Goal: Task Accomplishment & Management: Complete application form

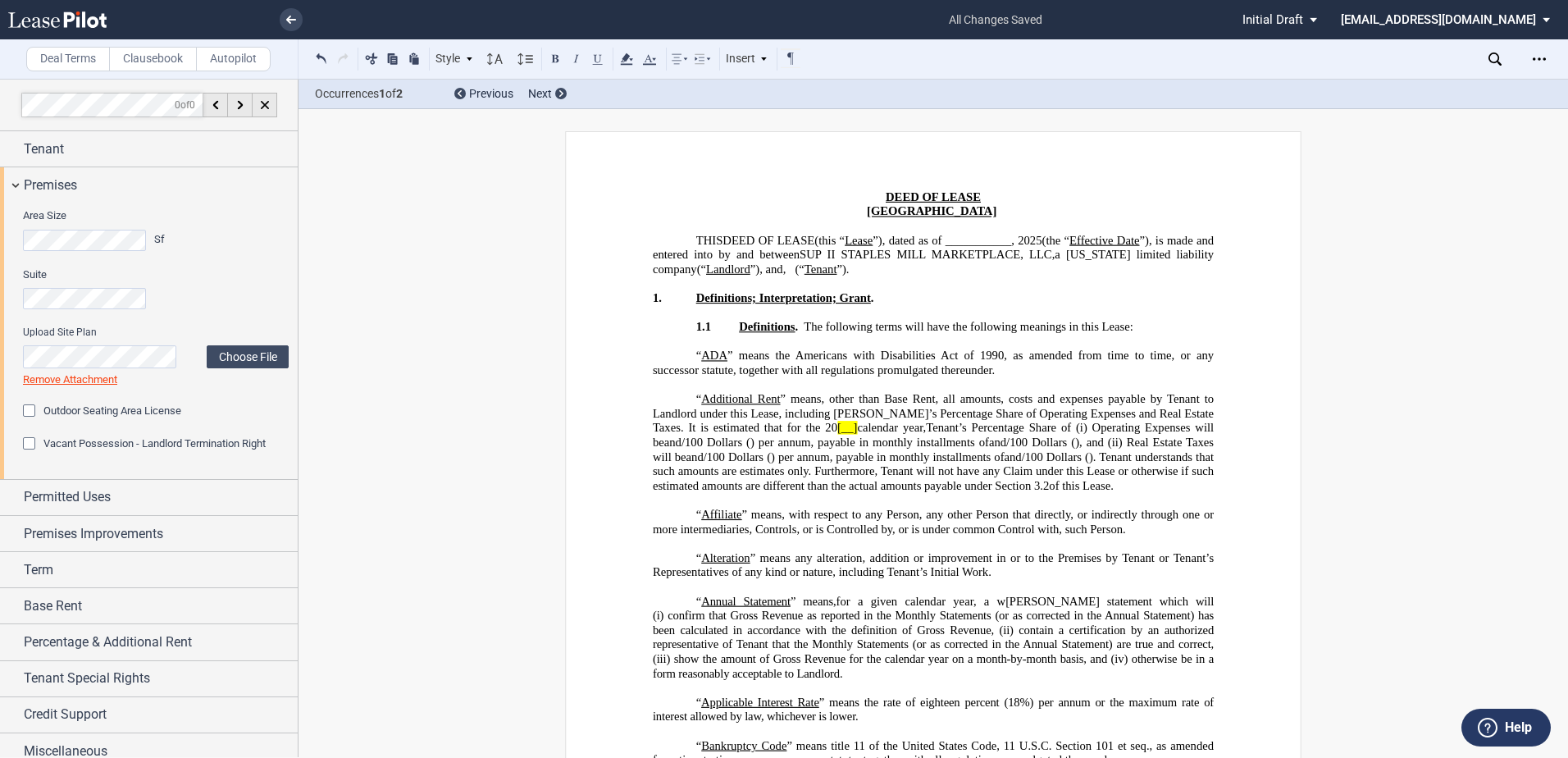
scroll to position [3974, 0]
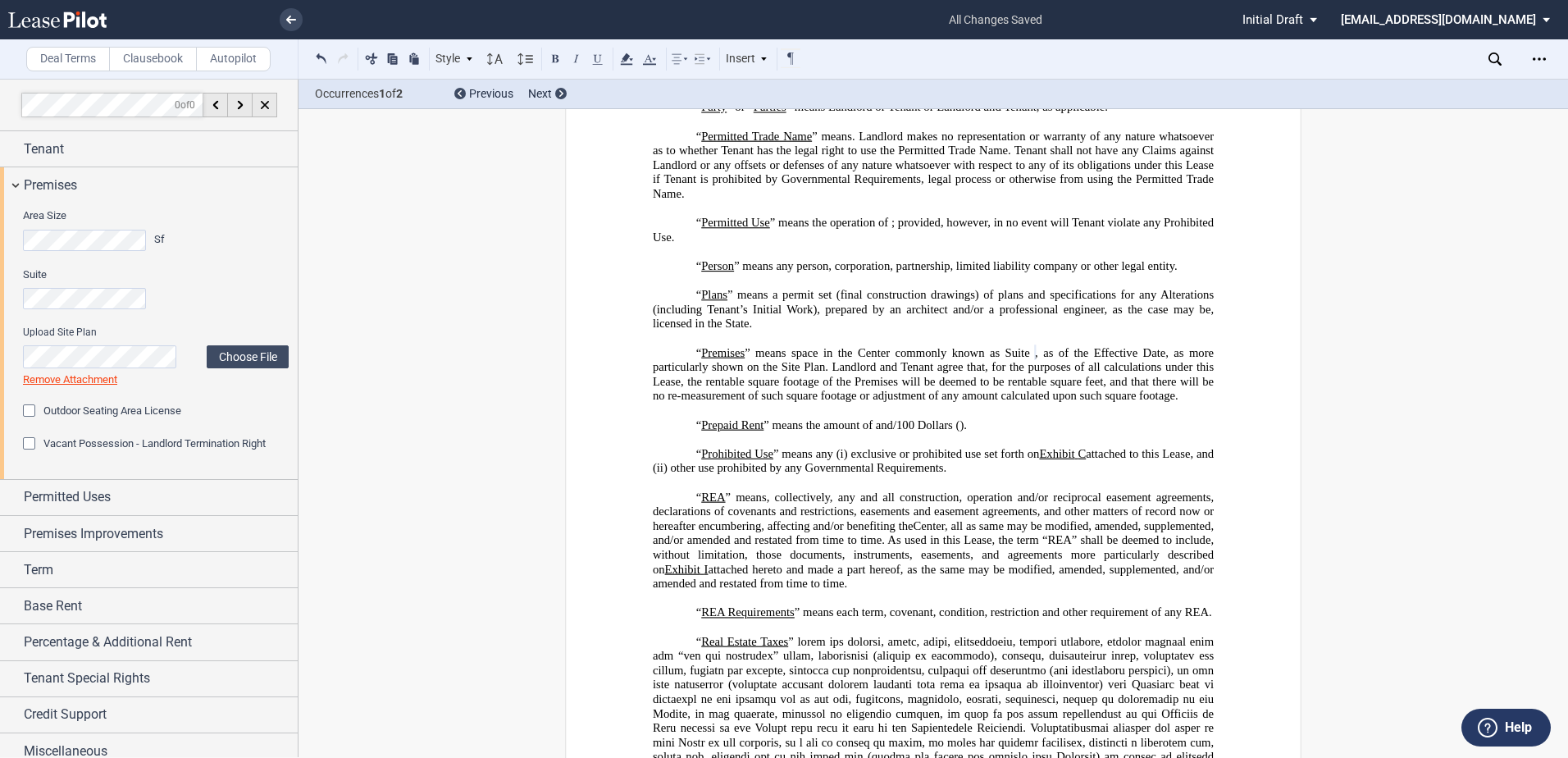
click at [24, 438] on div "Vacant Possession - Landlord Termination Right" at bounding box center [31, 445] width 16 height 16
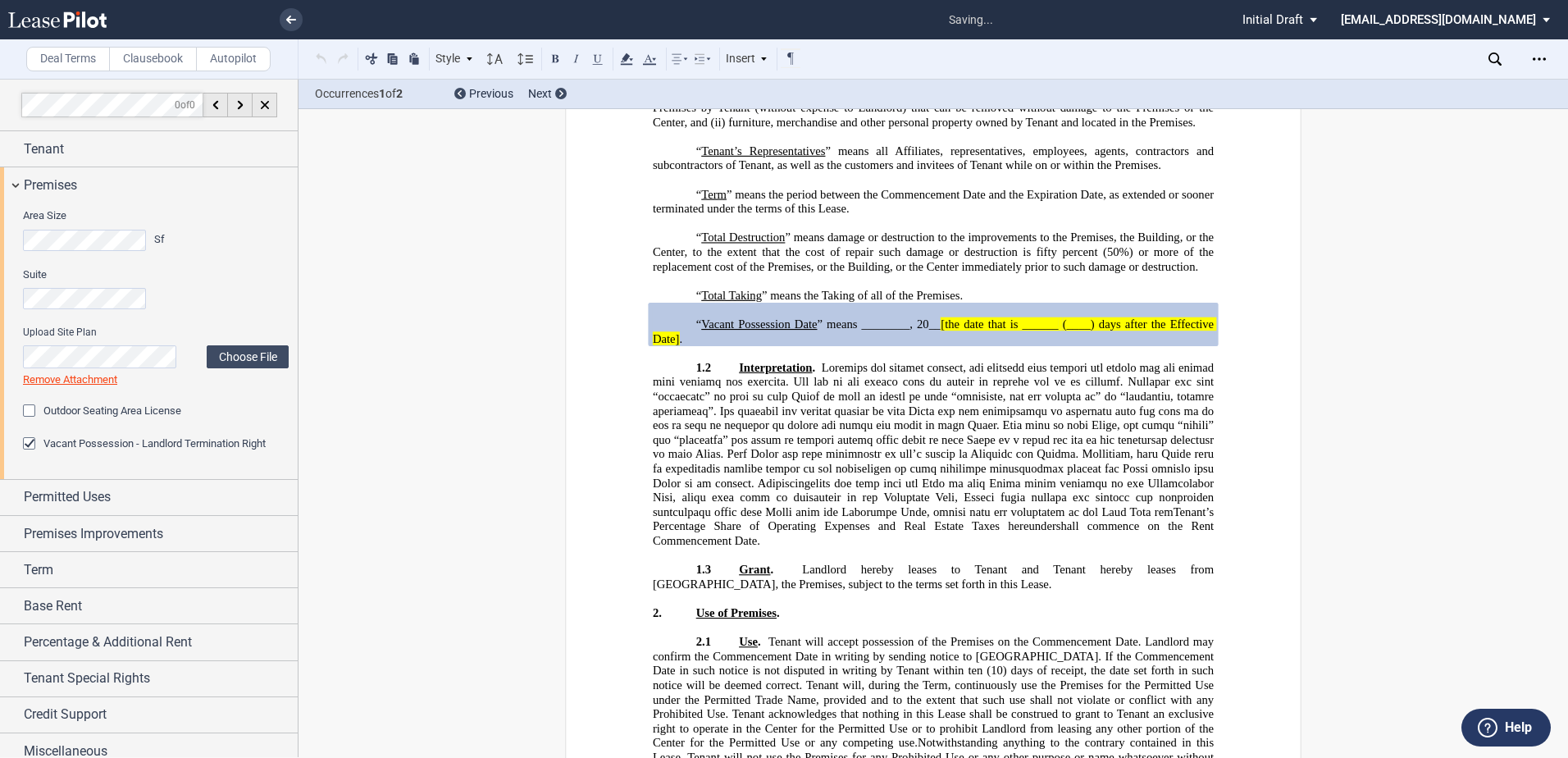
scroll to position [5720, 0]
click at [43, 173] on div "Premises" at bounding box center [149, 184] width 298 height 35
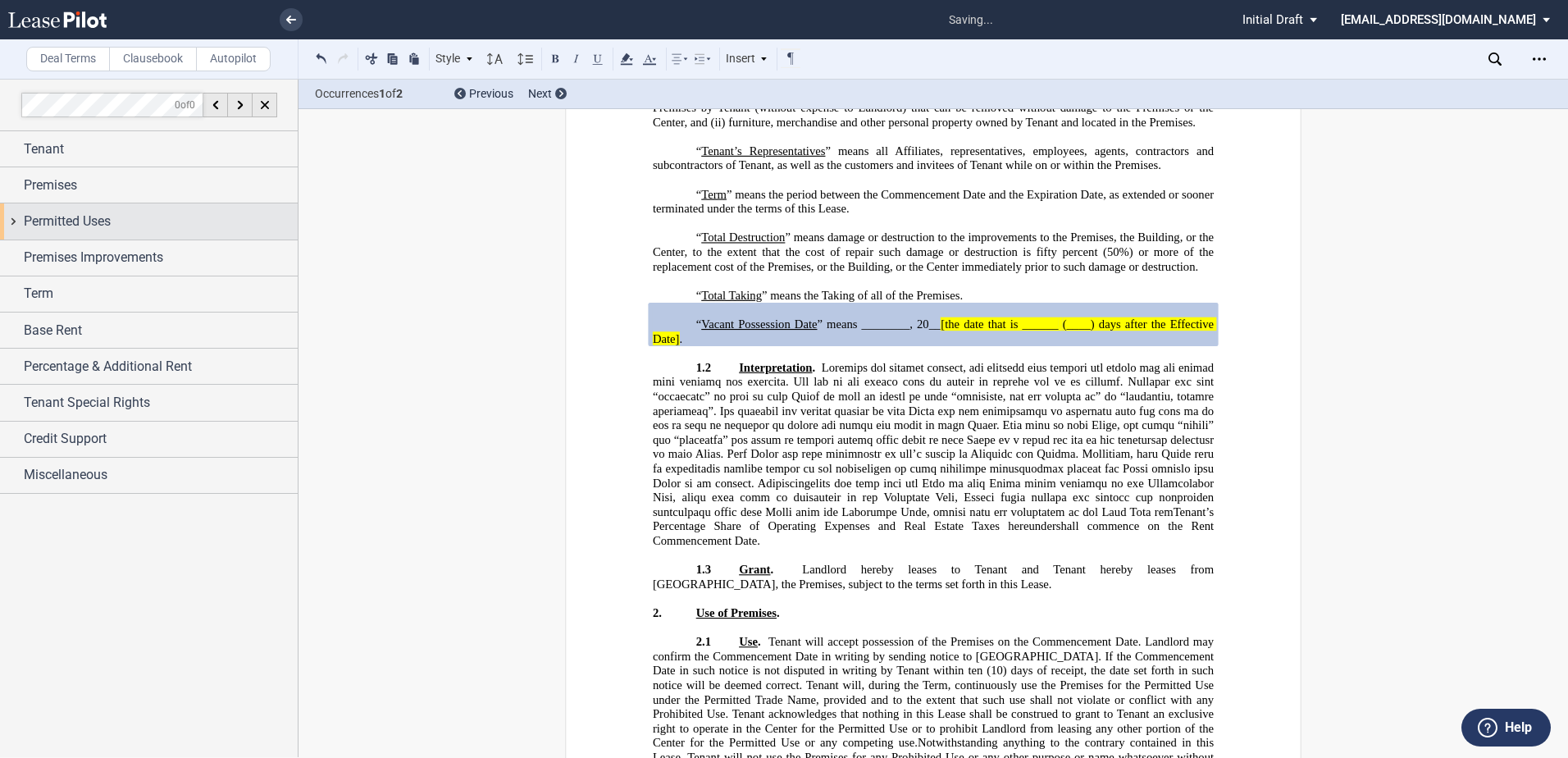
click at [43, 227] on span "Permitted Uses" at bounding box center [67, 222] width 87 height 20
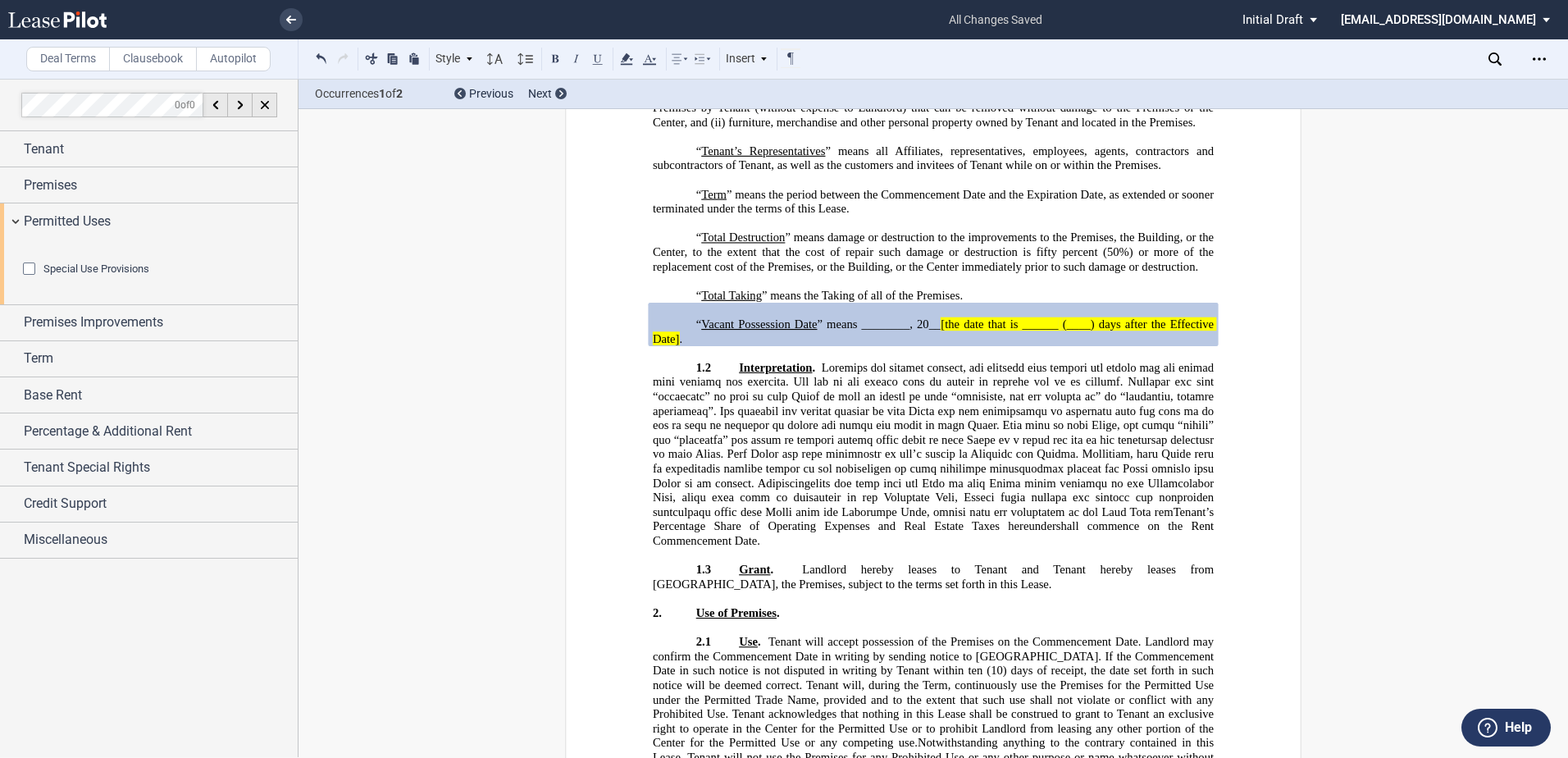
click at [30, 279] on div "Special Use Provisions" at bounding box center [31, 271] width 16 height 16
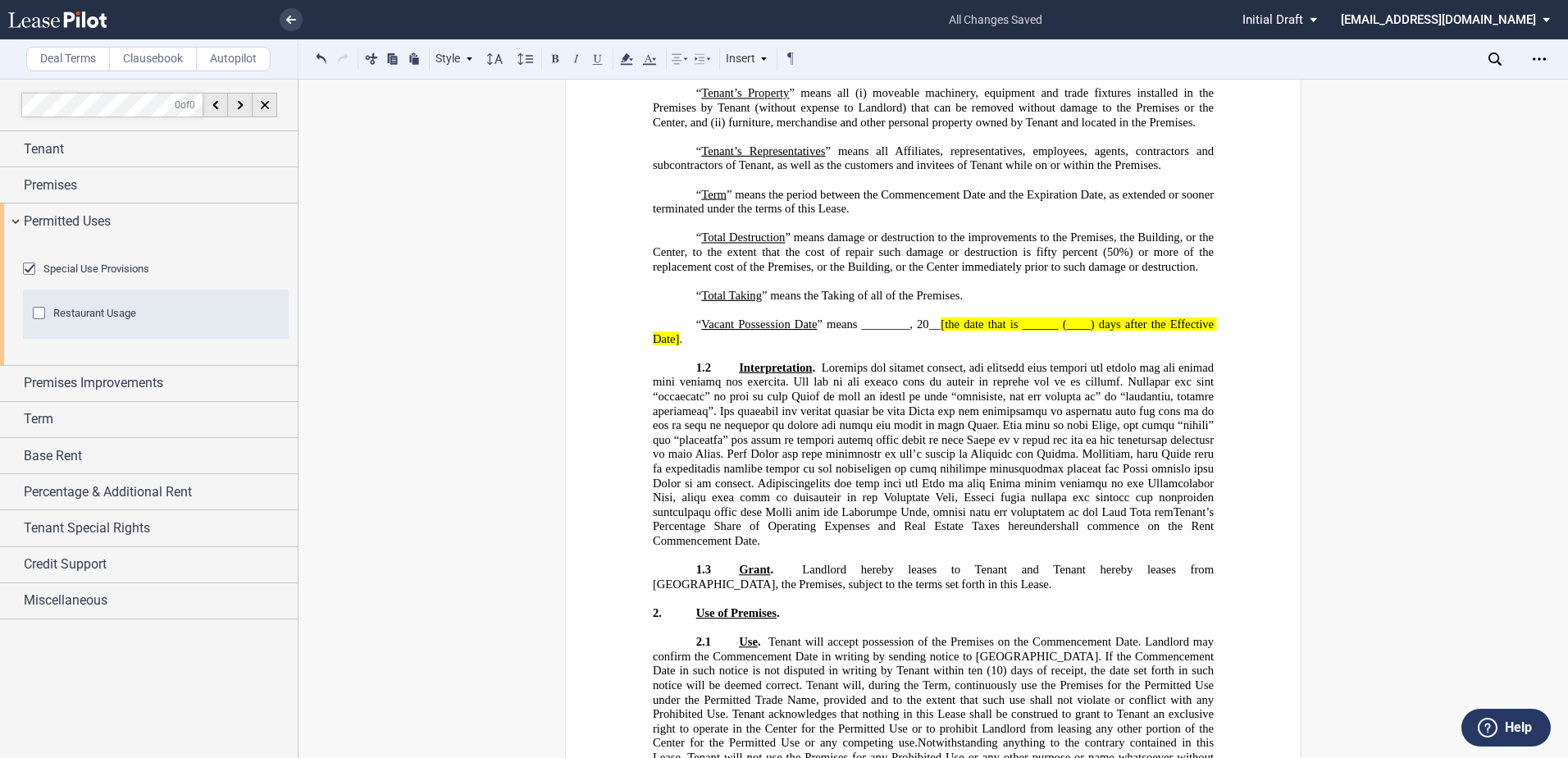
click at [35, 323] on div "Restaurant Usage" at bounding box center [41, 315] width 16 height 16
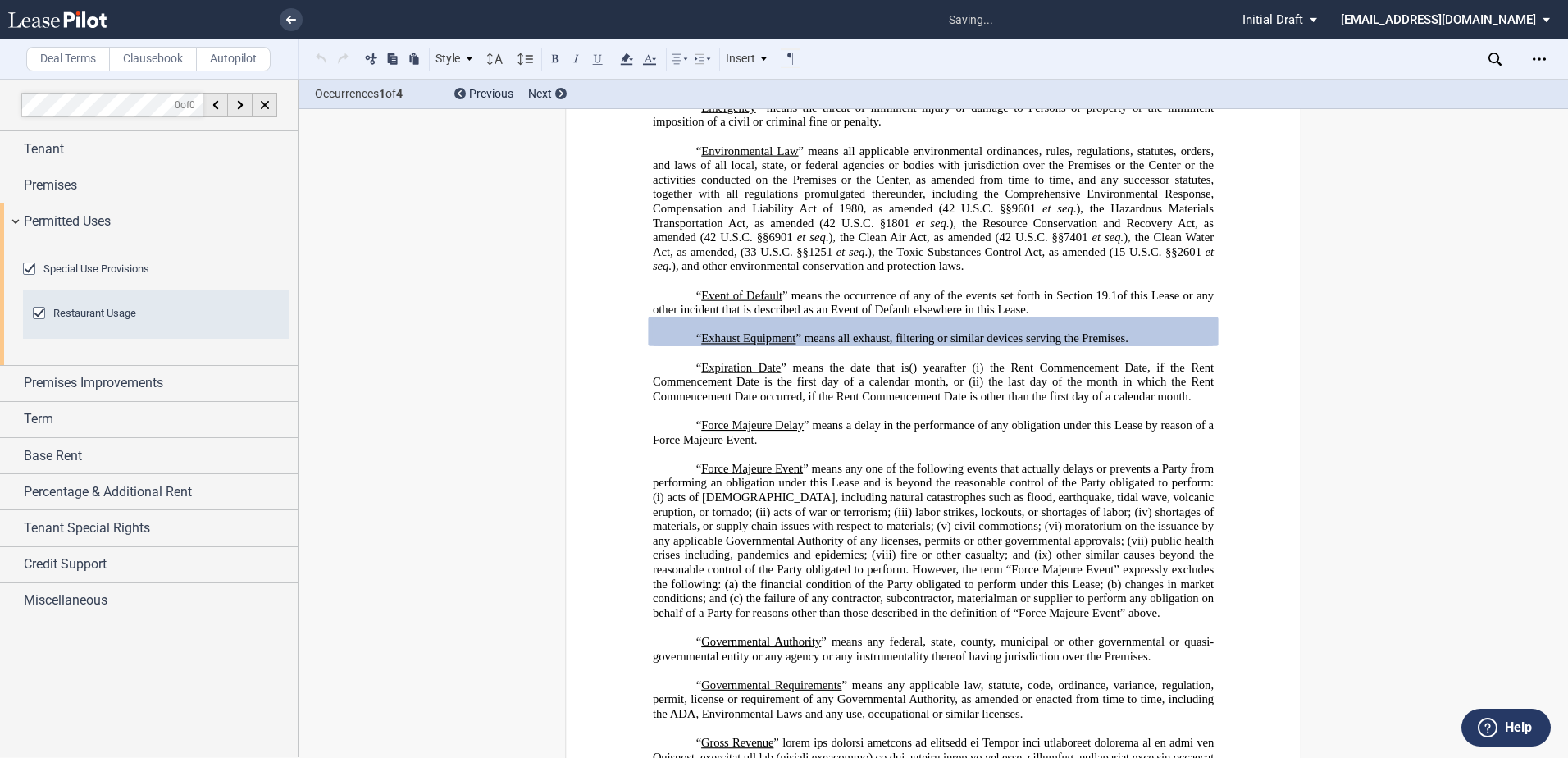
scroll to position [1499, 0]
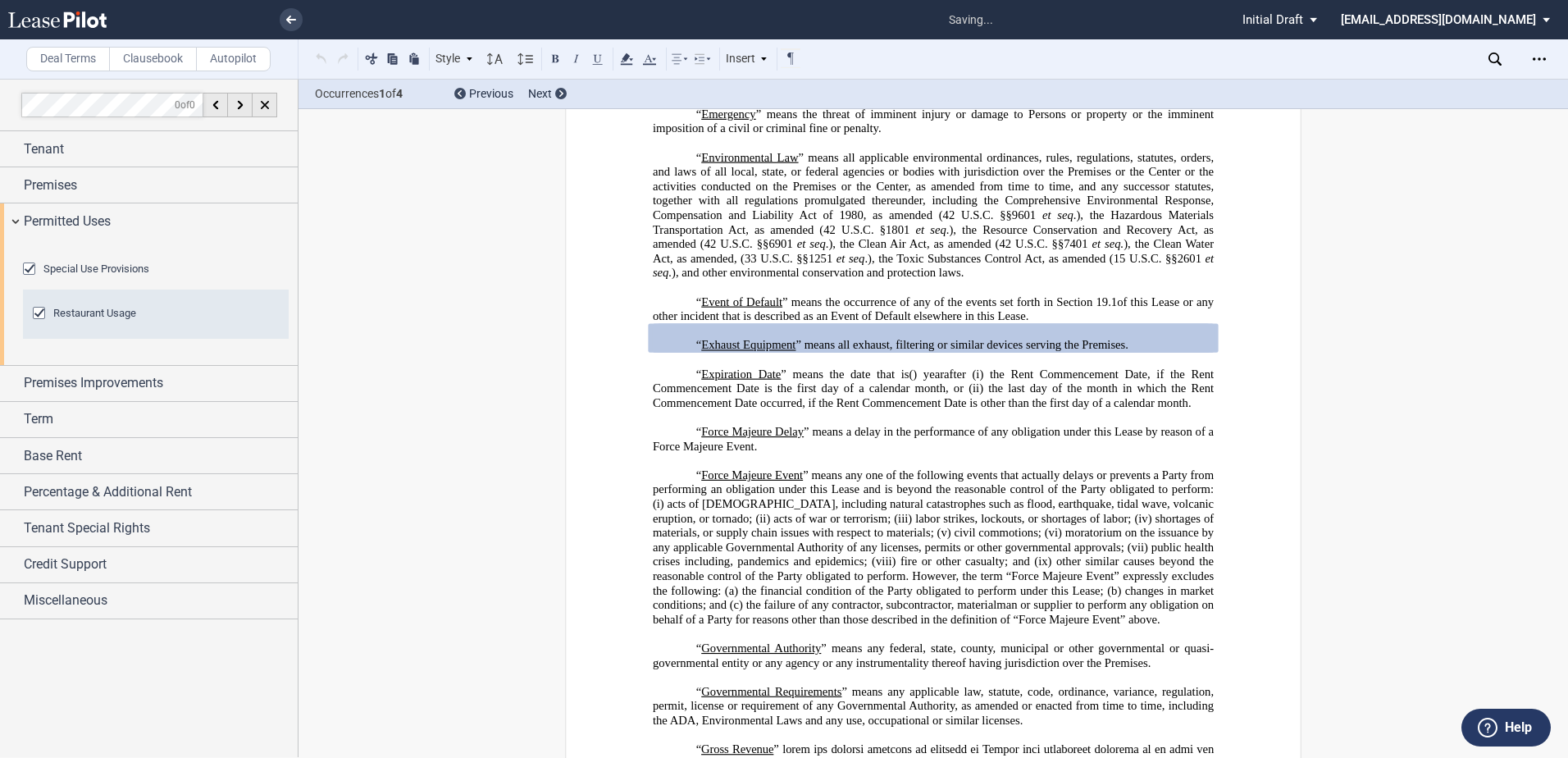
click at [35, 323] on div "Restaurant Usage" at bounding box center [41, 315] width 16 height 16
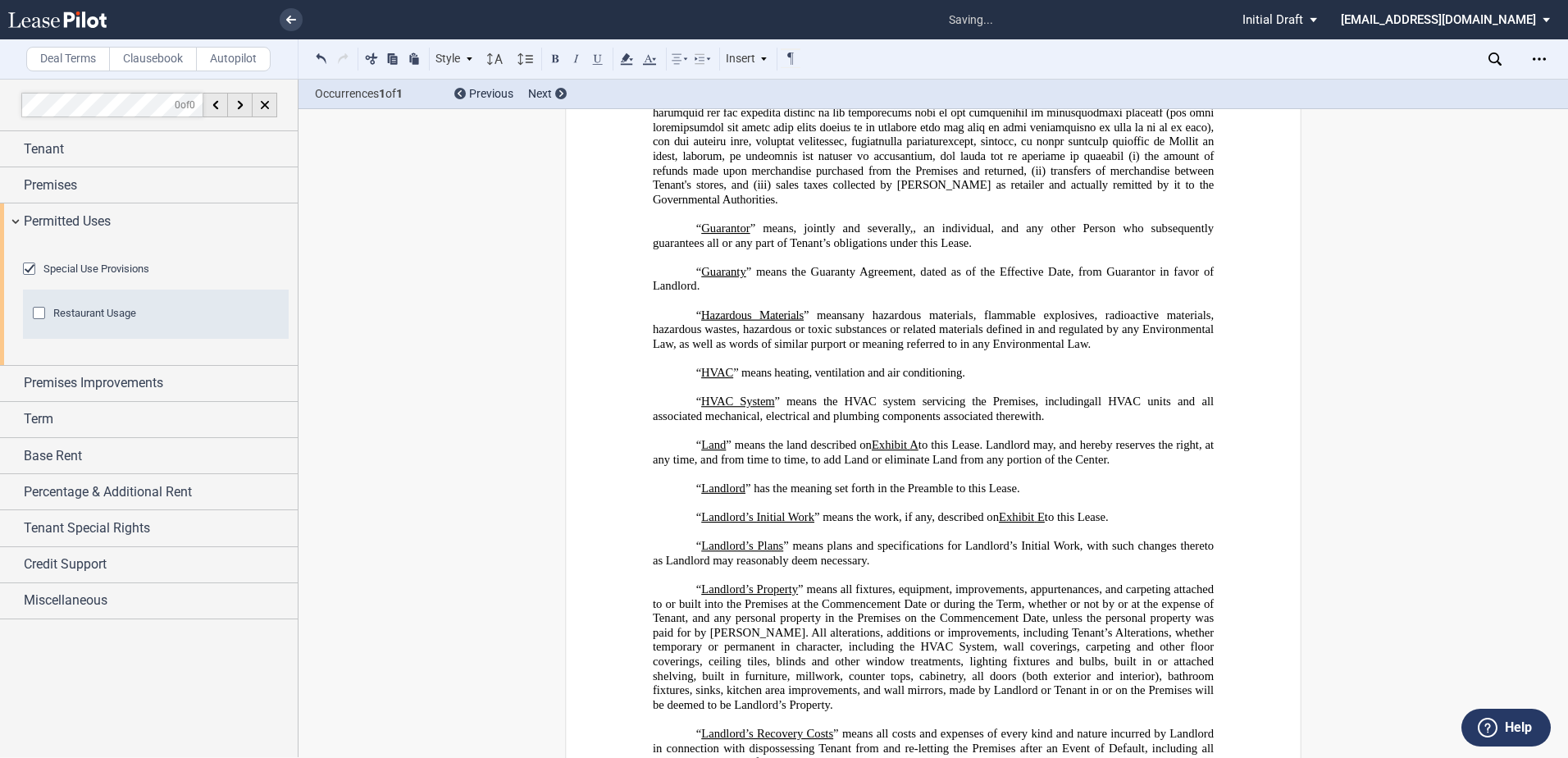
scroll to position [3851, 0]
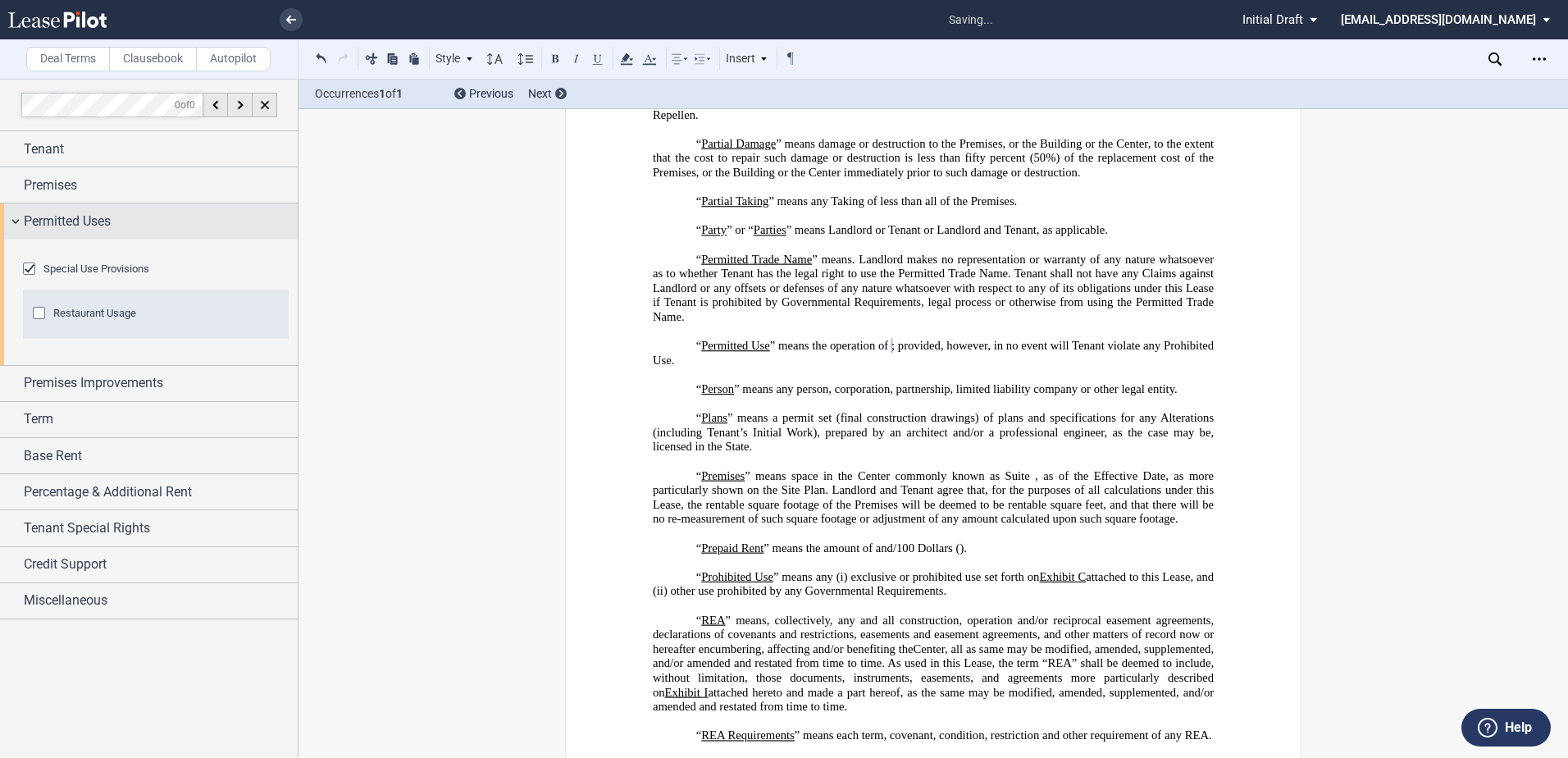
click at [43, 212] on span "Permitted Uses" at bounding box center [67, 222] width 87 height 20
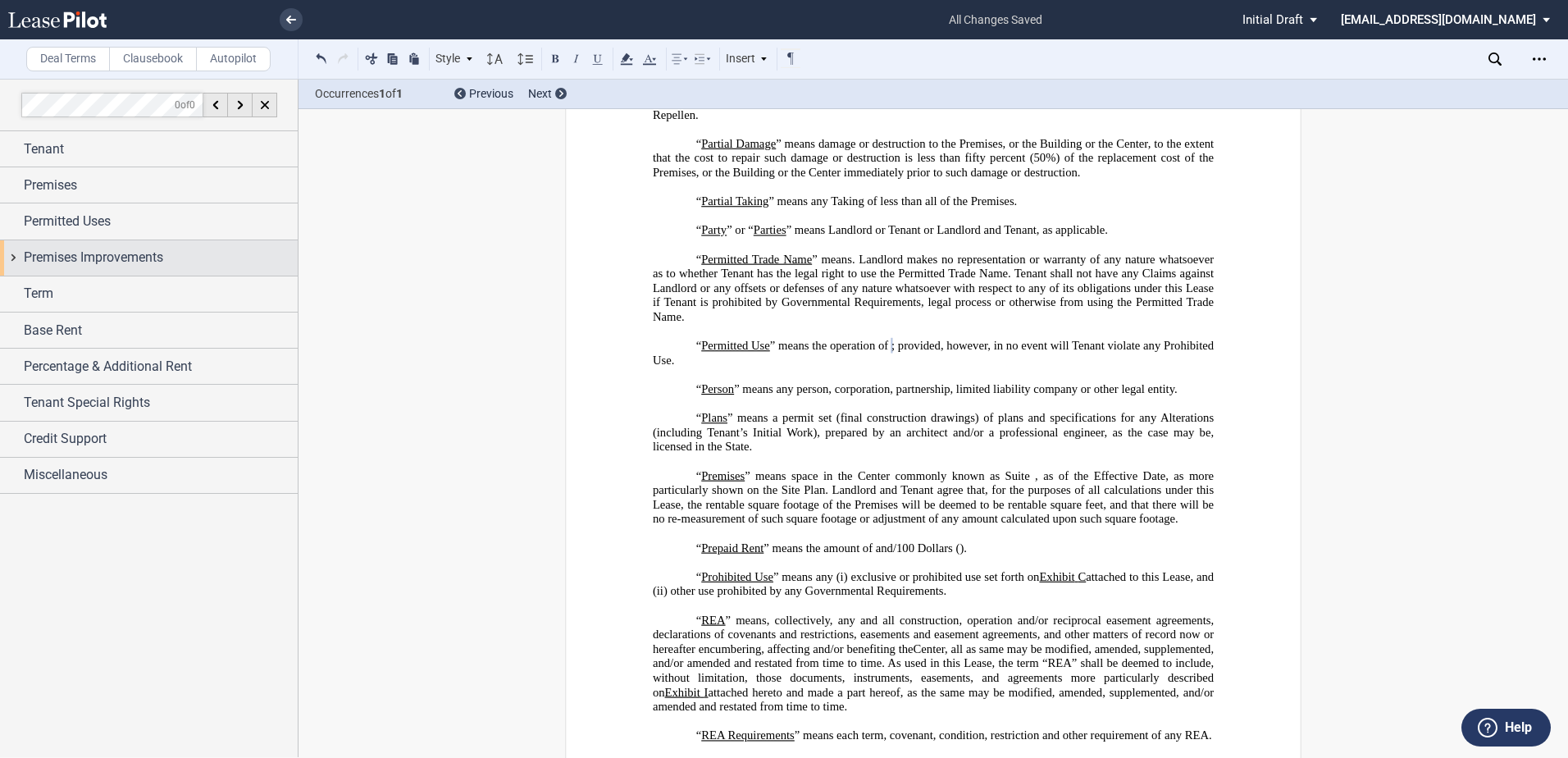
click at [53, 272] on div "Premises Improvements" at bounding box center [149, 257] width 298 height 35
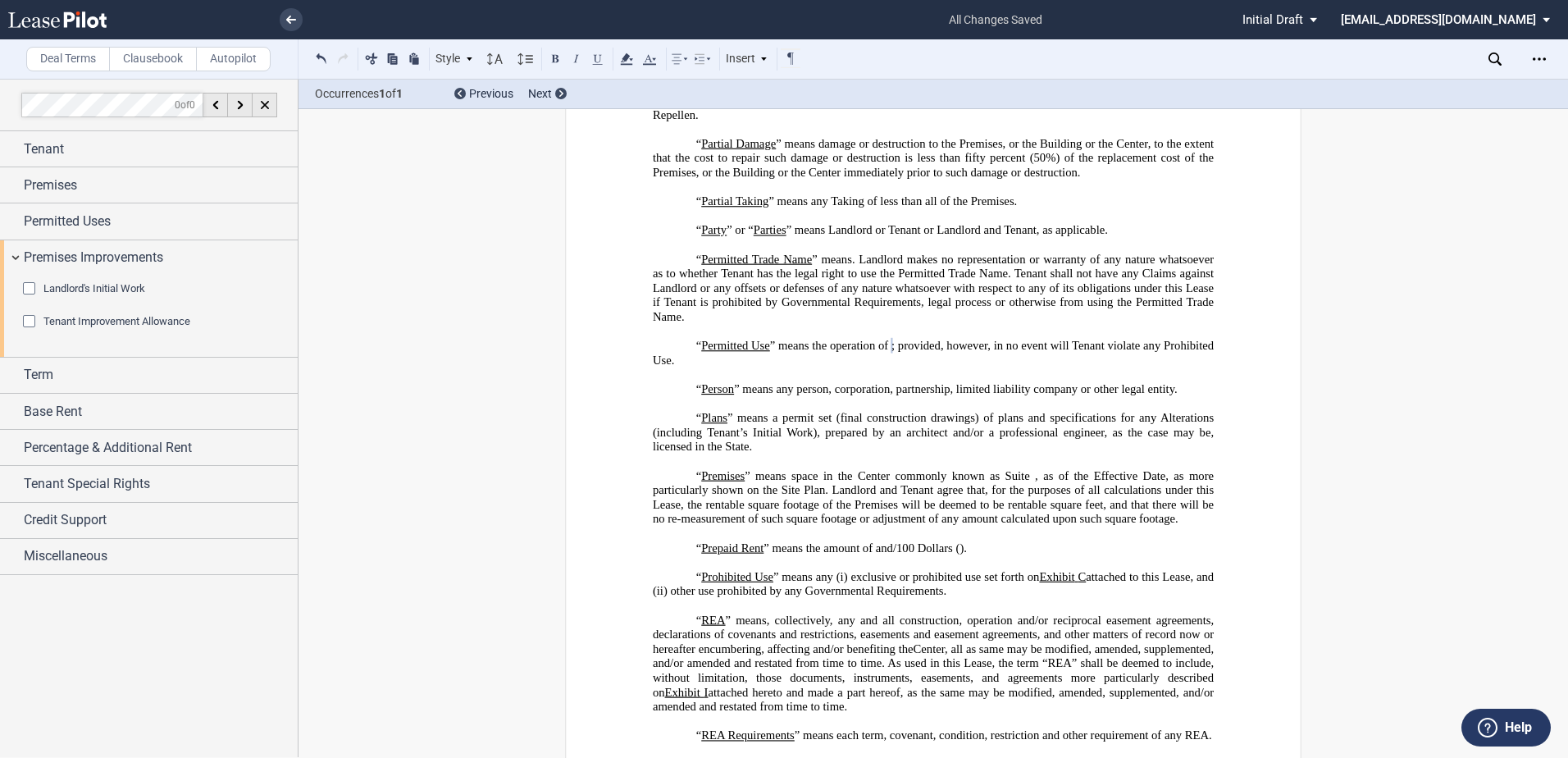
drag, startPoint x: 29, startPoint y: 292, endPoint x: 38, endPoint y: 306, distance: 16.6
click at [29, 292] on div "Landlord's Initial Work" at bounding box center [31, 290] width 16 height 16
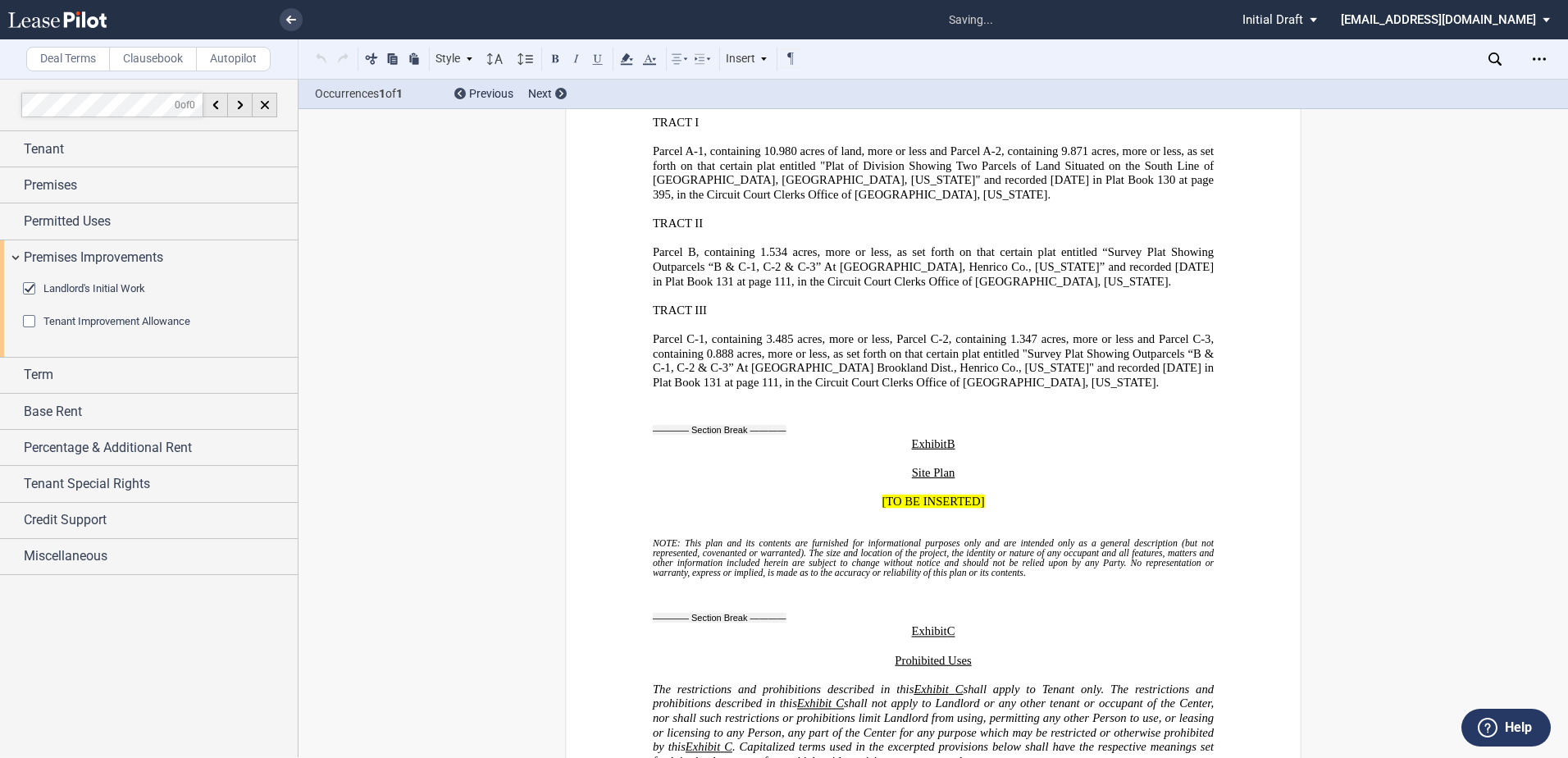
scroll to position [28727, 0]
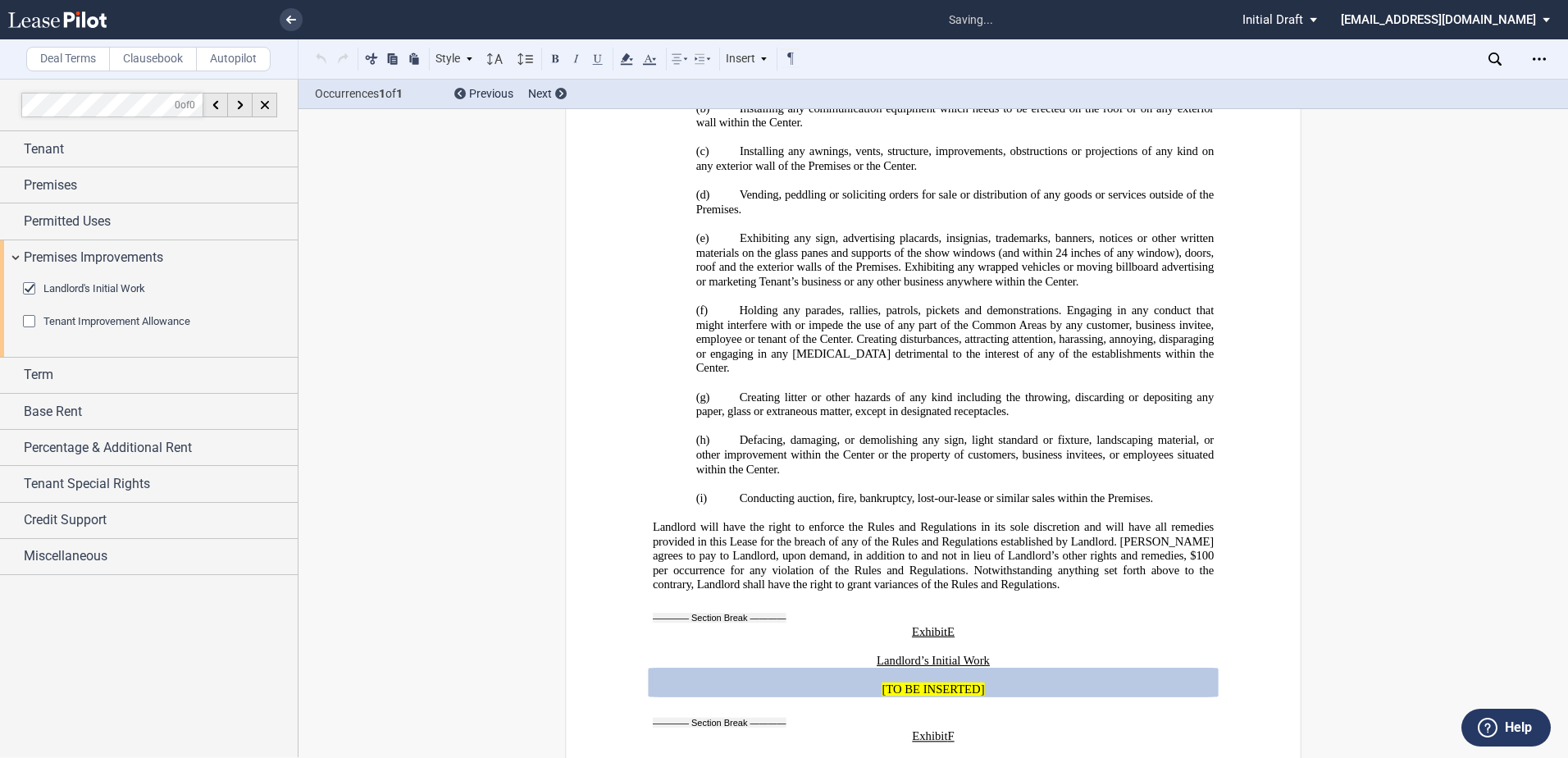
click at [39, 329] on div "Tenant Improvement Allowance" at bounding box center [31, 323] width 16 height 16
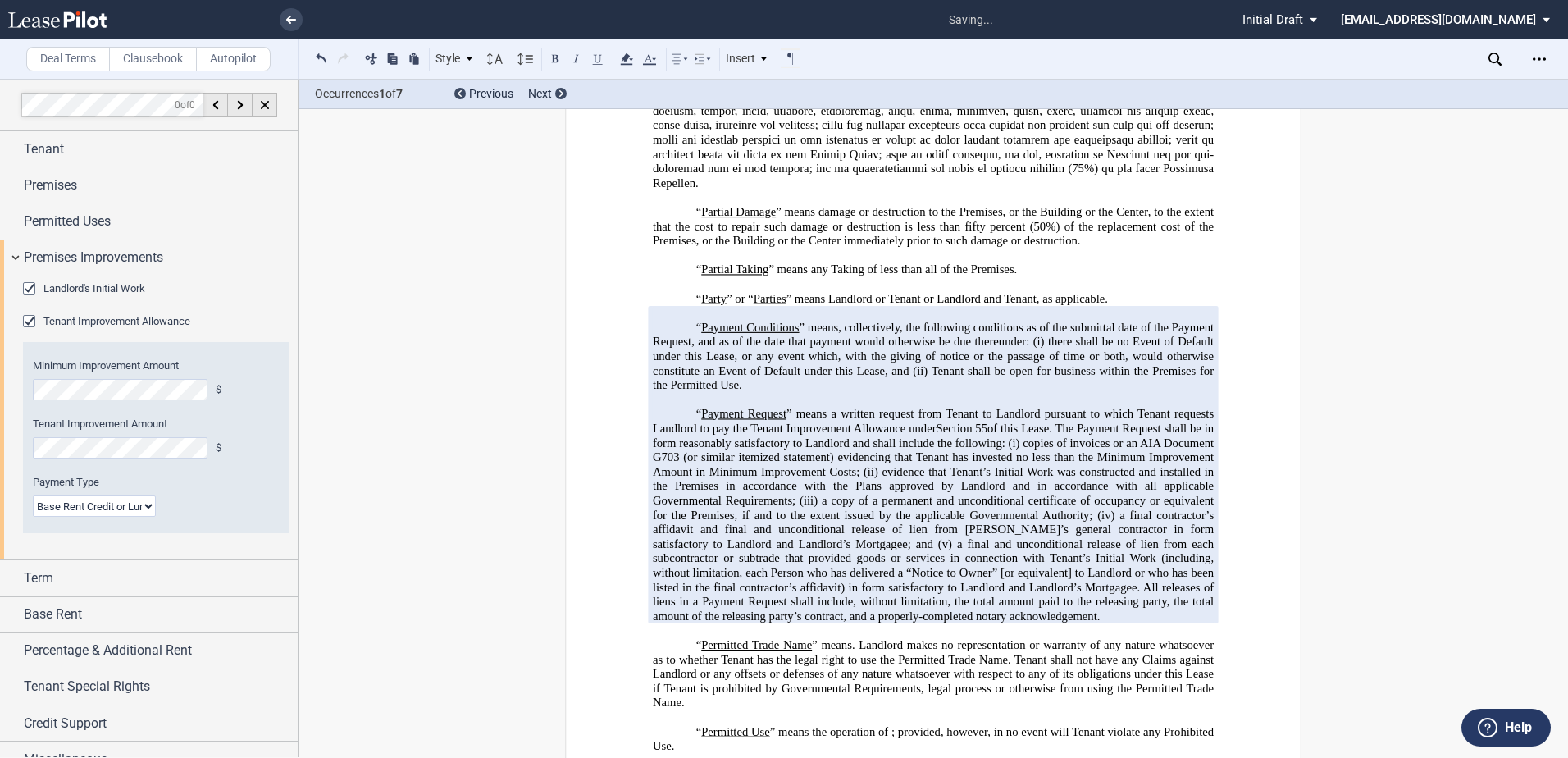
scroll to position [2947, 0]
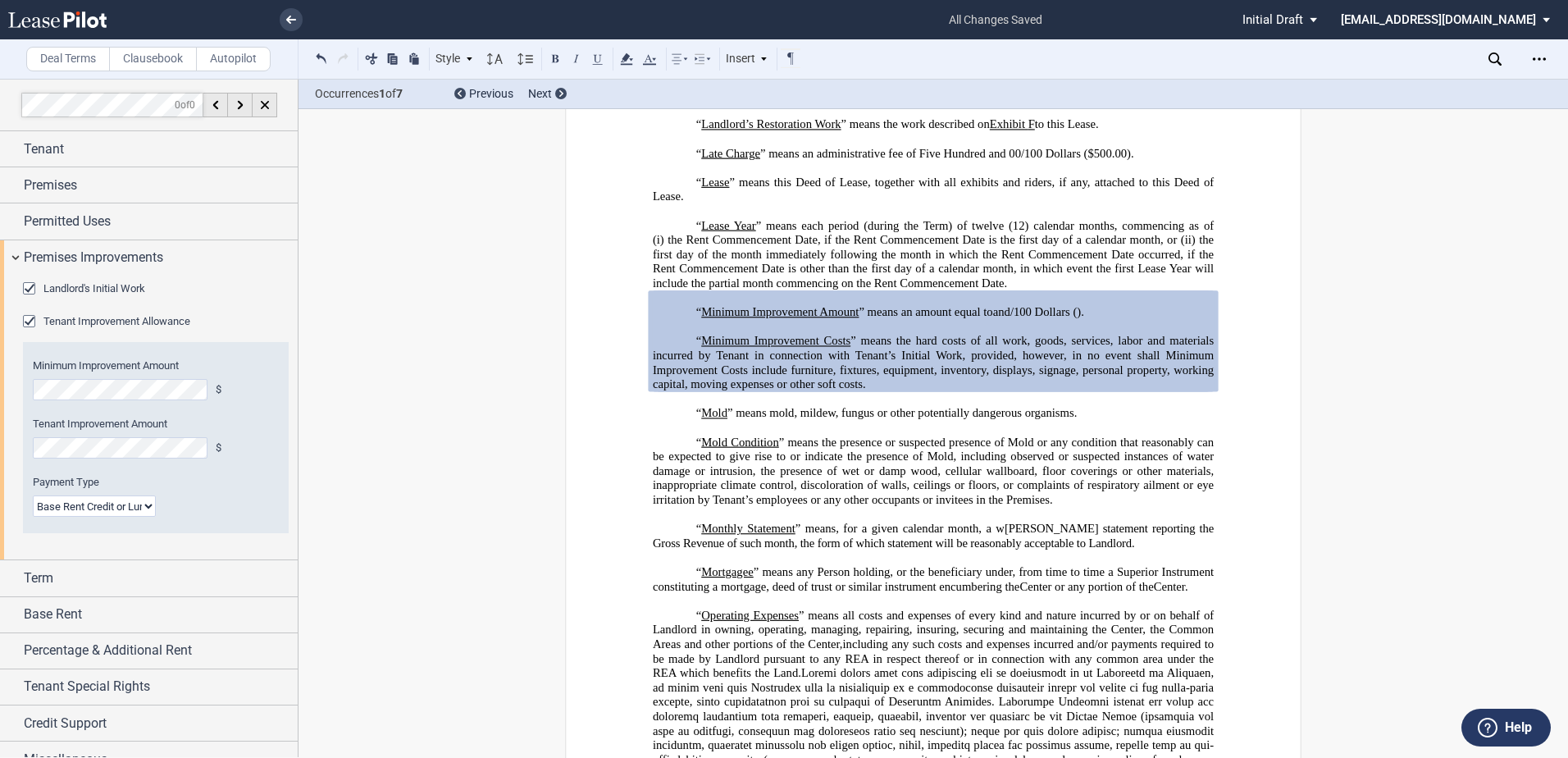
click at [32, 284] on div "Landlord's Initial Work" at bounding box center [31, 290] width 16 height 16
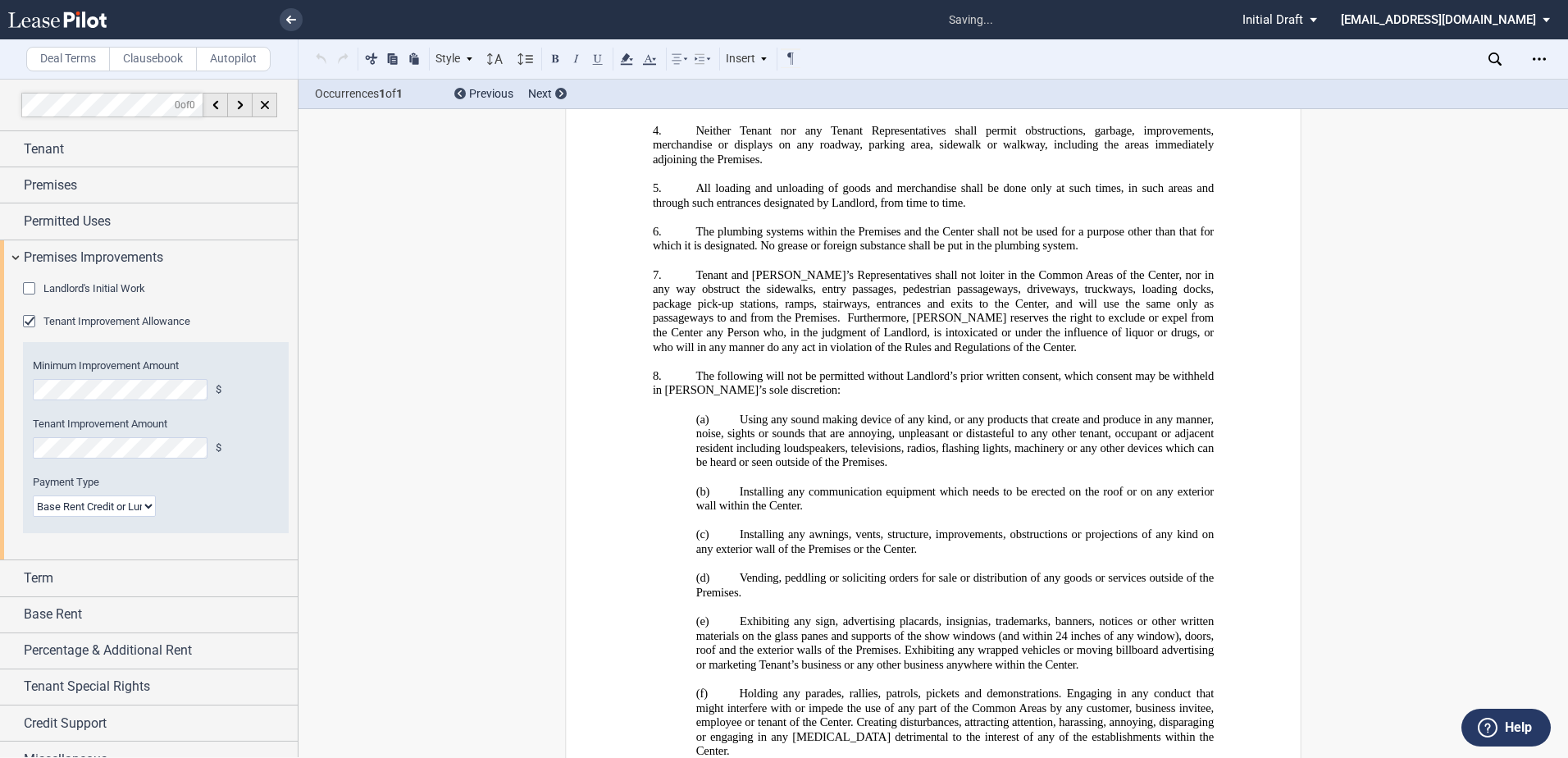
scroll to position [29651, 0]
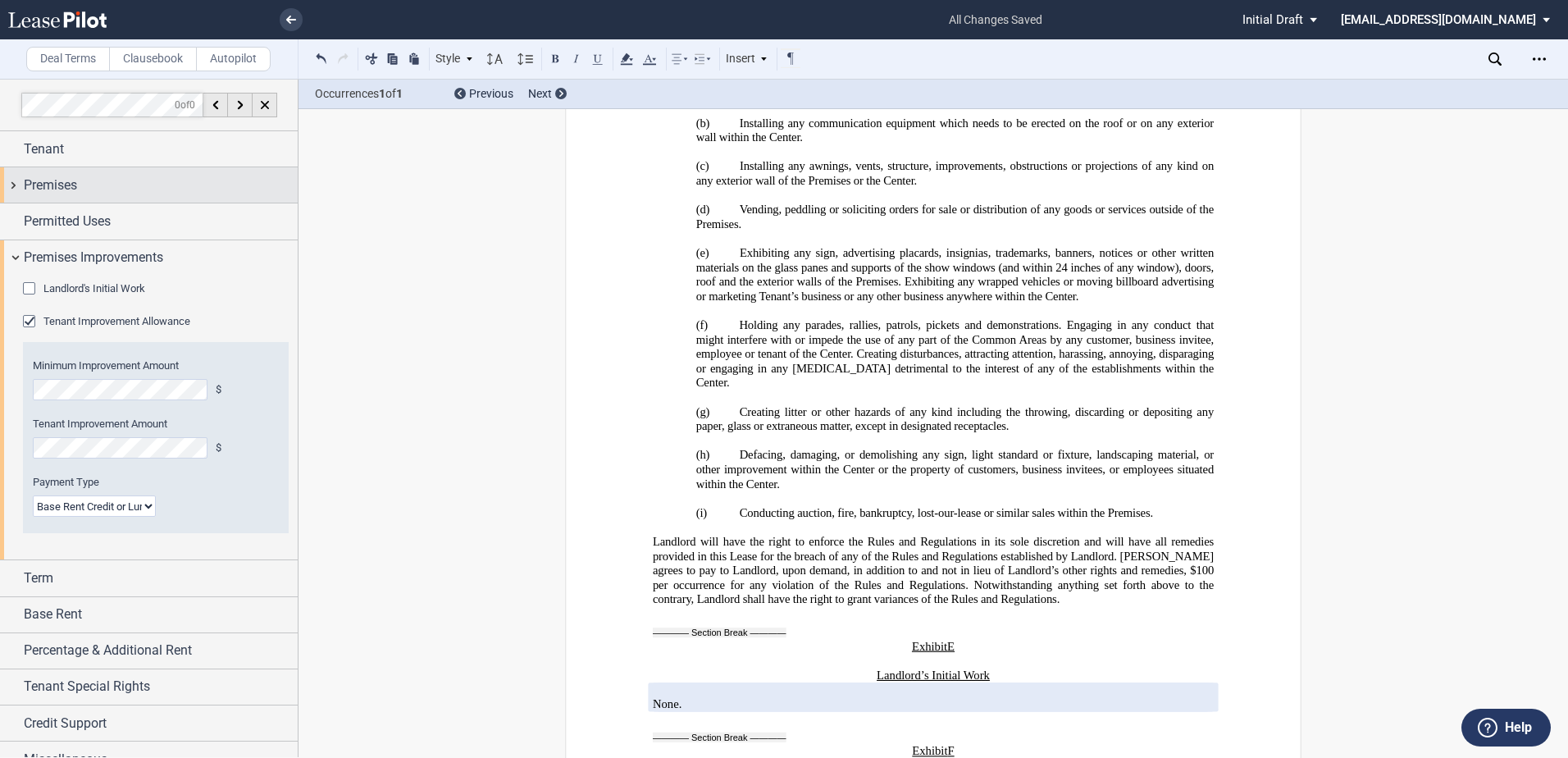
click at [64, 178] on span "Premises" at bounding box center [50, 186] width 53 height 20
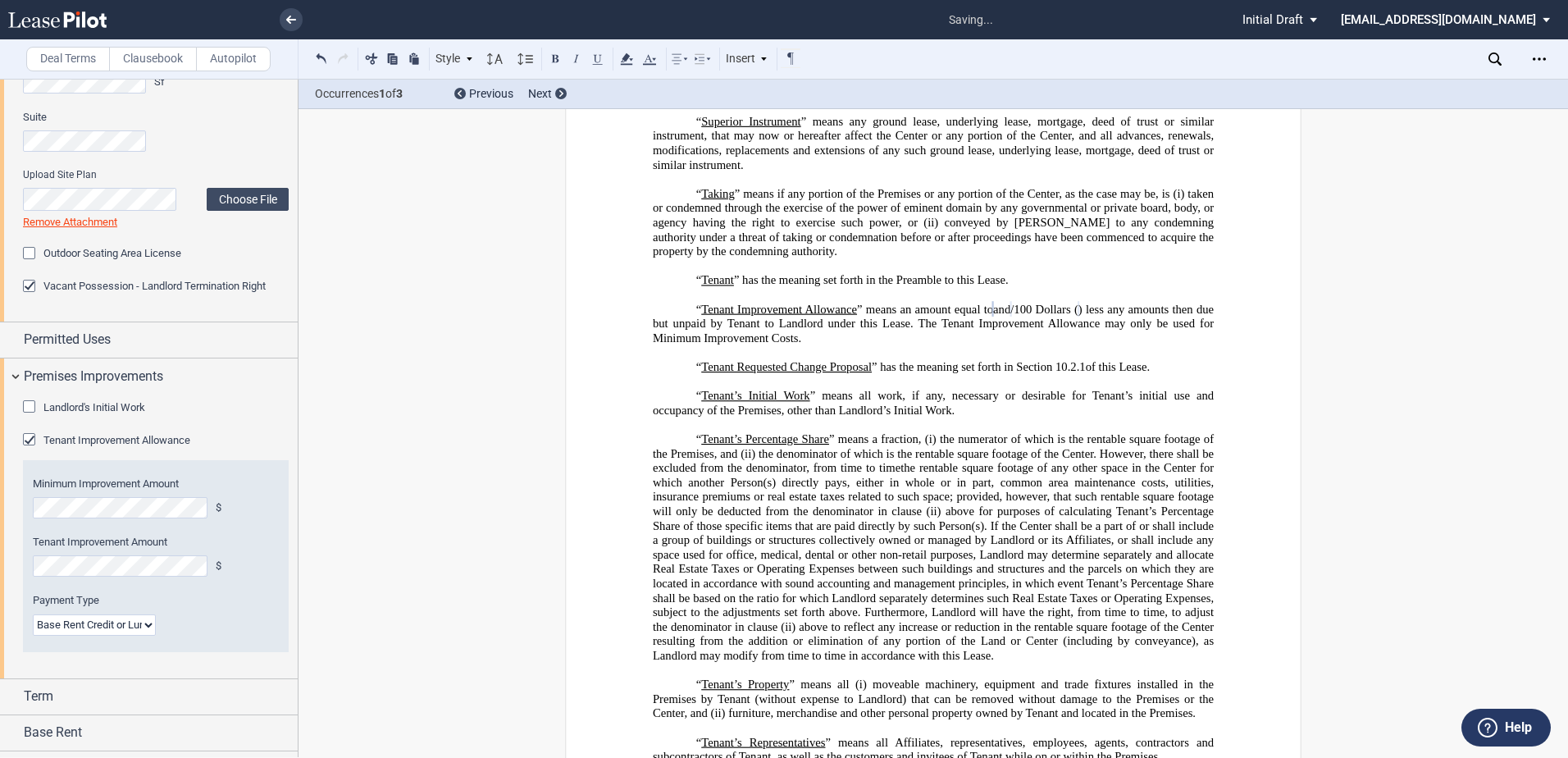
scroll to position [164, 0]
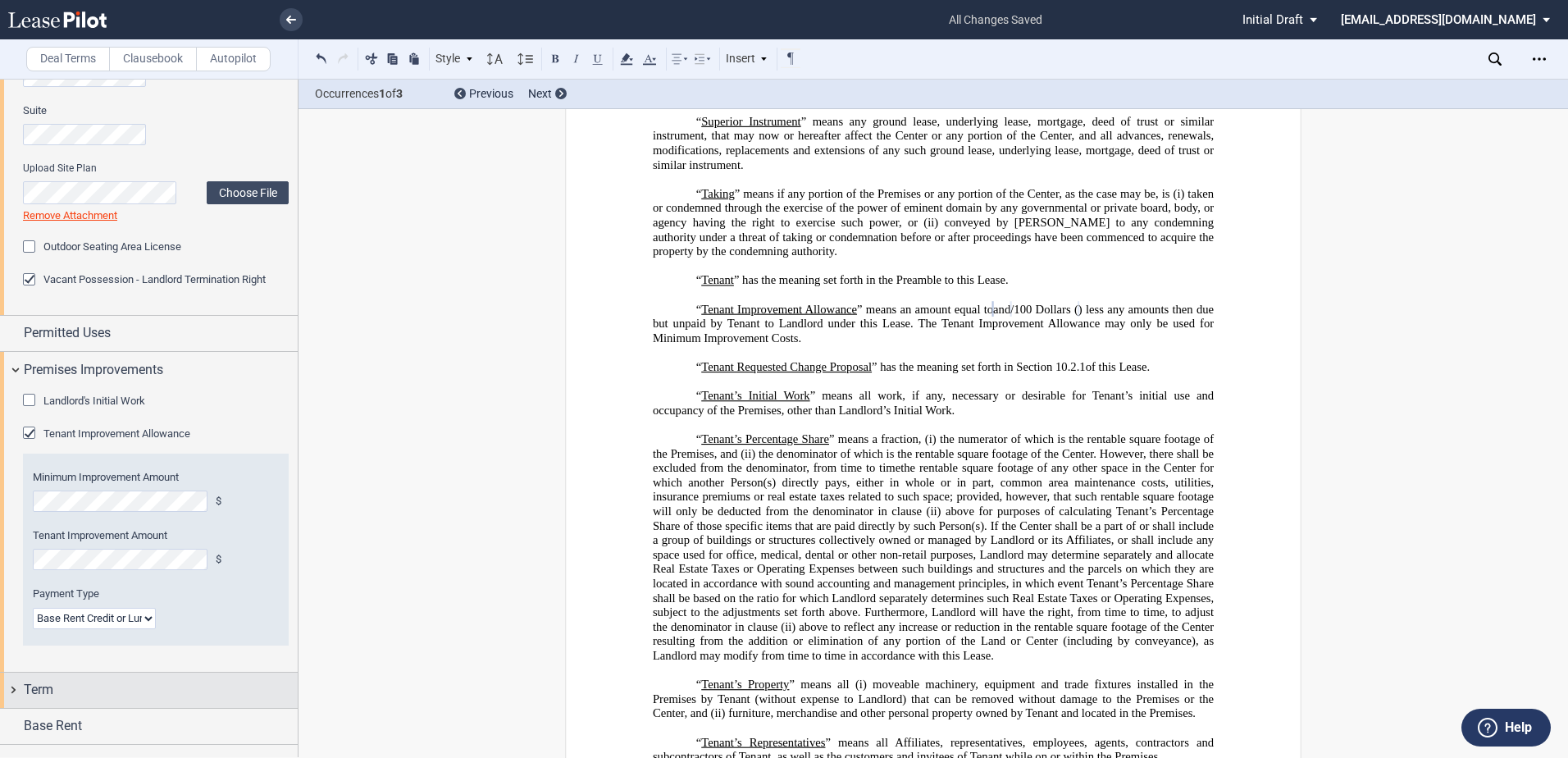
click at [40, 674] on div "Term" at bounding box center [149, 690] width 298 height 35
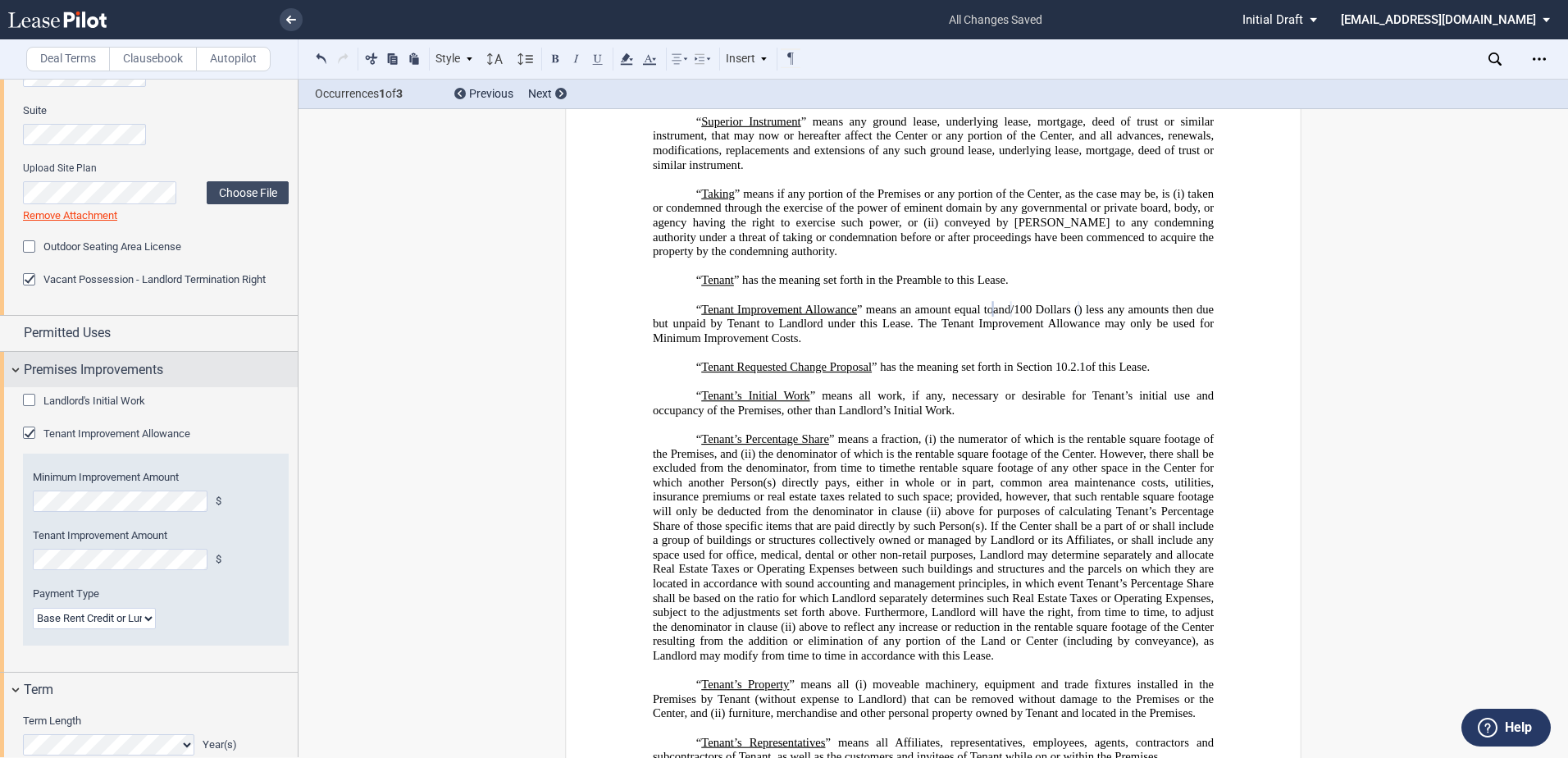
click at [17, 364] on div "Premises Improvements" at bounding box center [149, 369] width 298 height 35
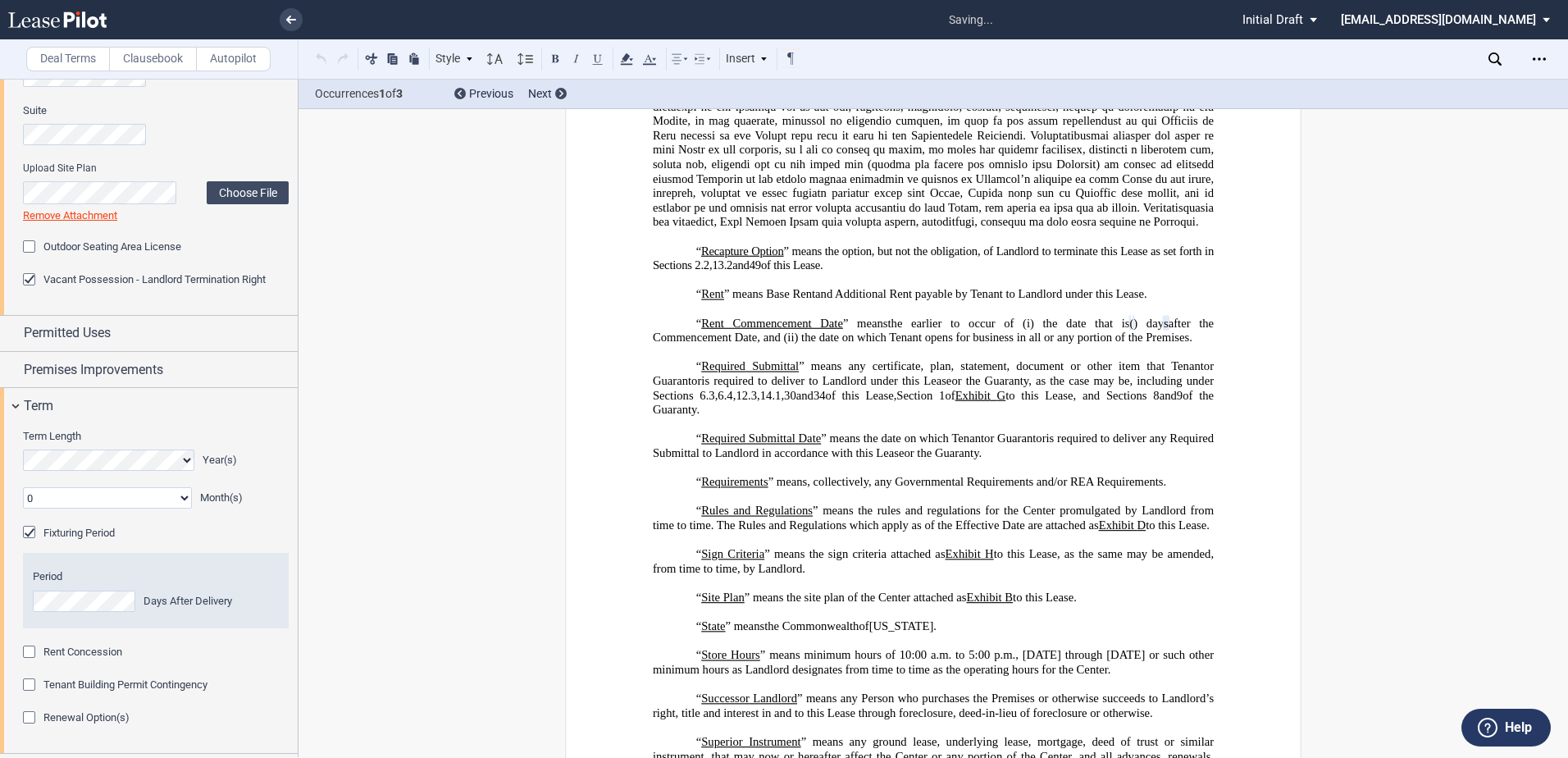
scroll to position [5014, 0]
click at [27, 684] on div "Tenant Building Permit Contingency" at bounding box center [31, 686] width 16 height 16
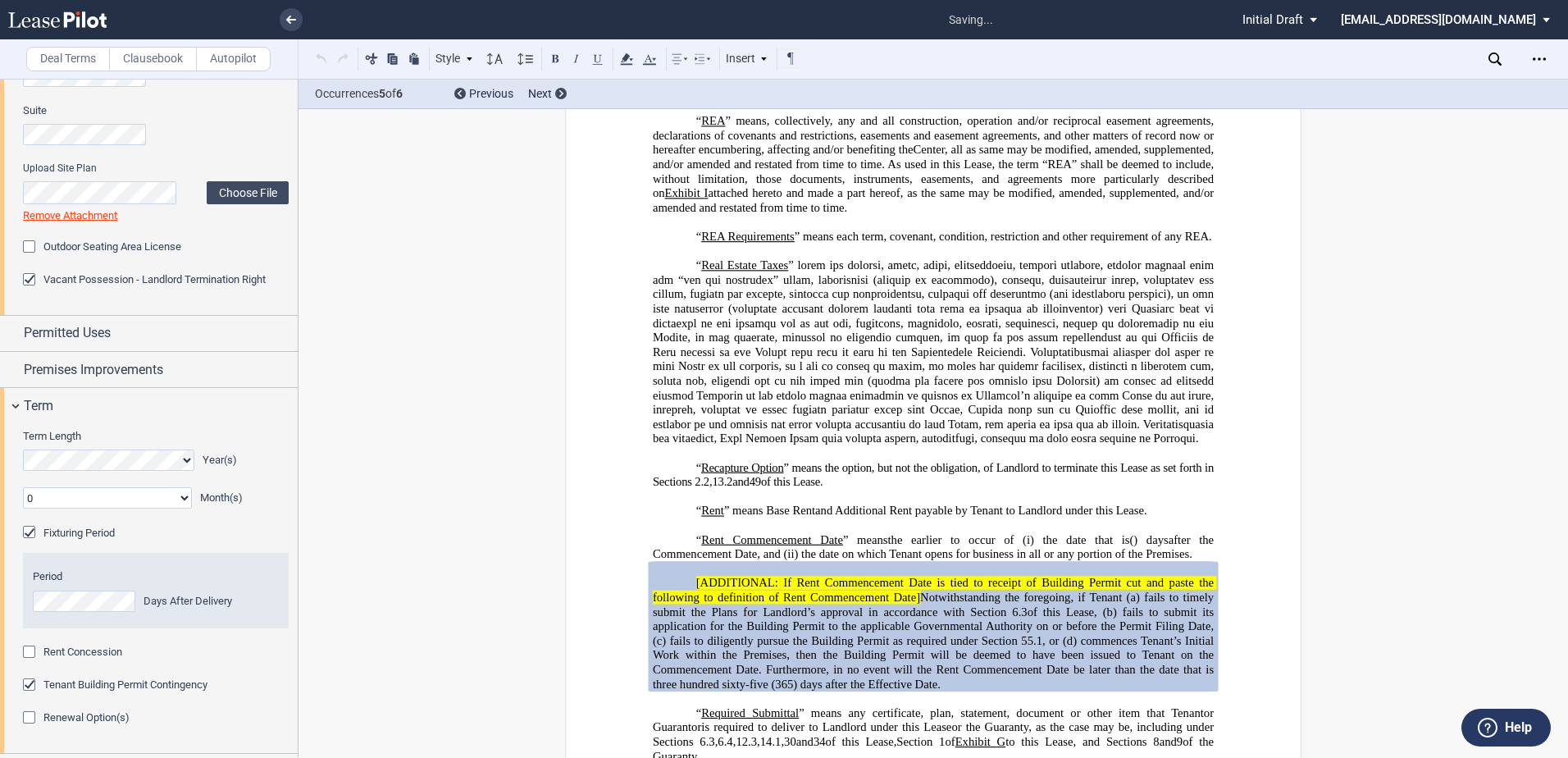
scroll to position [5231, 0]
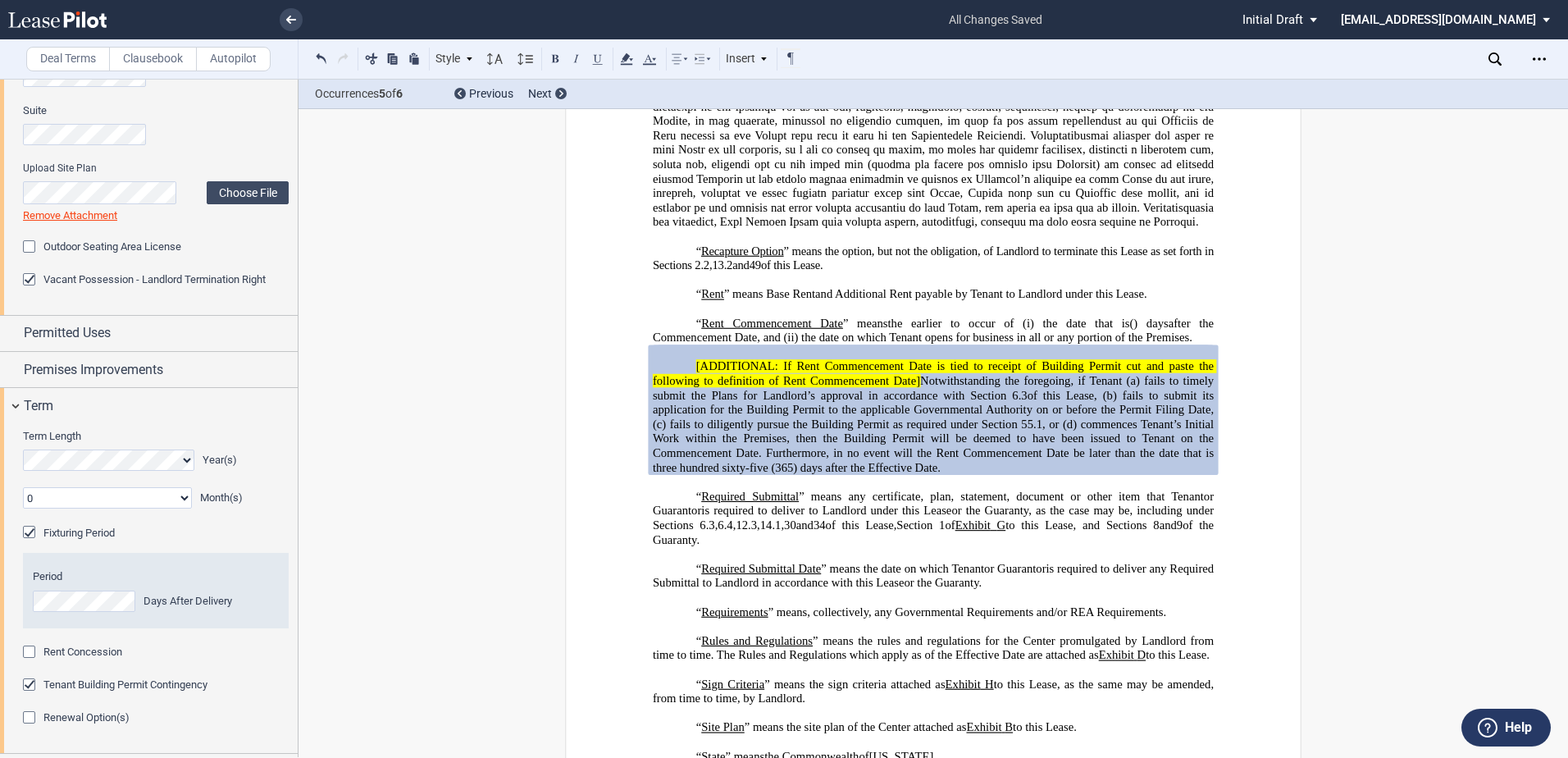
click at [108, 719] on span "Renewal Option(s)" at bounding box center [86, 718] width 86 height 13
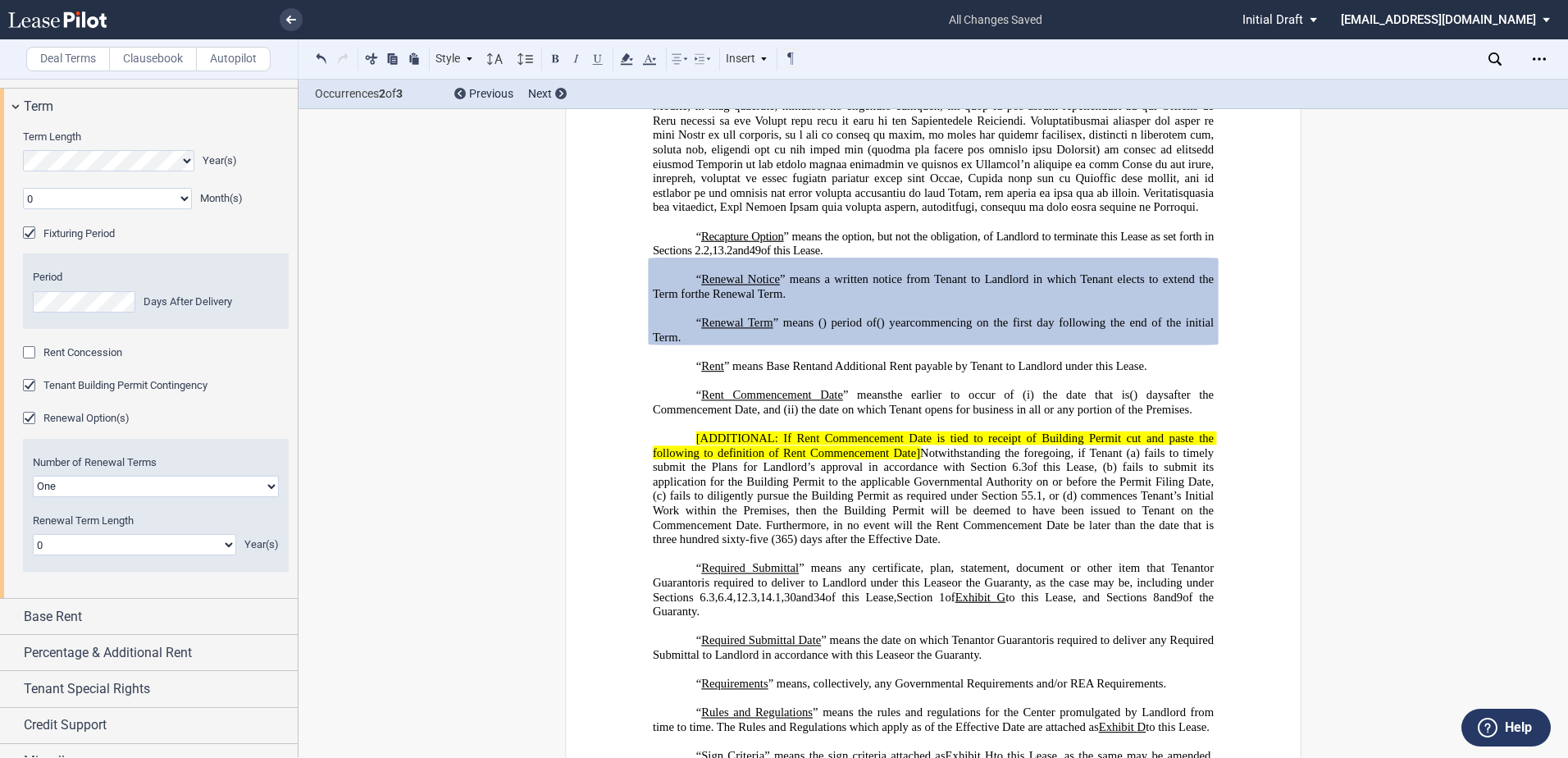
scroll to position [486, 0]
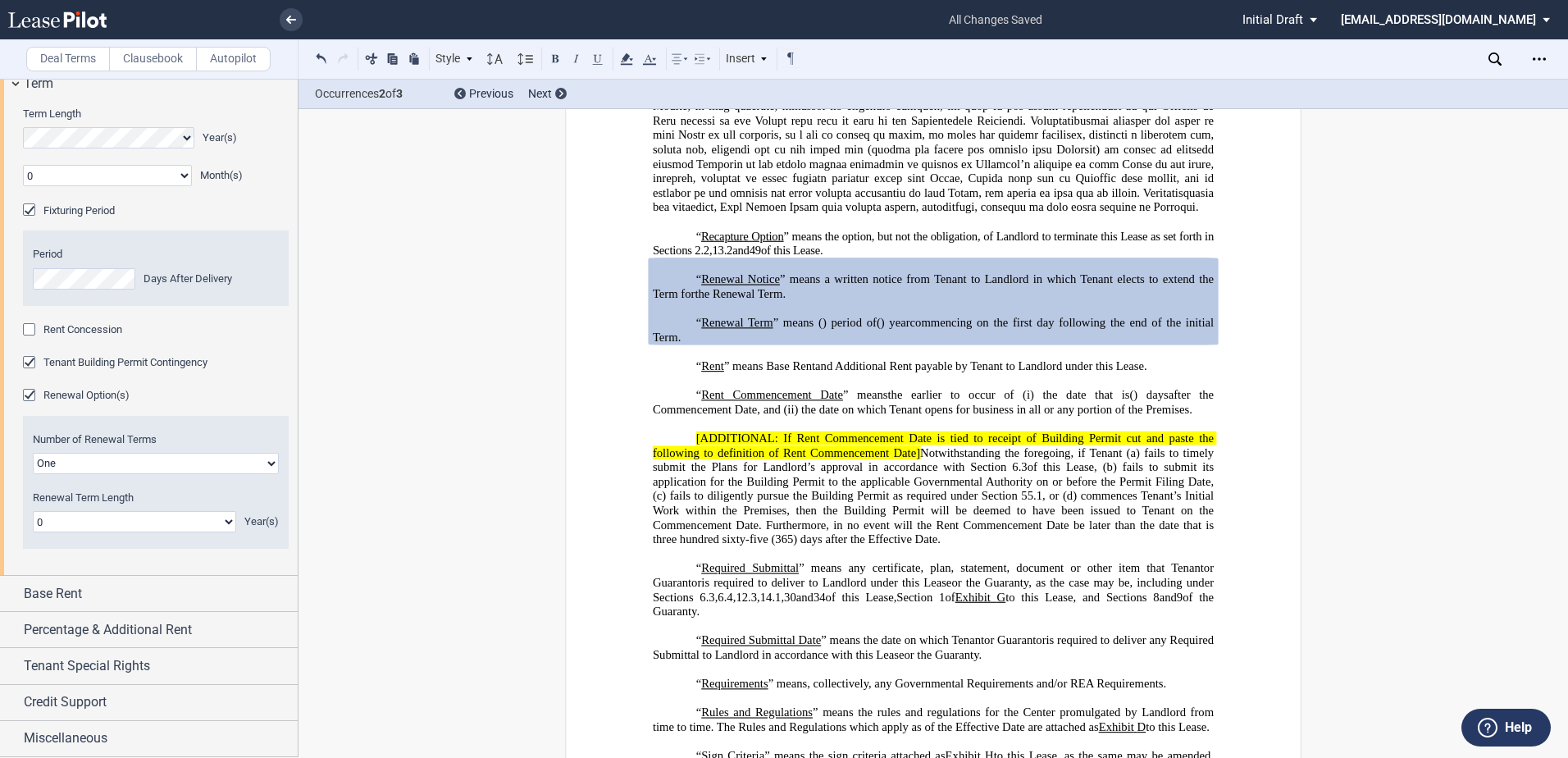
click at [90, 466] on select "One Two" at bounding box center [156, 464] width 246 height 22
select select "2"
click at [33, 453] on select "One Two" at bounding box center [156, 464] width 246 height 22
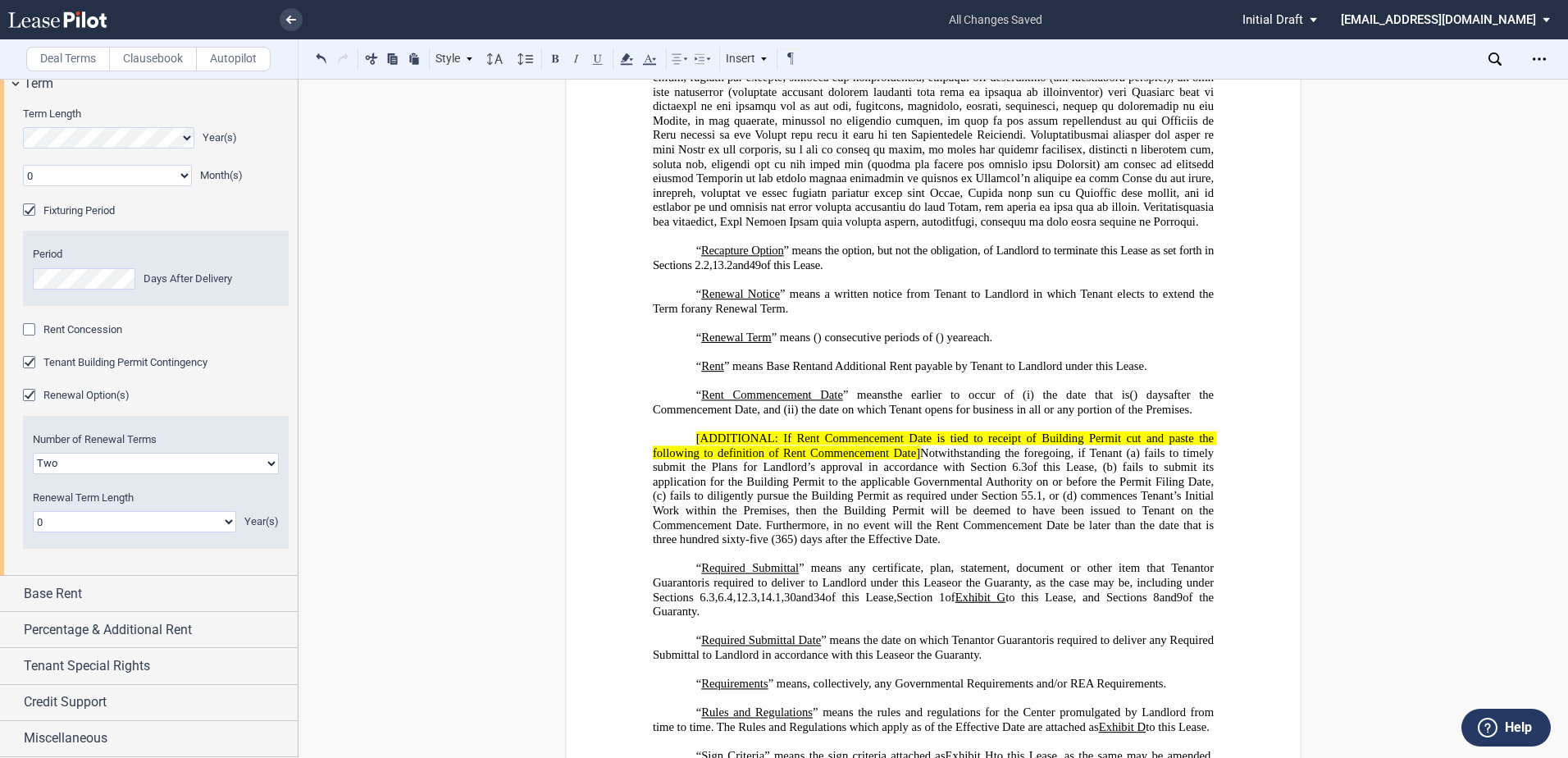
click at [118, 525] on select "0 1 2 3 4 5 6 7 8 9 10 11 12 13 14 15 16 17 18 19 20" at bounding box center [135, 522] width 204 height 22
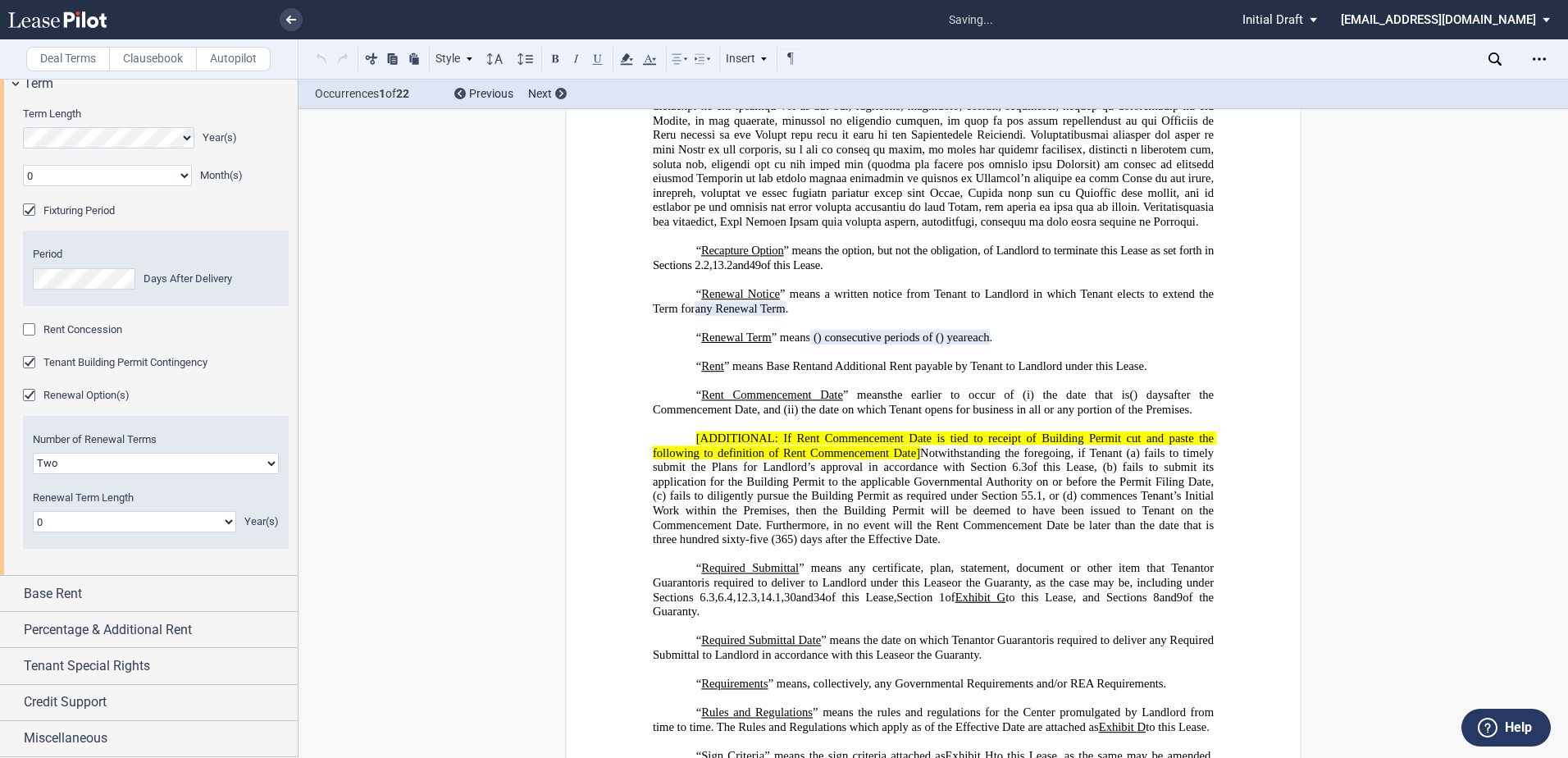
select select "number:5"
click at [33, 511] on select "0 1 2 3 4 5 6 7 8 9 10 11 12 13 14 15 16 17 18 19 20" at bounding box center [135, 522] width 204 height 22
click at [60, 90] on div "Term" at bounding box center [161, 83] width 274 height 20
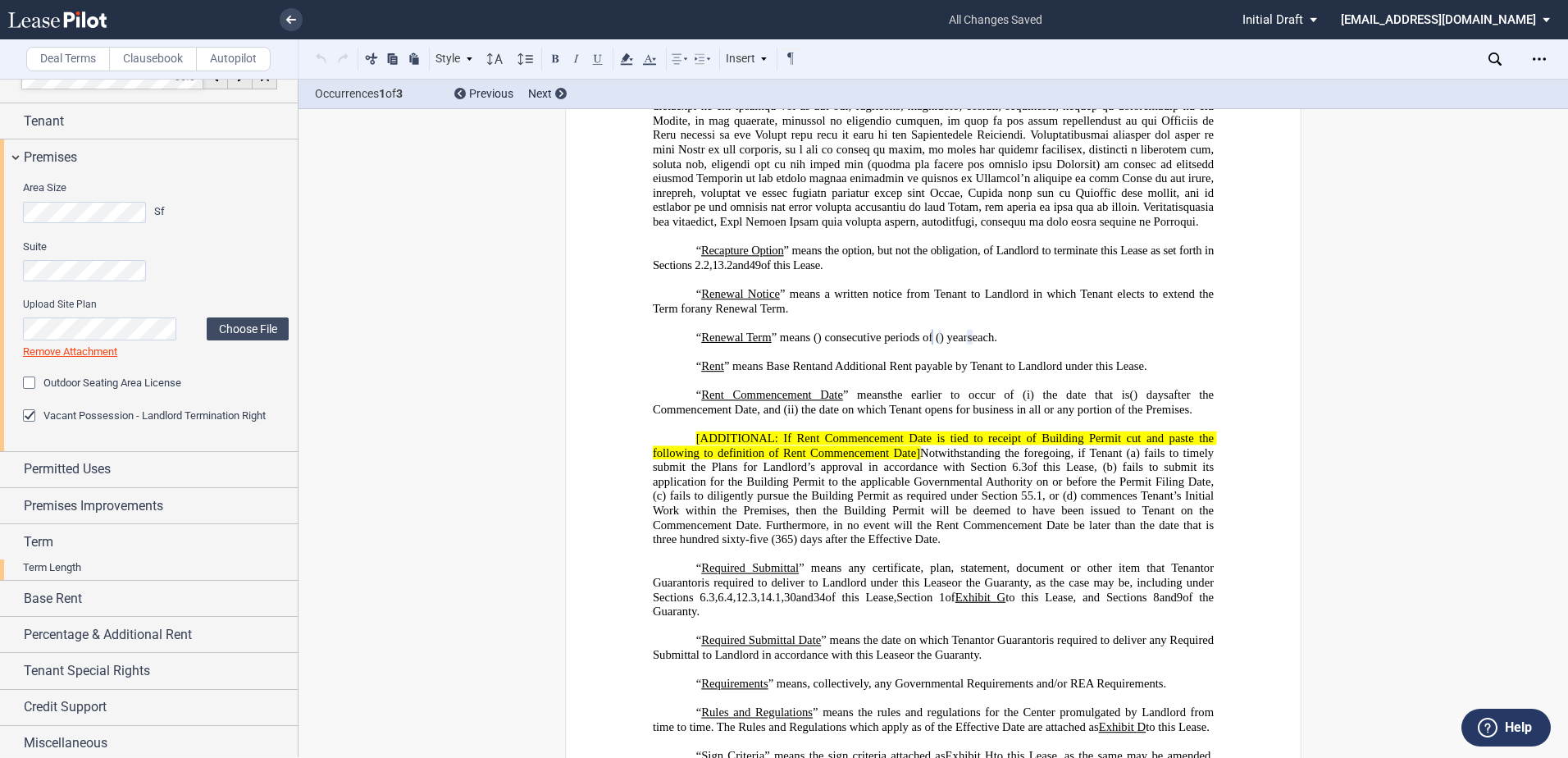
scroll to position [13, 0]
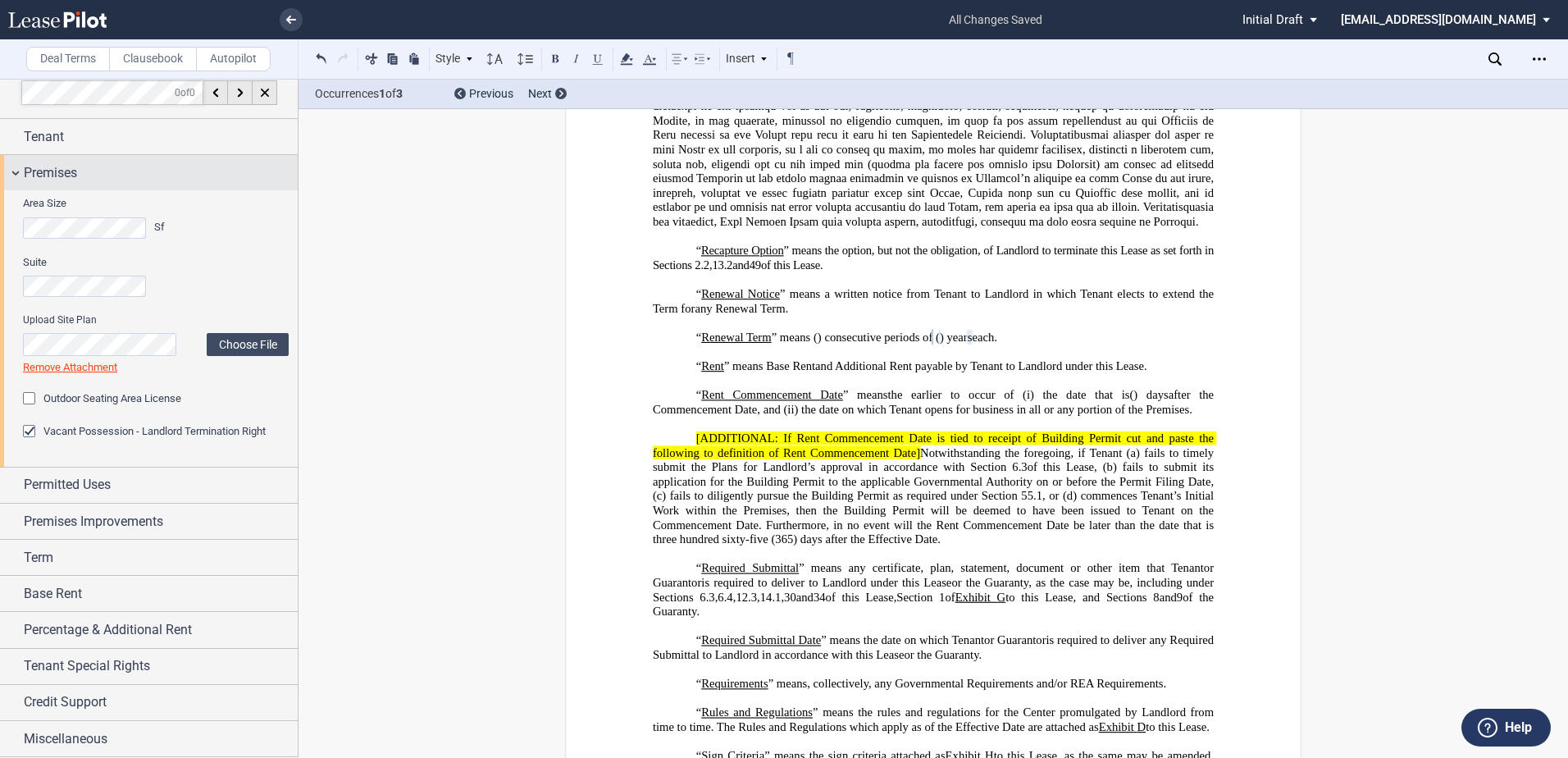
click at [35, 167] on span "Premises" at bounding box center [50, 173] width 53 height 20
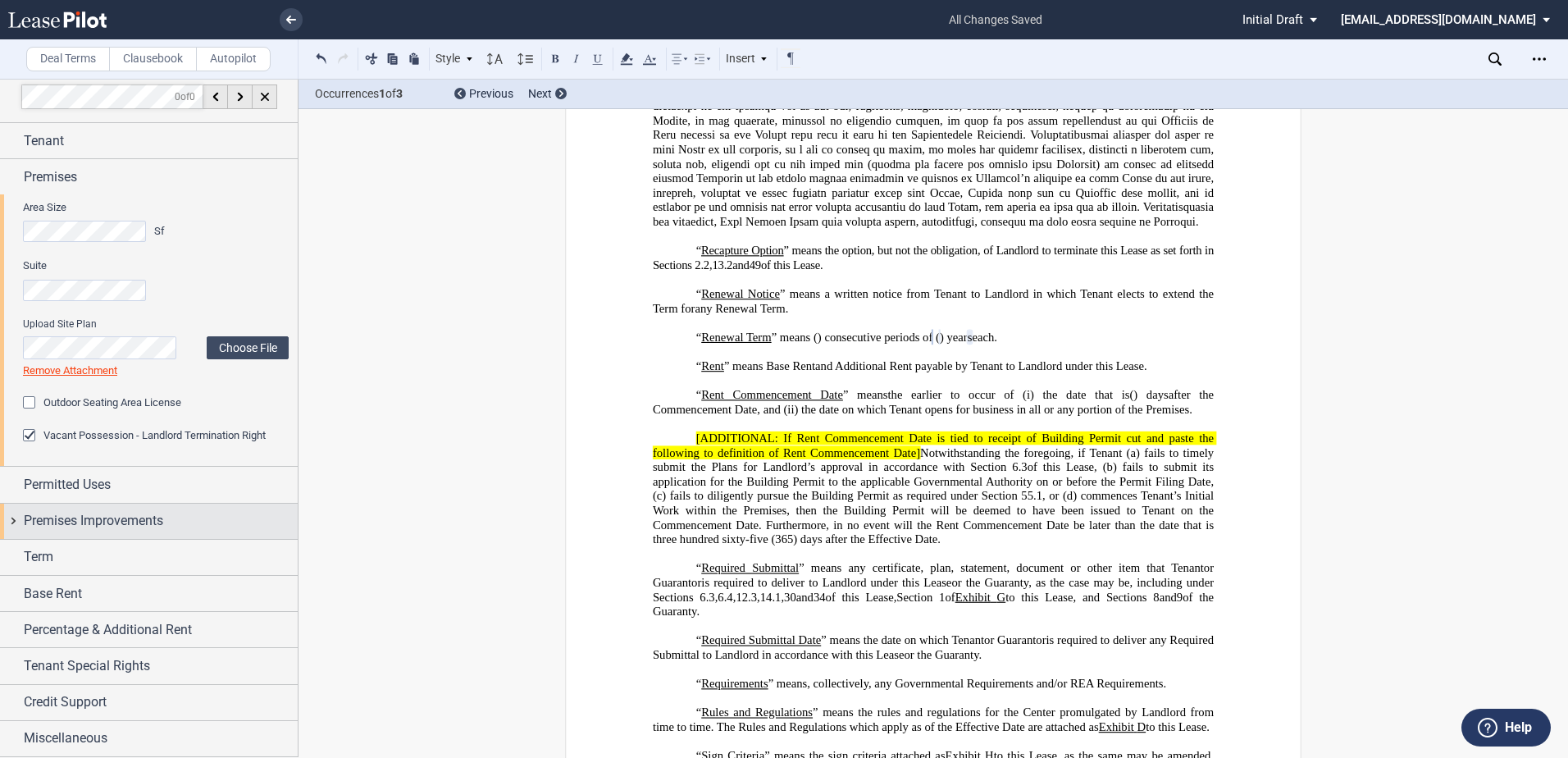
scroll to position [0, 0]
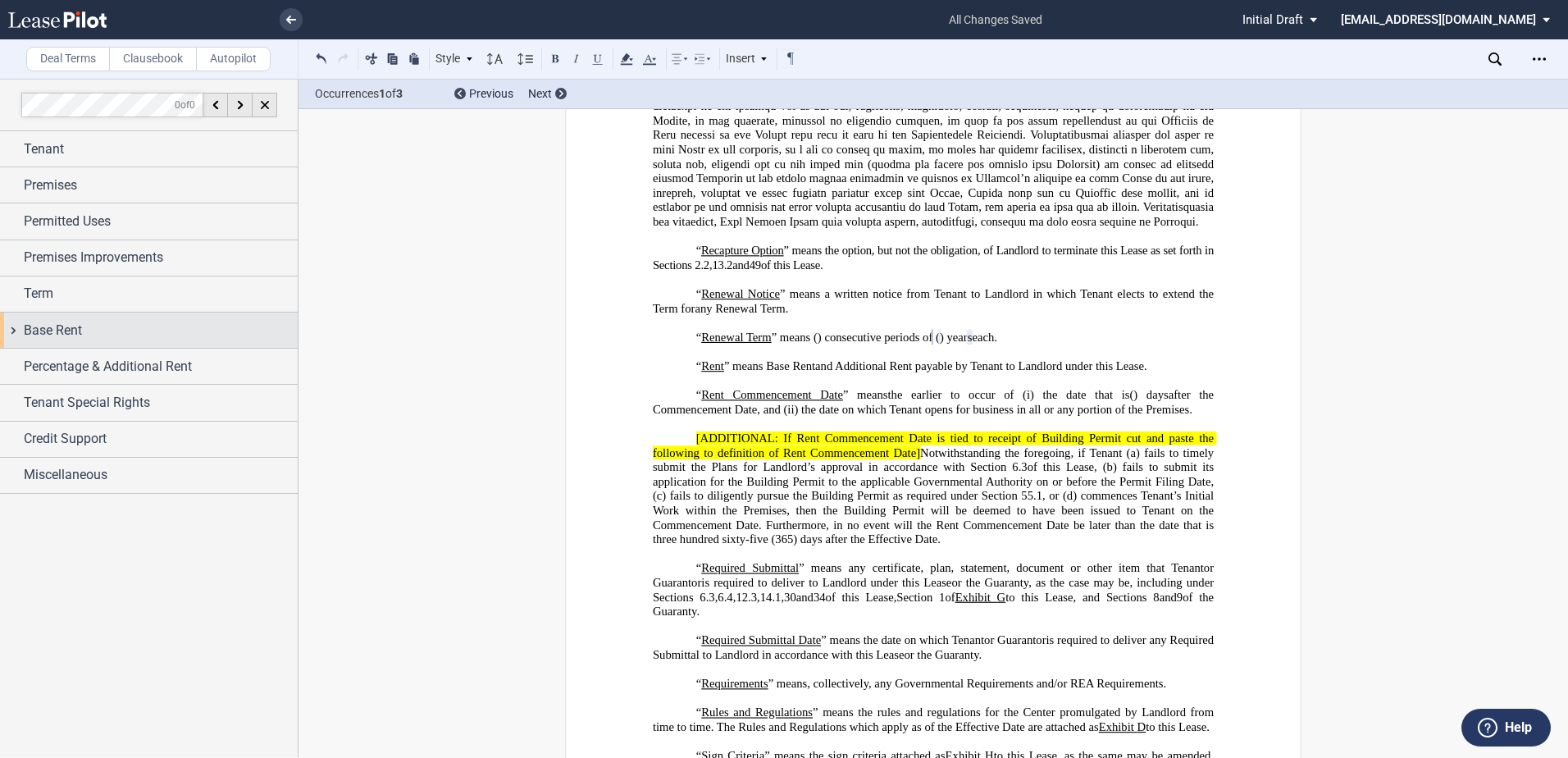
click at [71, 321] on span "Base Rent" at bounding box center [53, 330] width 58 height 20
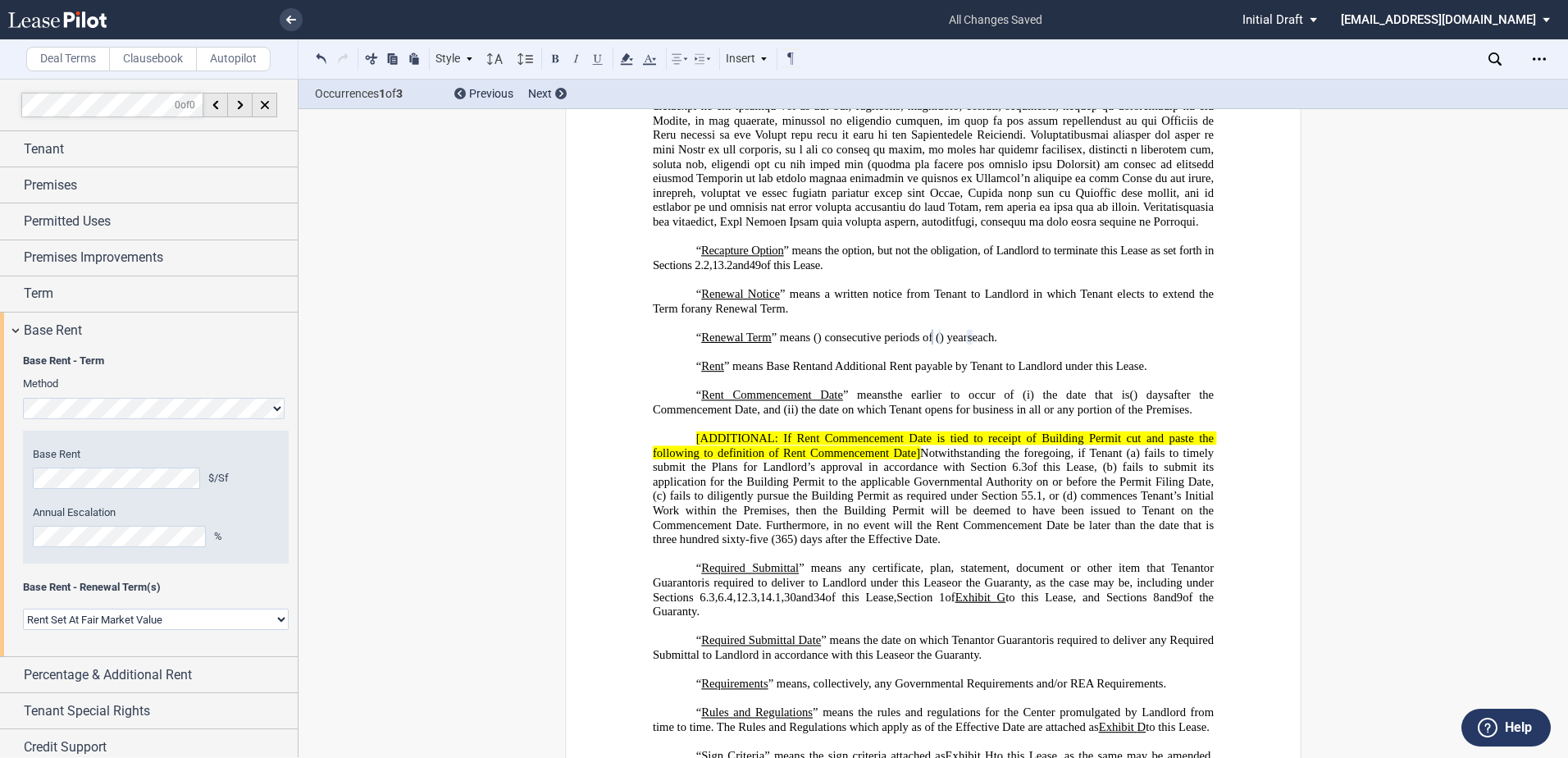
click at [186, 625] on select "Rent Set At Fair Market Value Rent Specified in [GEOGRAPHIC_DATA]" at bounding box center [156, 619] width 266 height 22
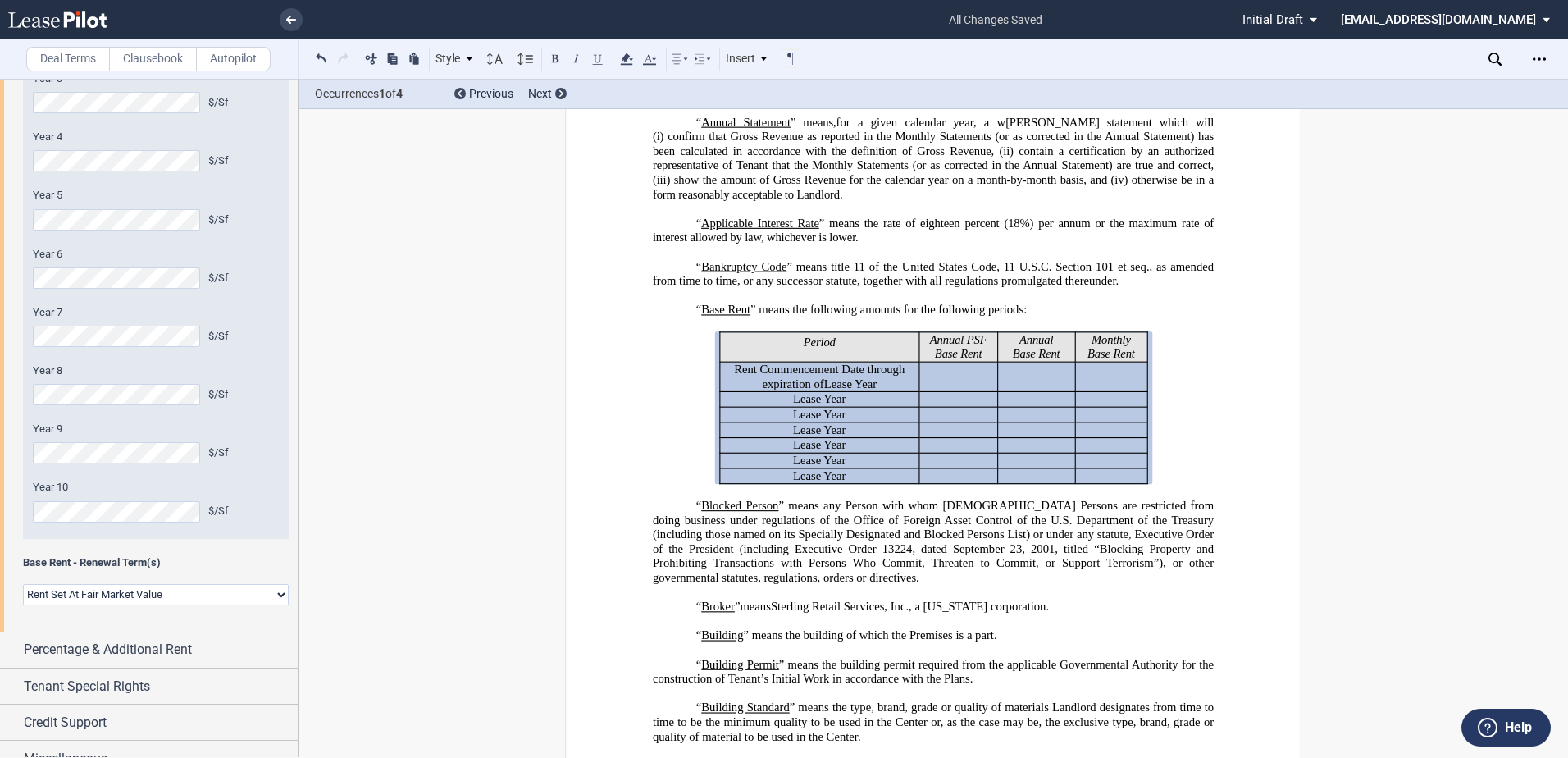
scroll to position [527, 0]
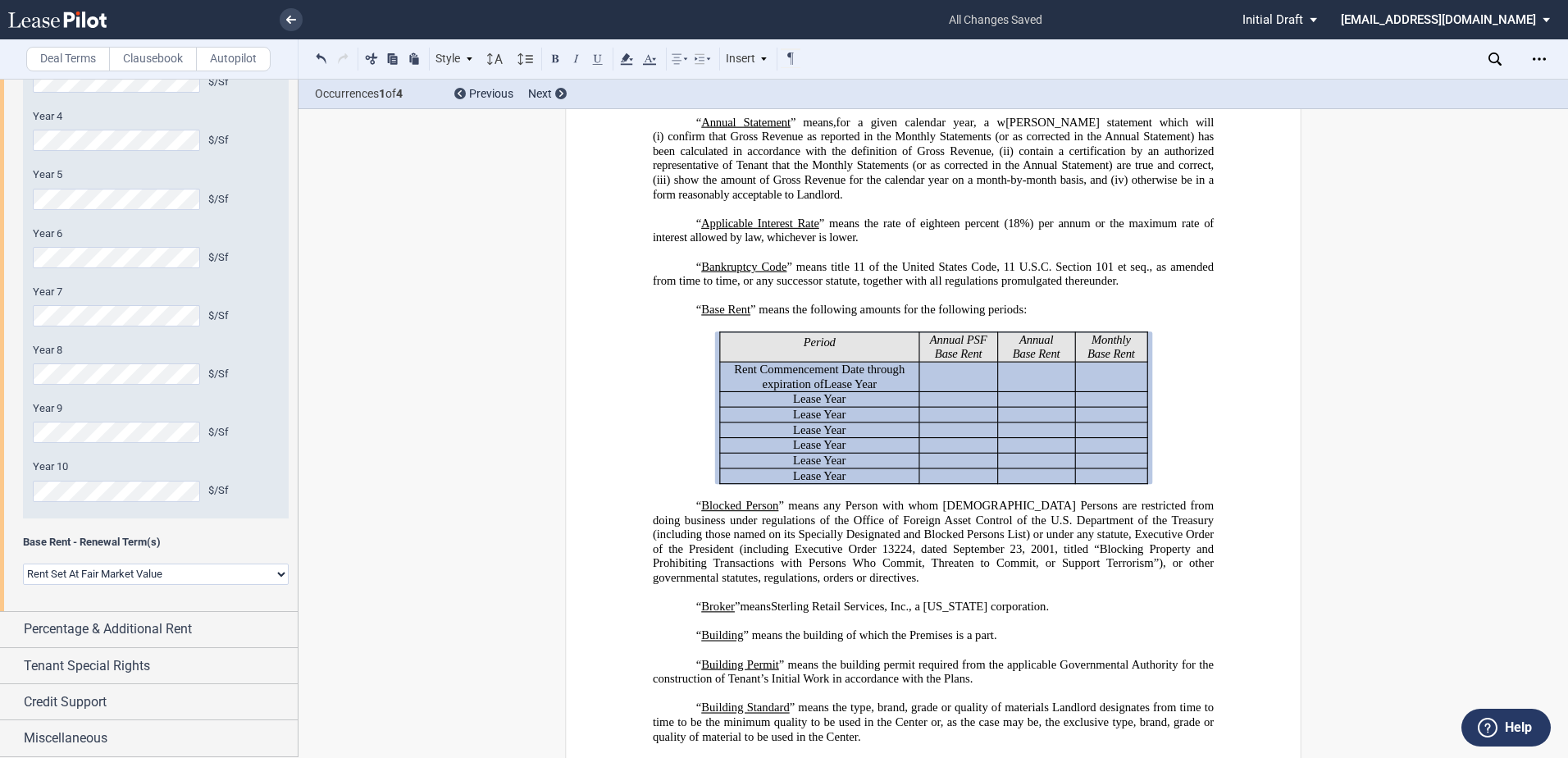
click at [257, 569] on select "Rent Set At Fair Market Value Rent Specified in [GEOGRAPHIC_DATA]" at bounding box center [156, 574] width 266 height 22
click at [23, 563] on select "Rent Set At Fair Market Value Rent Specified in [GEOGRAPHIC_DATA]" at bounding box center [156, 574] width 266 height 22
click at [139, 640] on div "Percentage & Additional Rent" at bounding box center [149, 629] width 298 height 35
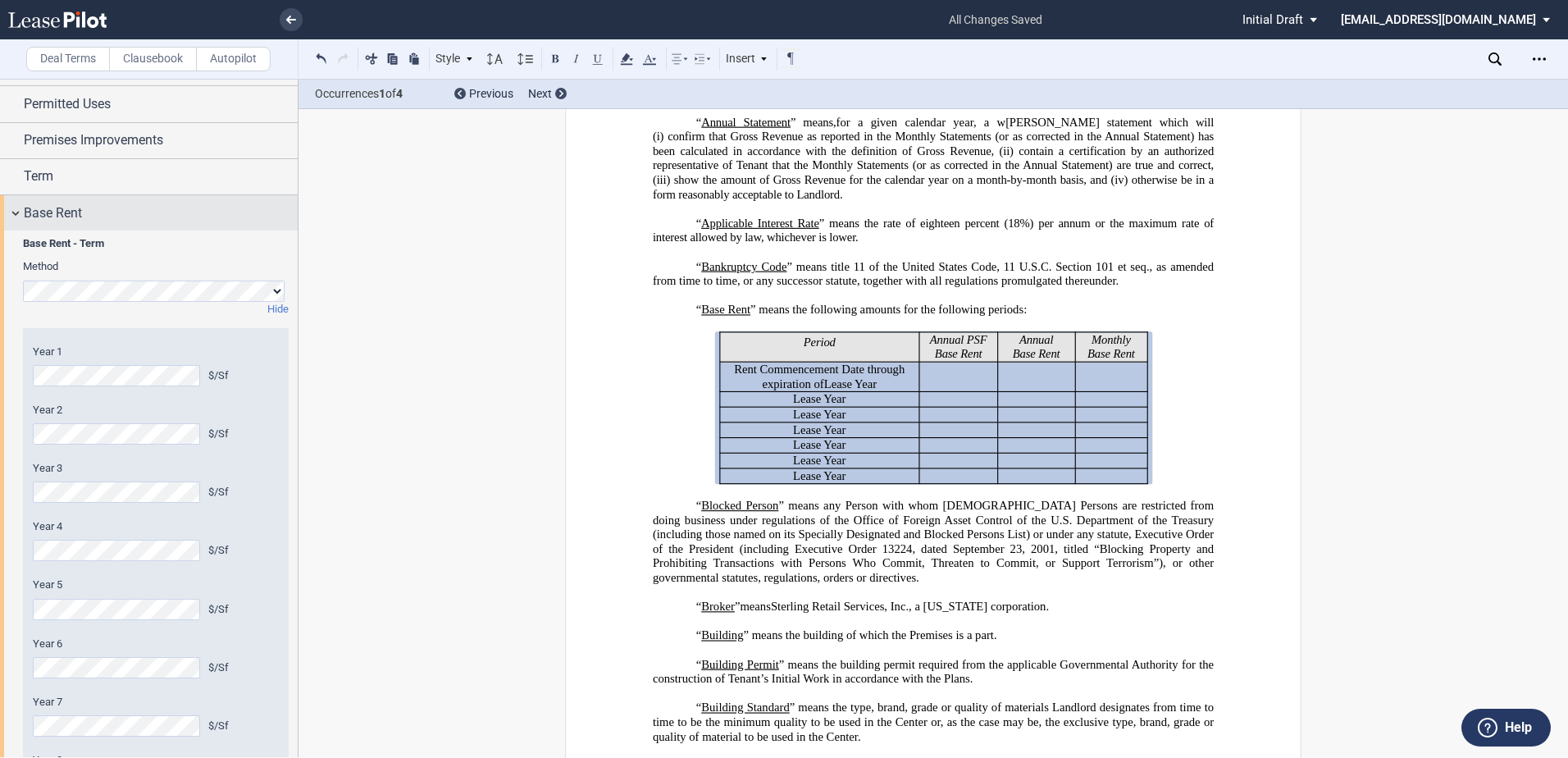
click at [47, 213] on span "Base Rent" at bounding box center [53, 213] width 58 height 20
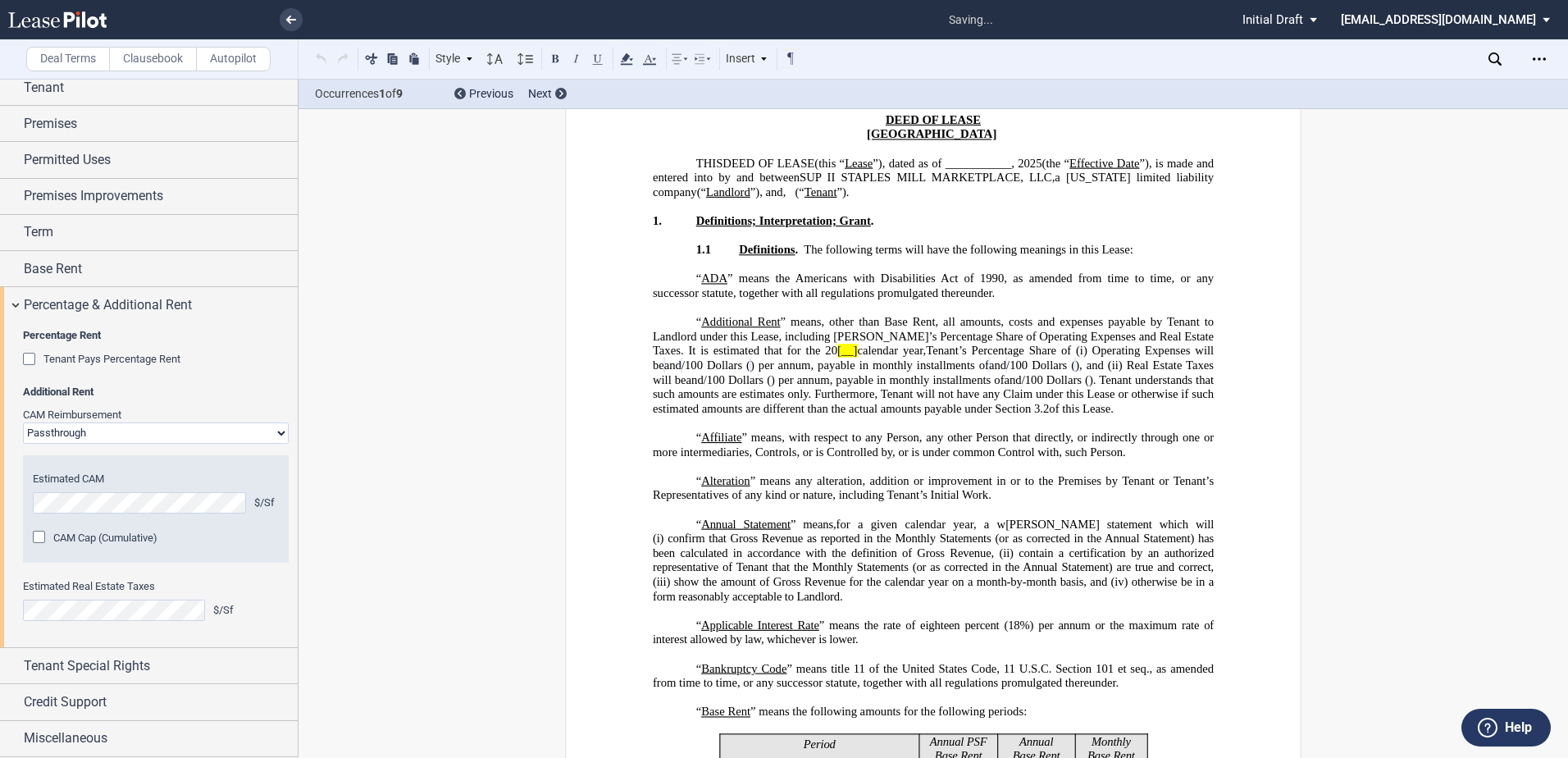
scroll to position [68, 0]
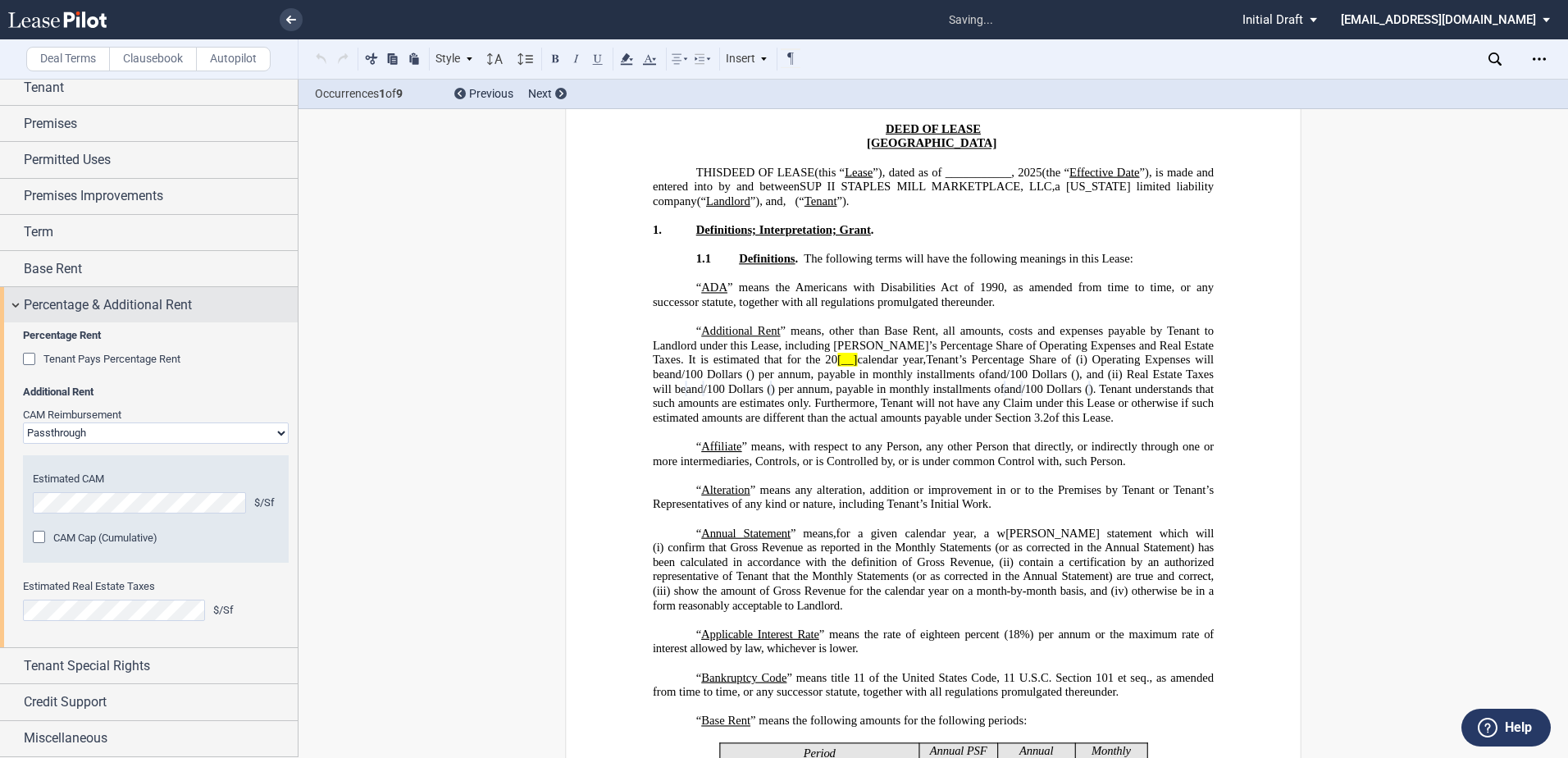
click at [55, 292] on div "Percentage & Additional Rent" at bounding box center [149, 304] width 298 height 35
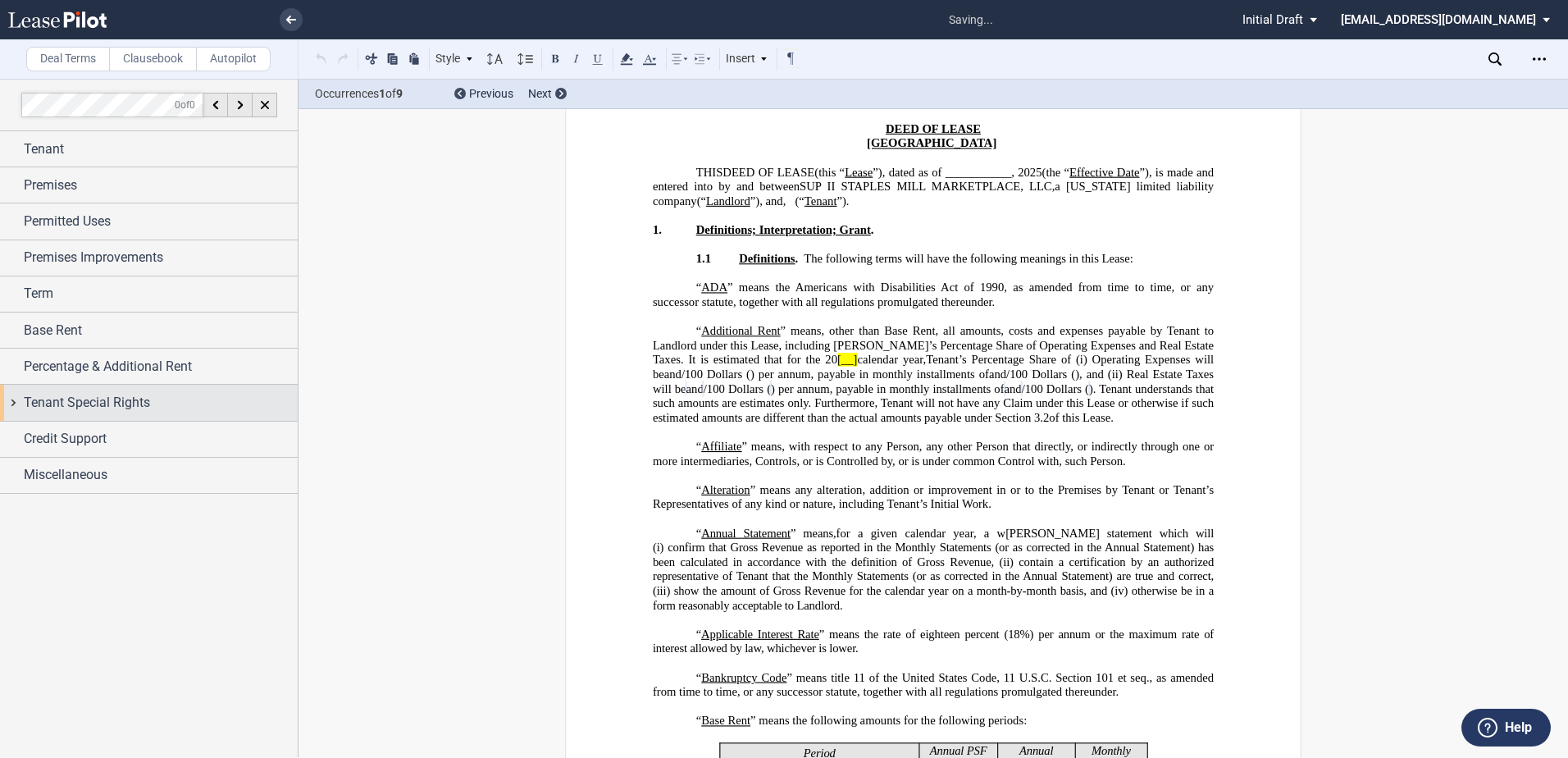
click at [74, 399] on span "Tenant Special Rights" at bounding box center [87, 403] width 126 height 20
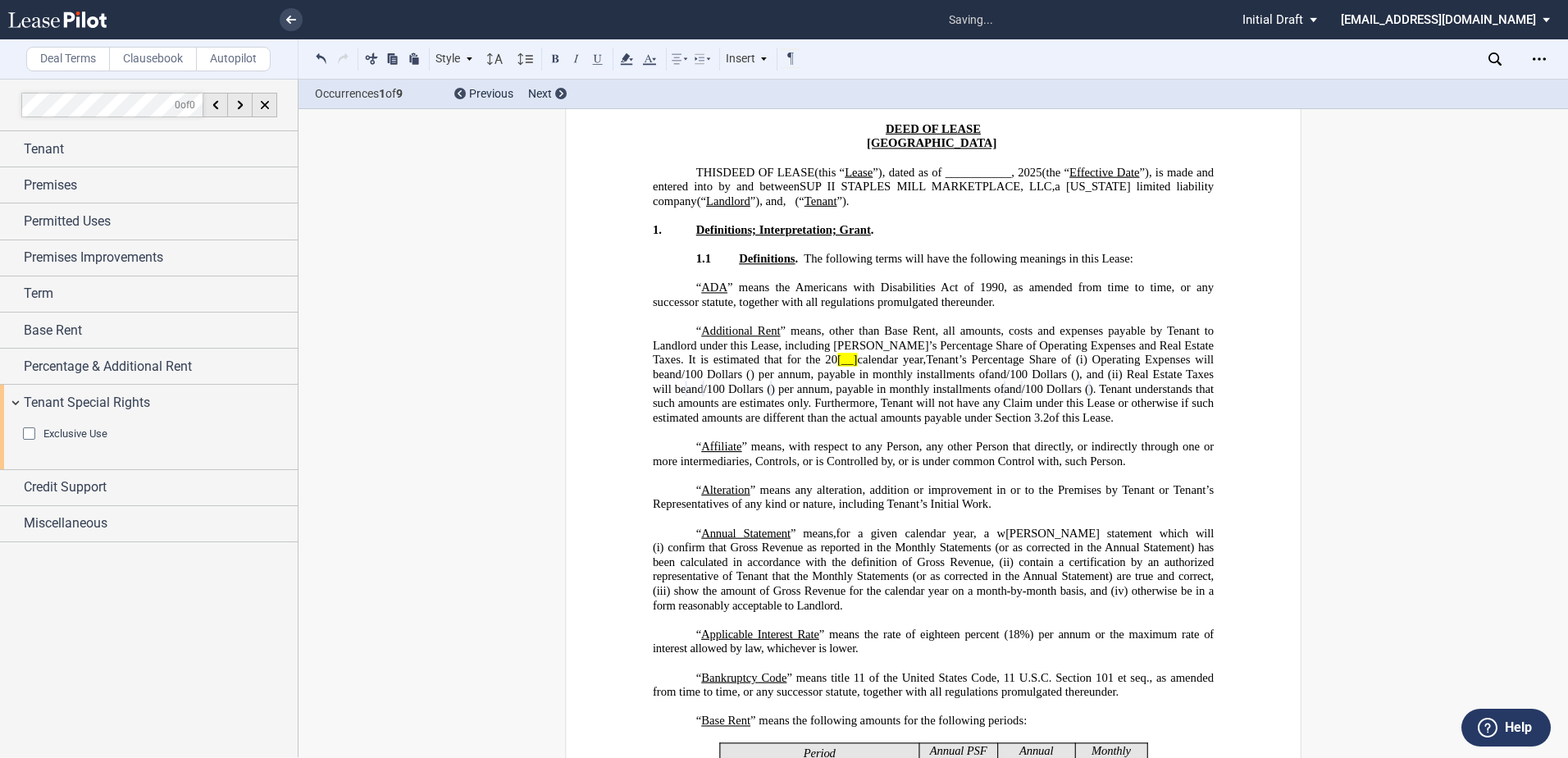
click at [53, 433] on span "Exclusive Use" at bounding box center [74, 433] width 64 height 13
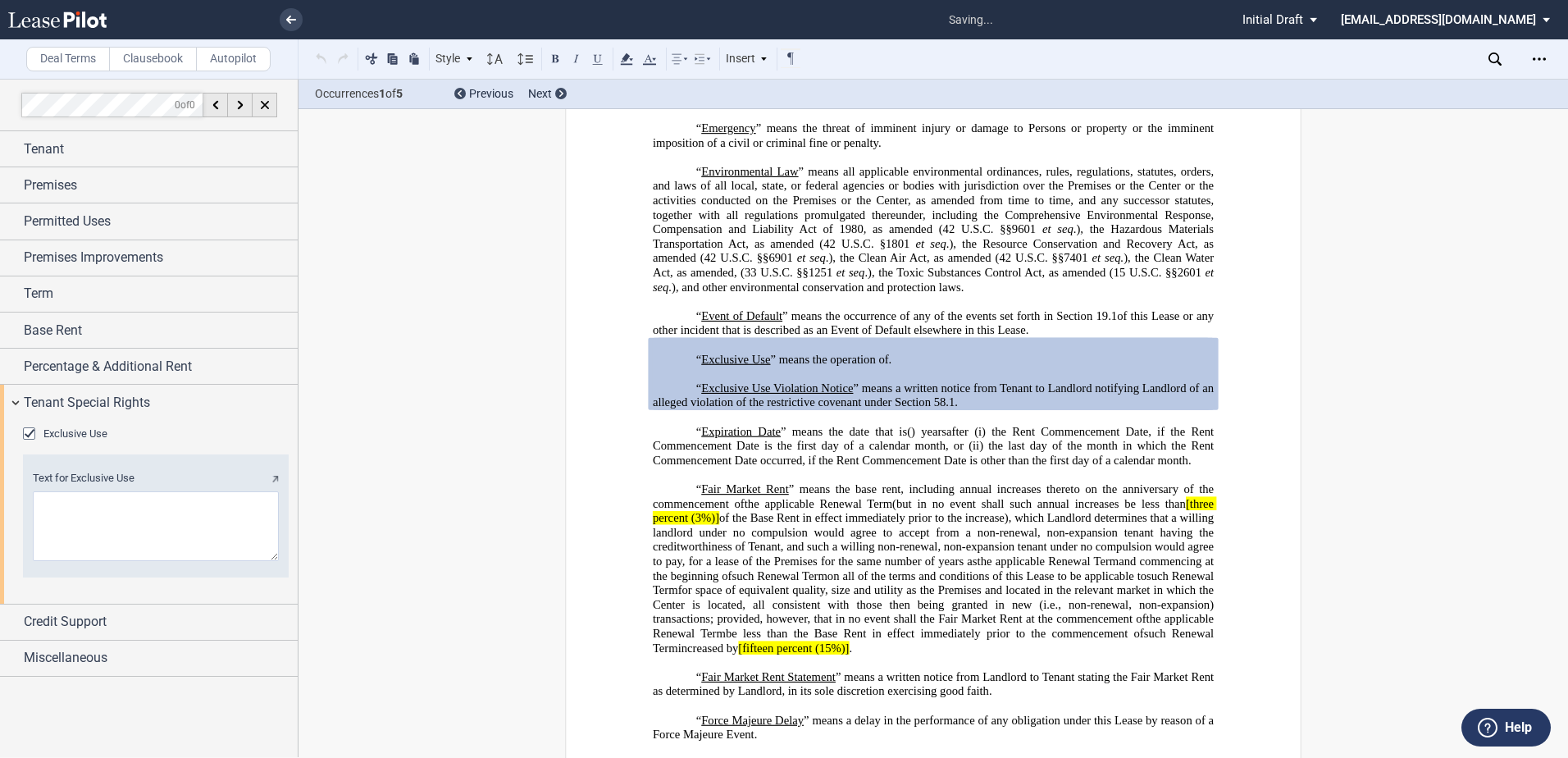
scroll to position [1698, 0]
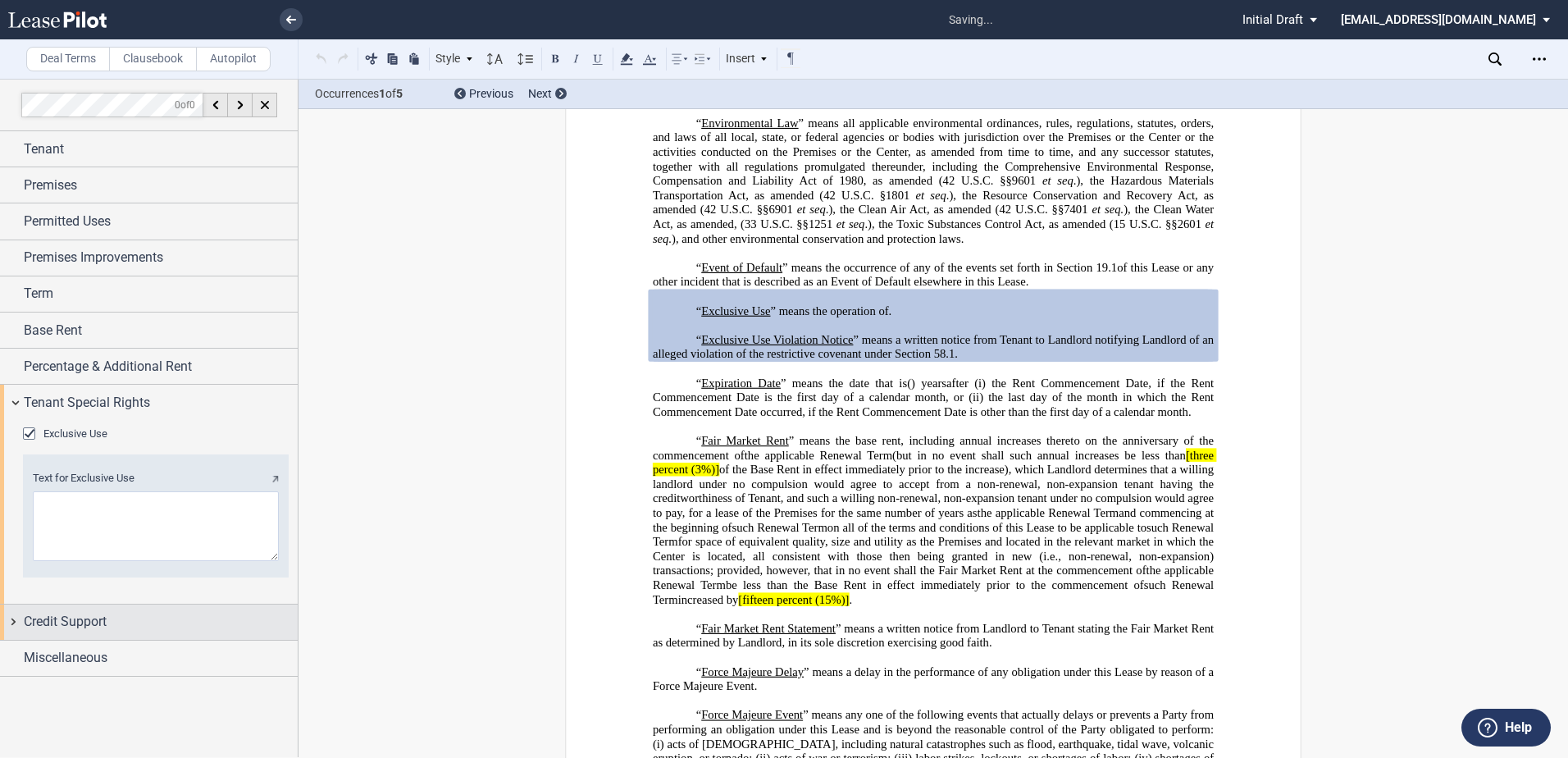
click at [76, 621] on span "Credit Support" at bounding box center [65, 622] width 83 height 20
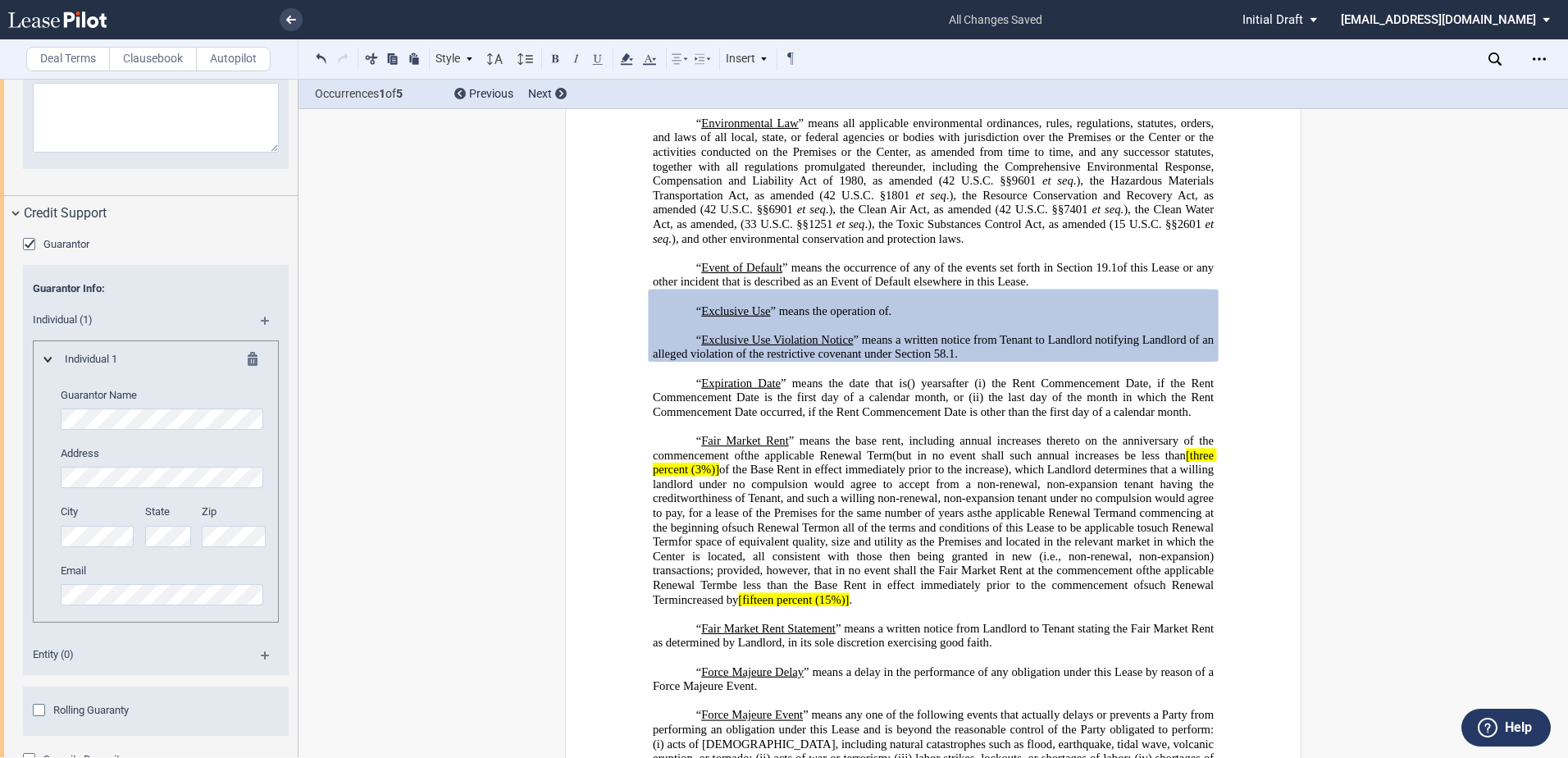
scroll to position [483, 0]
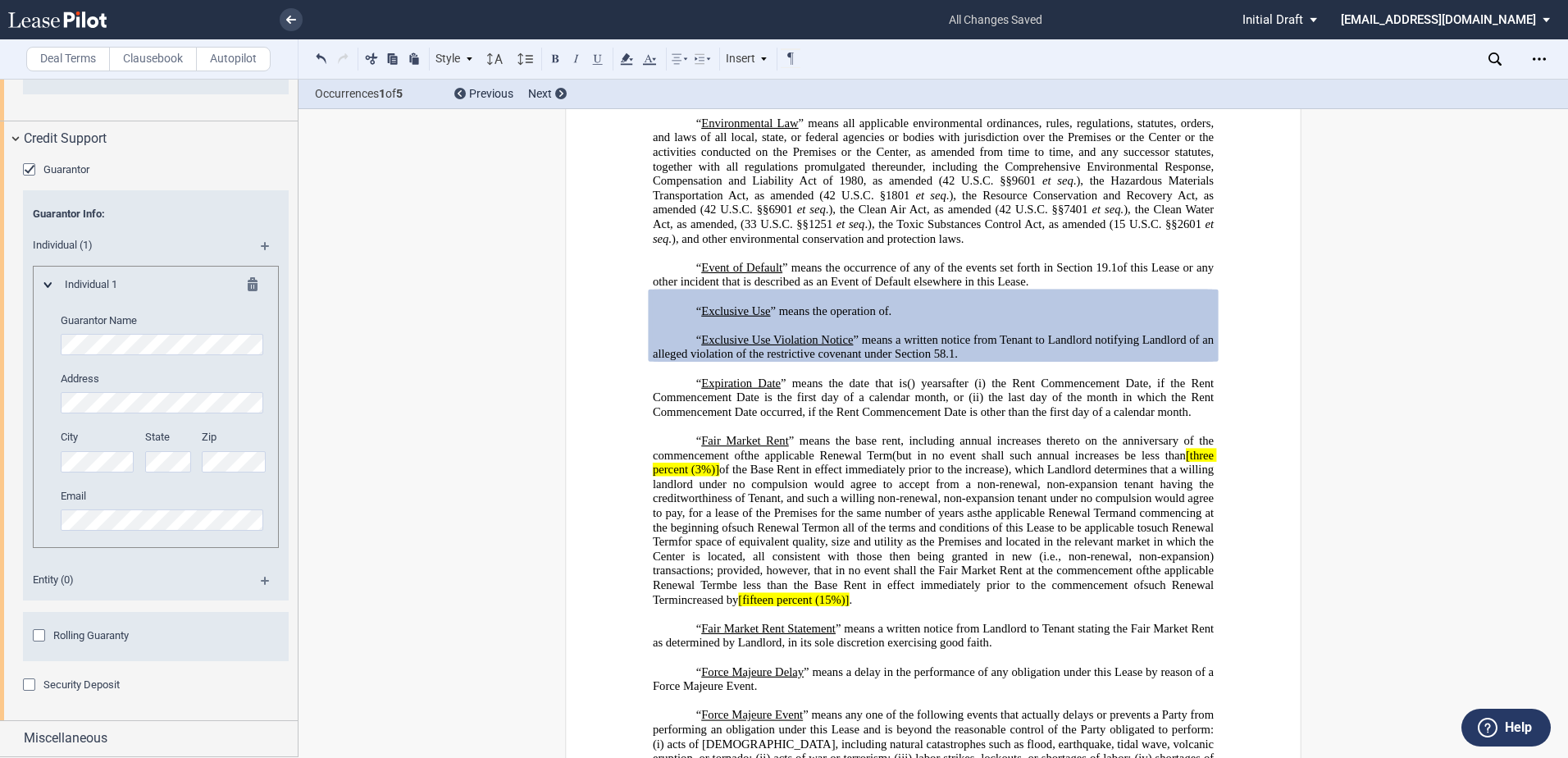
click at [258, 241] on div "Individual (1)" at bounding box center [156, 248] width 266 height 36
click at [22, 681] on div "Guarantor Guarantor Info: Individual (1) Individual 1 Guarantor Name Address Ci…" at bounding box center [149, 439] width 298 height 563
click at [28, 685] on div "Security Deposit" at bounding box center [31, 686] width 16 height 16
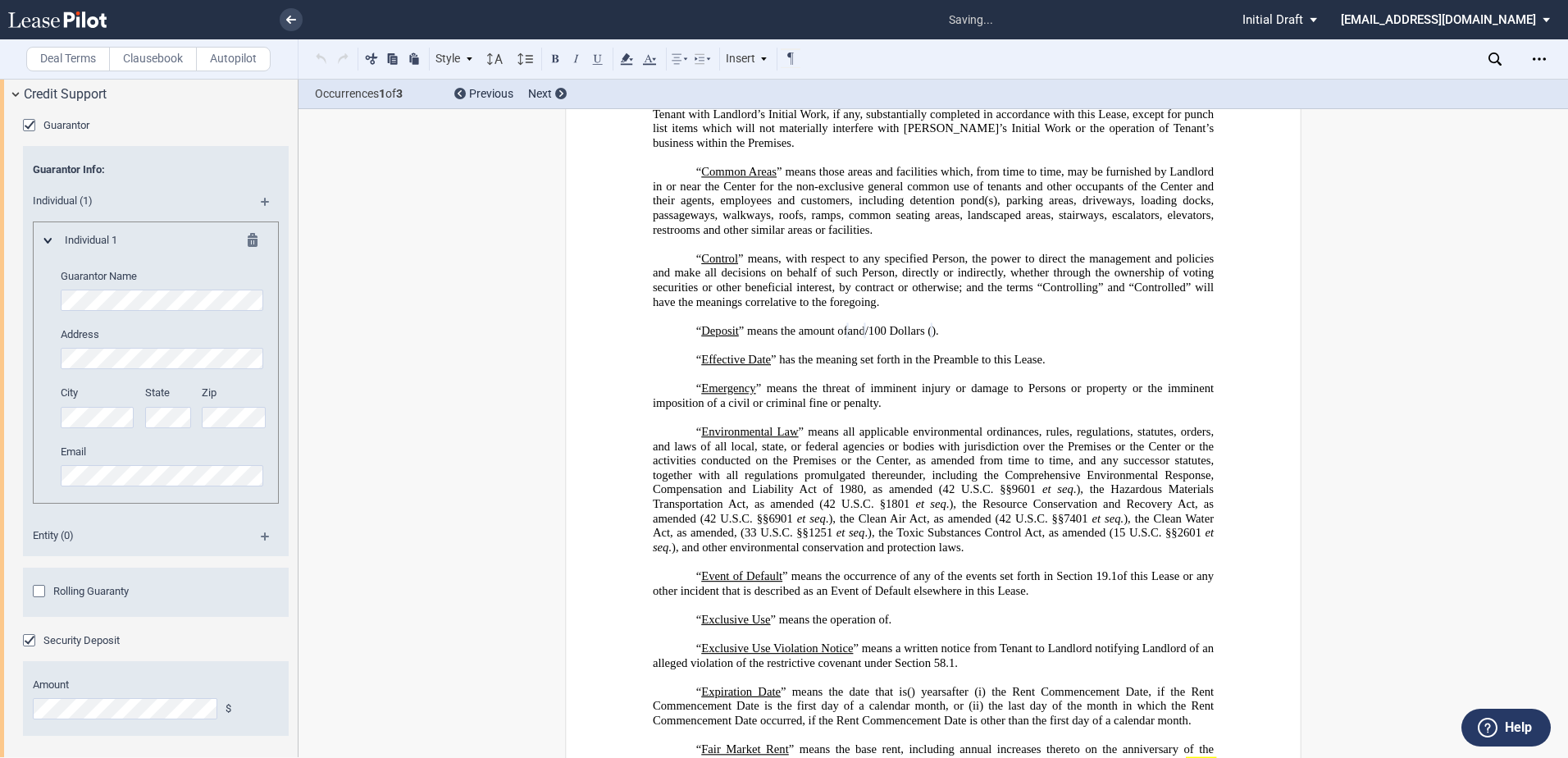
scroll to position [569, 0]
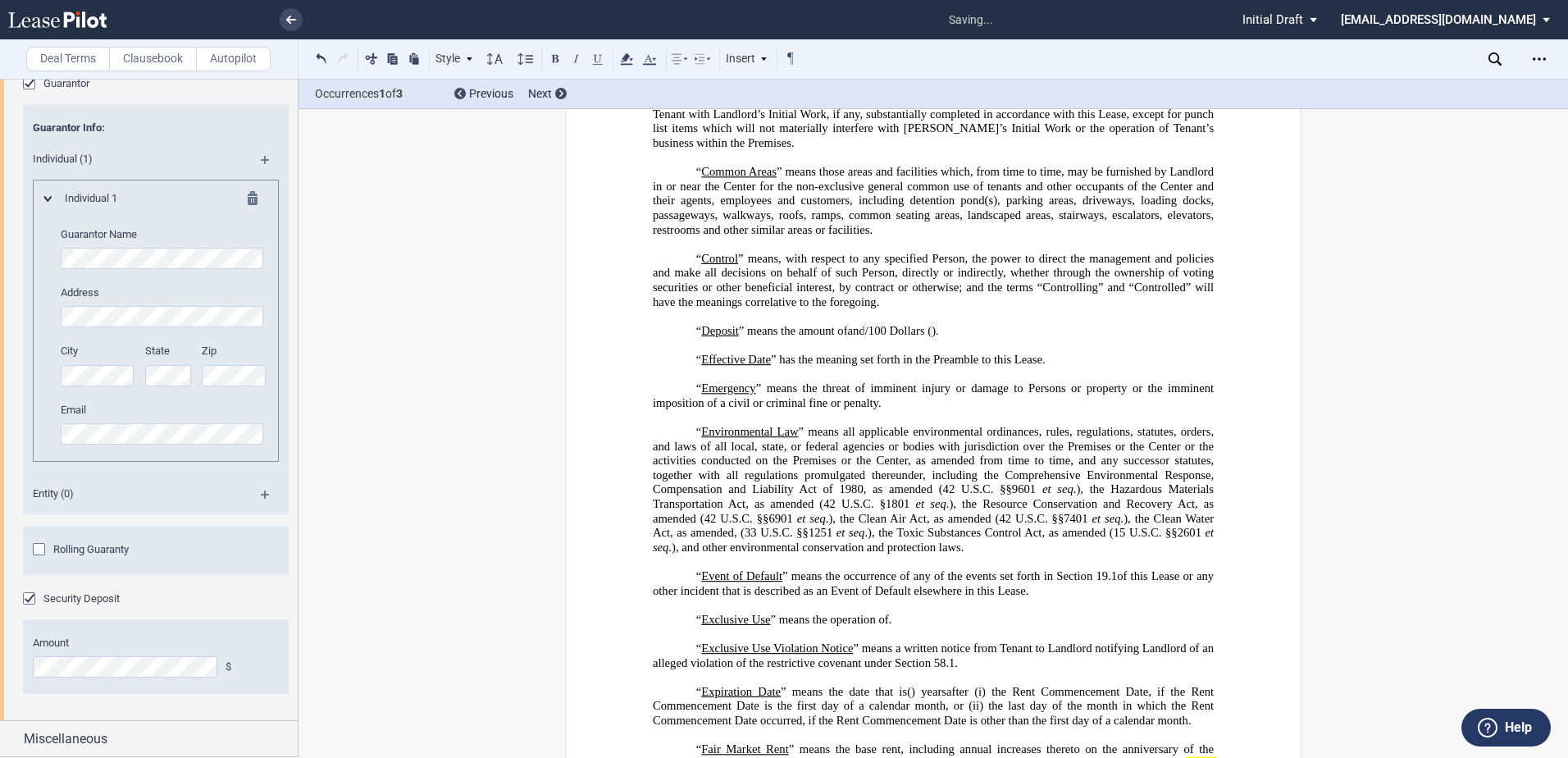
click at [129, 247] on editor-control "Guarantor Name" at bounding box center [164, 248] width 206 height 42
click at [269, 155] on div "Individual (1)" at bounding box center [156, 161] width 266 height 36
click at [261, 162] on md-icon at bounding box center [272, 166] width 22 height 20
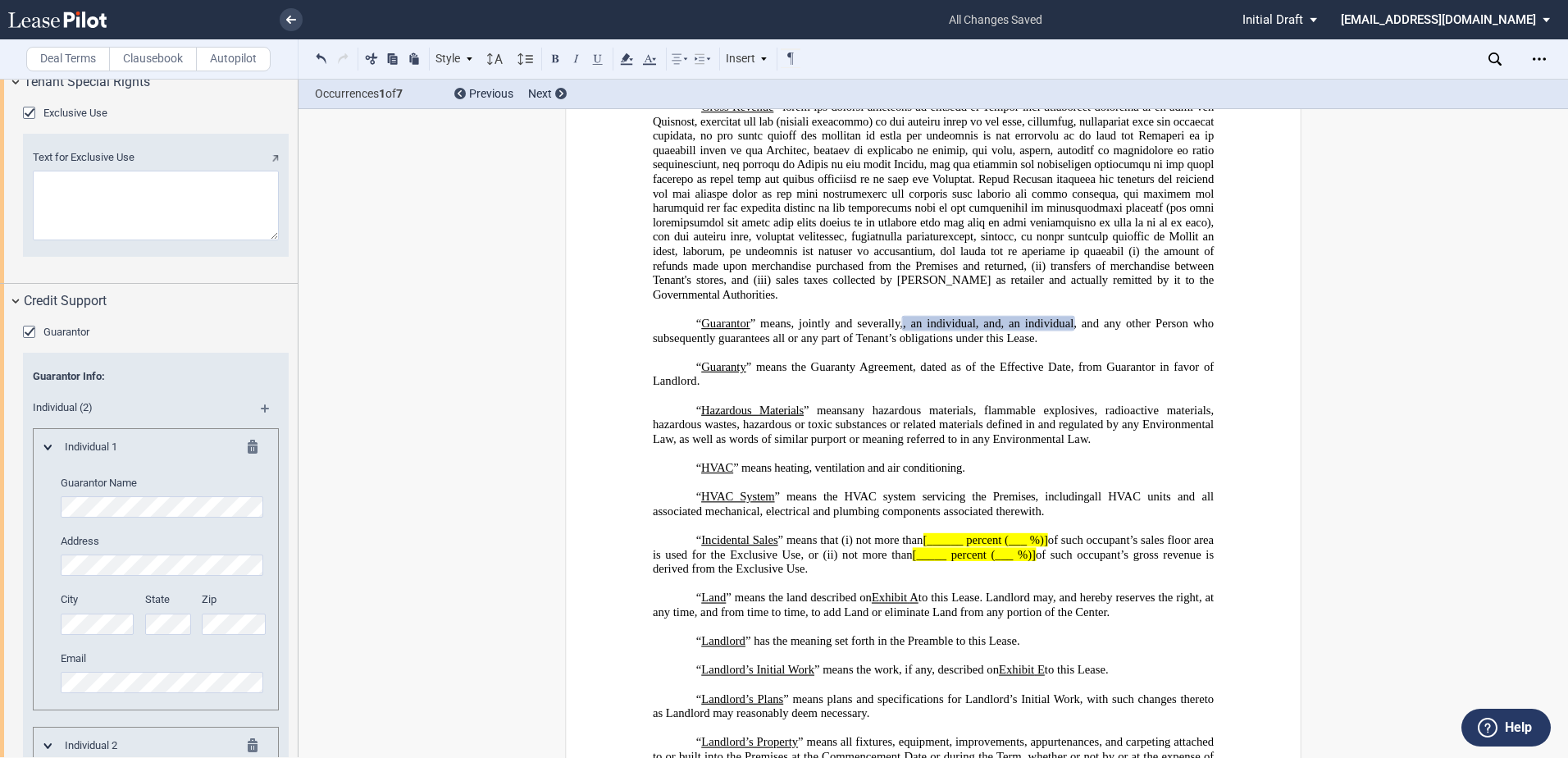
scroll to position [0, 0]
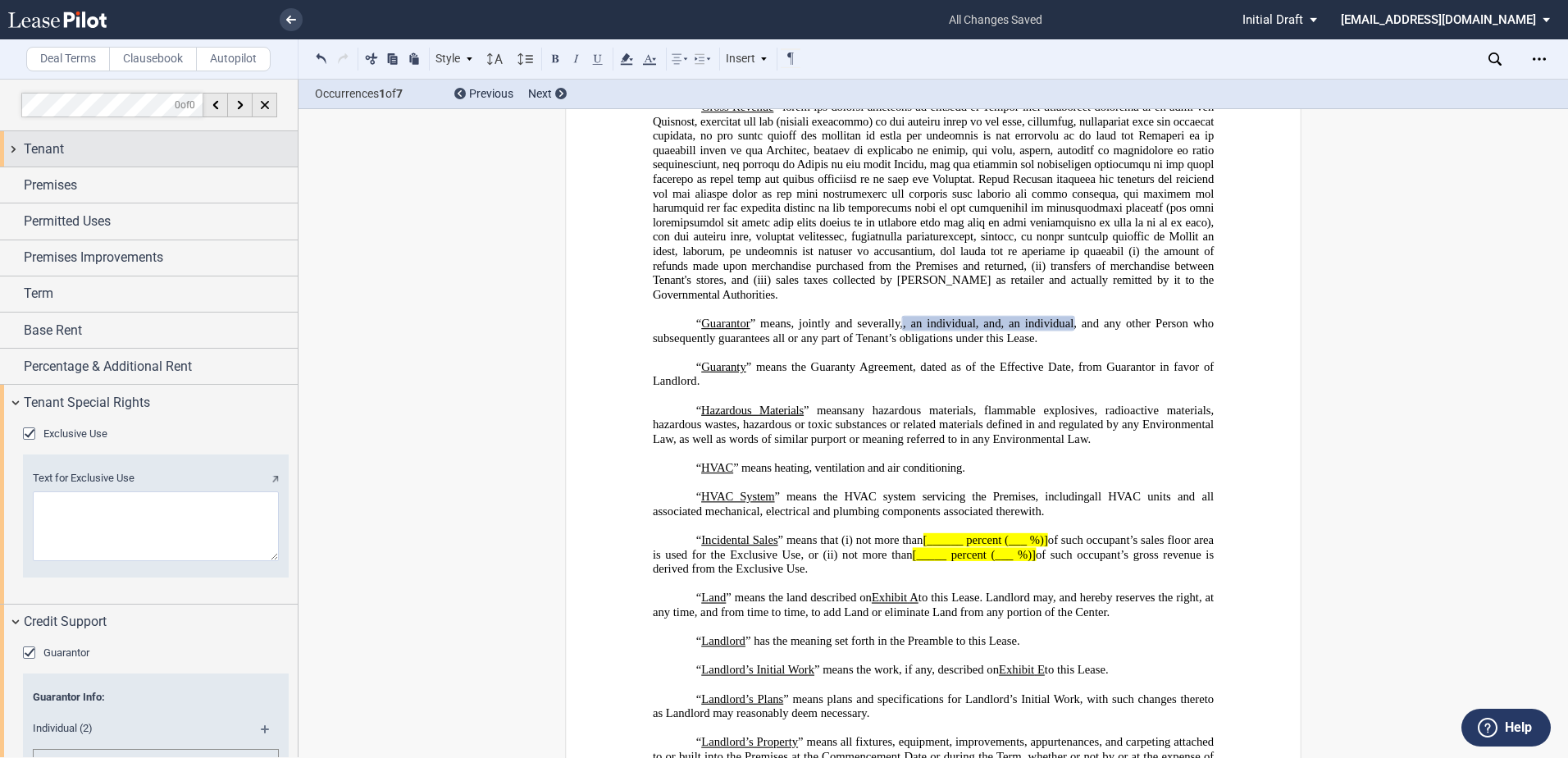
click at [82, 146] on div "Tenant" at bounding box center [161, 149] width 274 height 20
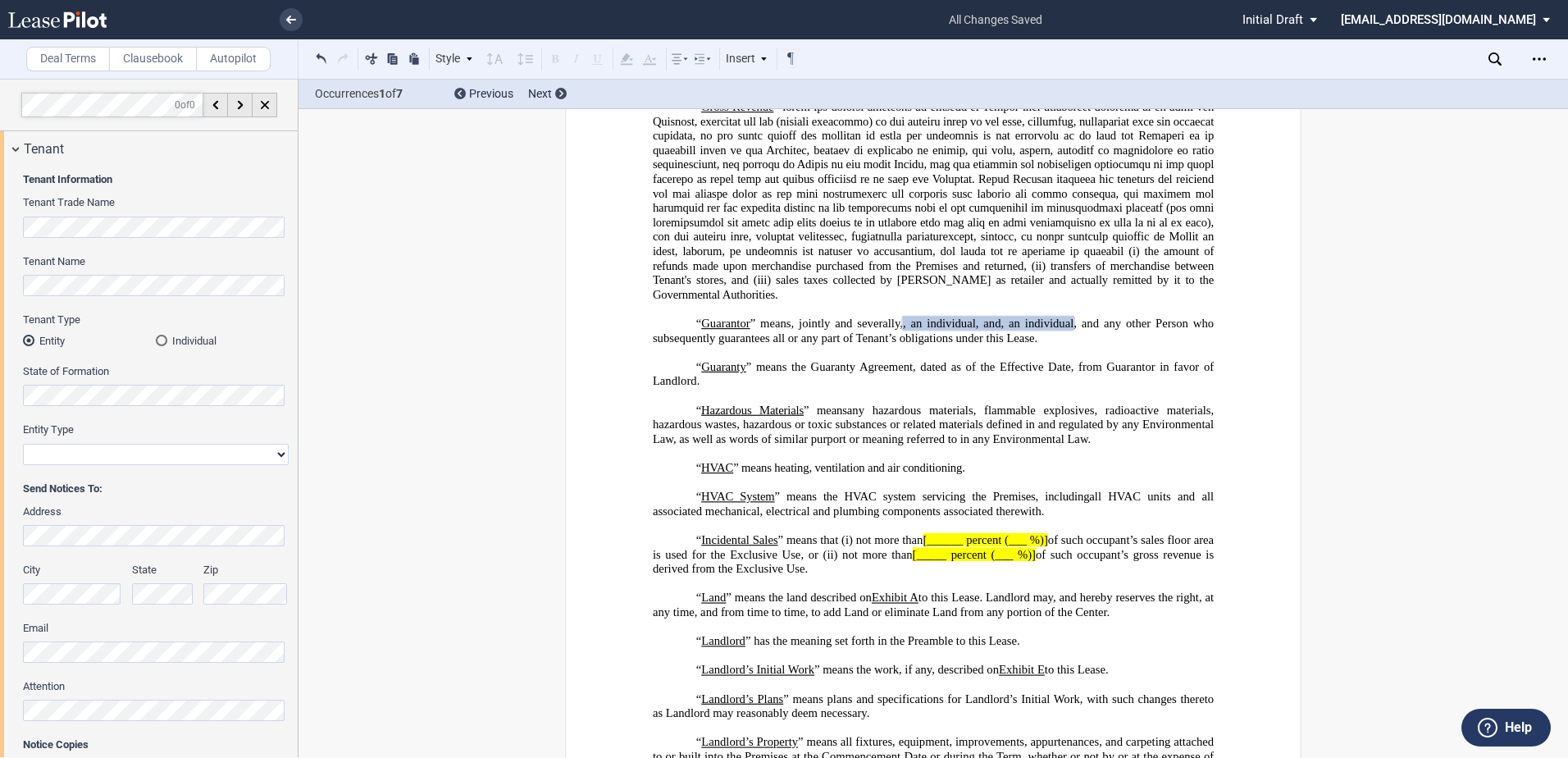
click at [4, 710] on div "Tenant Information Tenant Trade Name Tenant Name Tenant Type Entity Individual …" at bounding box center [149, 484] width 298 height 636
click at [90, 148] on div "Tenant" at bounding box center [161, 149] width 274 height 20
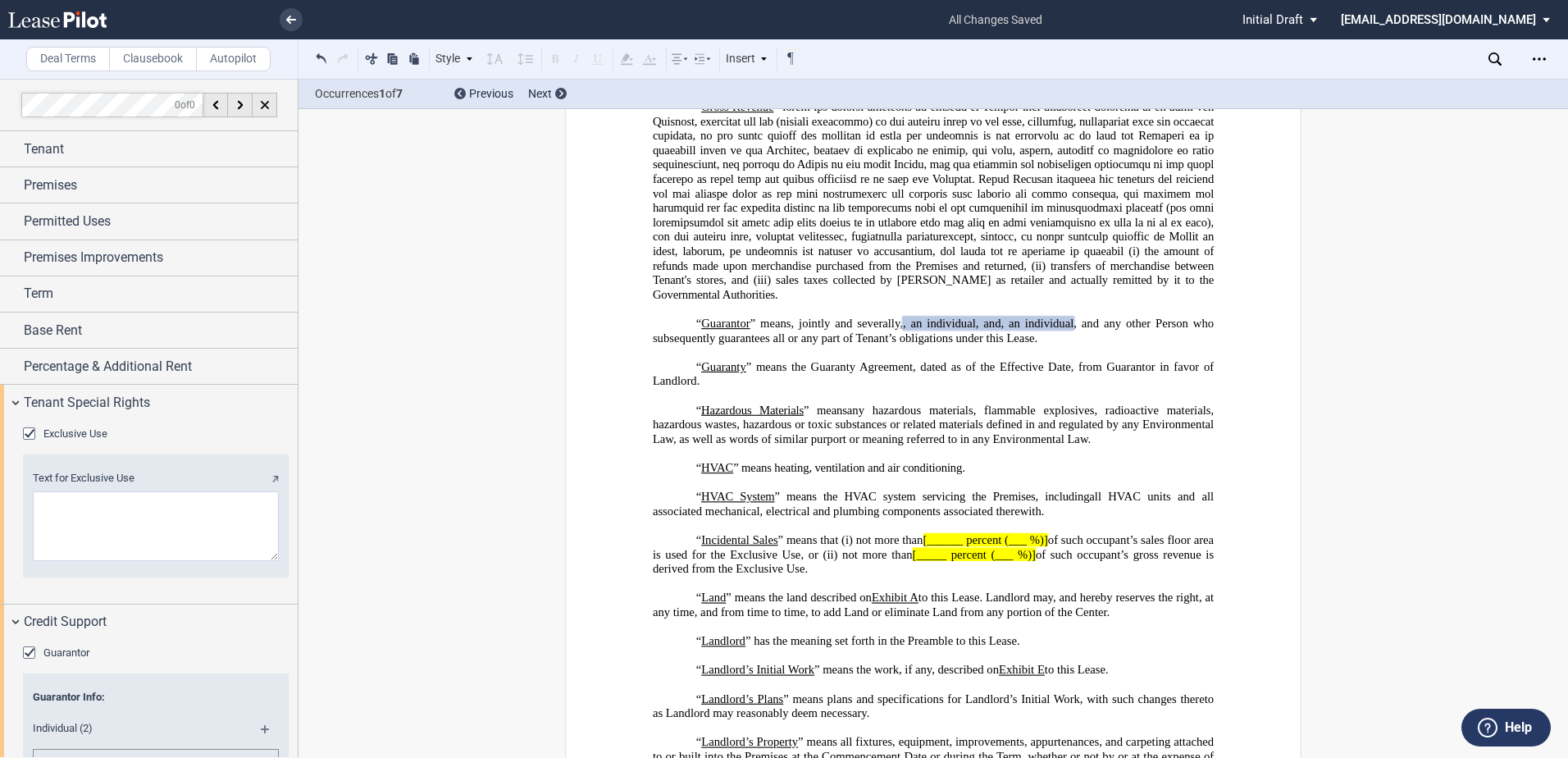
scroll to position [328, 0]
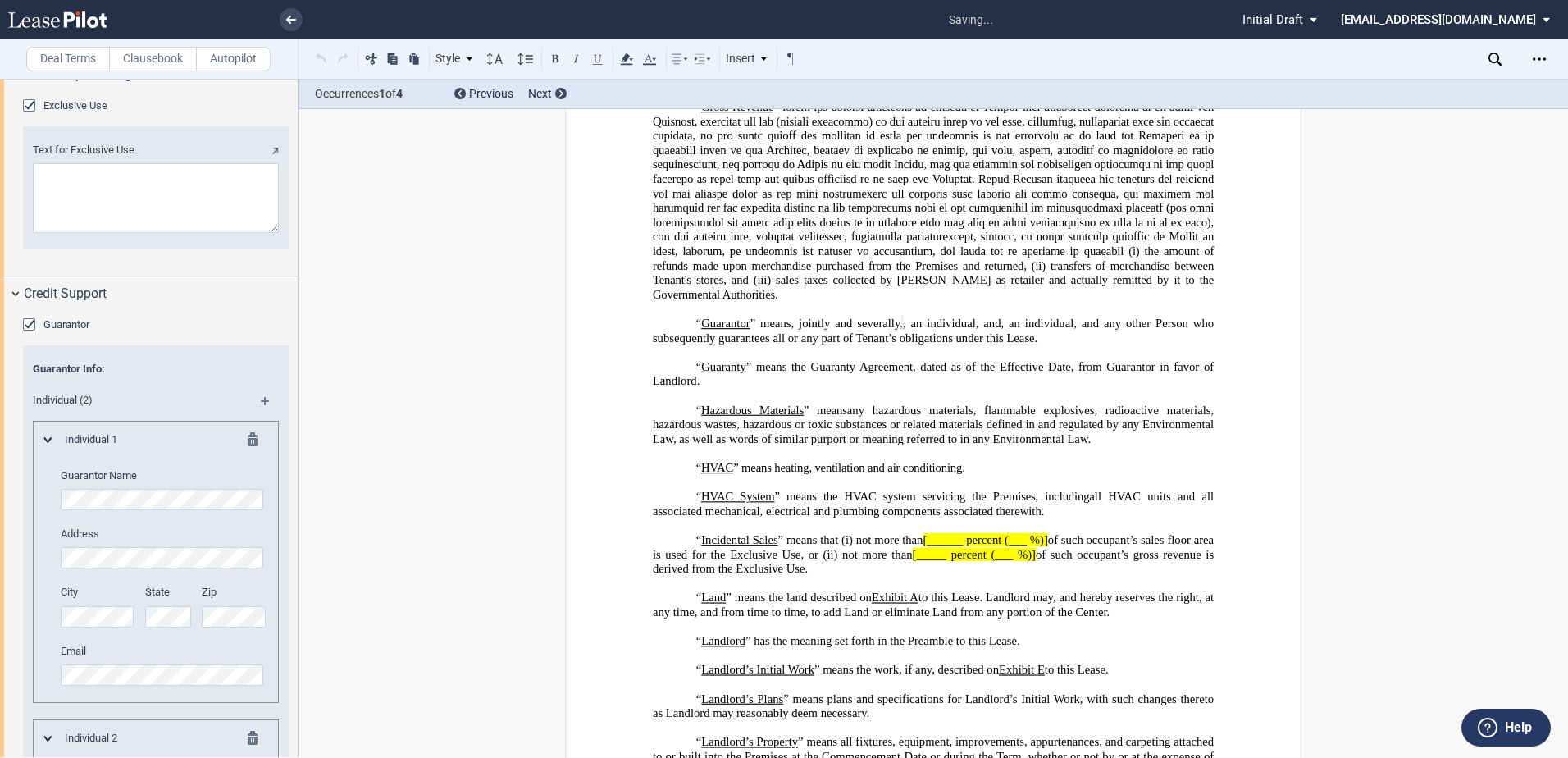
click at [163, 569] on div "Address City State Zip" at bounding box center [164, 585] width 206 height 117
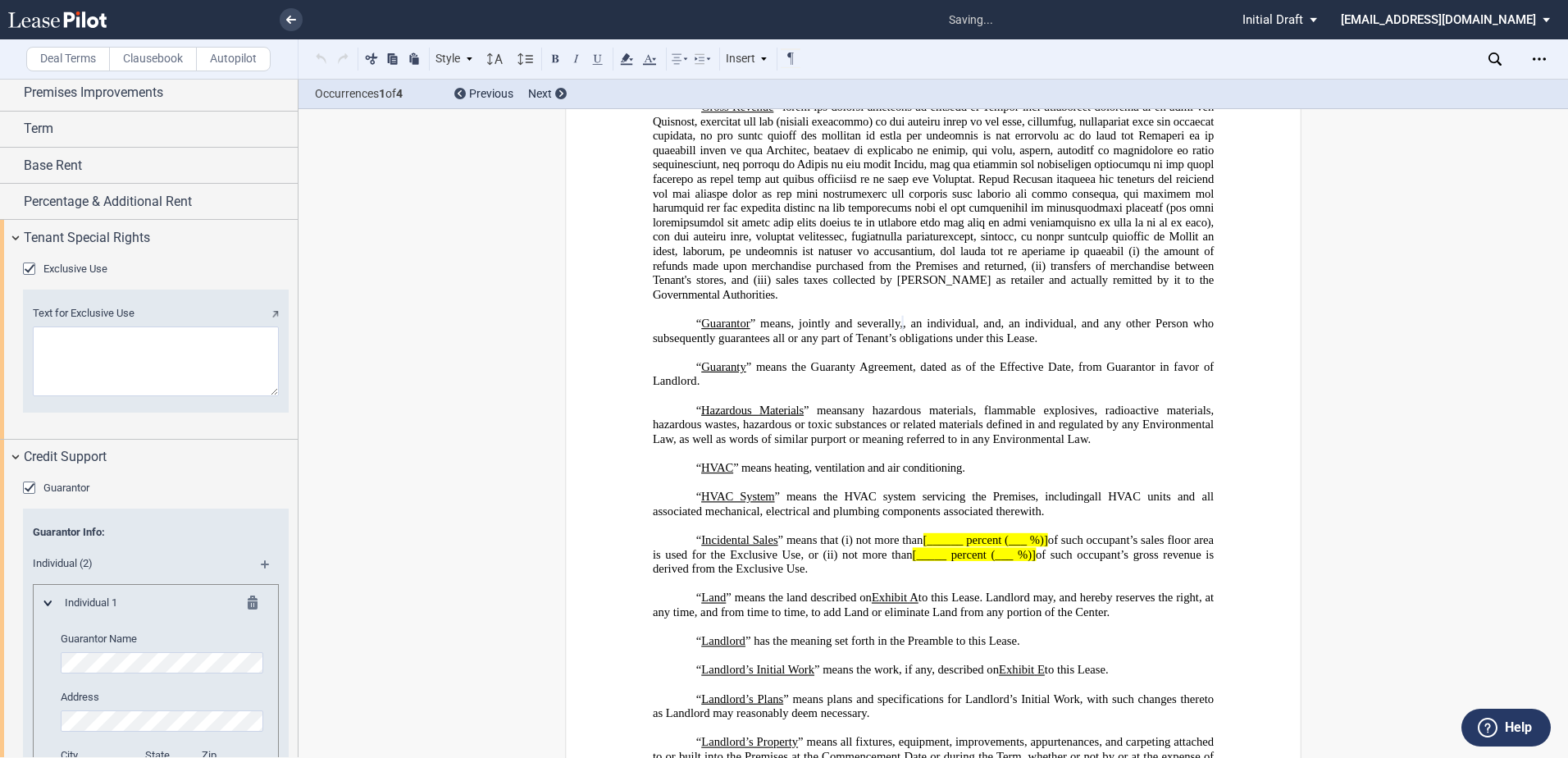
scroll to position [0, 0]
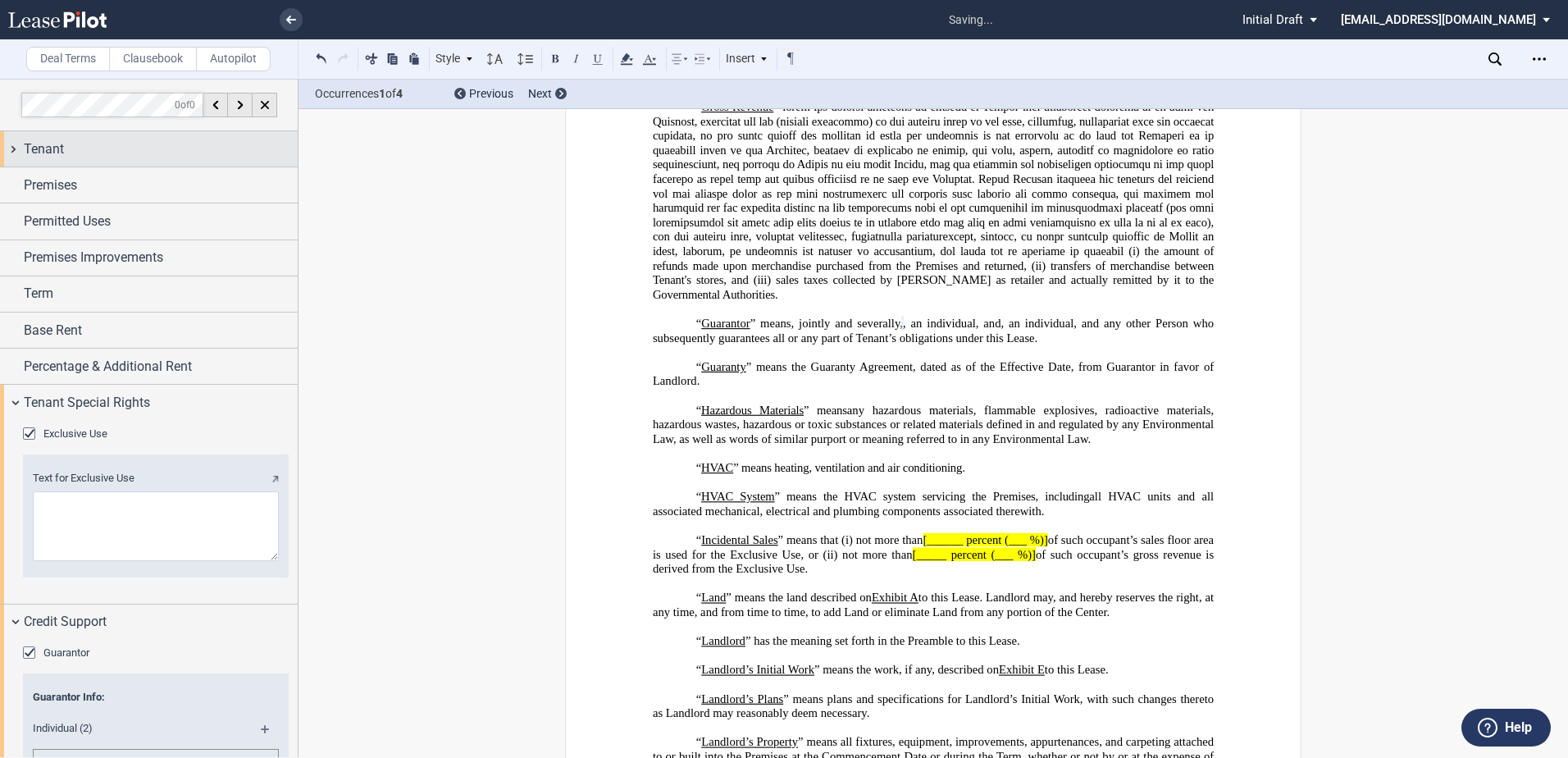
click at [103, 144] on div "Tenant" at bounding box center [161, 149] width 274 height 20
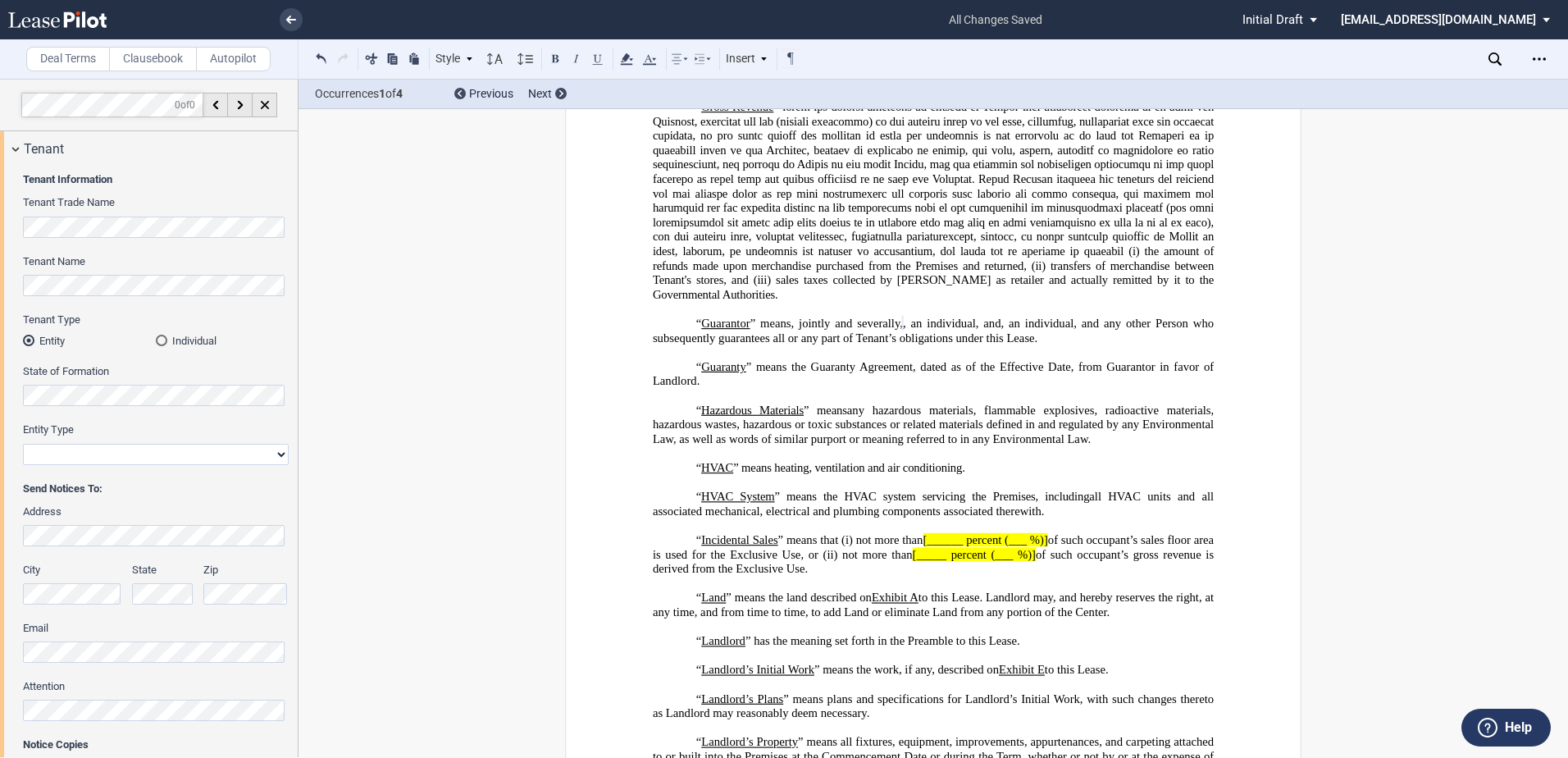
scroll to position [82, 0]
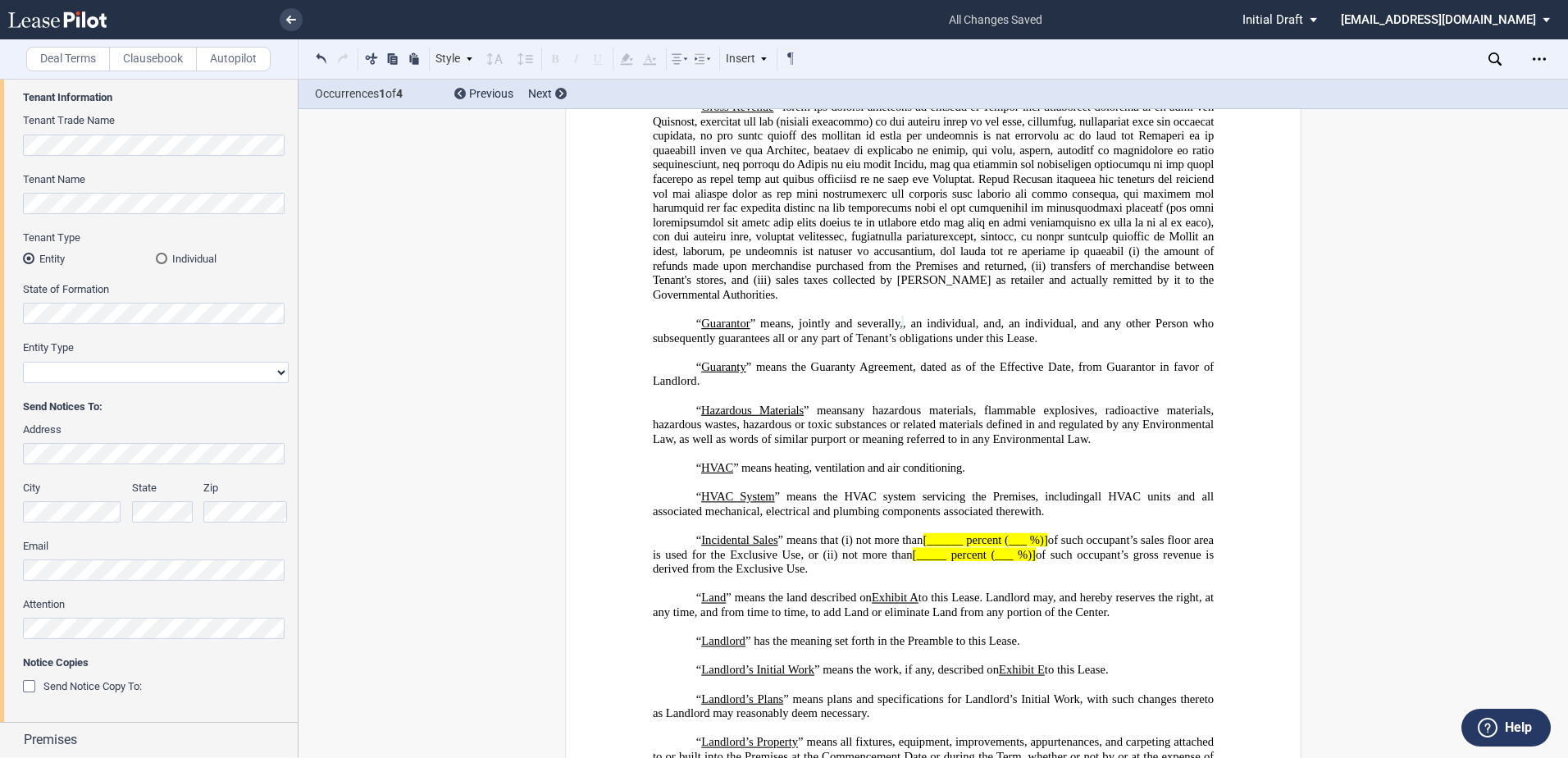
click at [0, 449] on html ".bocls-1{fill:#26354a;fill-rule:evenodd} Loading... × all changes saved Pending…" at bounding box center [784, 379] width 1568 height 758
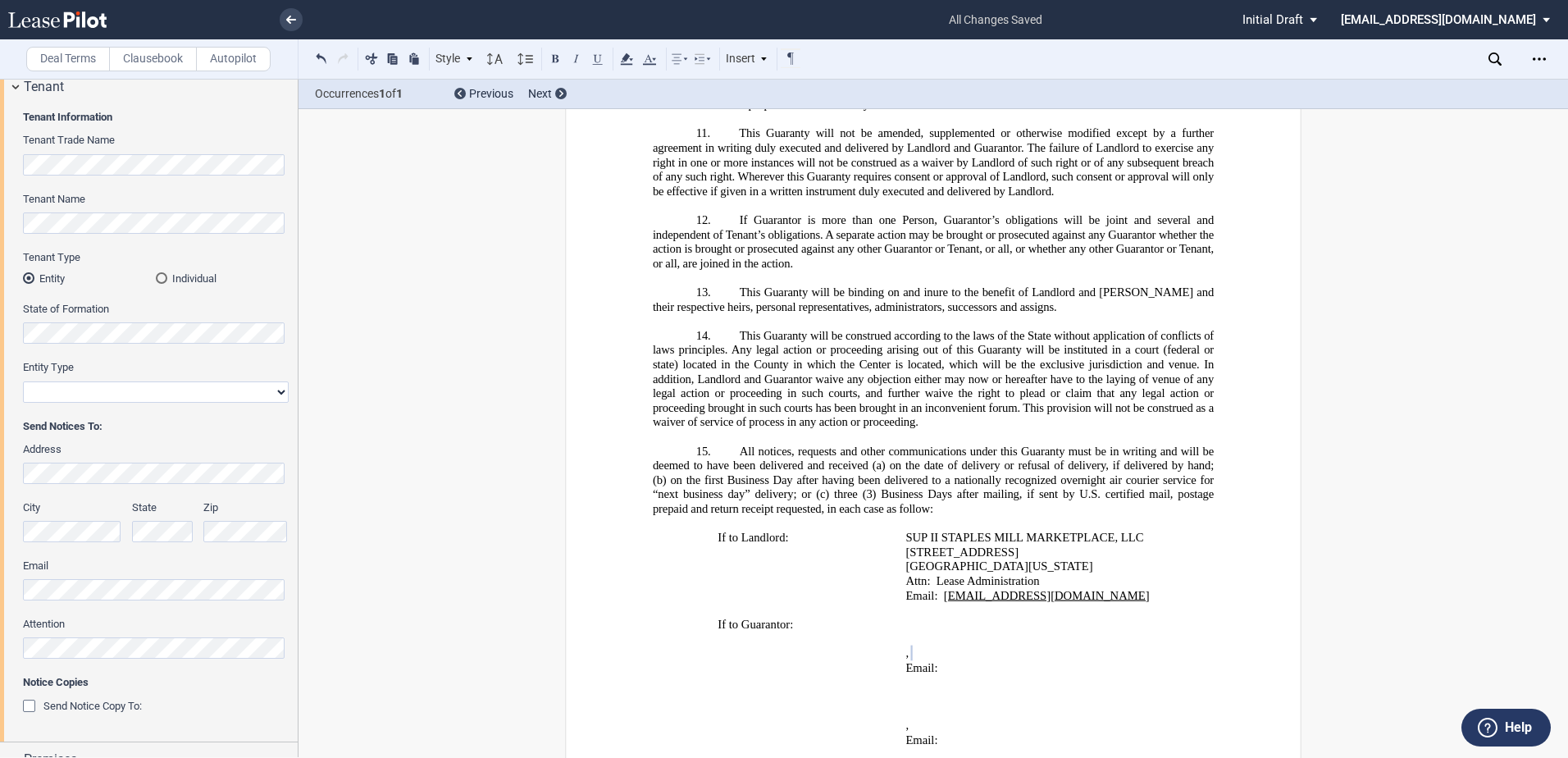
scroll to position [164, 0]
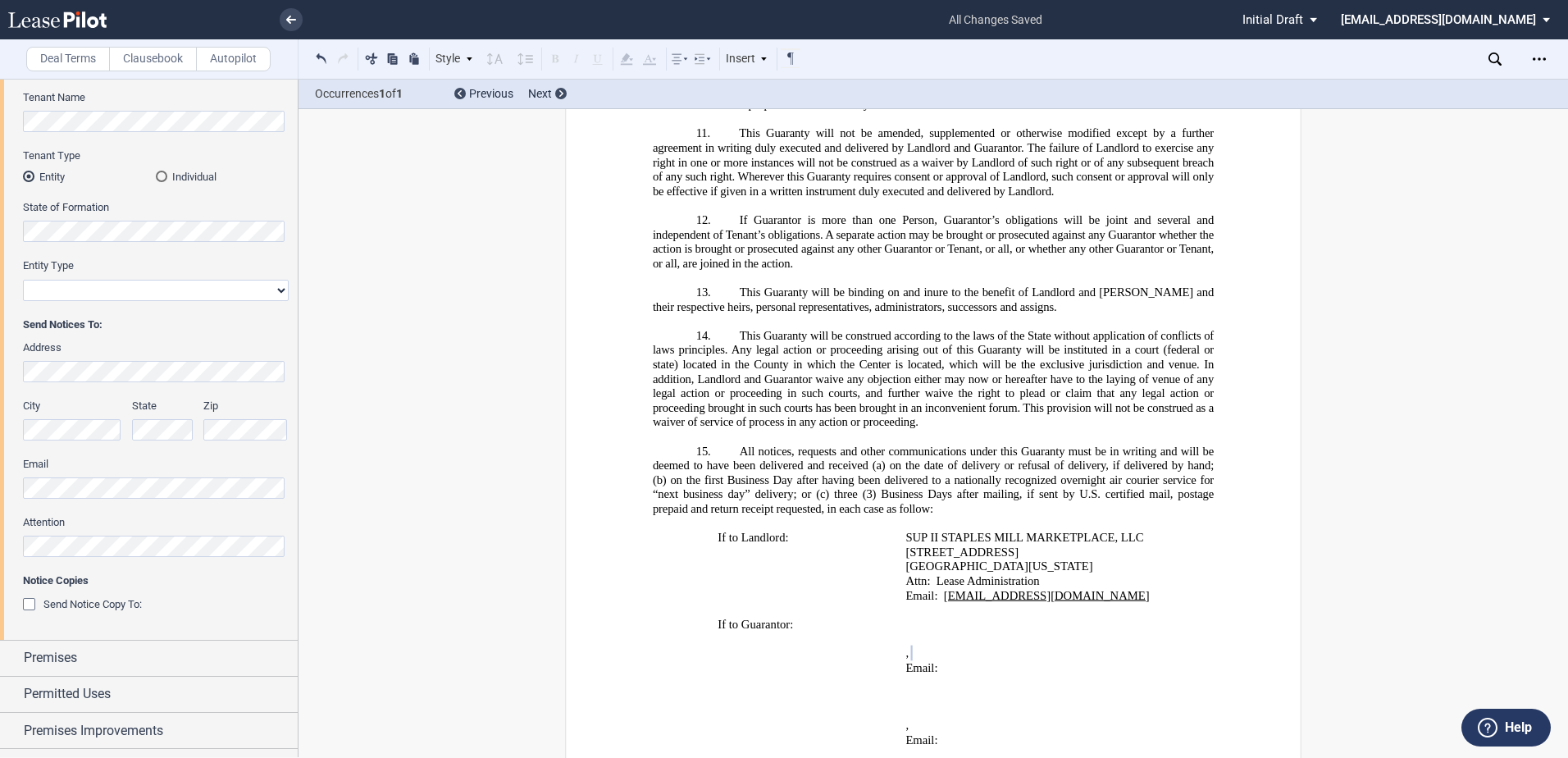
click at [5, 486] on div "Tenant Information Tenant Trade Name Tenant Name Tenant Type Entity Individual …" at bounding box center [149, 320] width 298 height 636
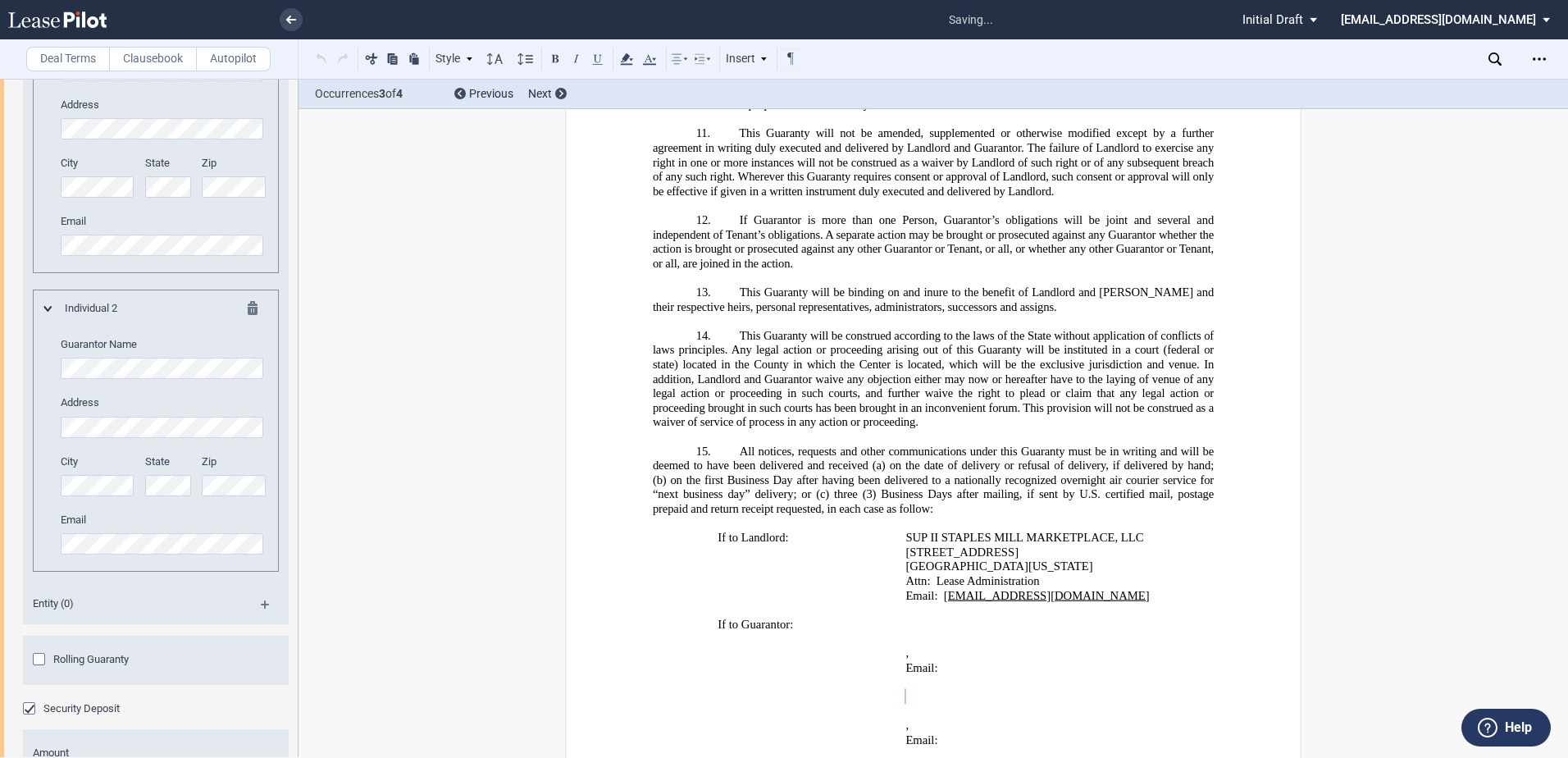
scroll to position [37274, 0]
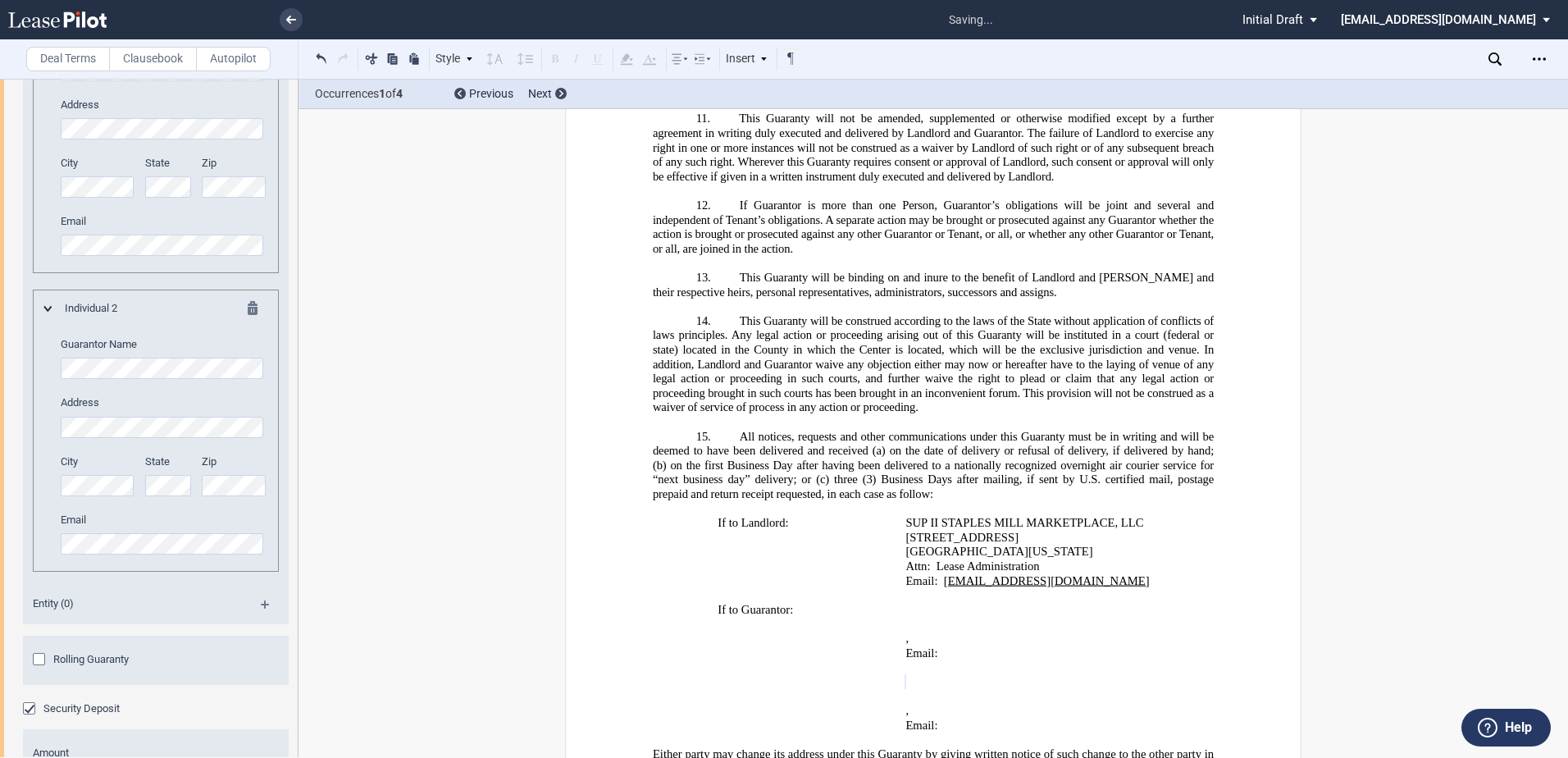
click at [19, 119] on div "Guarantor Guarantor Info: Individual (2) Individual 1 Guarantor Name Address Ci…" at bounding box center [149, 355] width 298 height 948
click at [49, 189] on div "Individual 1 Guarantor Name Address City State Zip" at bounding box center [155, 138] width 223 height 270
click at [208, 185] on div "City State Zip" at bounding box center [164, 185] width 226 height 58
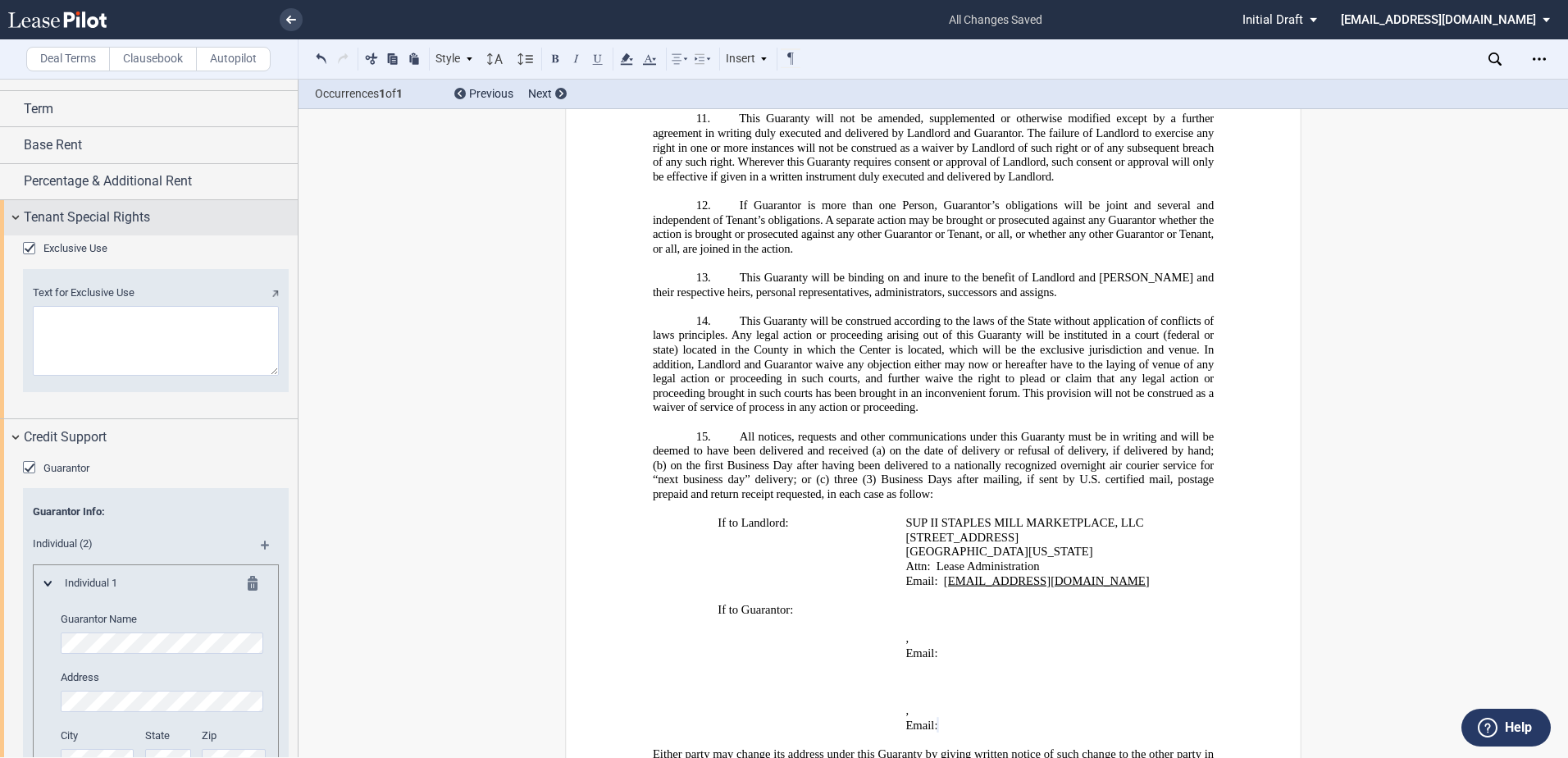
scroll to position [820, 0]
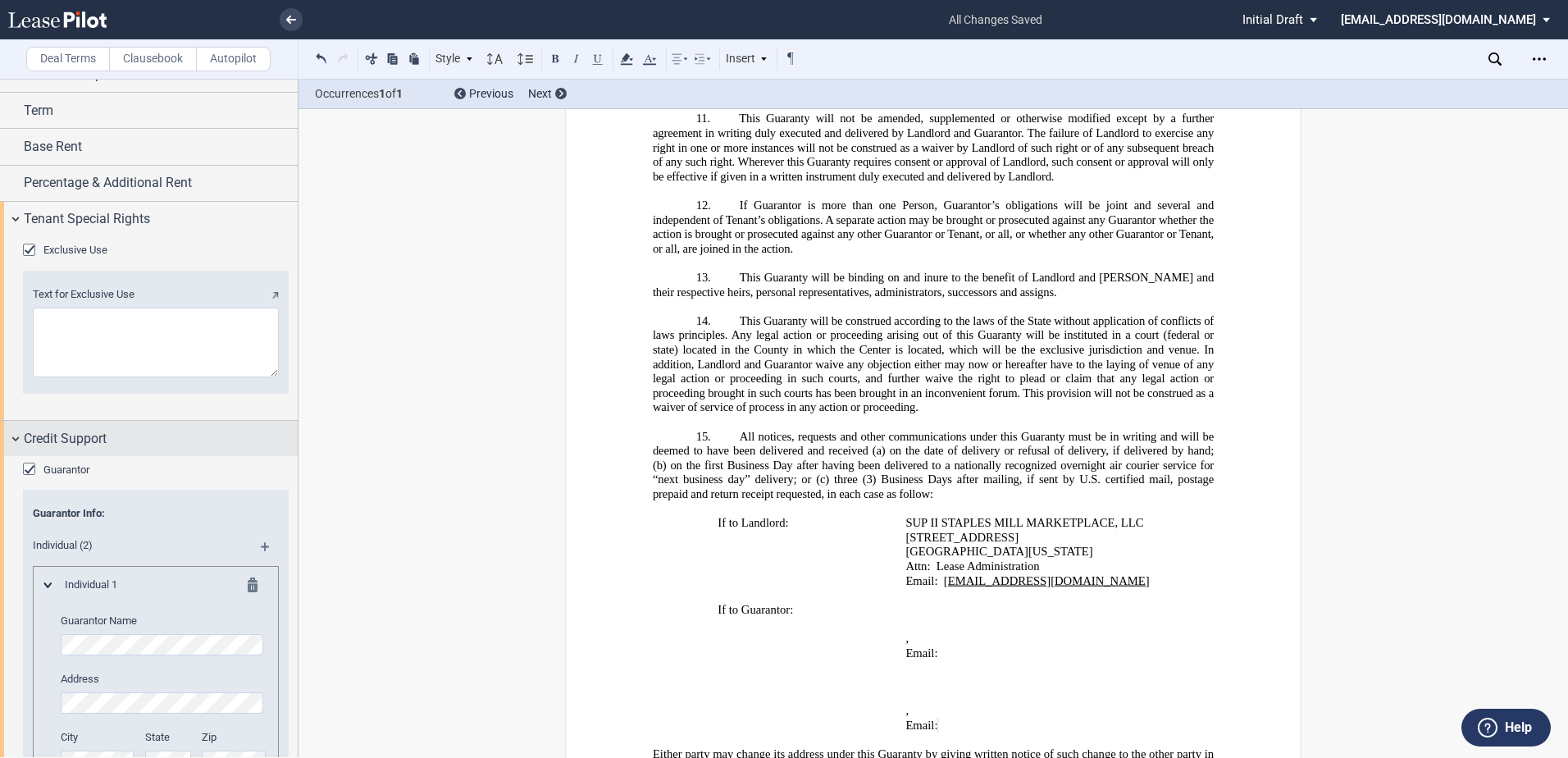
click at [15, 437] on div "Credit Support" at bounding box center [149, 438] width 298 height 35
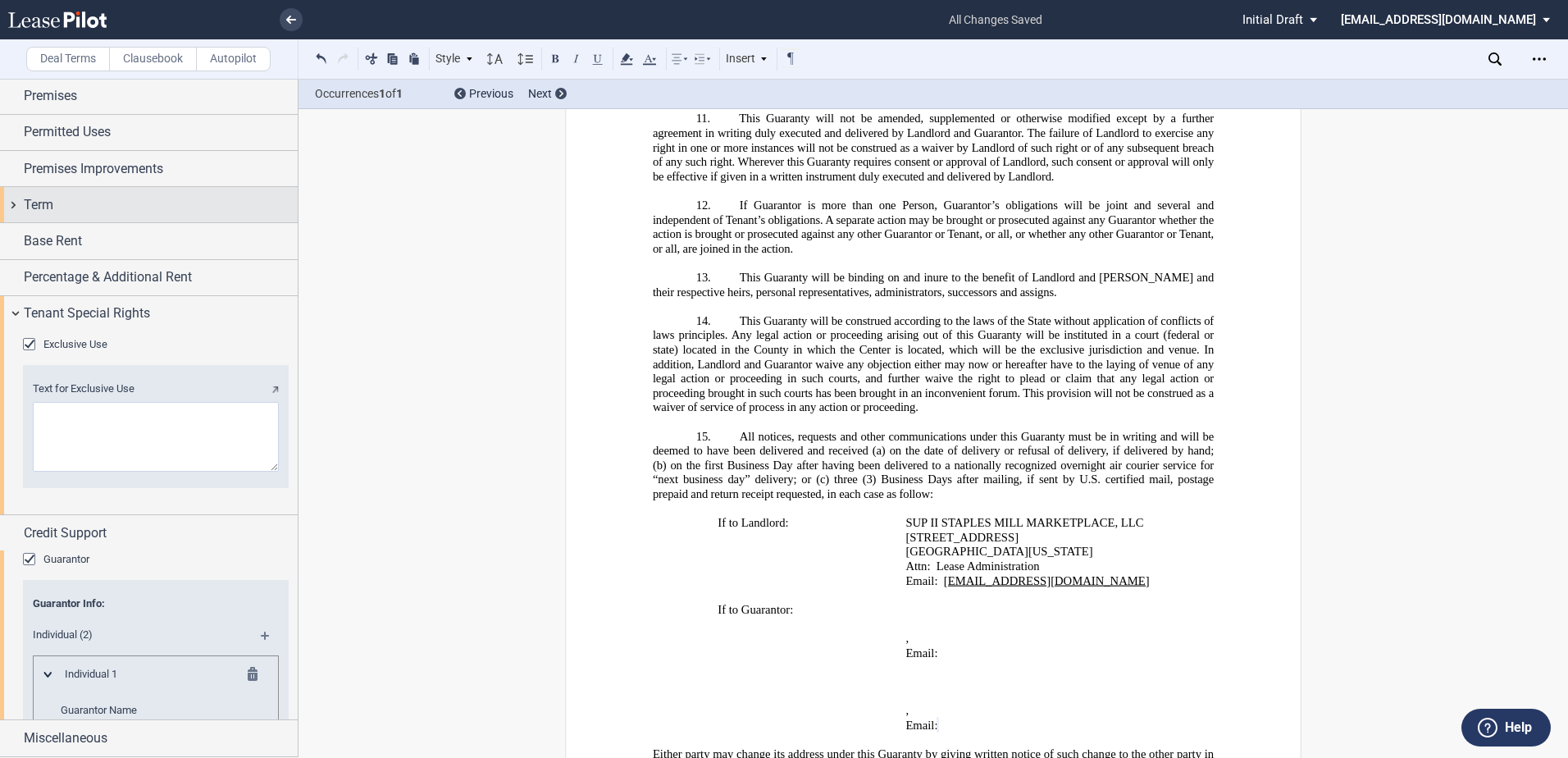
scroll to position [557, 0]
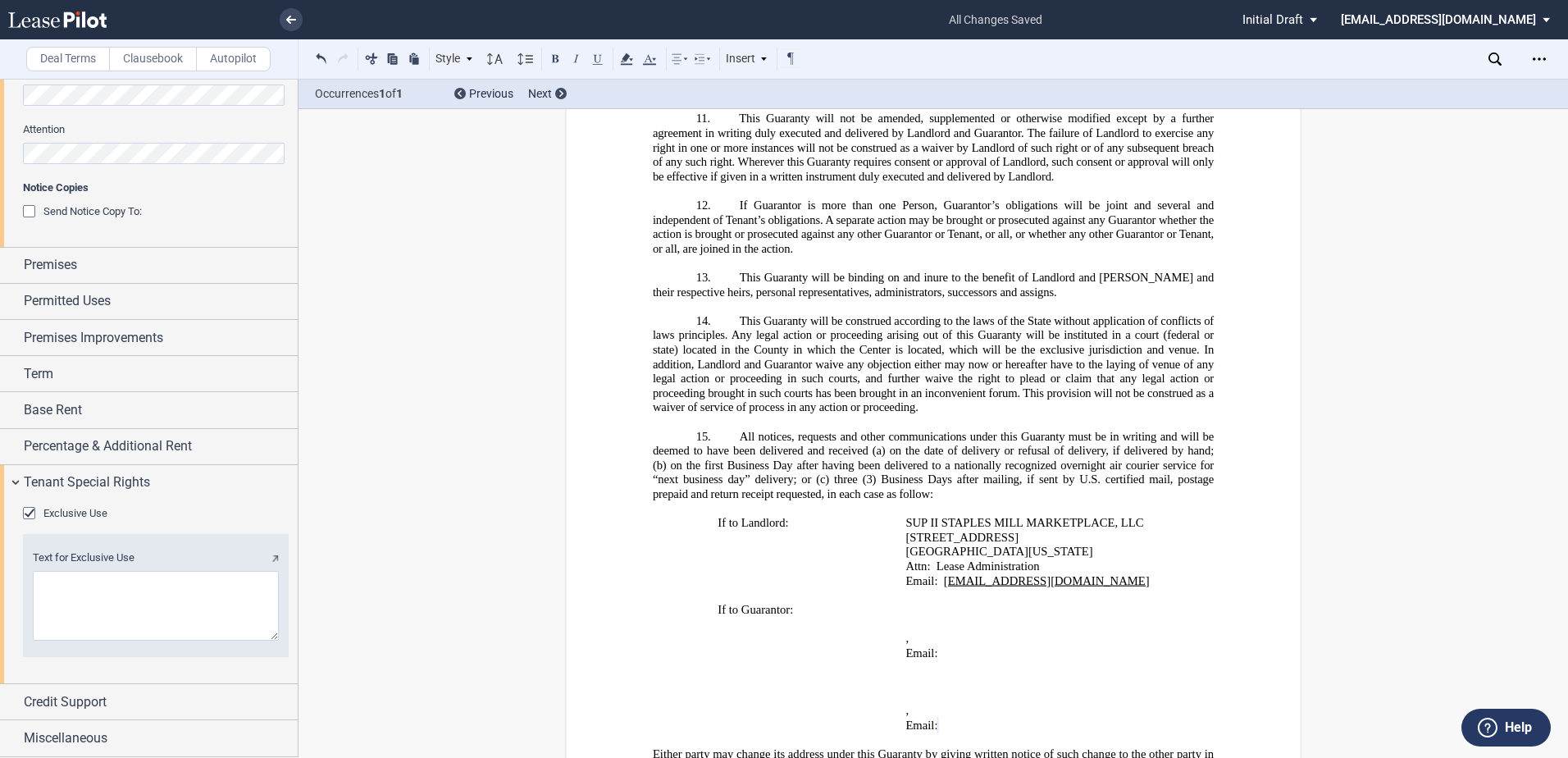
click at [99, 600] on textarea "Text for Exclusive Use" at bounding box center [156, 606] width 246 height 70
click at [119, 598] on textarea "Text for Exclusive Use" at bounding box center [156, 606] width 246 height 70
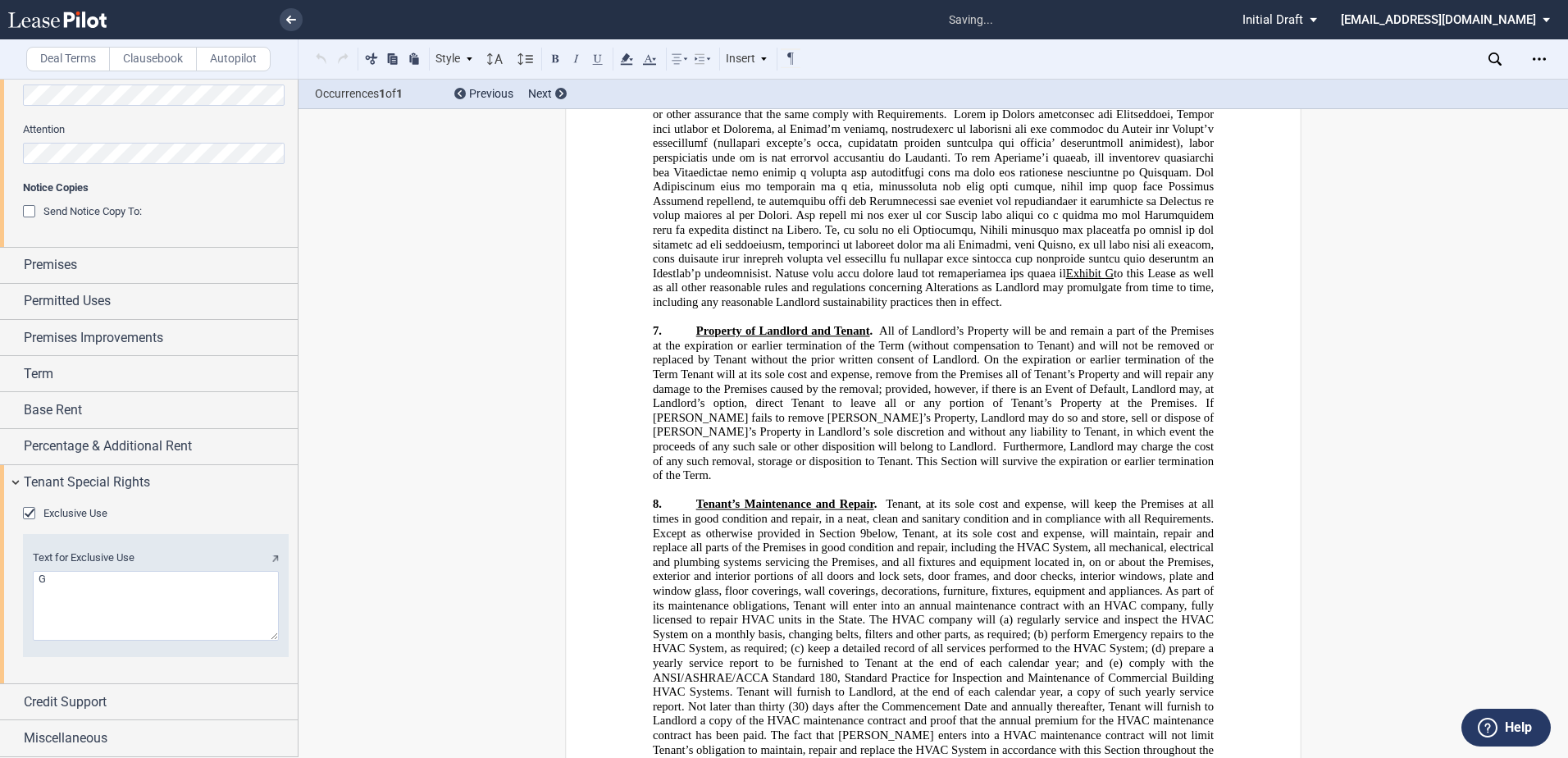
scroll to position [1714, 0]
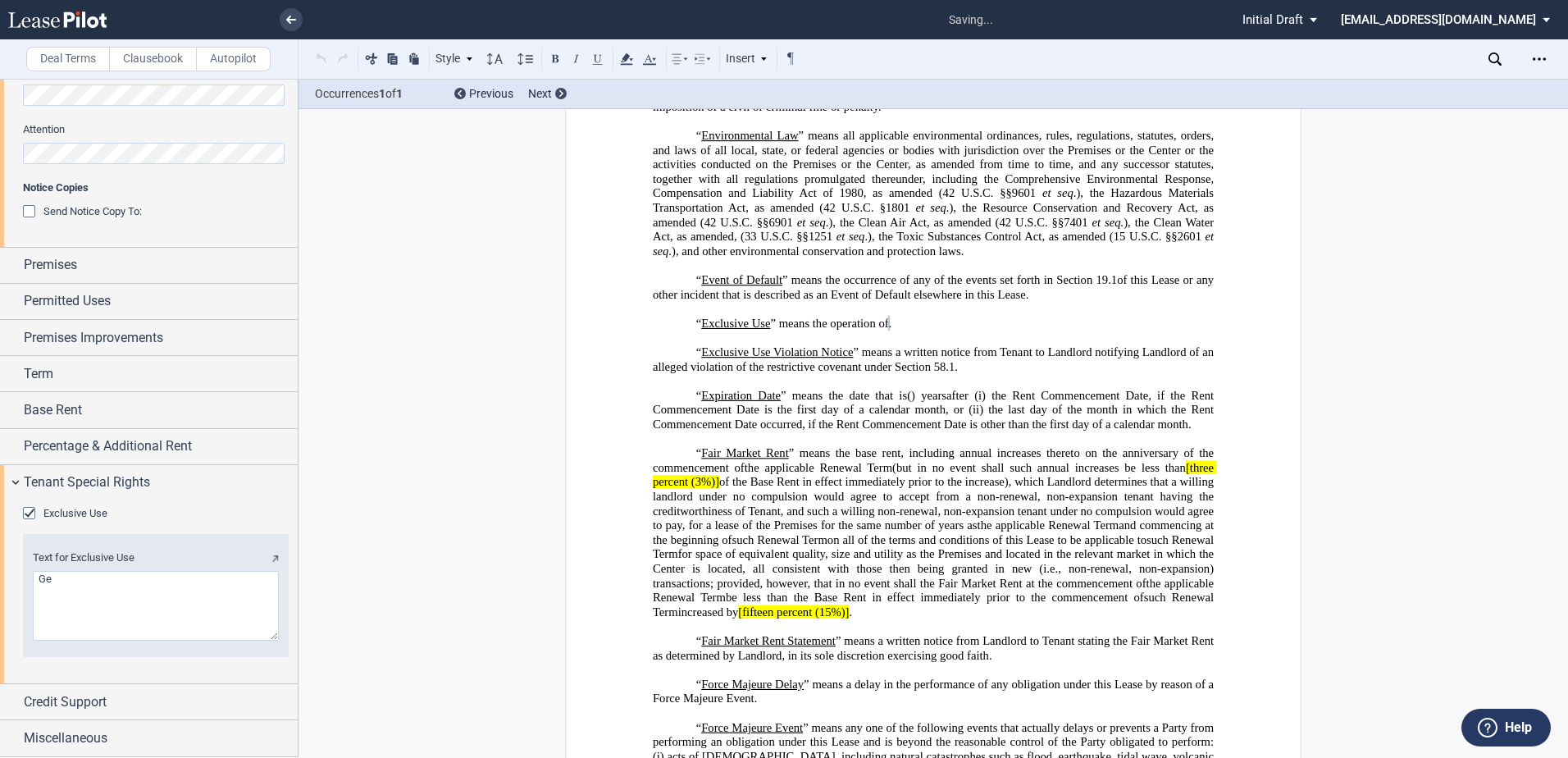
type textarea "G"
click at [87, 625] on textarea "Text for Exclusive Use" at bounding box center [156, 606] width 246 height 70
click at [205, 611] on textarea "Text for Exclusive Use" at bounding box center [156, 606] width 246 height 70
click at [178, 634] on textarea "Text for Exclusive Use" at bounding box center [156, 606] width 246 height 70
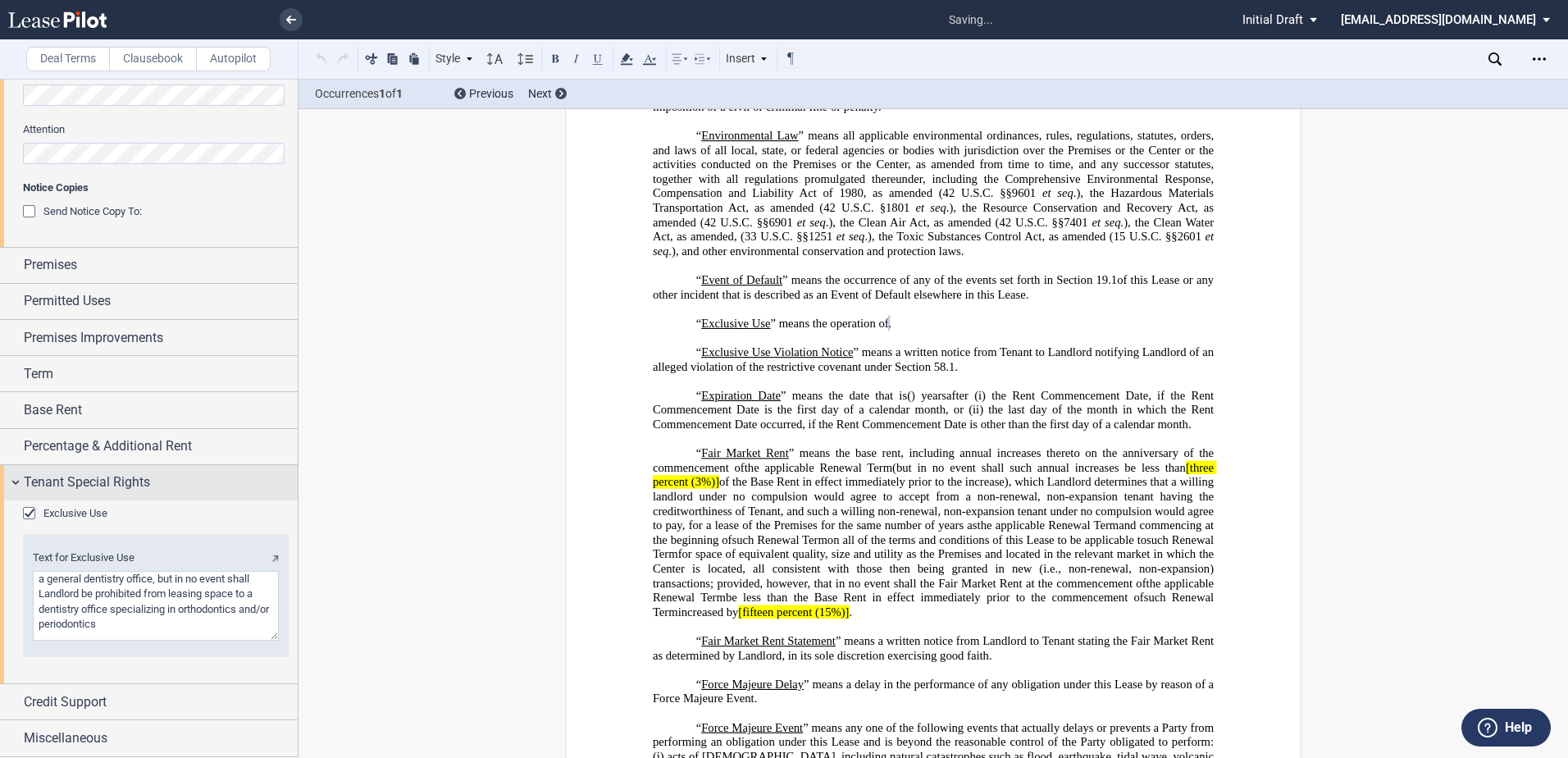
type textarea "a general dentistry office, but in no event shall Landlord be prohibited from l…"
click at [58, 471] on div "Tenant Special Rights" at bounding box center [149, 482] width 298 height 35
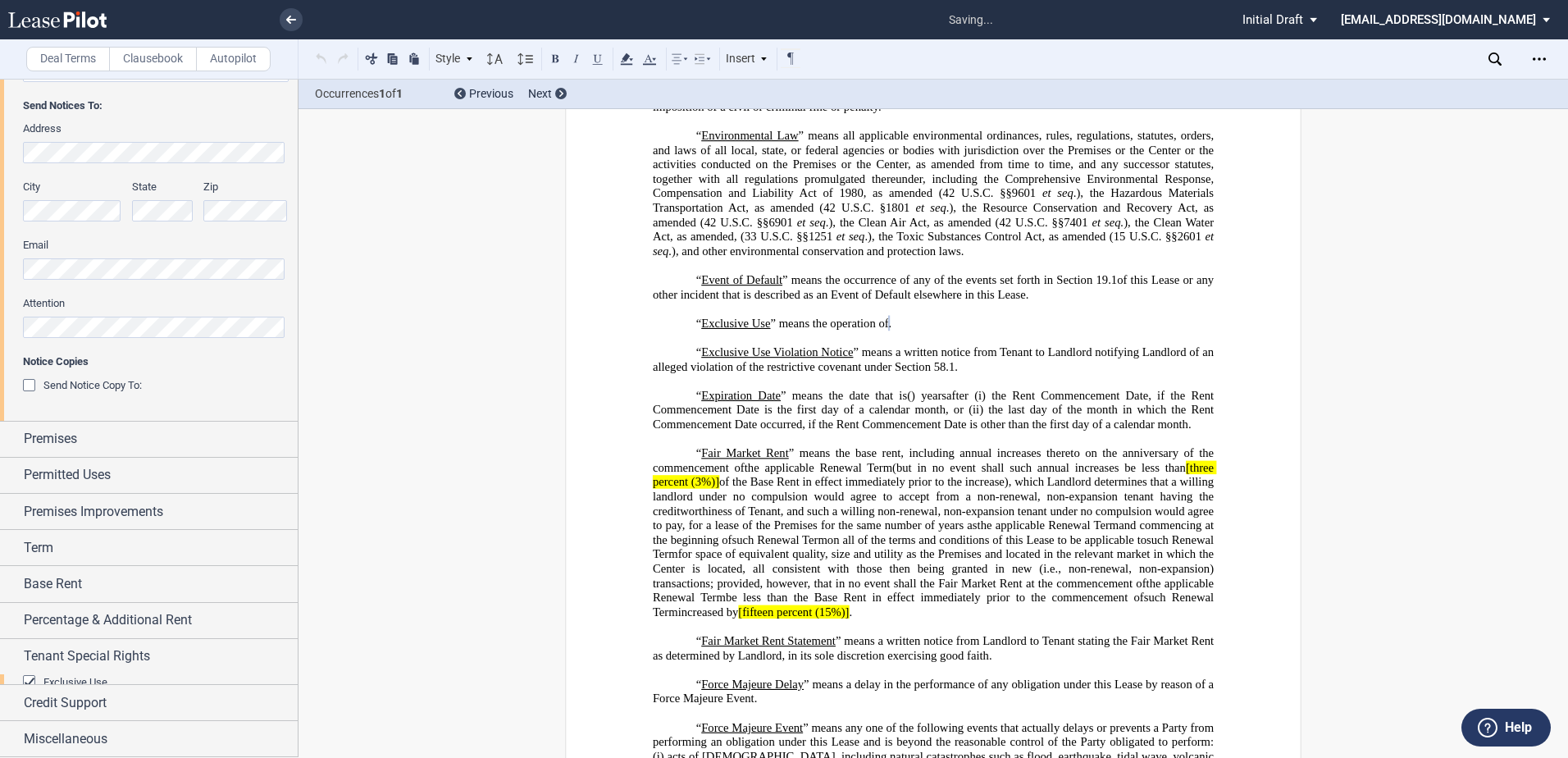
scroll to position [373, 0]
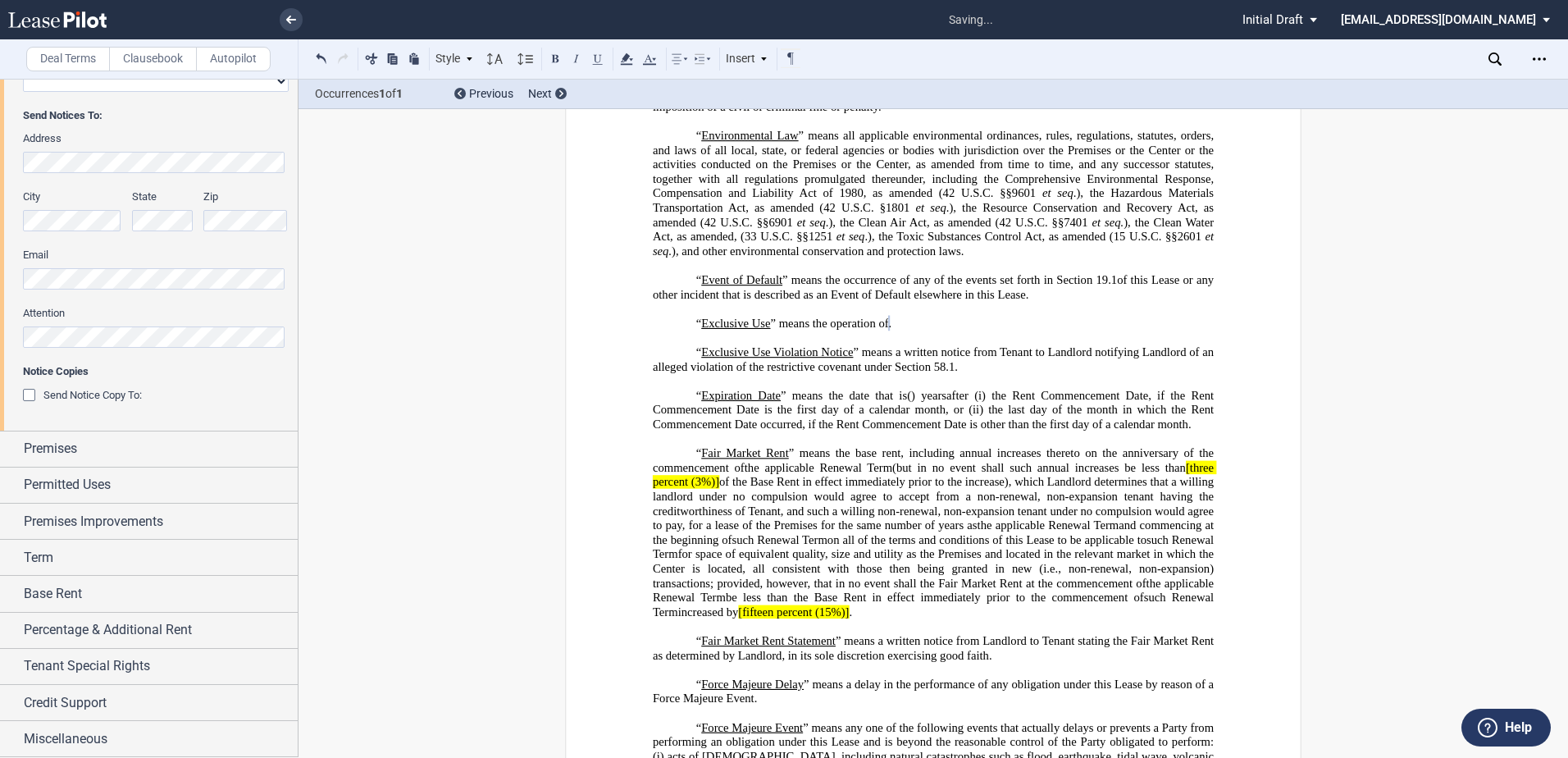
click at [141, 52] on label "Clausebook" at bounding box center [153, 58] width 88 height 24
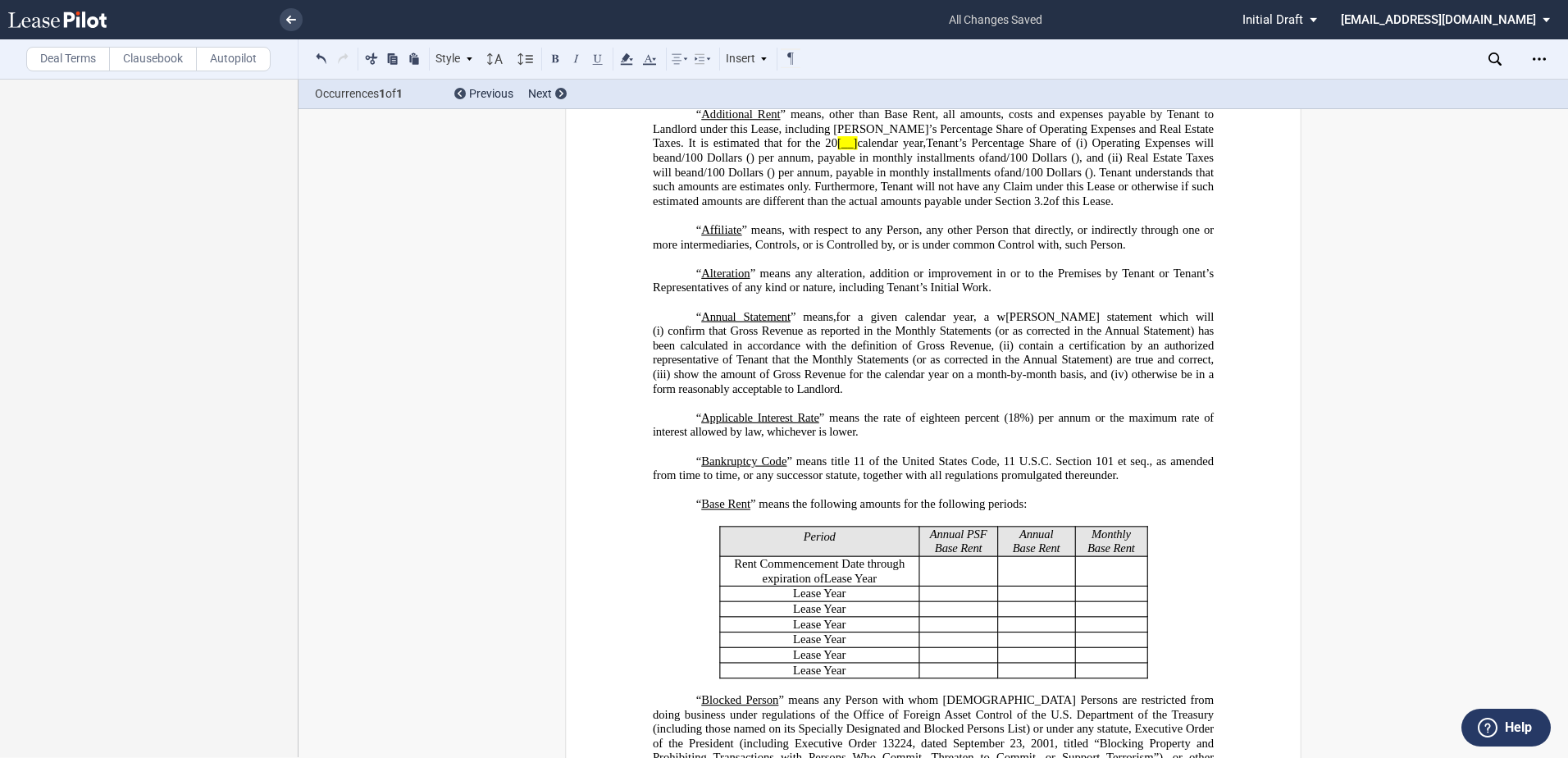
scroll to position [0, 0]
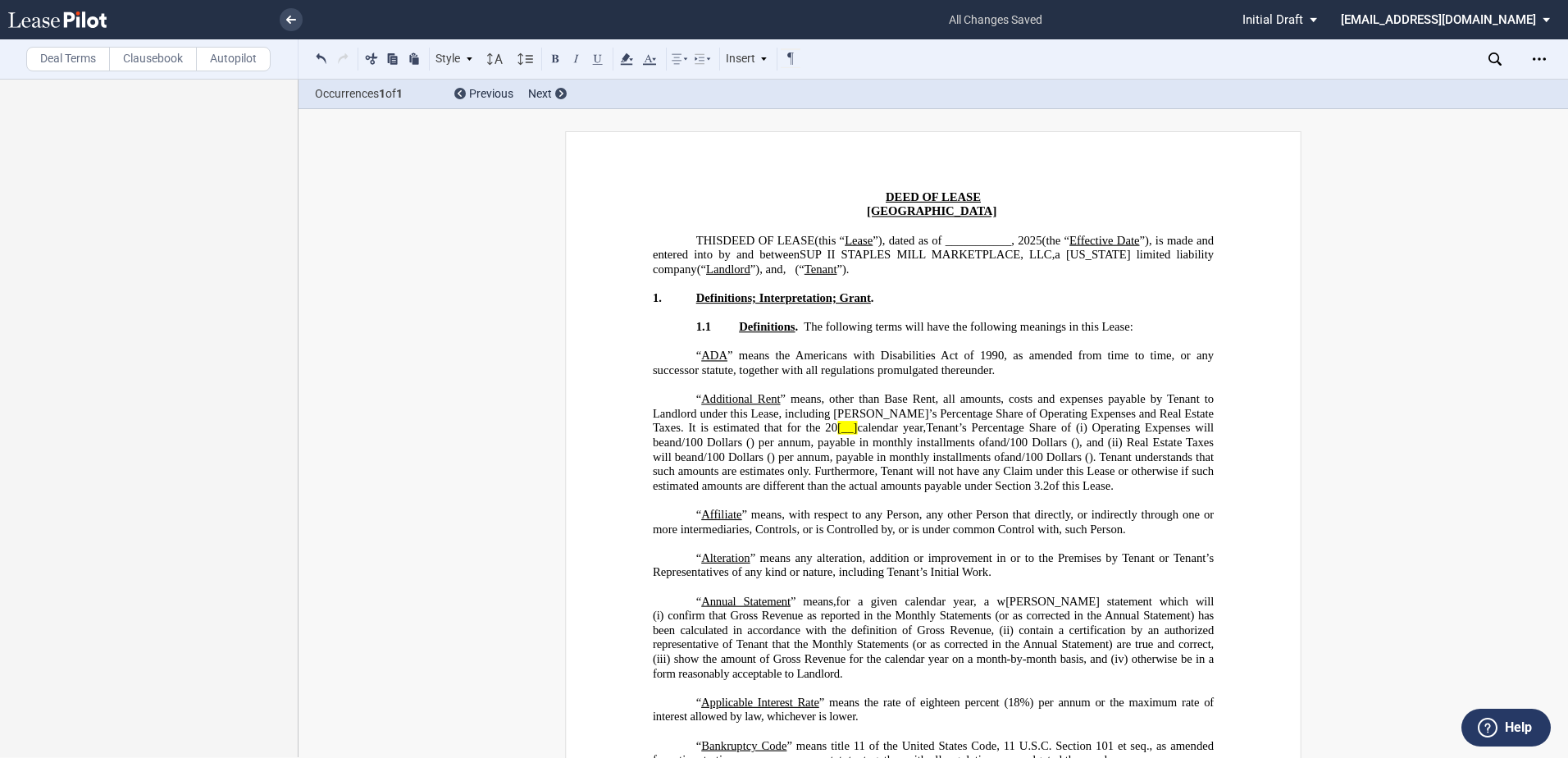
click at [837, 424] on span "[__]" at bounding box center [847, 428] width 20 height 14
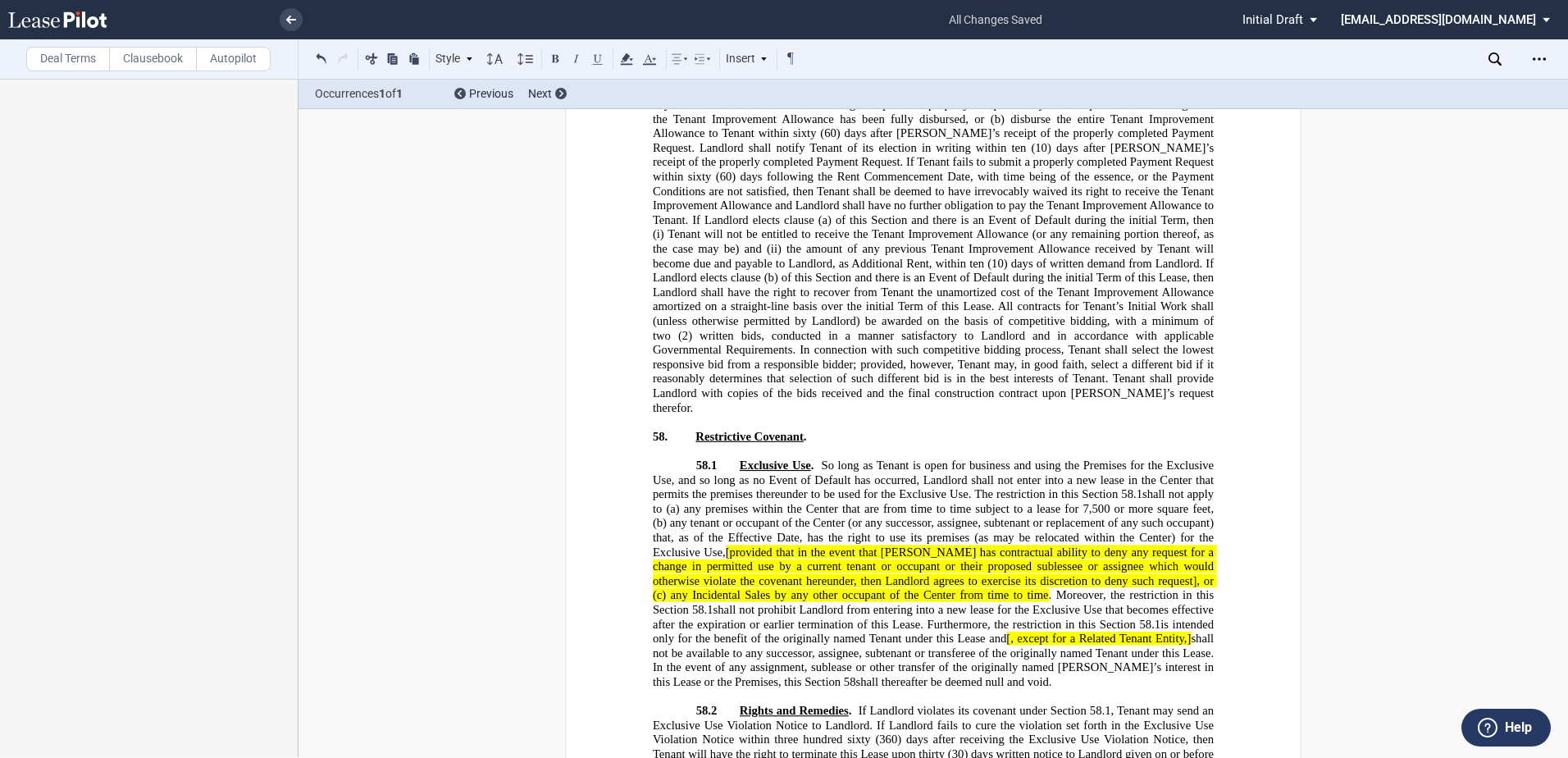
scroll to position [27709, 0]
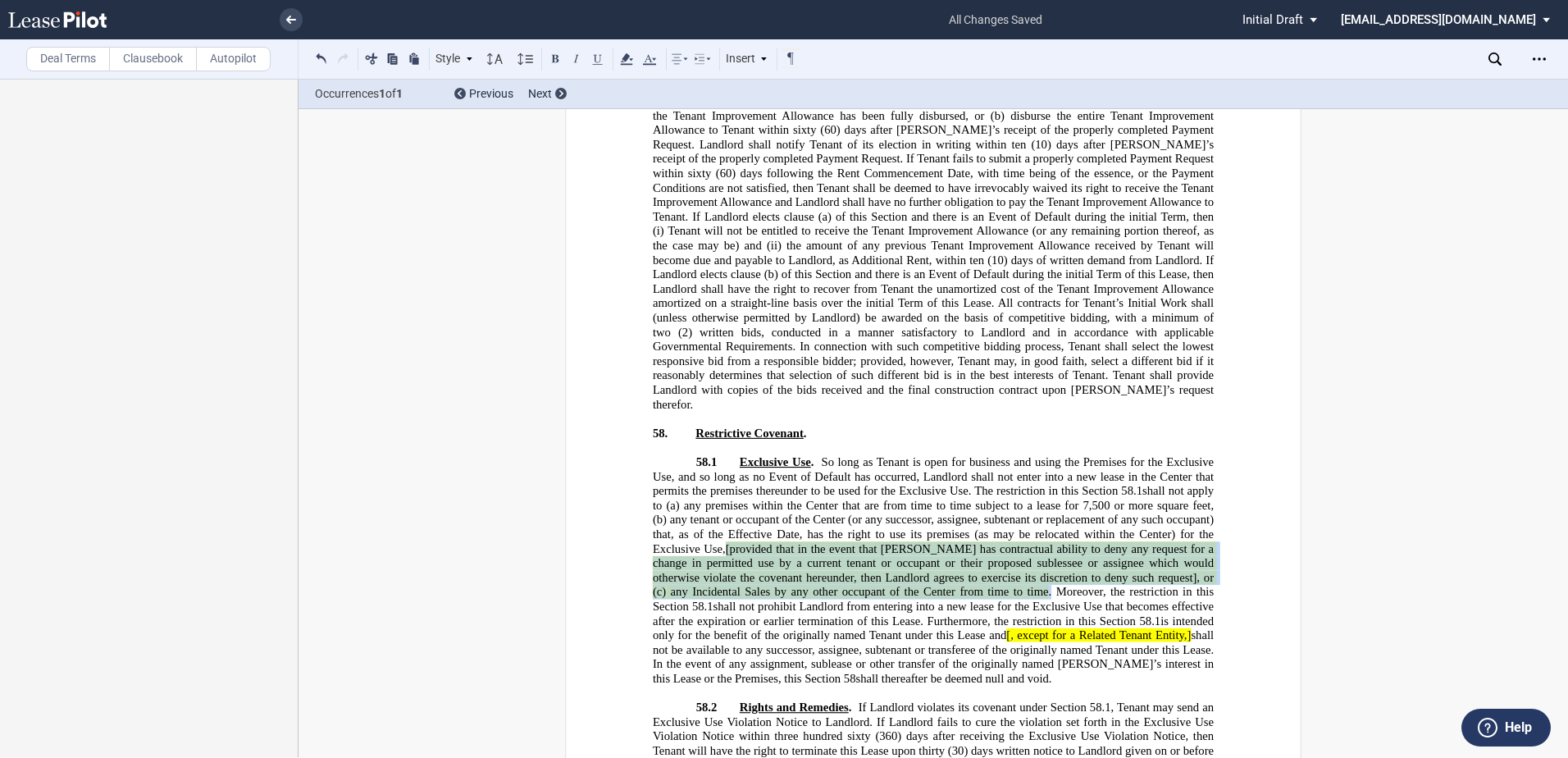
drag, startPoint x: 726, startPoint y: 329, endPoint x: 943, endPoint y: 373, distance: 221.4
click at [943, 455] on span "Exclusive Use . So long as Tenant is open for business and using the Premises f…" at bounding box center [935, 570] width 564 height 231
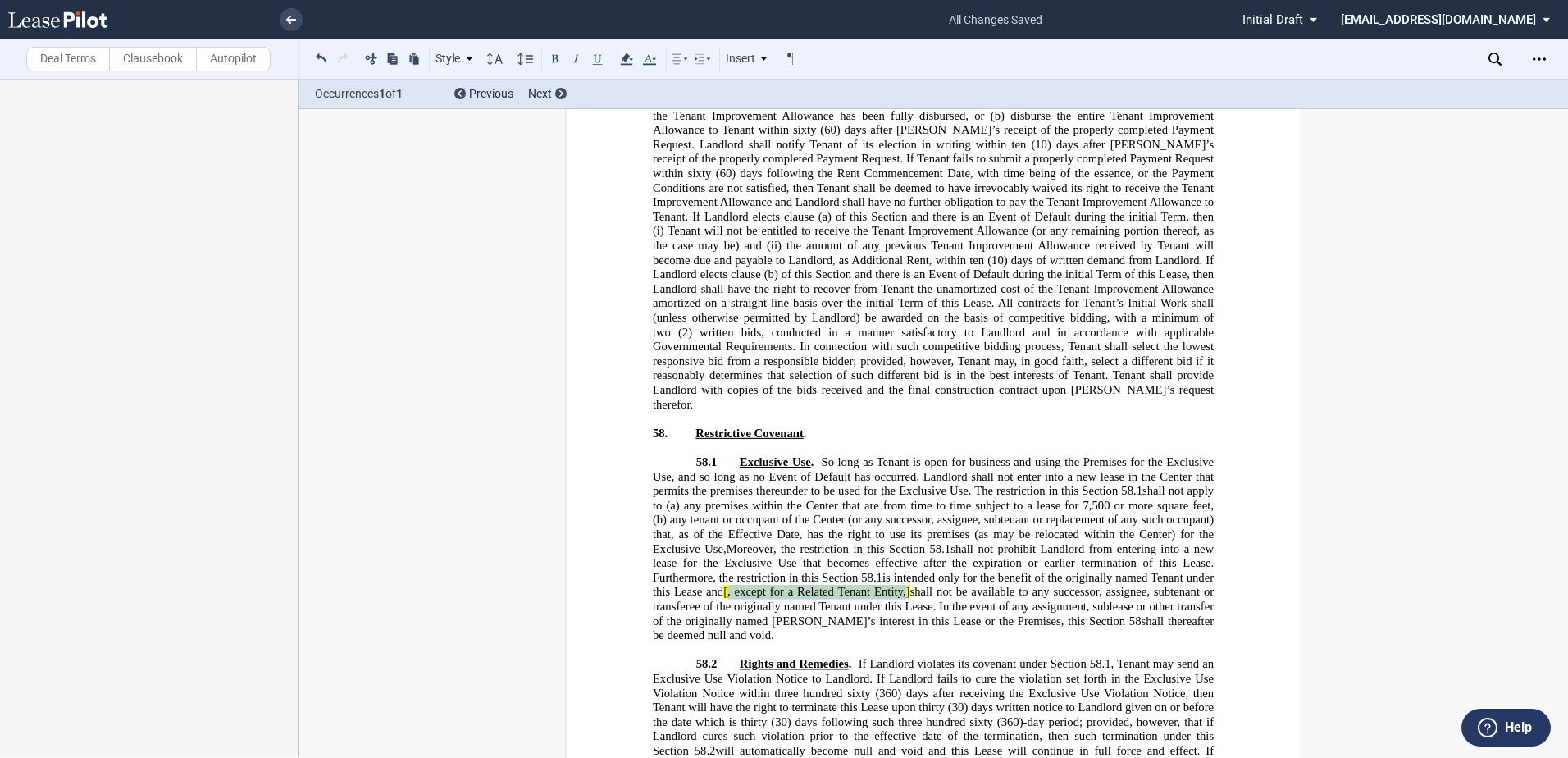
drag, startPoint x: 721, startPoint y: 375, endPoint x: 901, endPoint y: 372, distance: 180.0
click at [901, 585] on span "[, except for a Related Tenant Entity,]" at bounding box center [816, 592] width 187 height 14
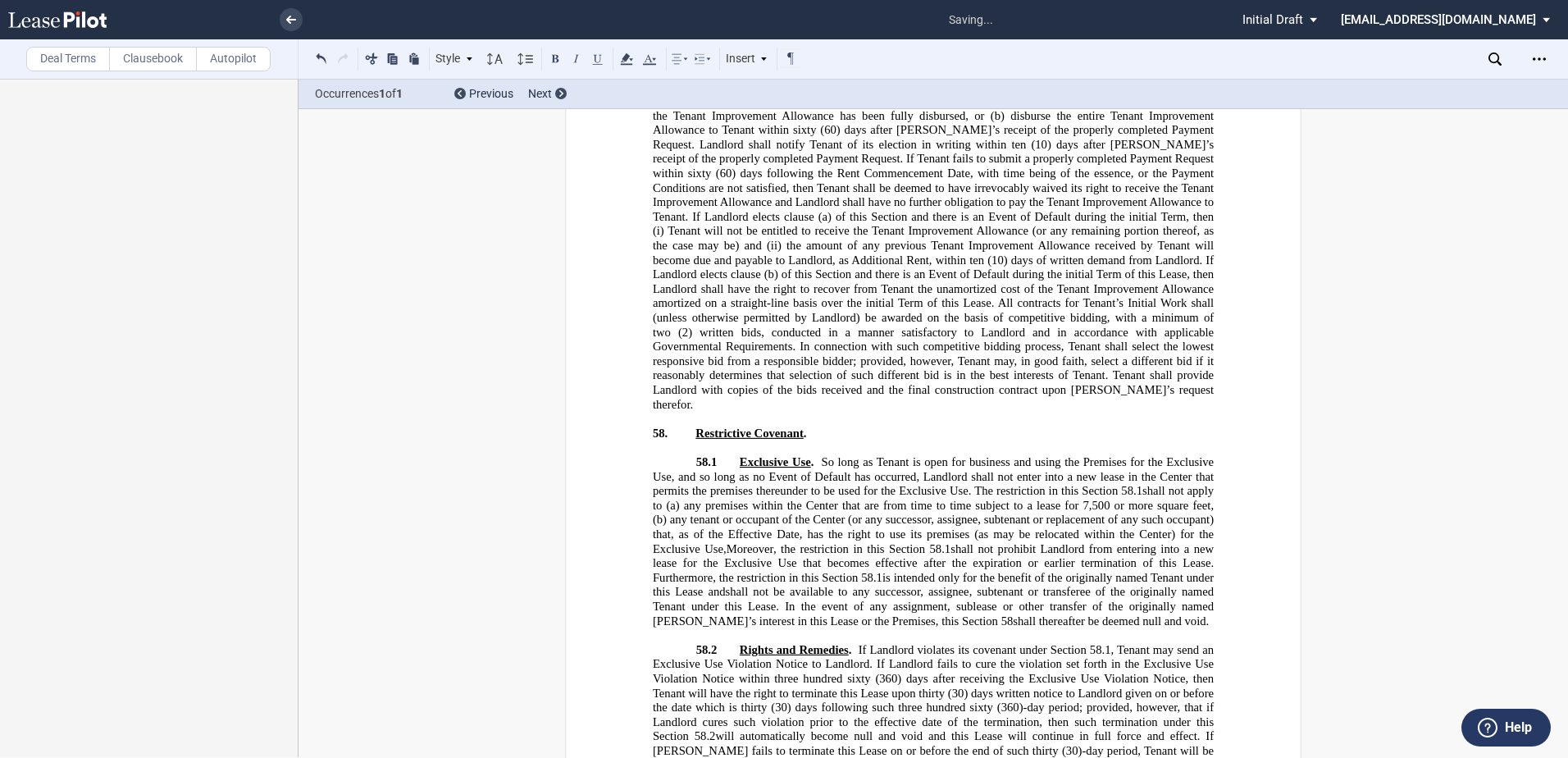
click at [722, 512] on span "any tenant or occupant of the Center (or any successor, assignee, subtenant or …" at bounding box center [935, 534] width 564 height 43
click at [1560, 154] on div "Deal Terms Clausebook Autopilot Style Section 1 Subsection 1.1 Subsection 1.1.1…" at bounding box center [784, 418] width 1568 height 679
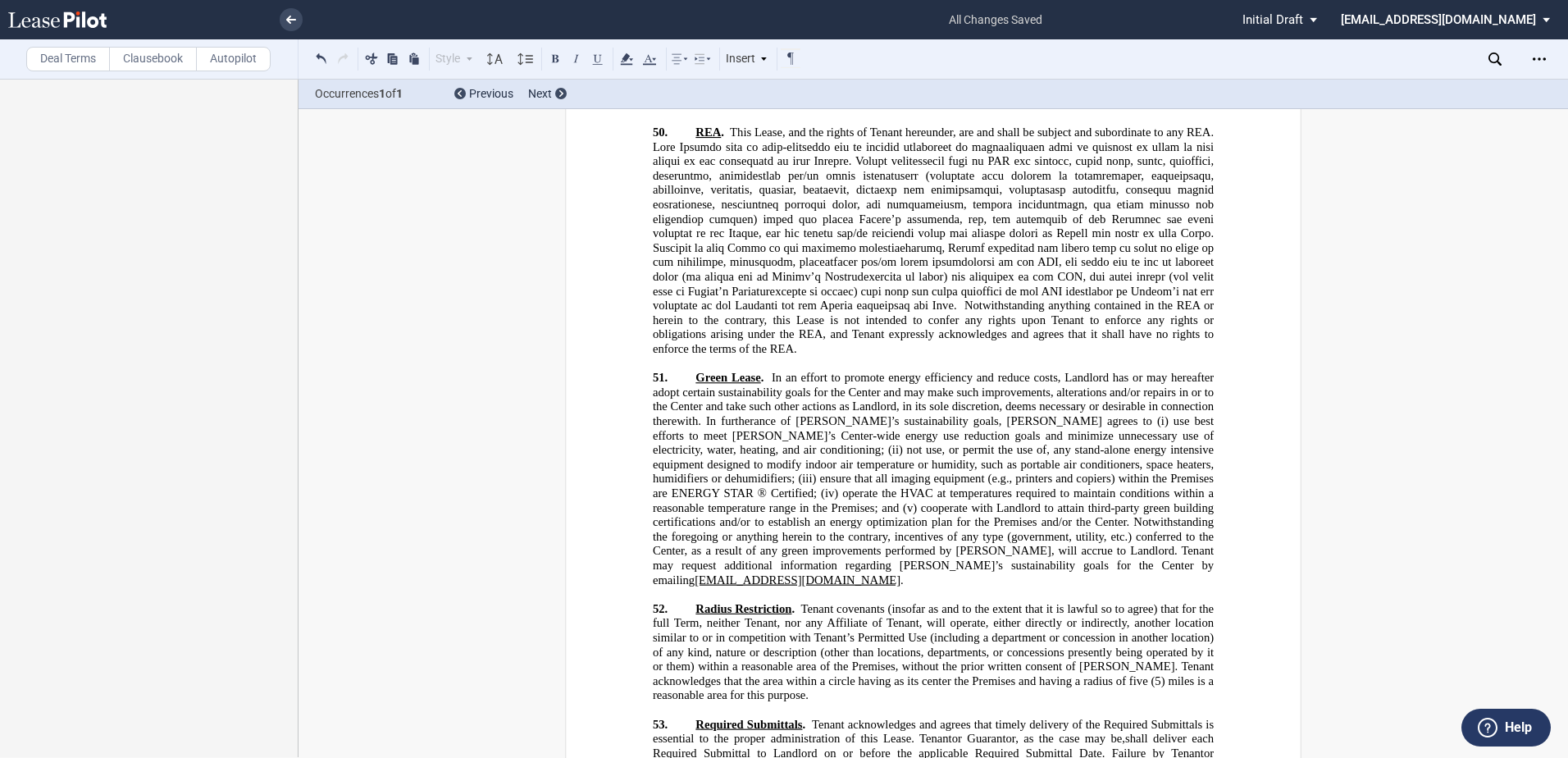
scroll to position [25272, 0]
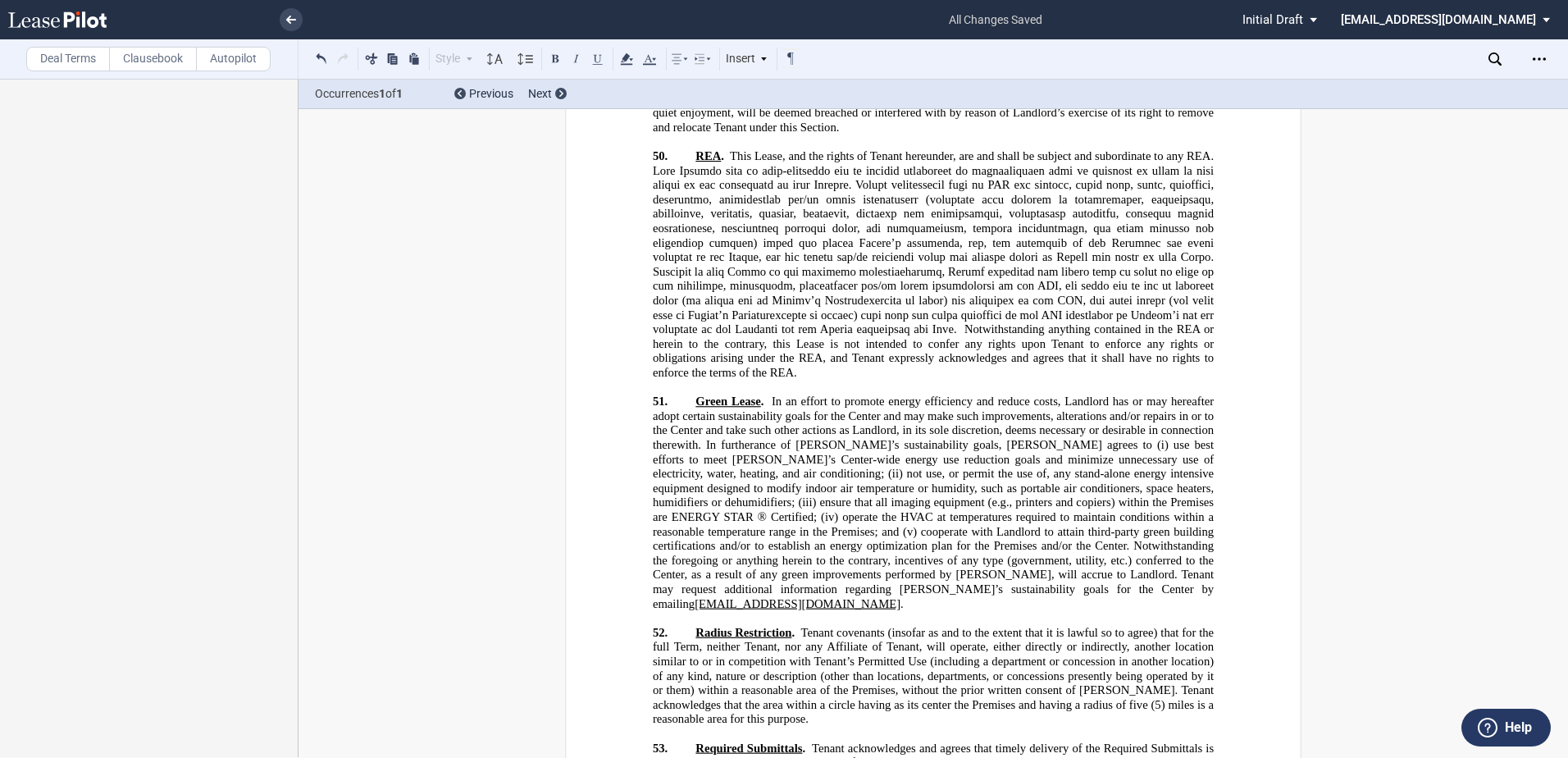
click at [1141, 625] on span "Tenant covenants (insofar as and to the extent that it is lawful so to agree) t…" at bounding box center [935, 668] width 564 height 86
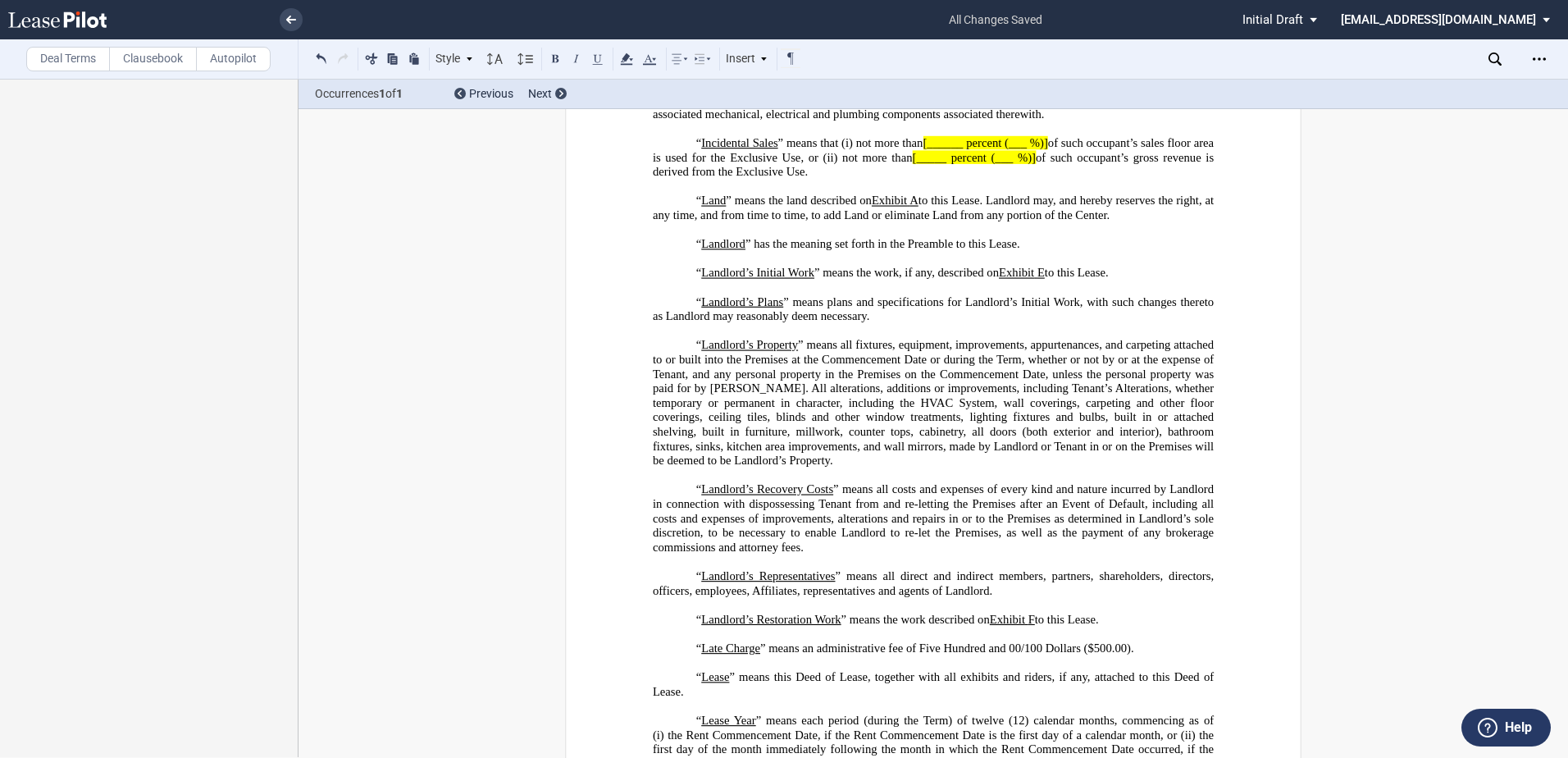
scroll to position [2837, 0]
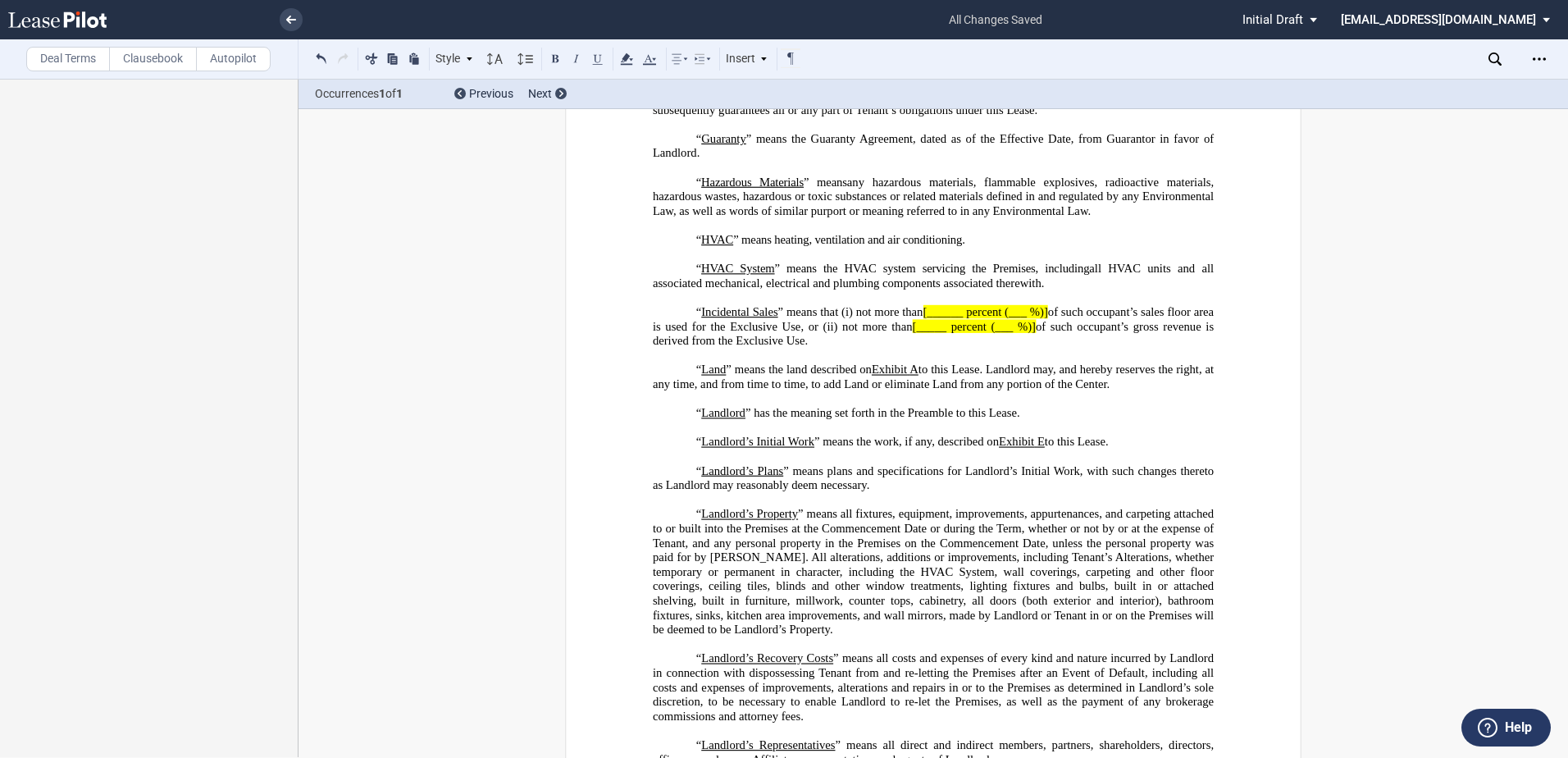
drag, startPoint x: 799, startPoint y: 407, endPoint x: 813, endPoint y: 410, distance: 14.3
click at [813, 349] on p "“ Incidental Sales ” means that (i) not more than [______ percent (___ %)] of s…" at bounding box center [933, 327] width 561 height 43
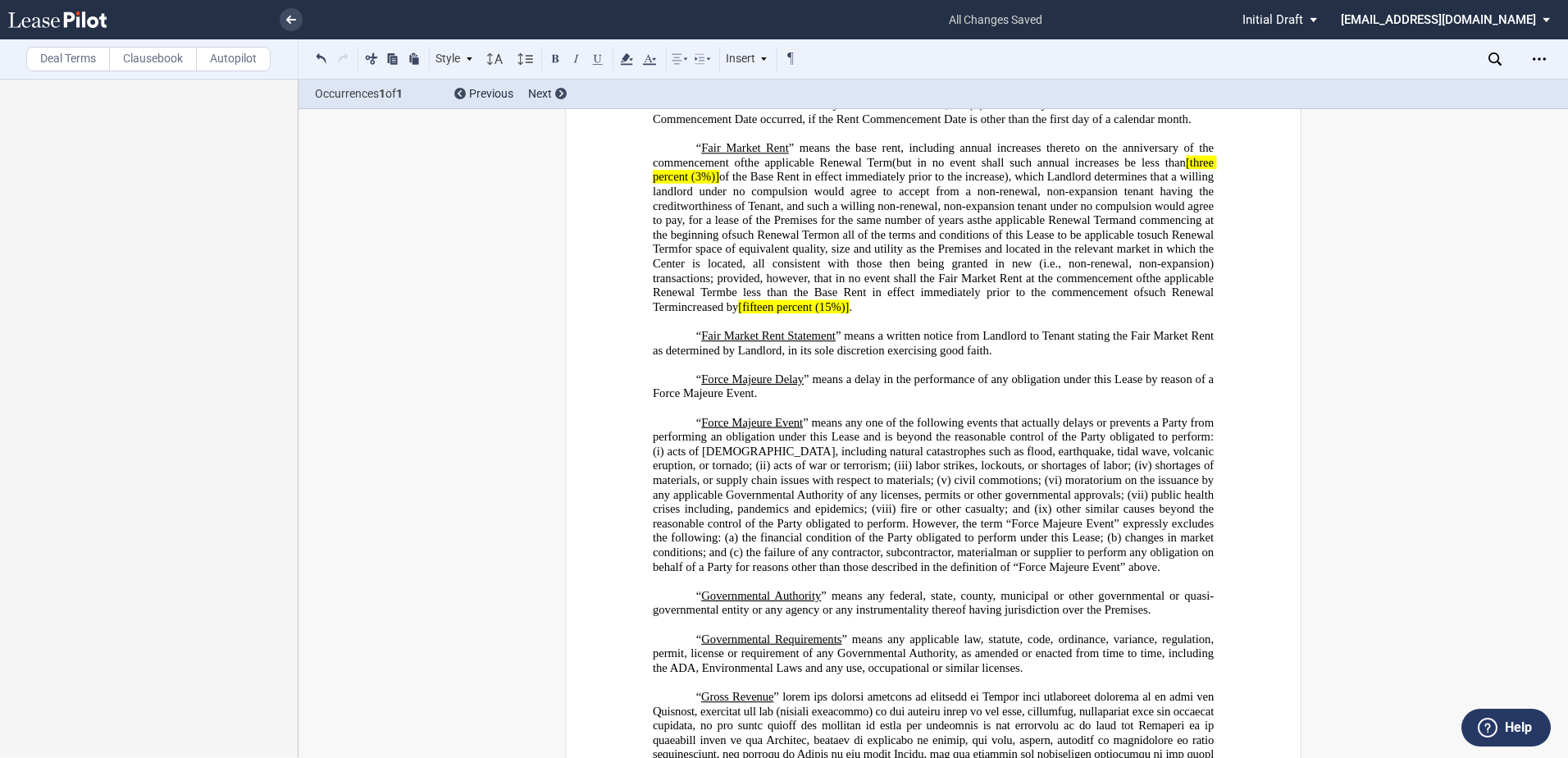
scroll to position [2017, 0]
drag, startPoint x: 709, startPoint y: 366, endPoint x: 843, endPoint y: 366, distance: 134.0
click at [843, 317] on p "“ Fair Market Rent ” means the base rent, including annual increases thereto on…" at bounding box center [933, 230] width 561 height 173
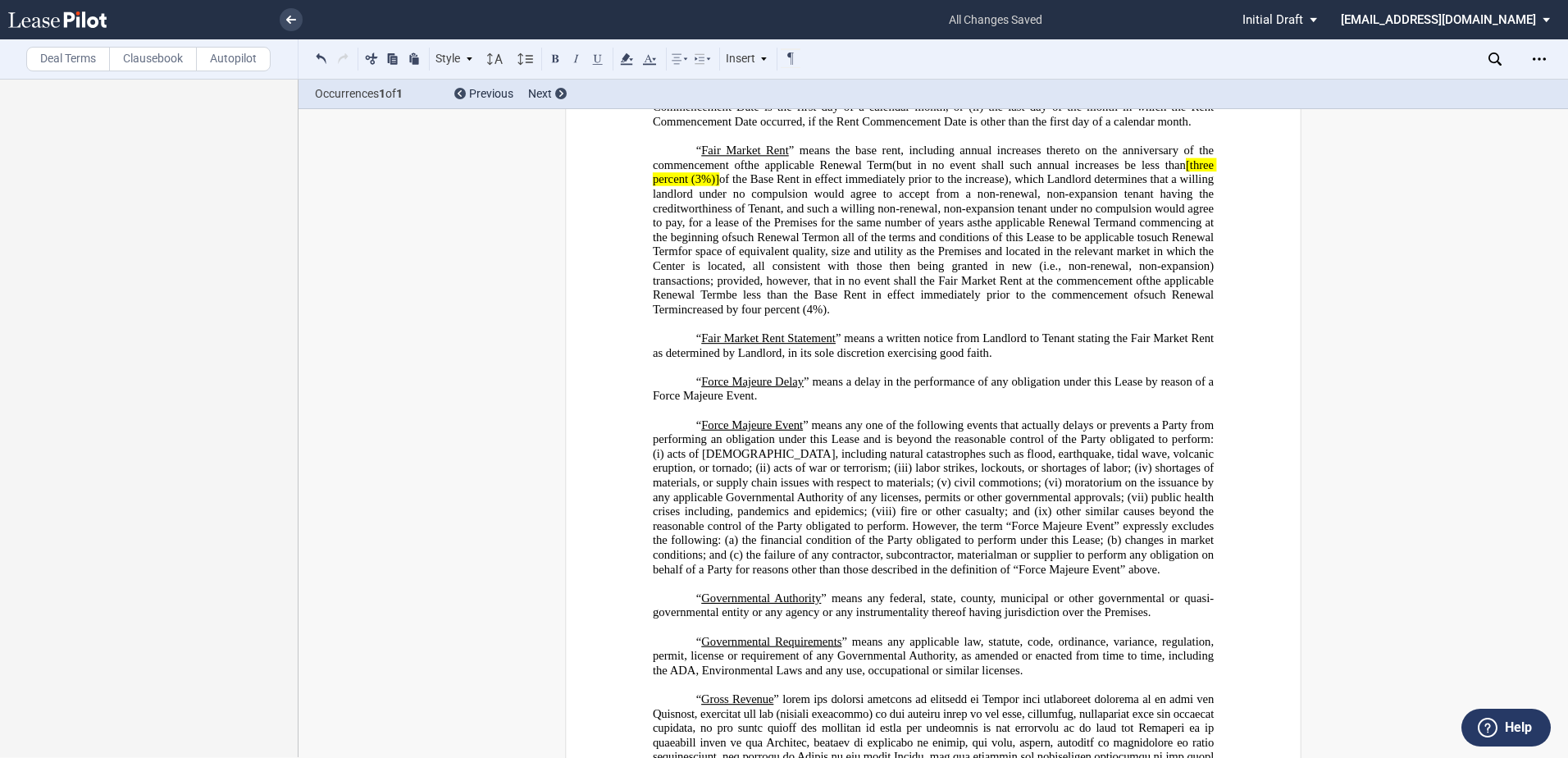
click at [1188, 187] on span "[three percent (3%)]" at bounding box center [935, 171] width 564 height 28
click at [712, 187] on span "three percent (3%)]" at bounding box center [935, 171] width 564 height 28
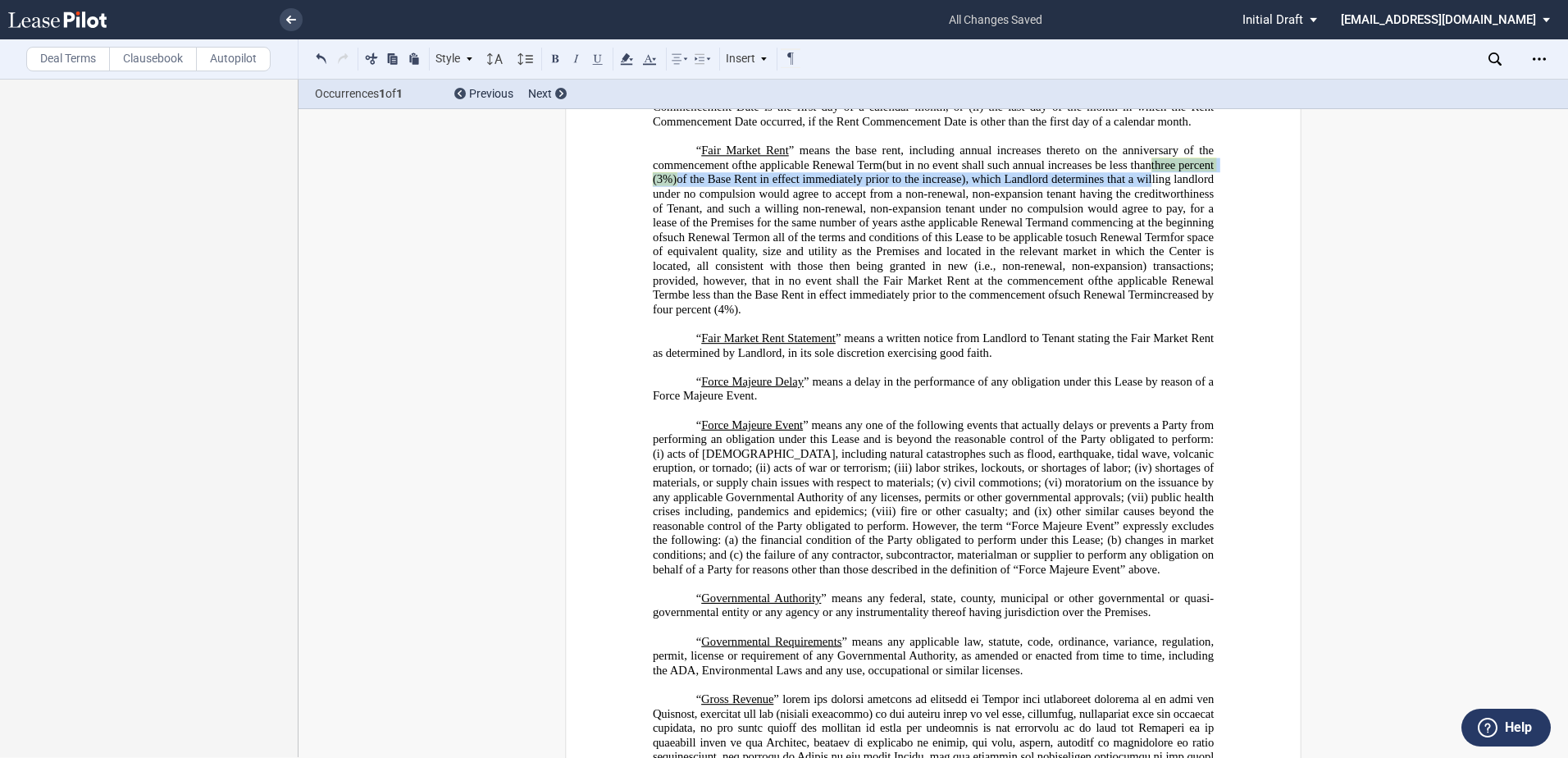
drag, startPoint x: 1186, startPoint y: 222, endPoint x: 1187, endPoint y: 233, distance: 11.0
click at [1187, 230] on span "(but in no event shall such annual increases be less than three percent (3%) of…" at bounding box center [935, 194] width 564 height 72
click at [623, 59] on use at bounding box center [626, 58] width 13 height 12
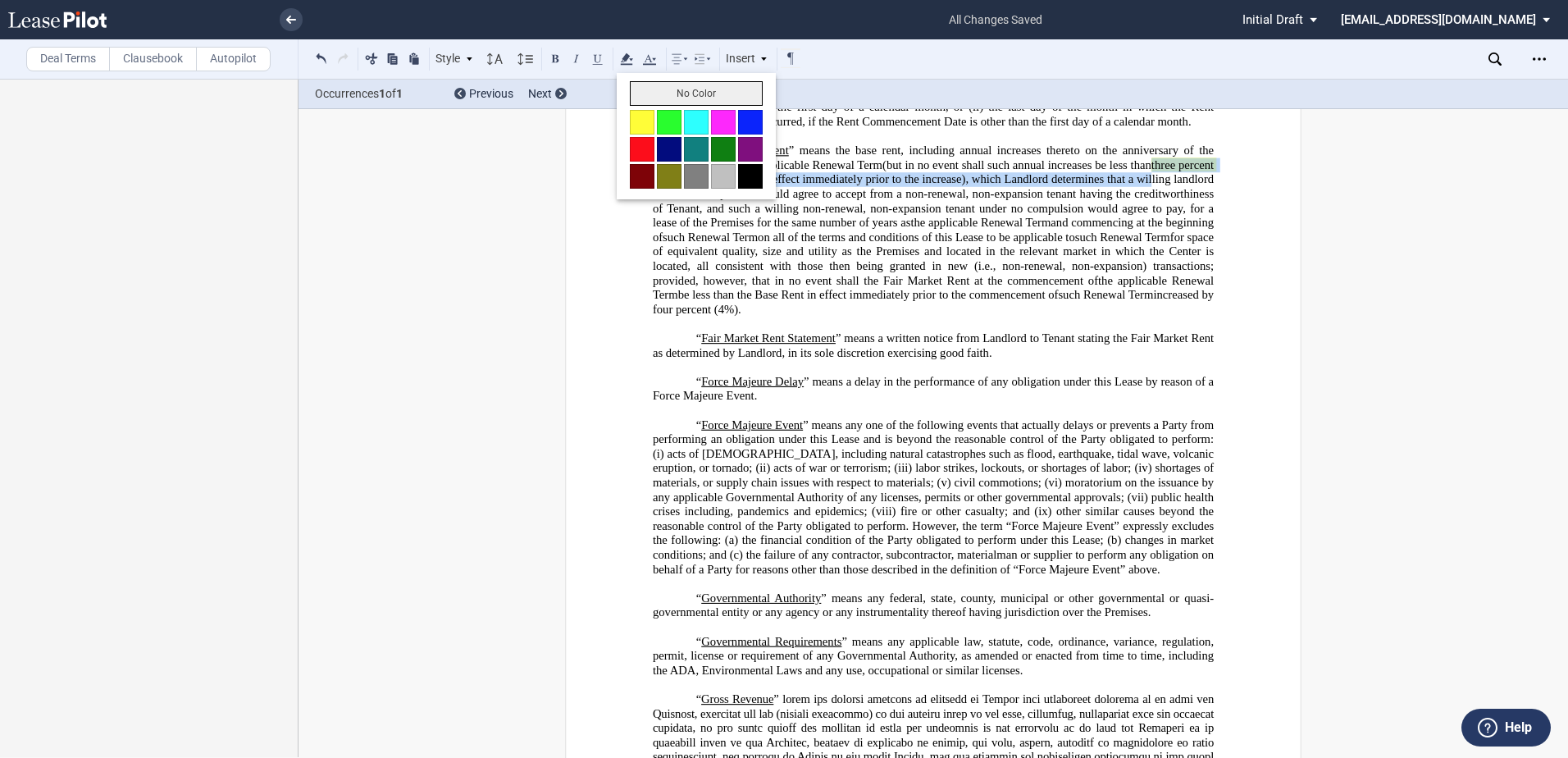
click at [636, 96] on button "No Color" at bounding box center [696, 93] width 133 height 24
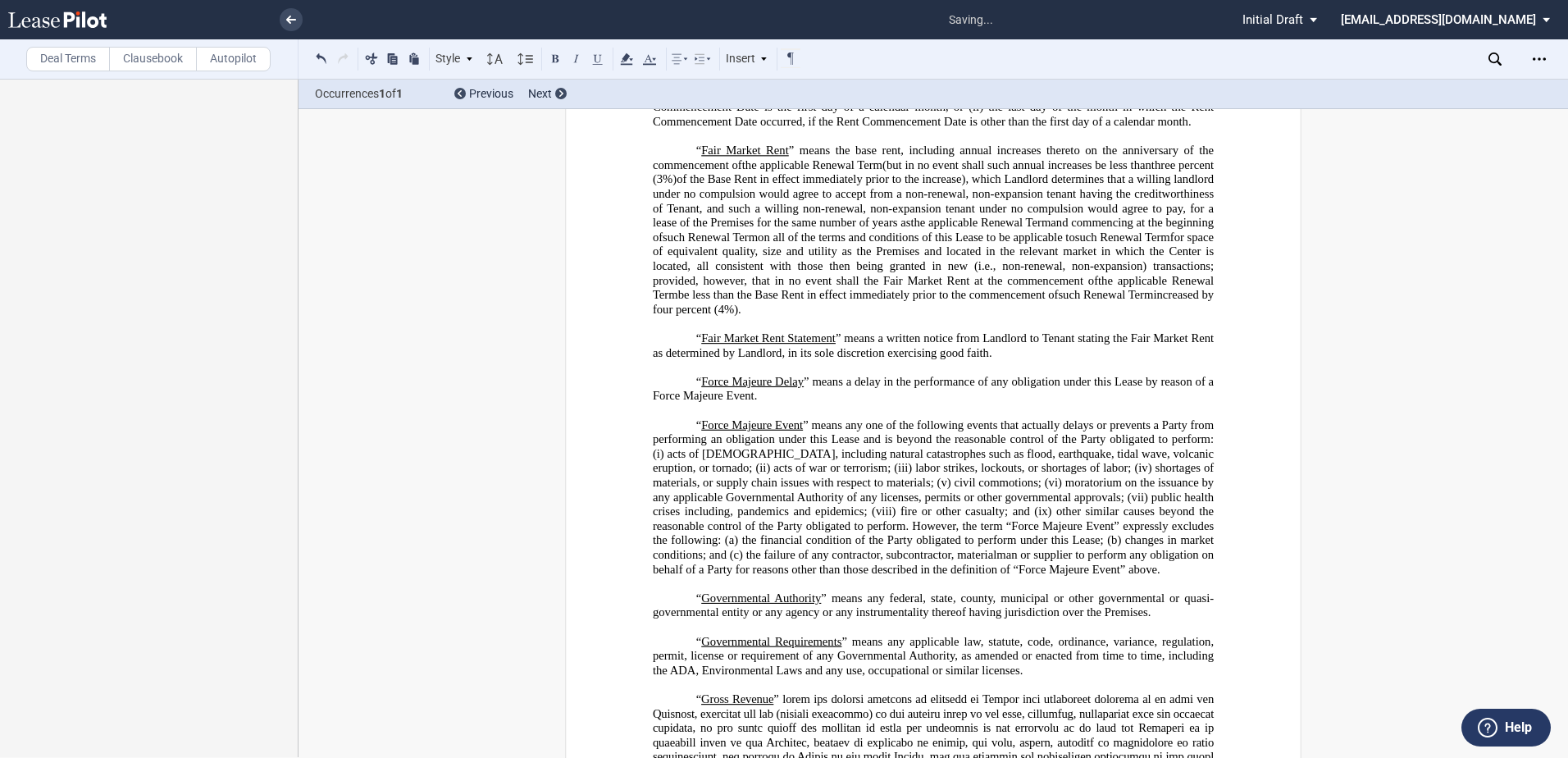
click at [825, 287] on span "for space of equivalent quality, size and utility as the Premises and located i…" at bounding box center [935, 258] width 564 height 57
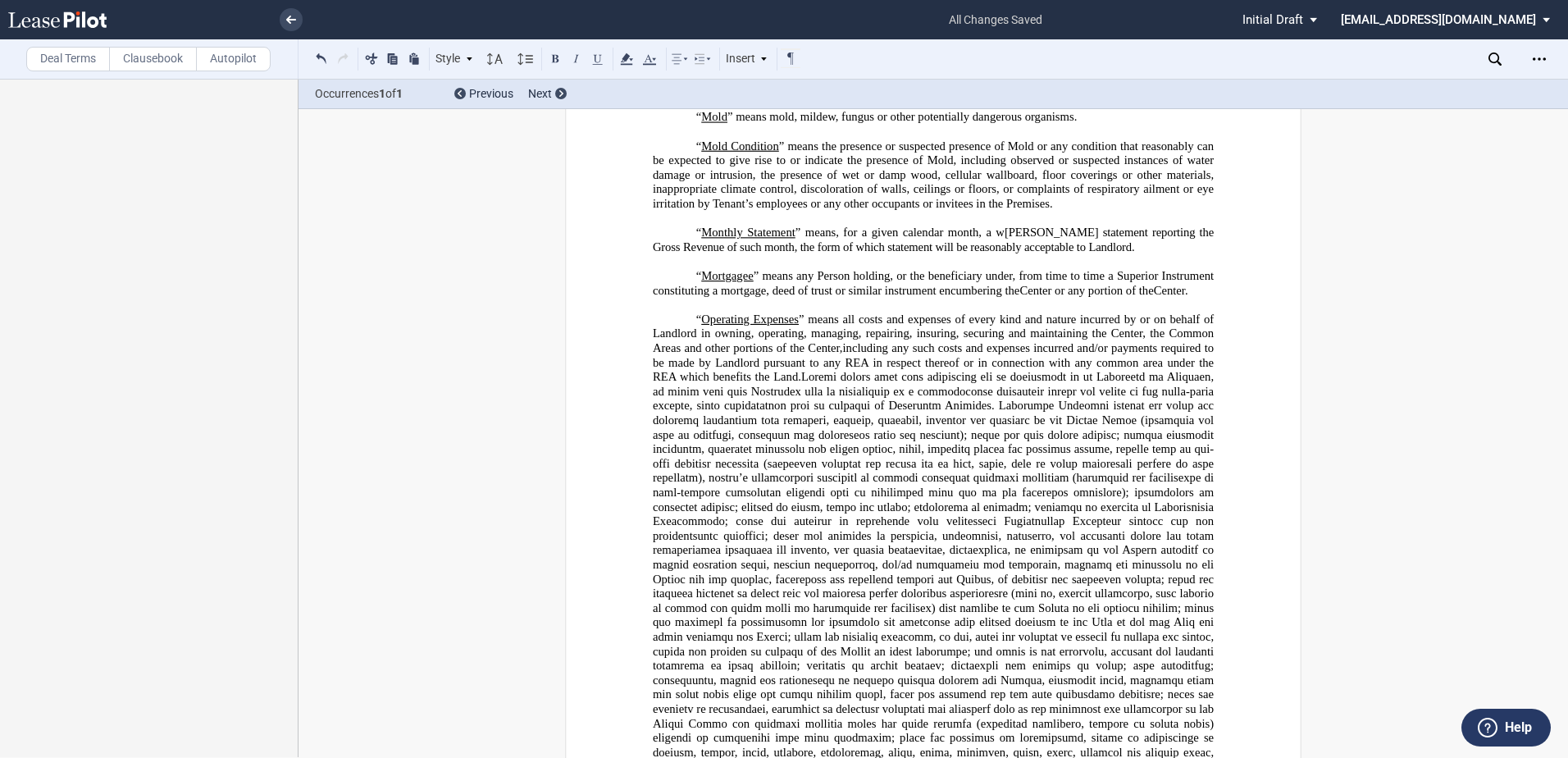
scroll to position [4396, 0]
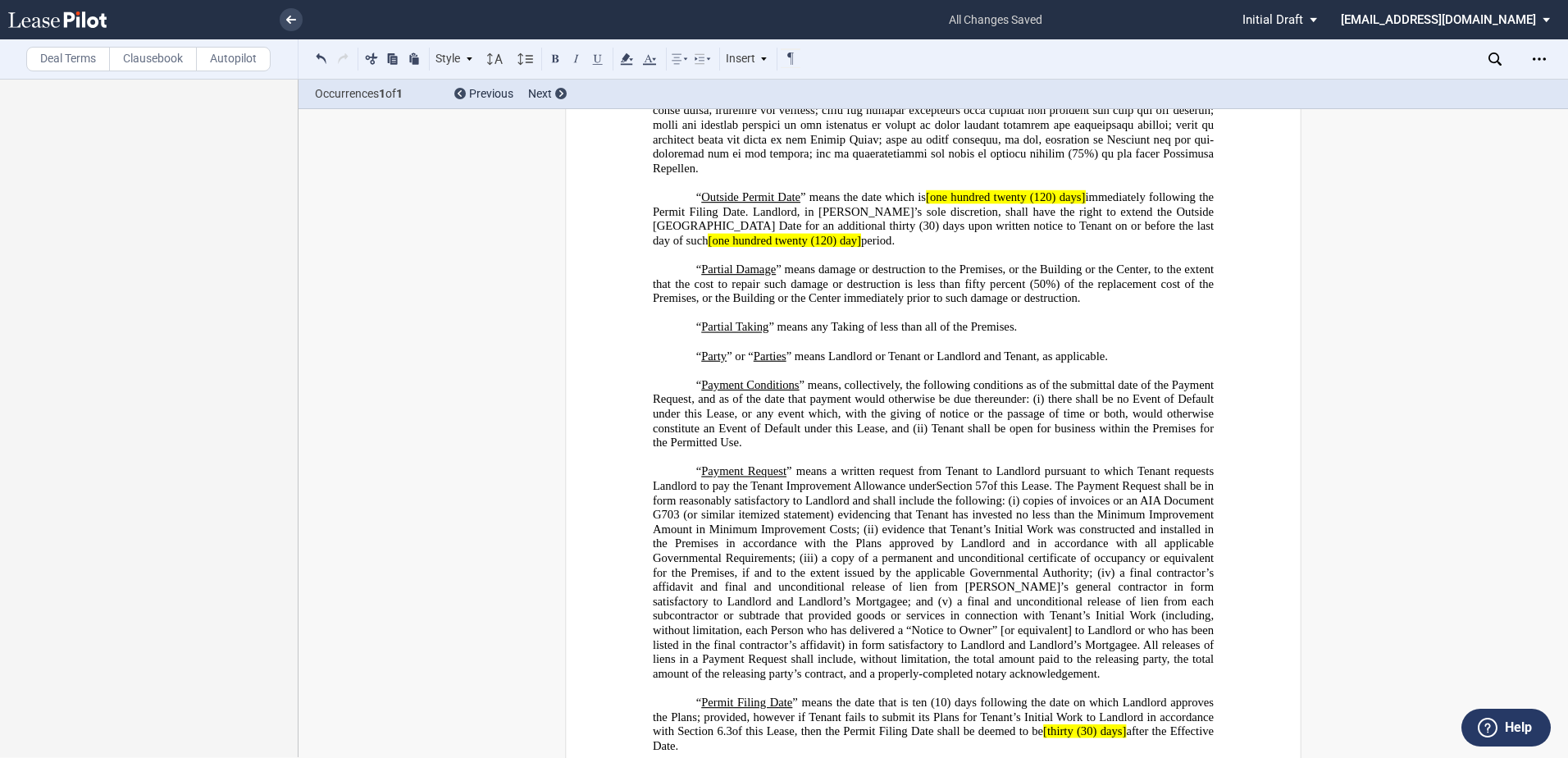
click at [1562, 500] on div "Deal Terms Clausebook Autopilot Style Section 1 Subsection 1.1 Subsection 1.1.1…" at bounding box center [784, 418] width 1568 height 679
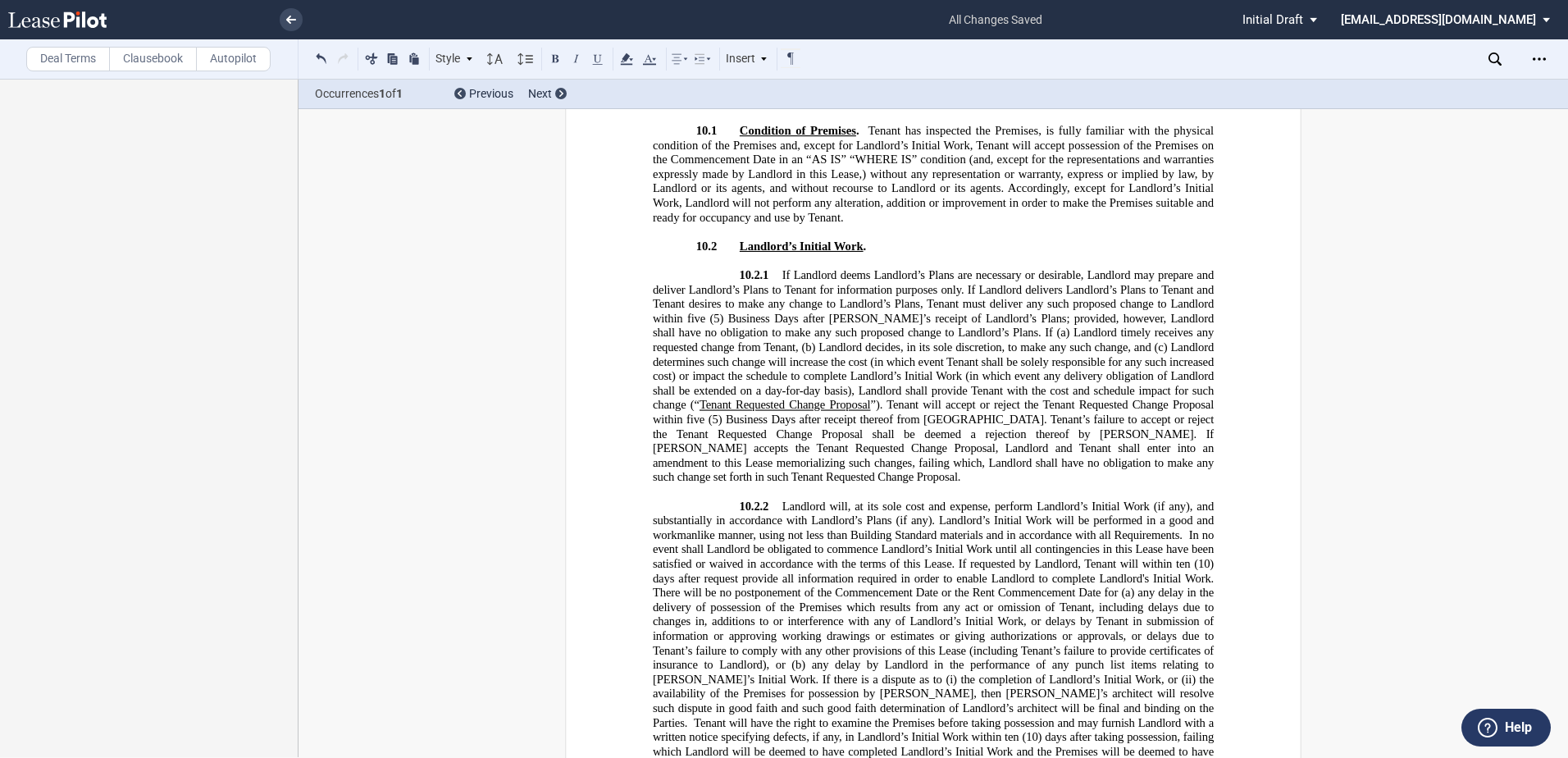
scroll to position [12202, 0]
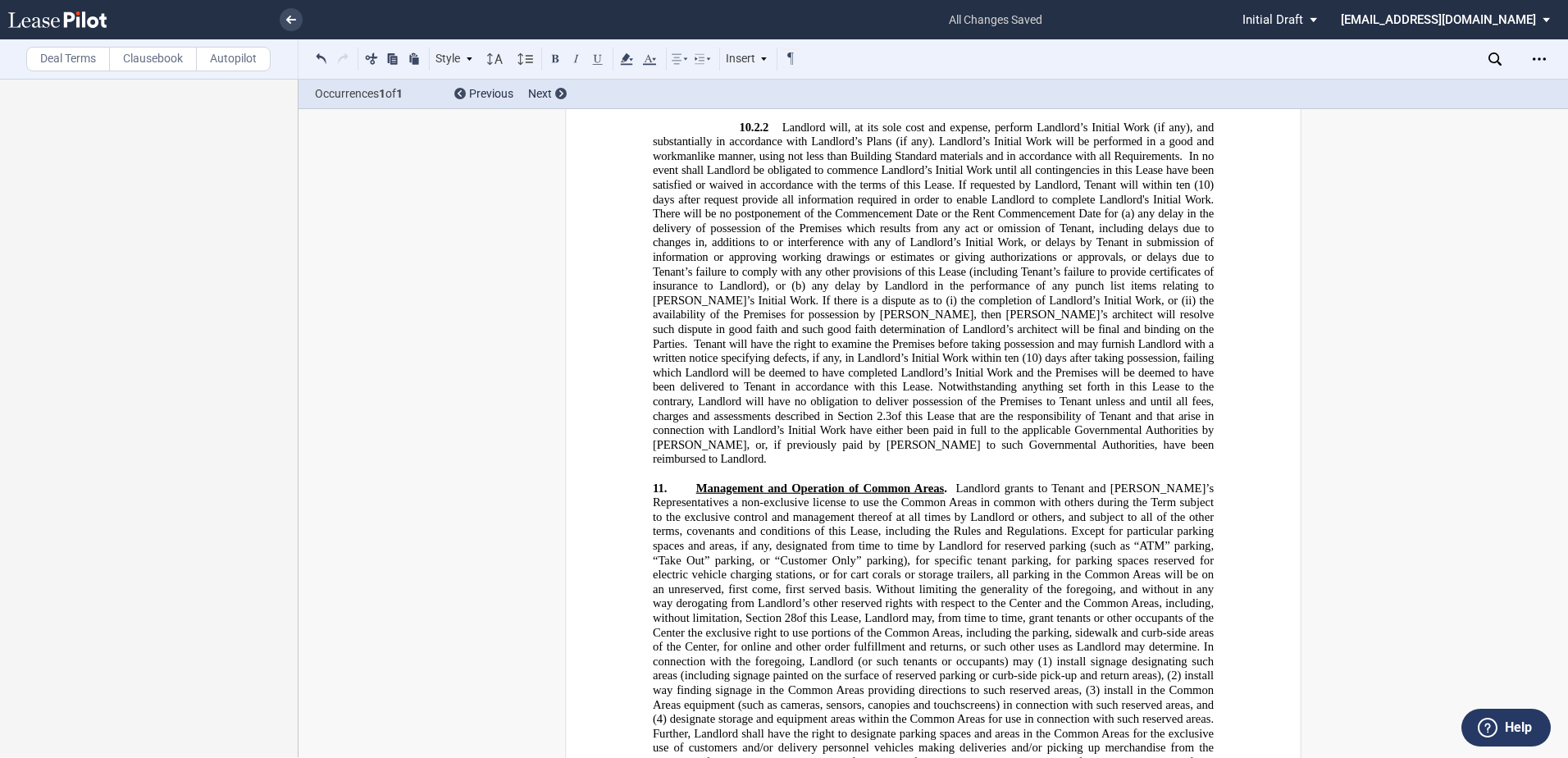
click at [1048, 461] on p "10.2.2 Landlord will, at its sole cost and expense, perform Landlord’s Initial …" at bounding box center [933, 292] width 561 height 346
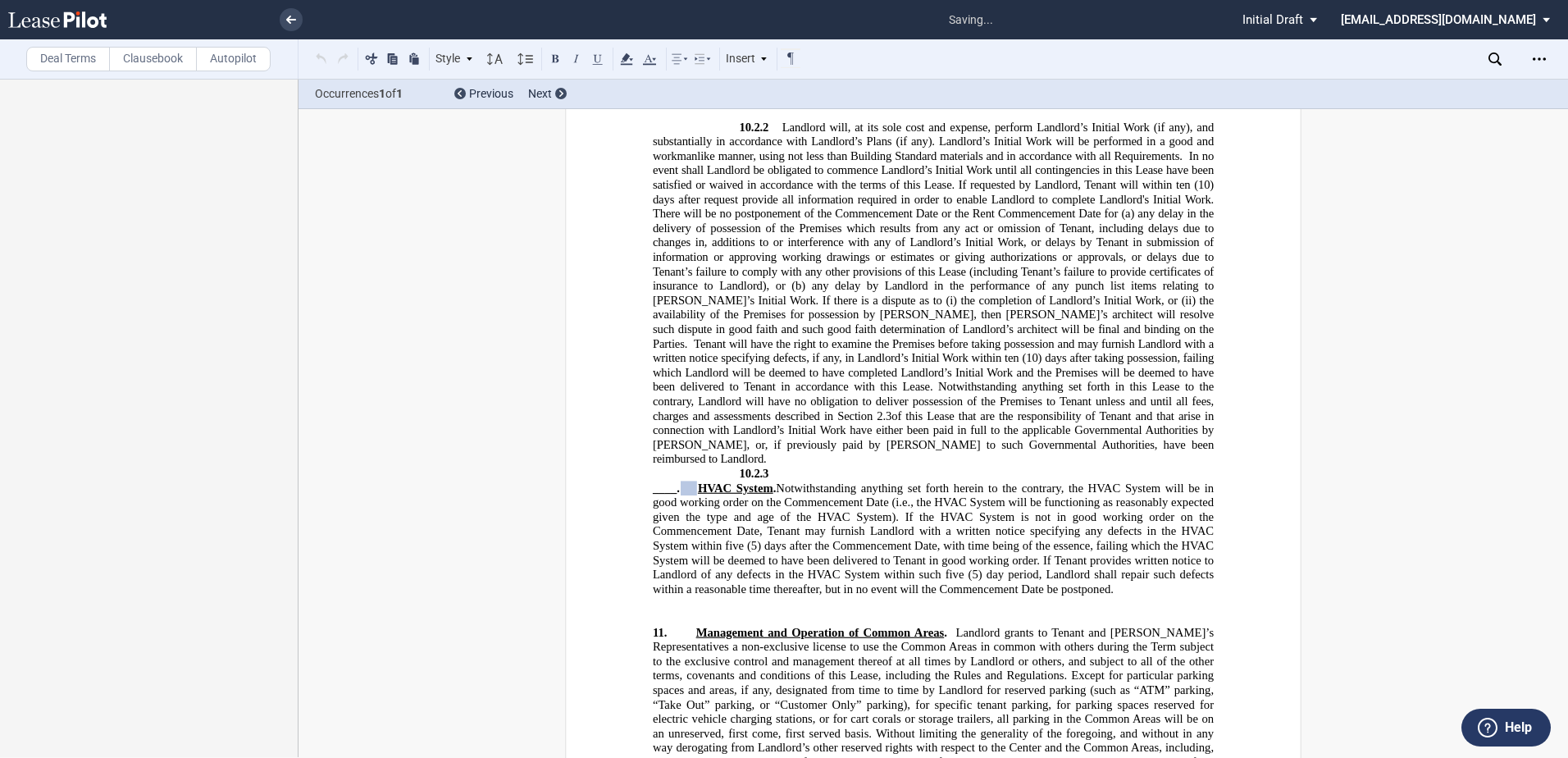
click at [683, 492] on span at bounding box center [689, 488] width 16 height 14
click at [700, 487] on span "HVAC System" at bounding box center [736, 488] width 75 height 14
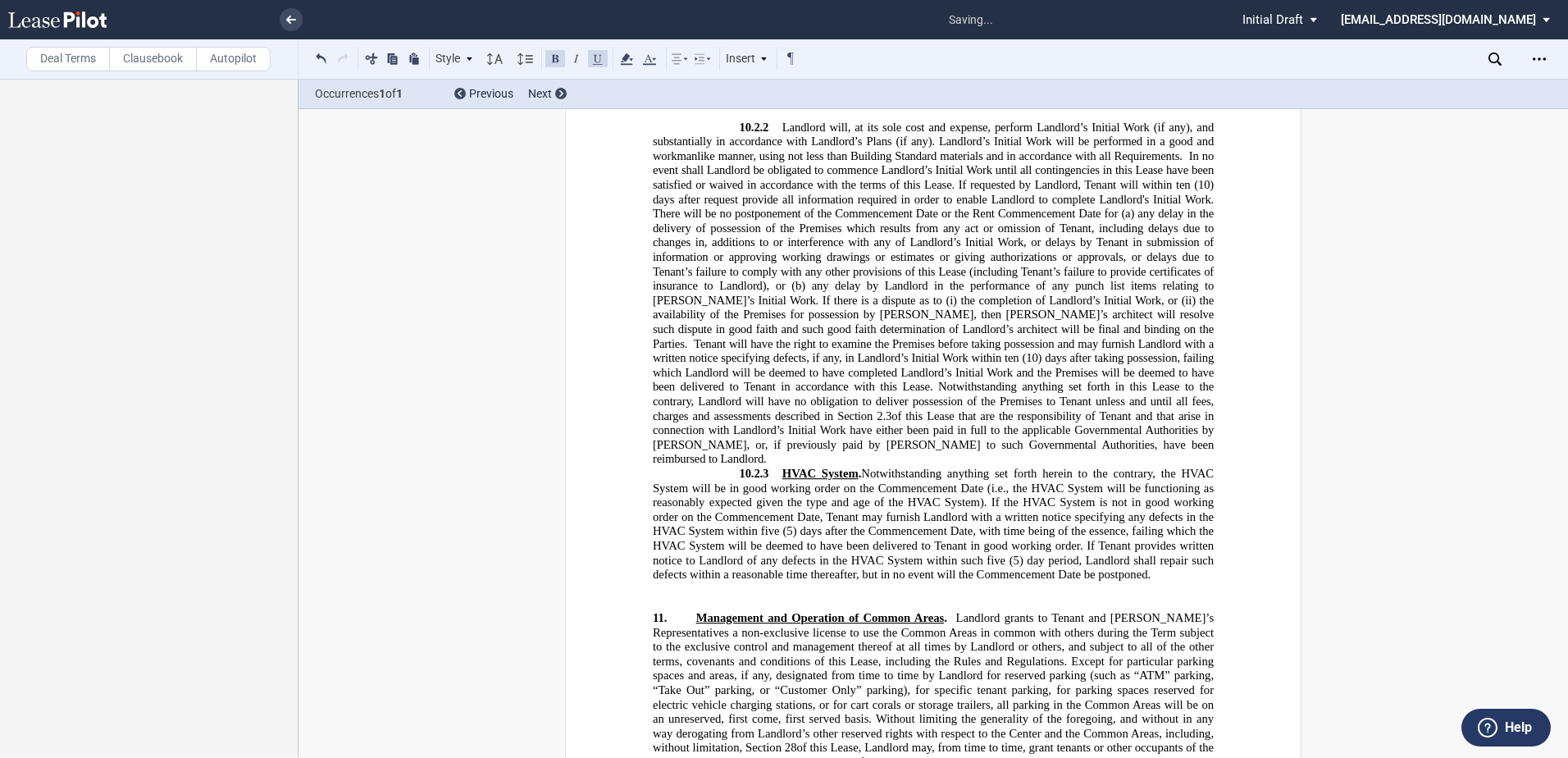
click at [1058, 468] on span "Notwithstanding anything set forth herein to the contrary, the HVAC System will…" at bounding box center [935, 524] width 564 height 115
click at [1044, 459] on p "10.2.2 Landlord will, at its sole cost and expense, perform Landlord’s Initial …" at bounding box center [933, 292] width 561 height 346
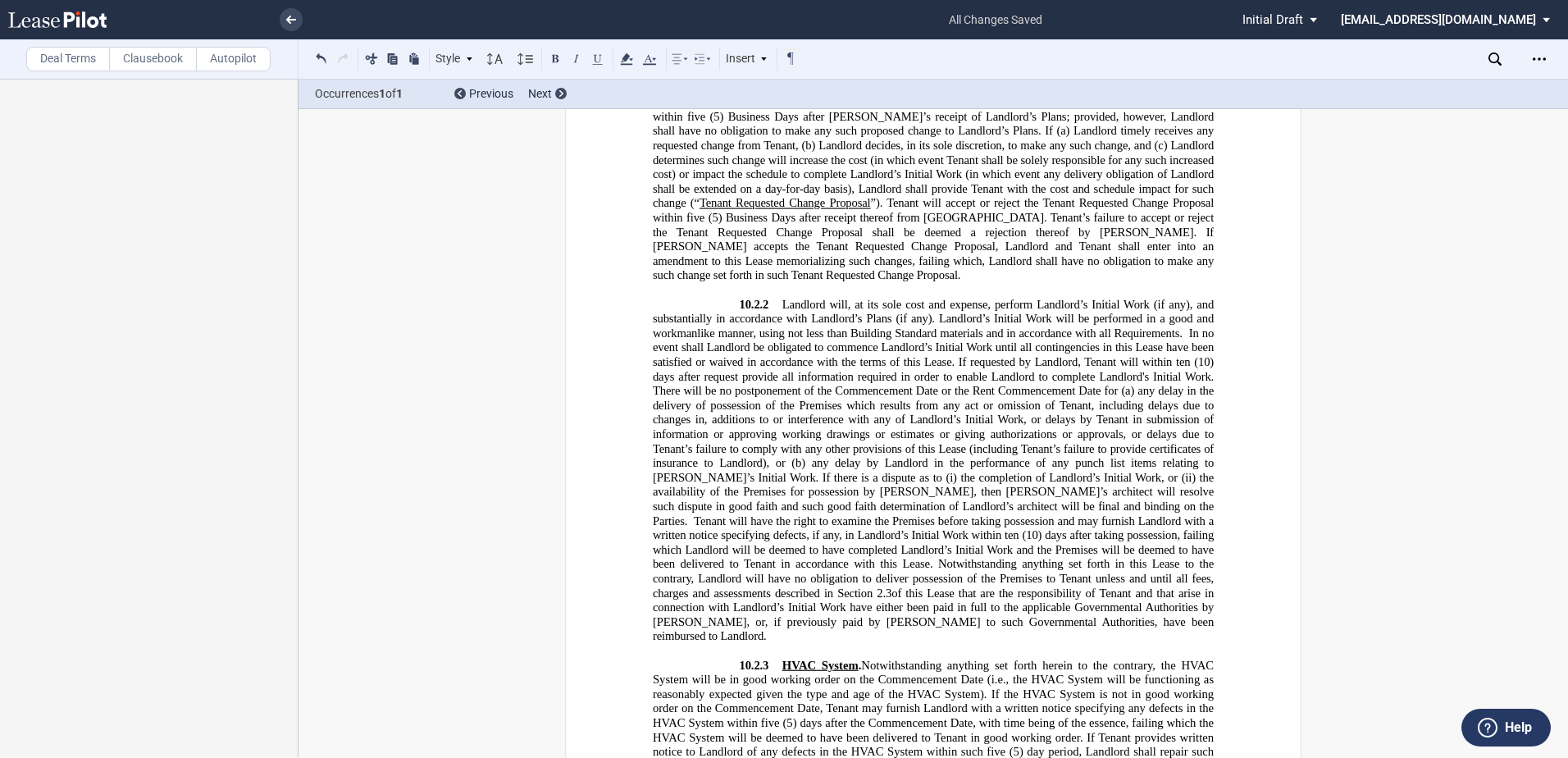
scroll to position [12037, 0]
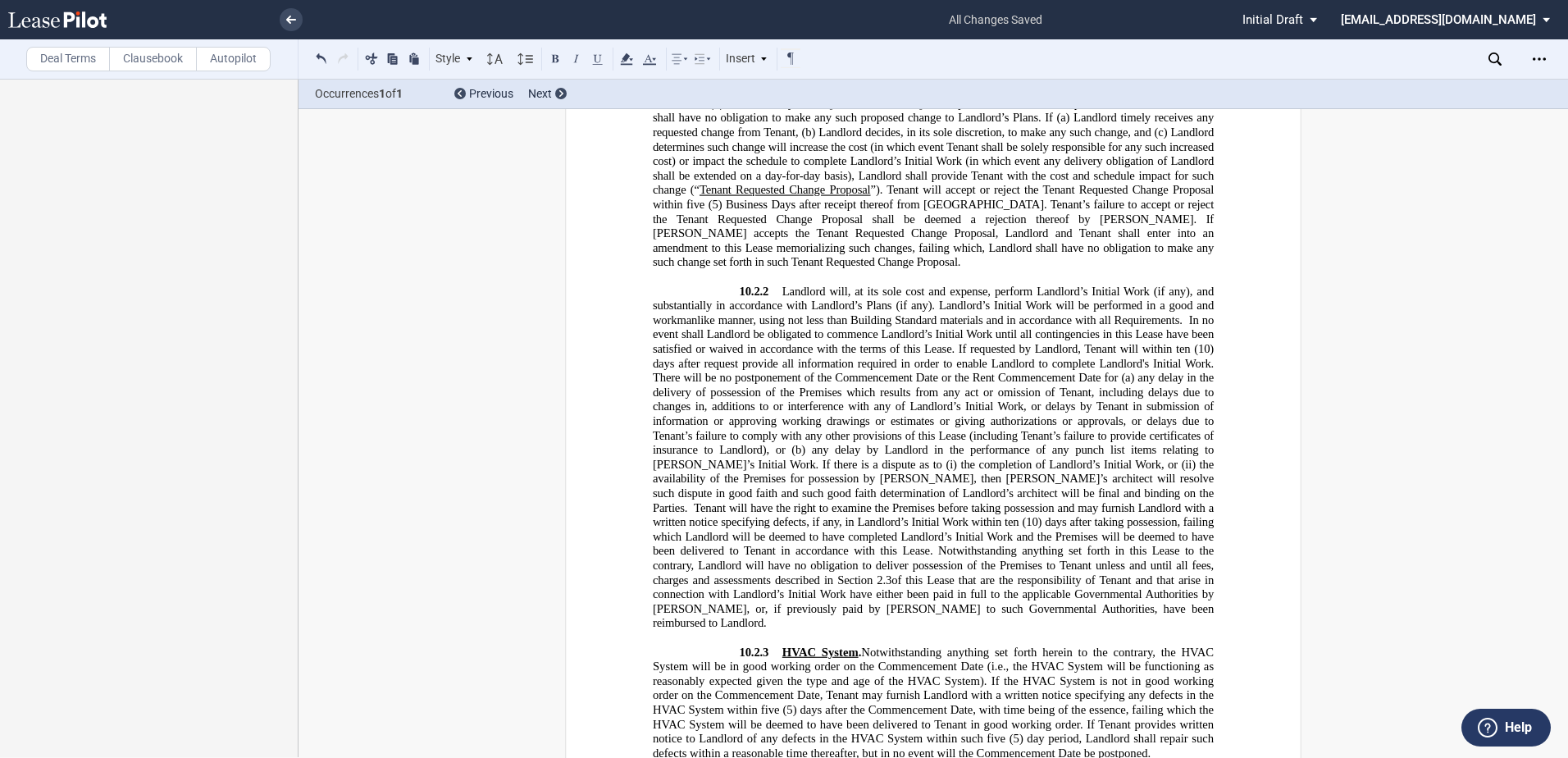
click at [771, 649] on p "10.2.3 ​ HVAC System . Notwithstanding anything set forth herein to the contrar…" at bounding box center [933, 702] width 561 height 116
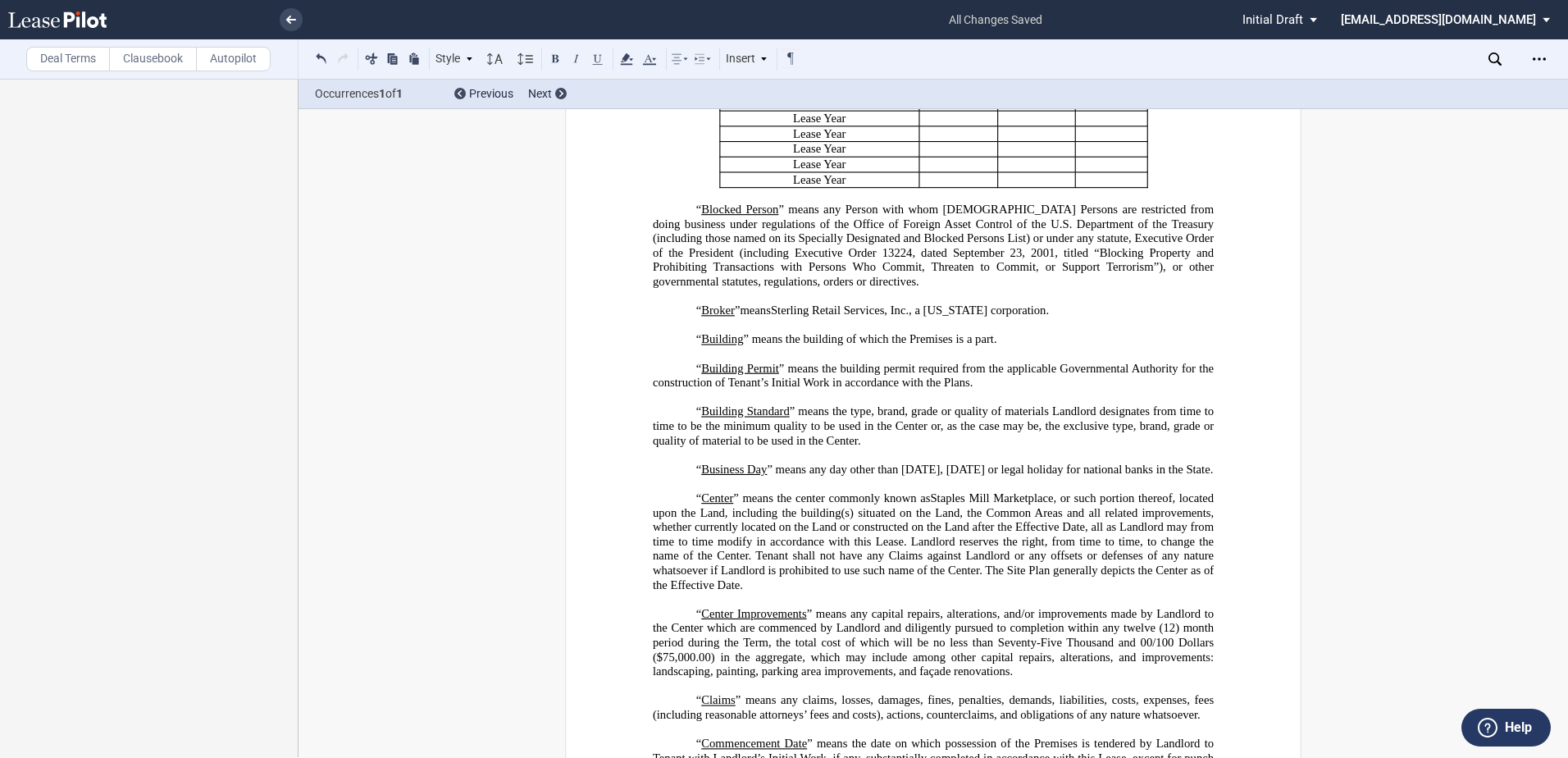
scroll to position [397, 0]
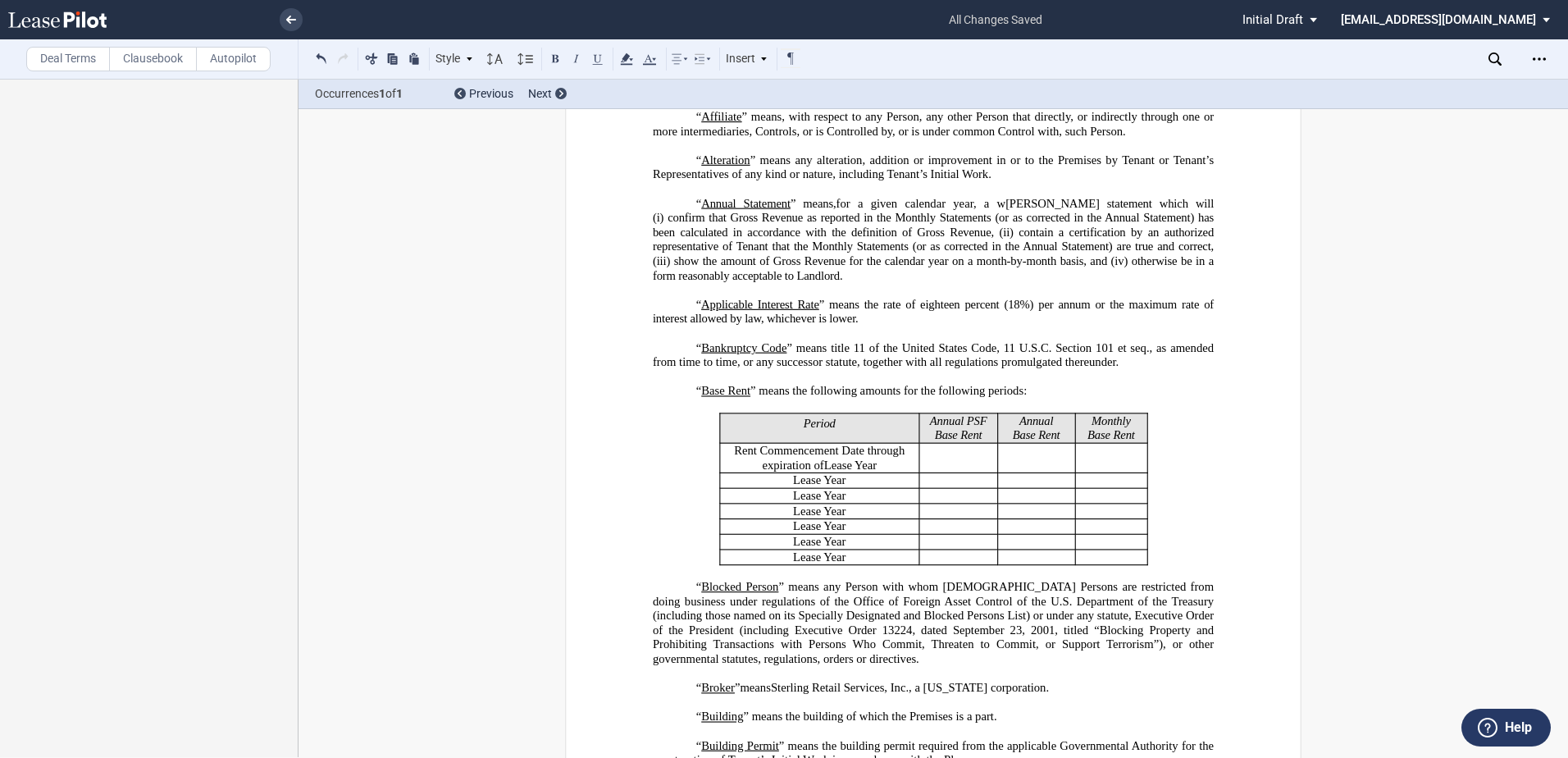
click at [685, 615] on p "“ Blocked Person ” means any Person with whom U.S. Persons are restricted from …" at bounding box center [933, 623] width 561 height 87
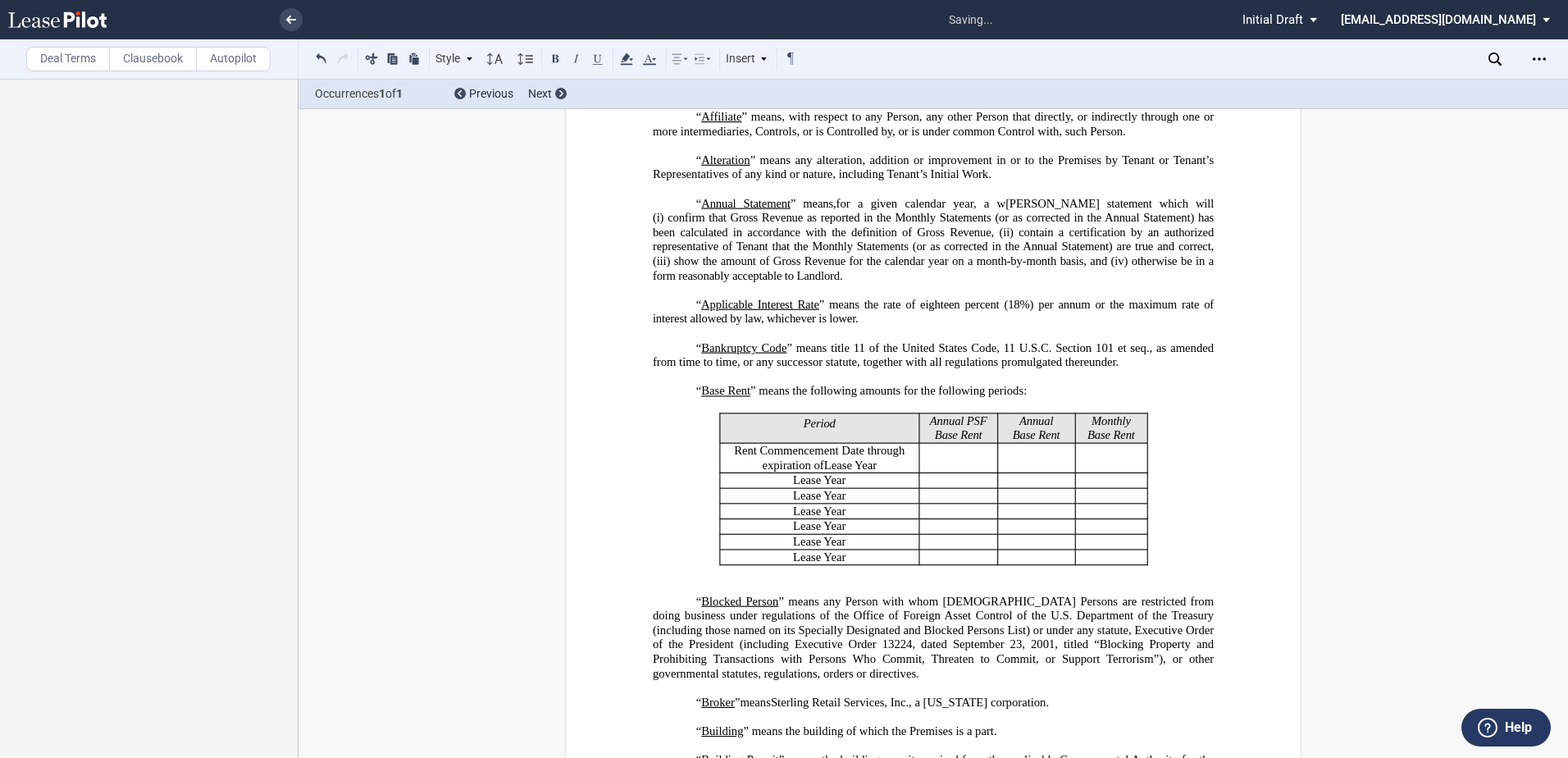
click at [701, 595] on p "﻿" at bounding box center [933, 587] width 561 height 14
click at [719, 579] on p "﻿" at bounding box center [933, 572] width 561 height 14
click at [711, 595] on p "﻿" at bounding box center [933, 587] width 561 height 14
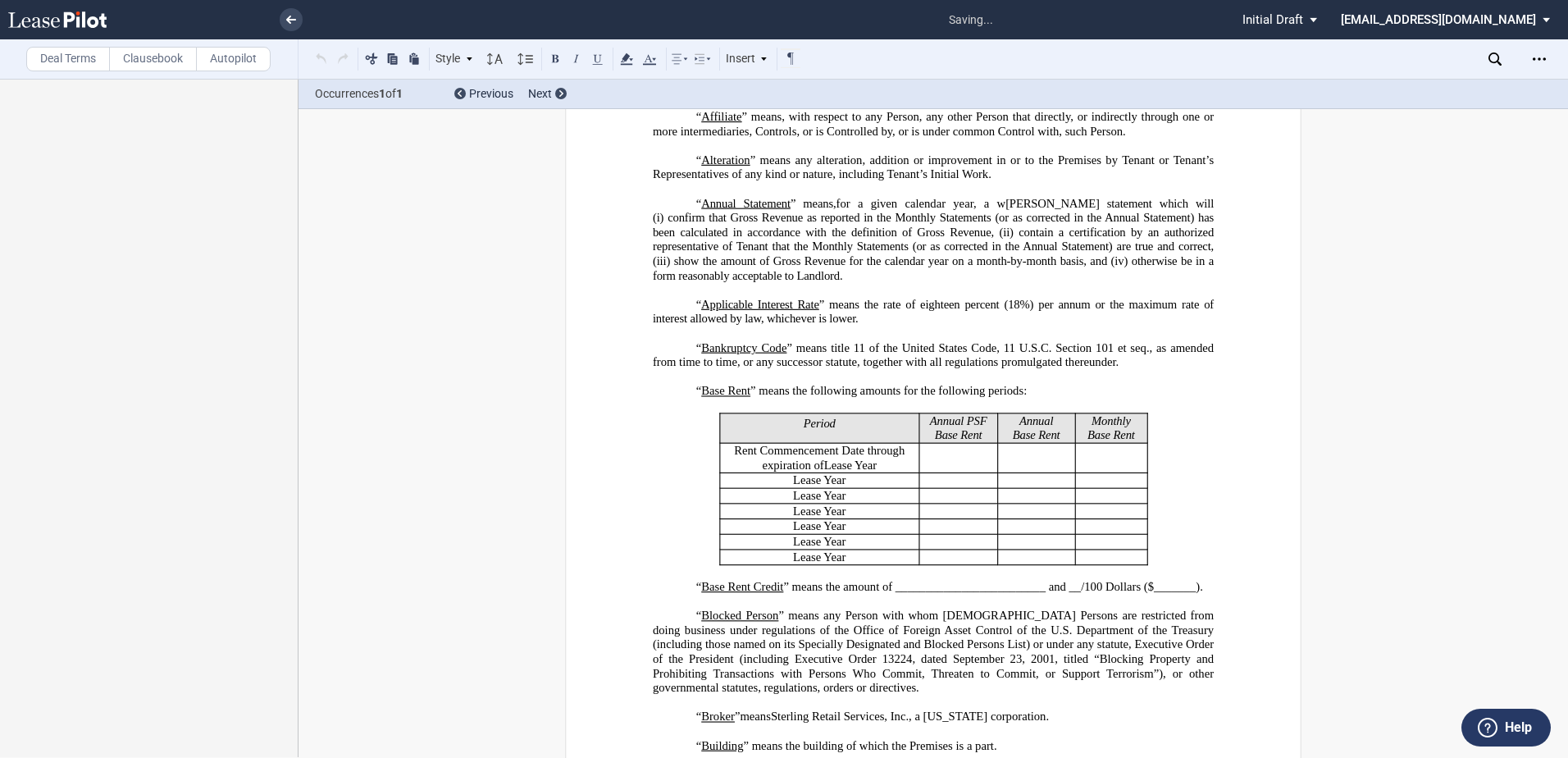
click at [882, 594] on span "” means the amount of _________________________ and __/100 Dollars ($_______)." at bounding box center [992, 587] width 419 height 14
drag, startPoint x: 887, startPoint y: 614, endPoint x: 1190, endPoint y: 611, distance: 303.0
click at [1190, 594] on span "” means the amount of _________________________ and __/100 Dollars ($_______)." at bounding box center [992, 587] width 419 height 14
click at [623, 60] on icon at bounding box center [626, 59] width 20 height 20
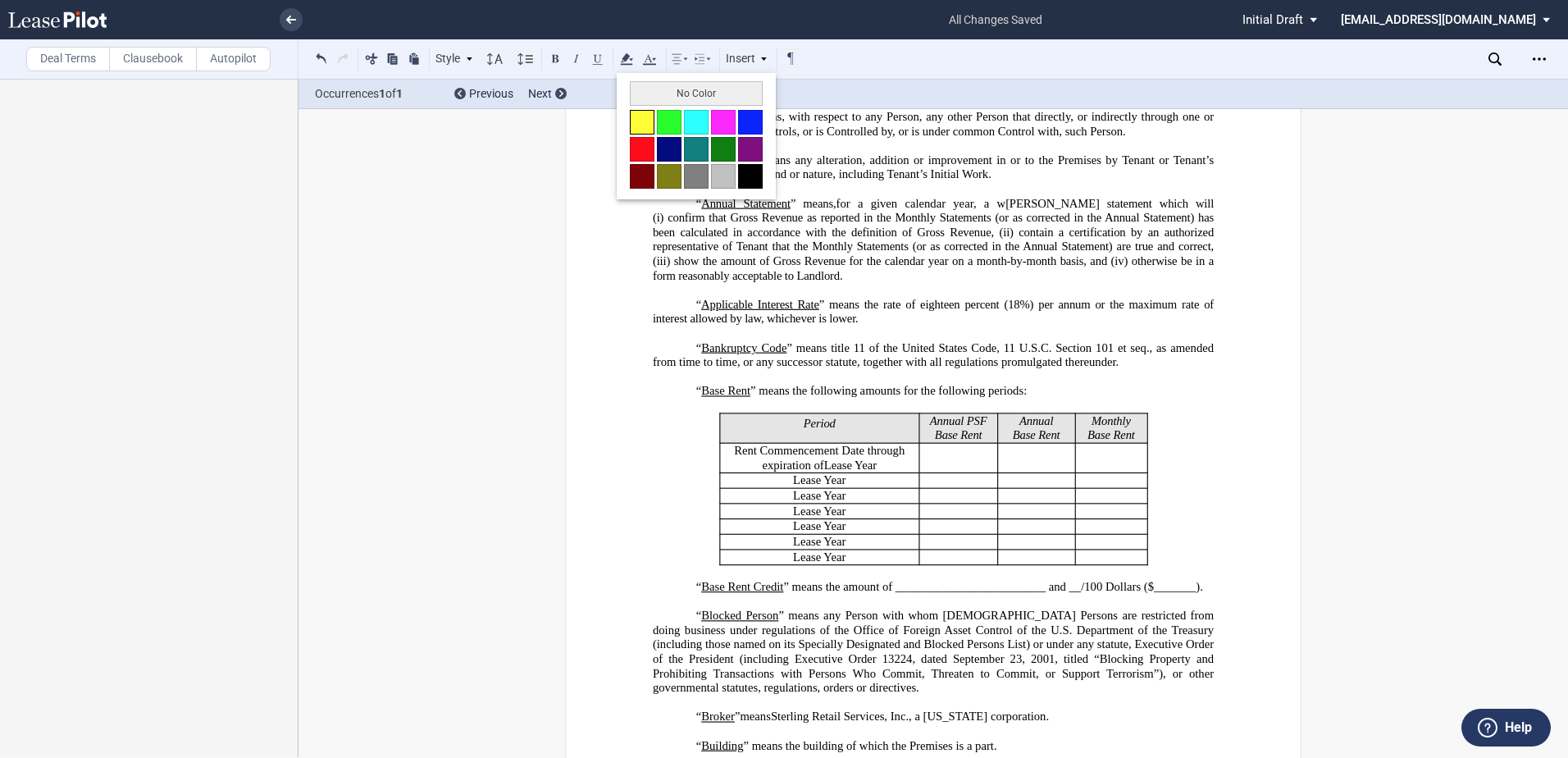
click at [637, 116] on button at bounding box center [641, 121] width 24 height 24
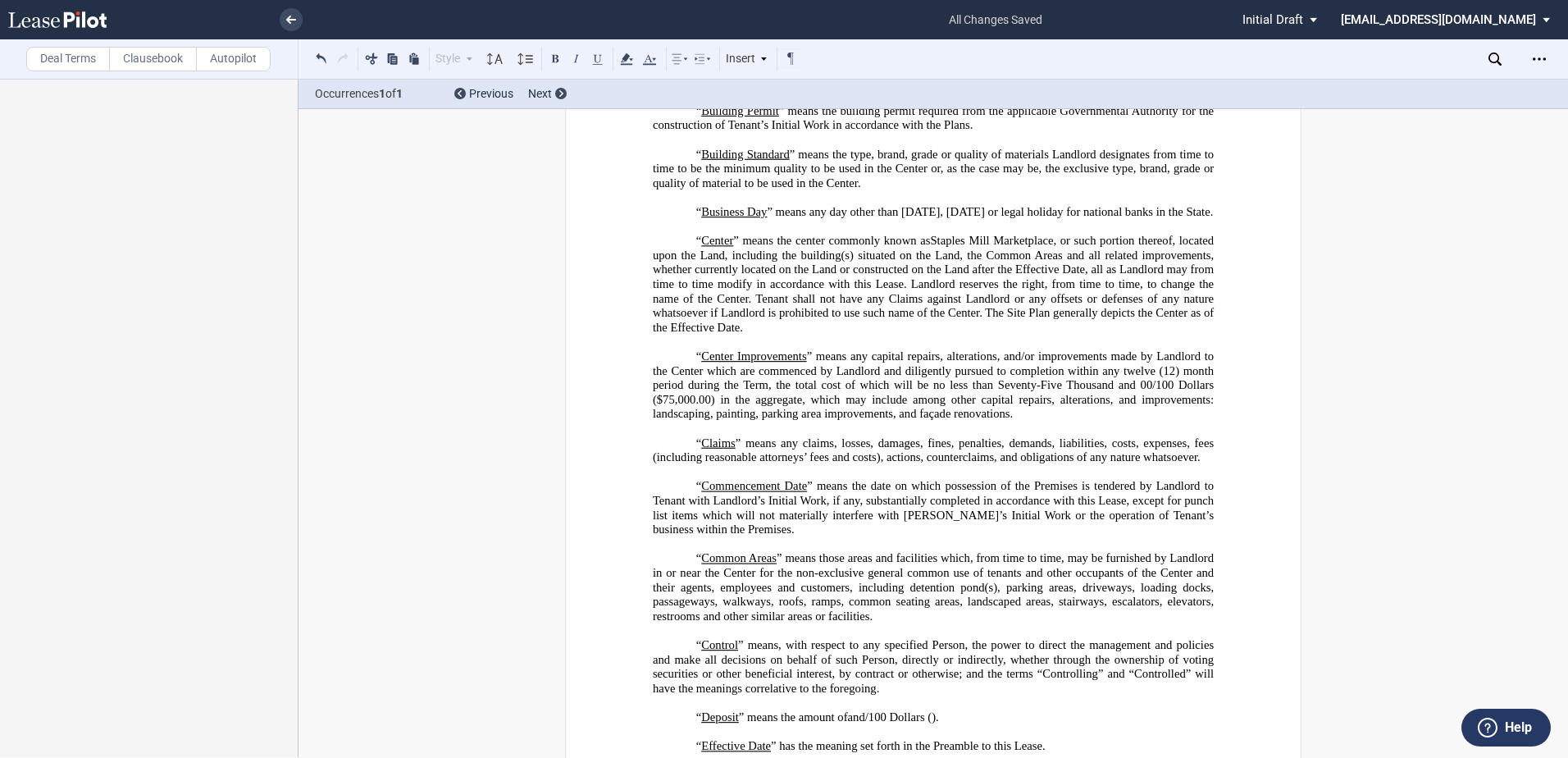
scroll to position [1464, 0]
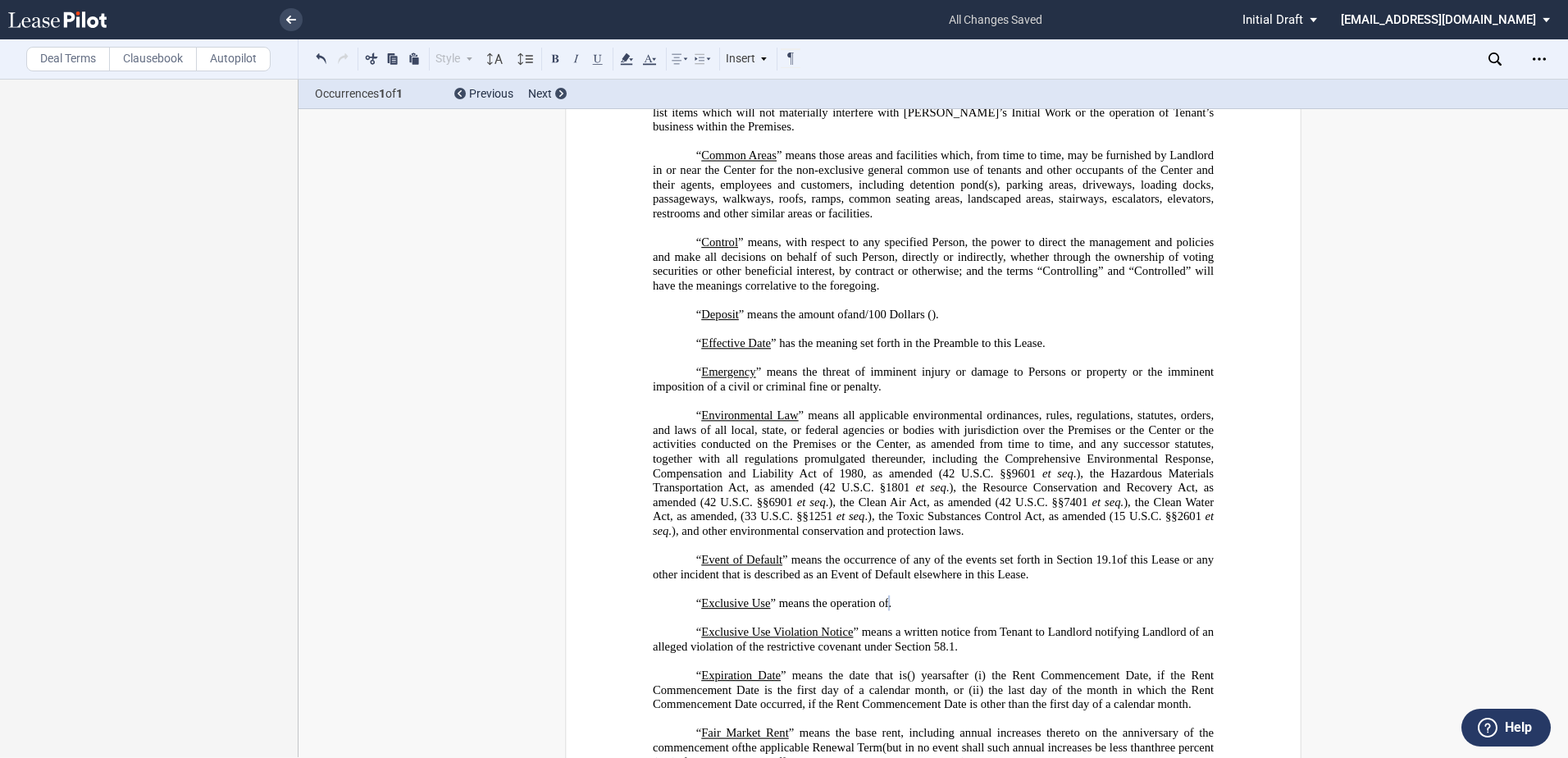
click at [820, 480] on span "” means all applicable environmental ordinances, rules, regulations, statutes, …" at bounding box center [935, 444] width 564 height 72
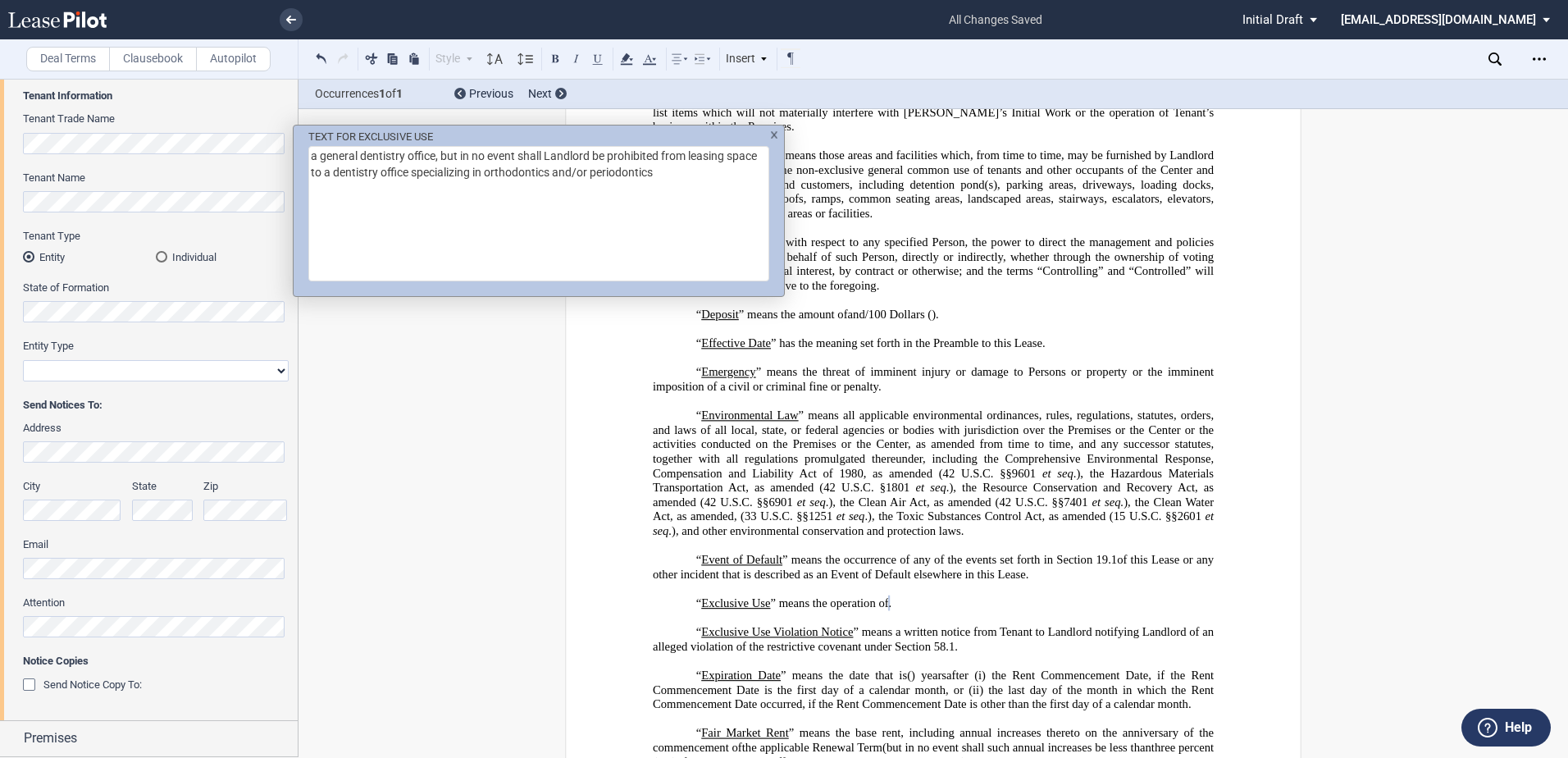
scroll to position [388, 0]
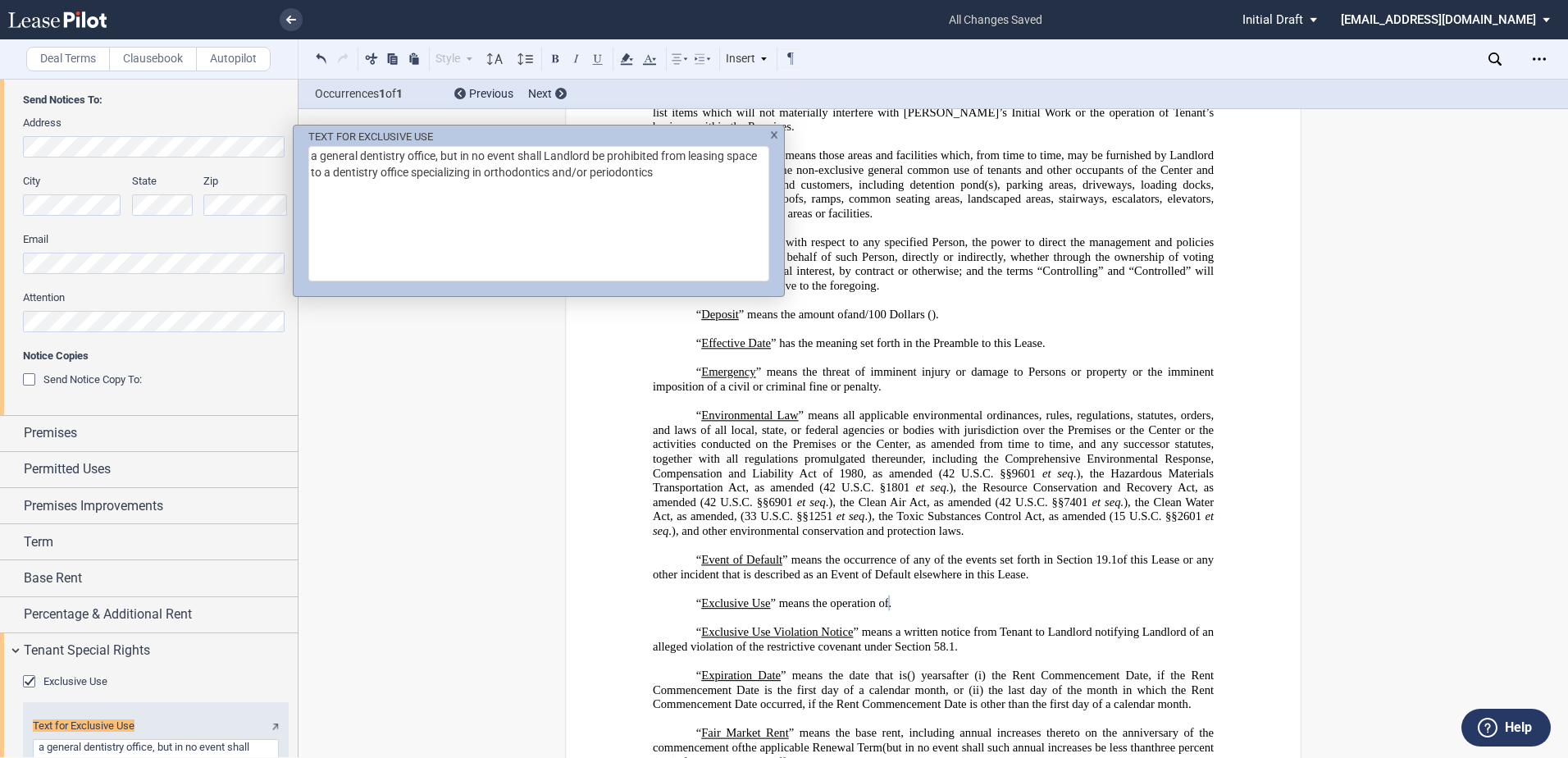
click at [100, 645] on div "TEXT FOR EXCLUSIVE USE a general dentistry office, but in no event shall Landlo…" at bounding box center [784, 379] width 1568 height 758
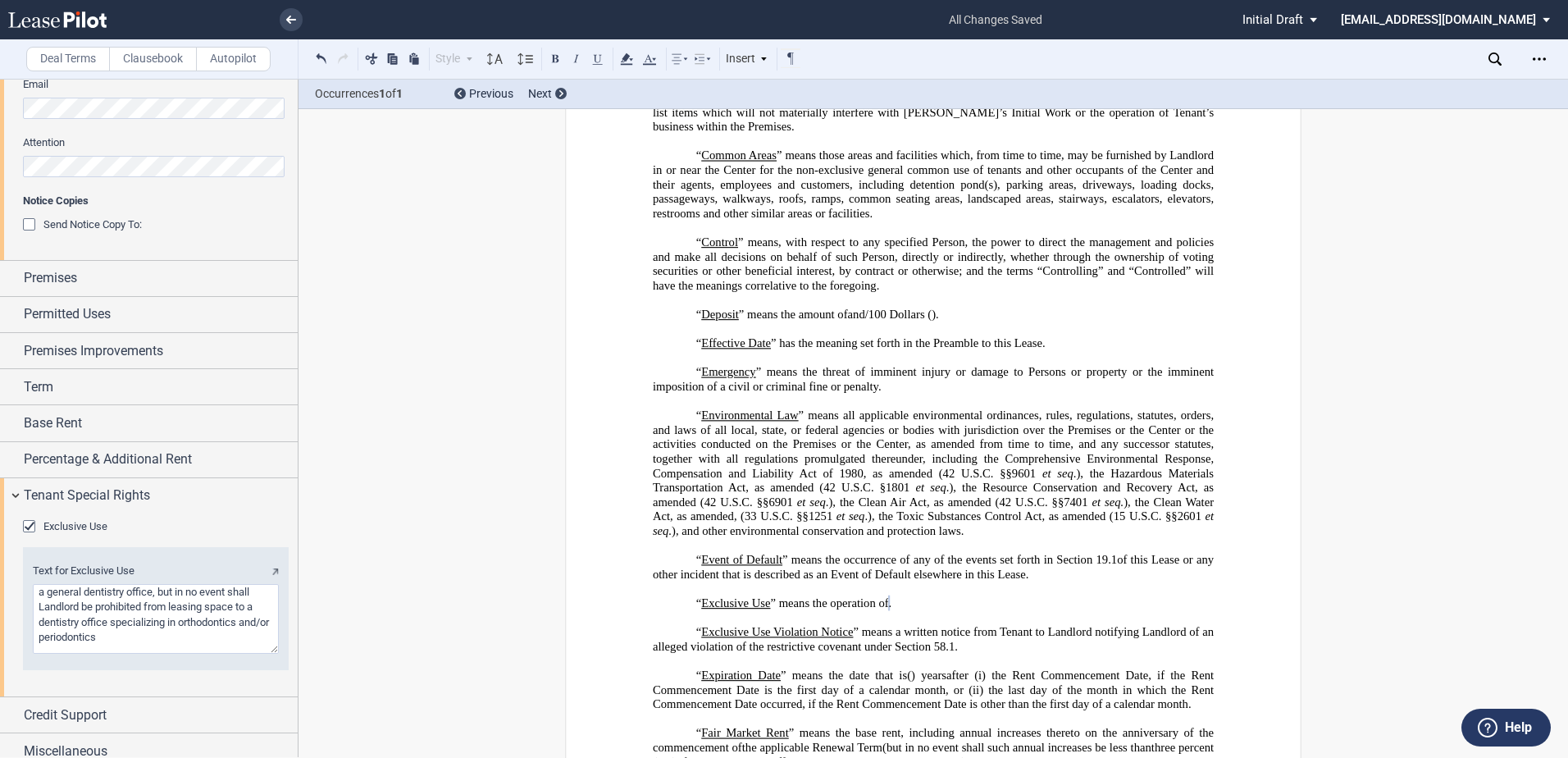
scroll to position [557, 0]
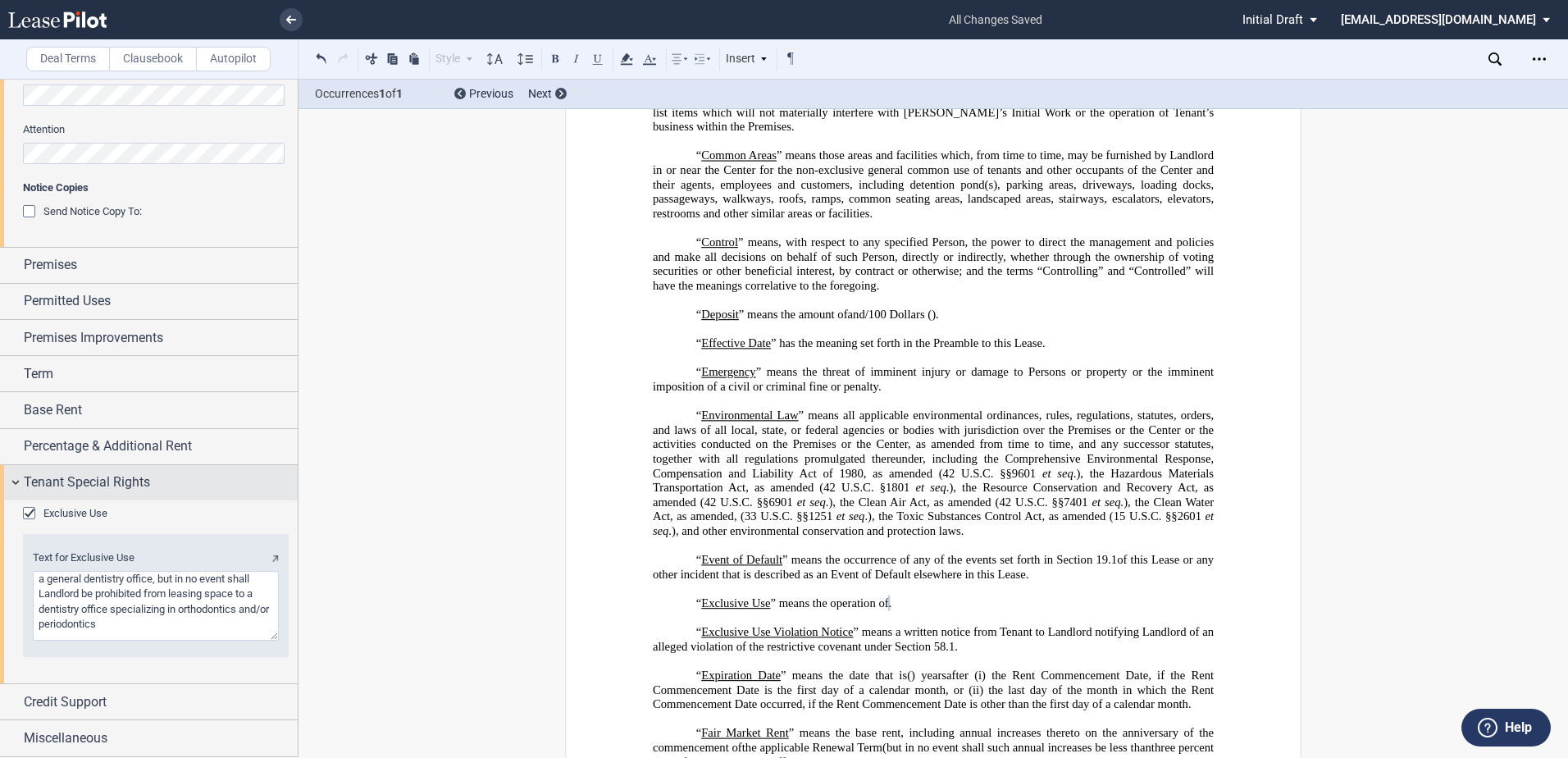
click at [22, 476] on div "Tenant Special Rights" at bounding box center [149, 482] width 298 height 35
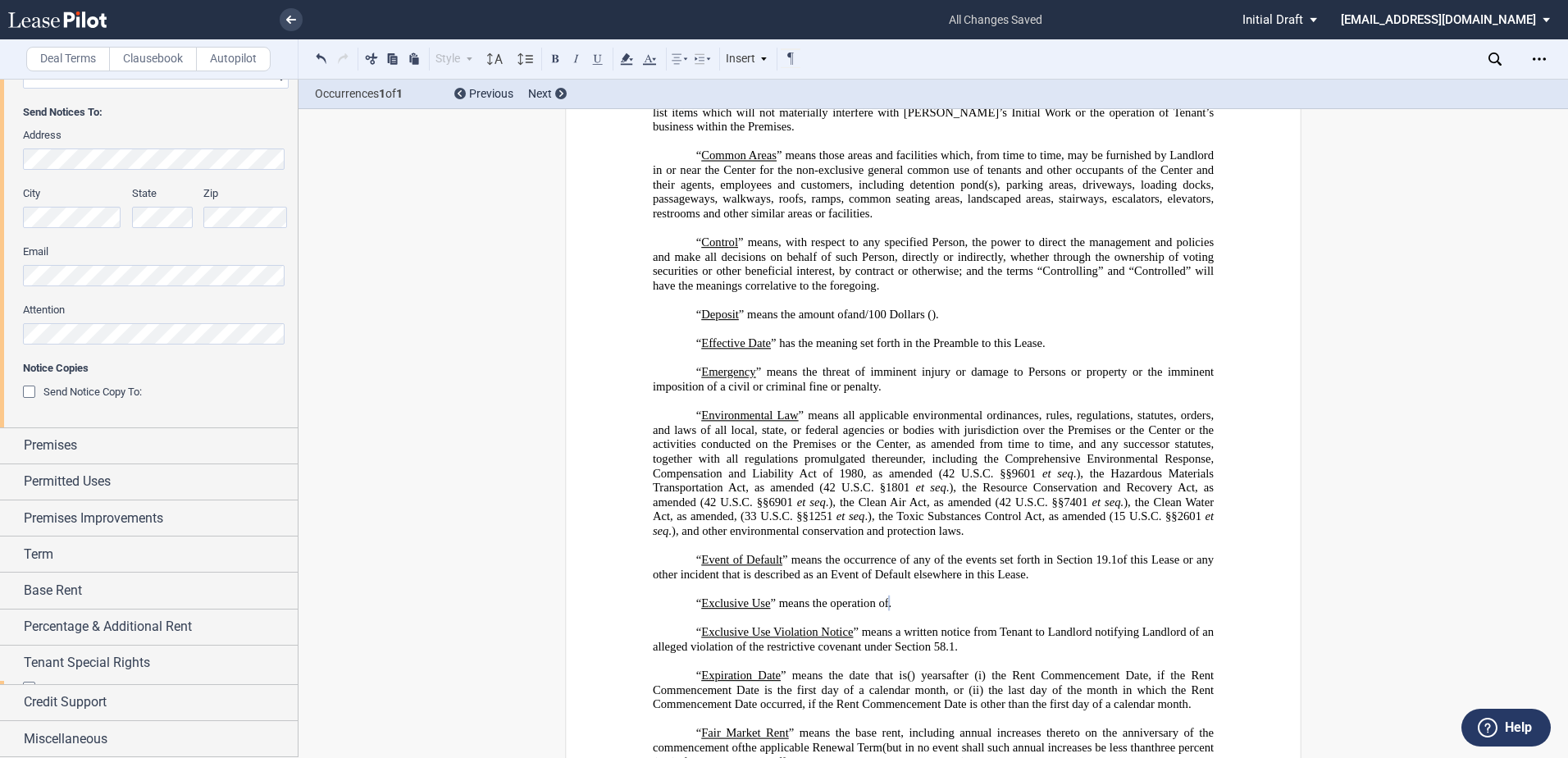
scroll to position [373, 0]
click at [166, 58] on label "Clausebook" at bounding box center [153, 58] width 88 height 24
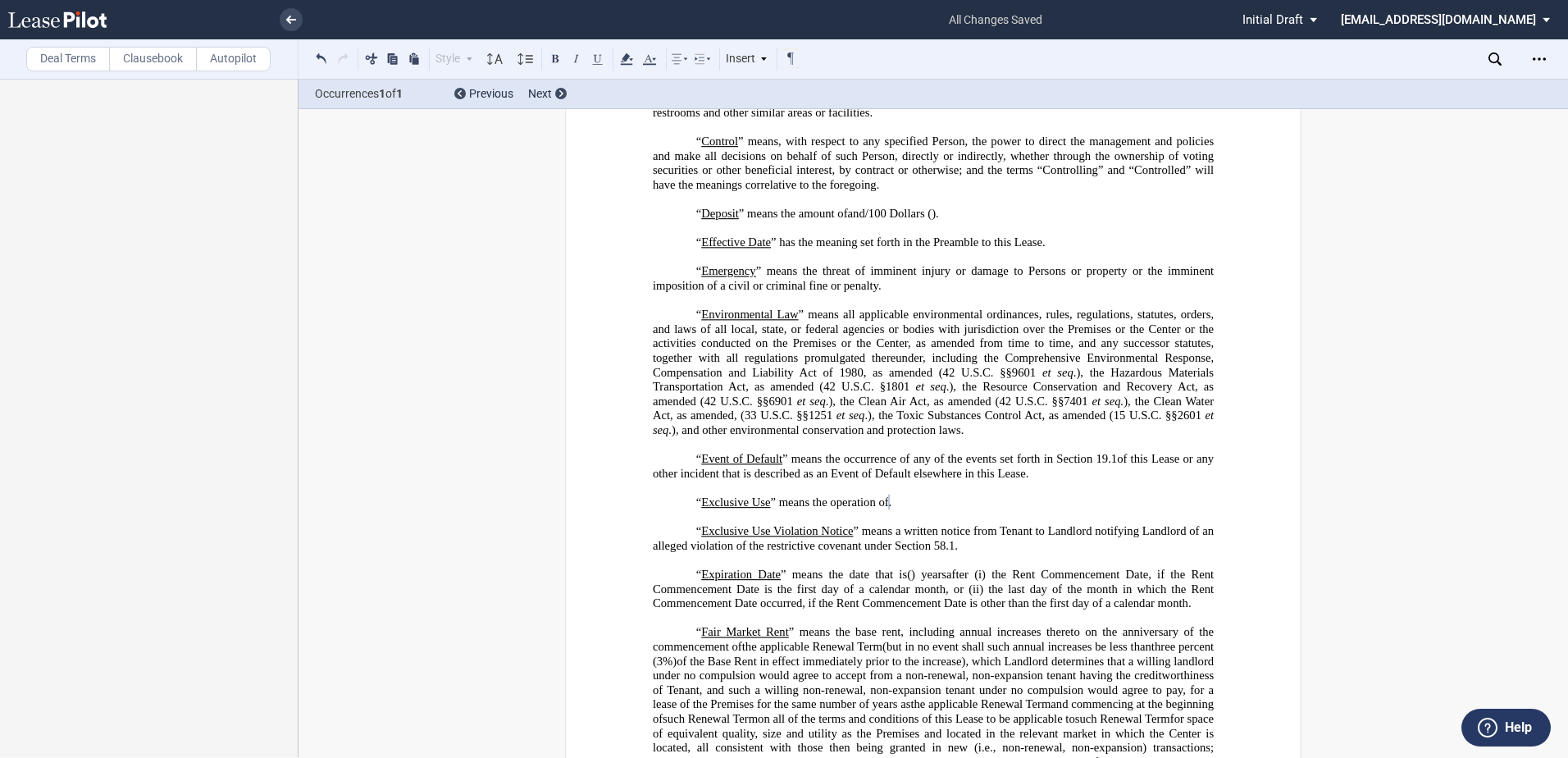
scroll to position [1628, 0]
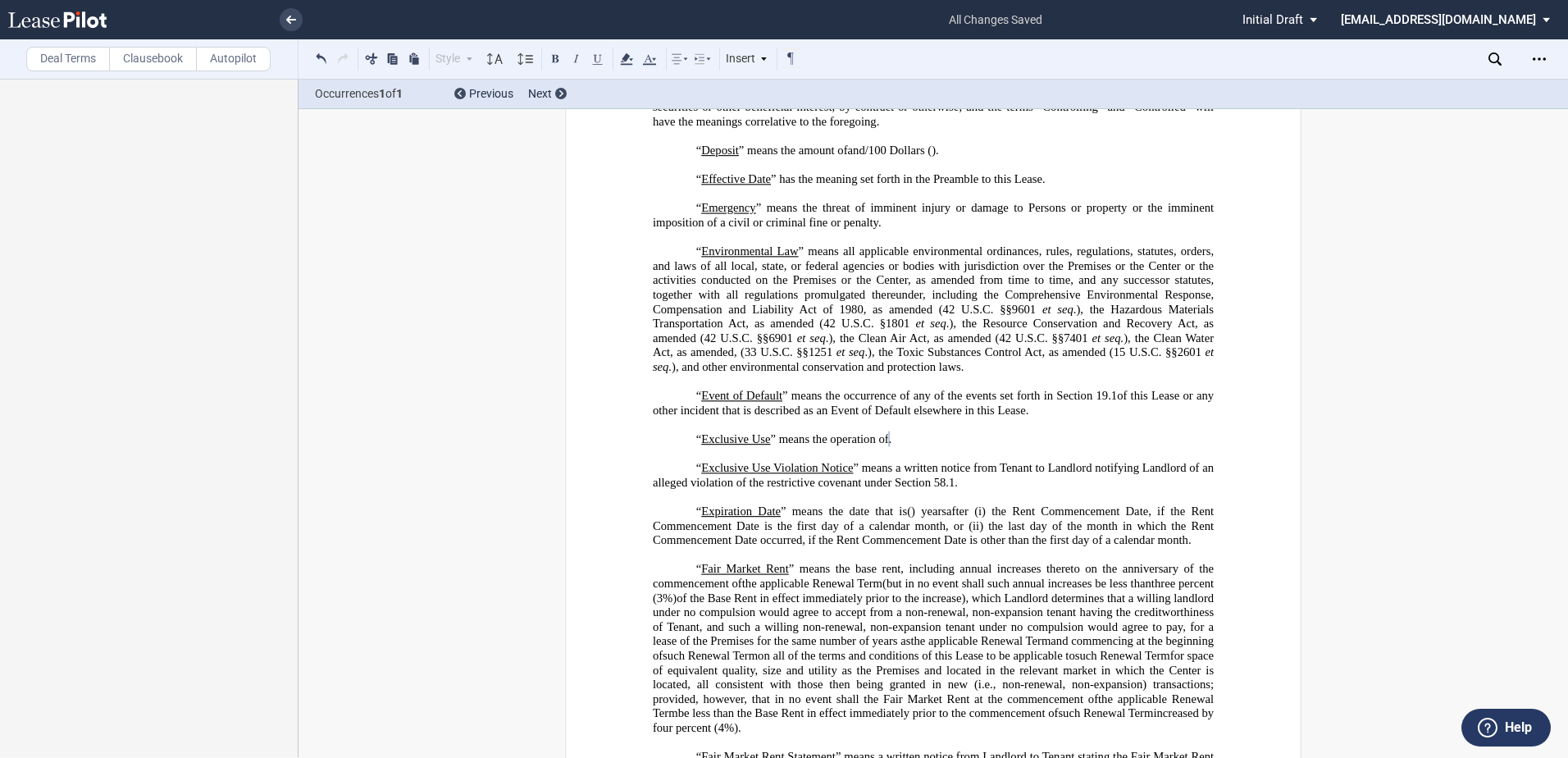
click at [961, 518] on span "after (i)" at bounding box center [966, 511] width 39 height 14
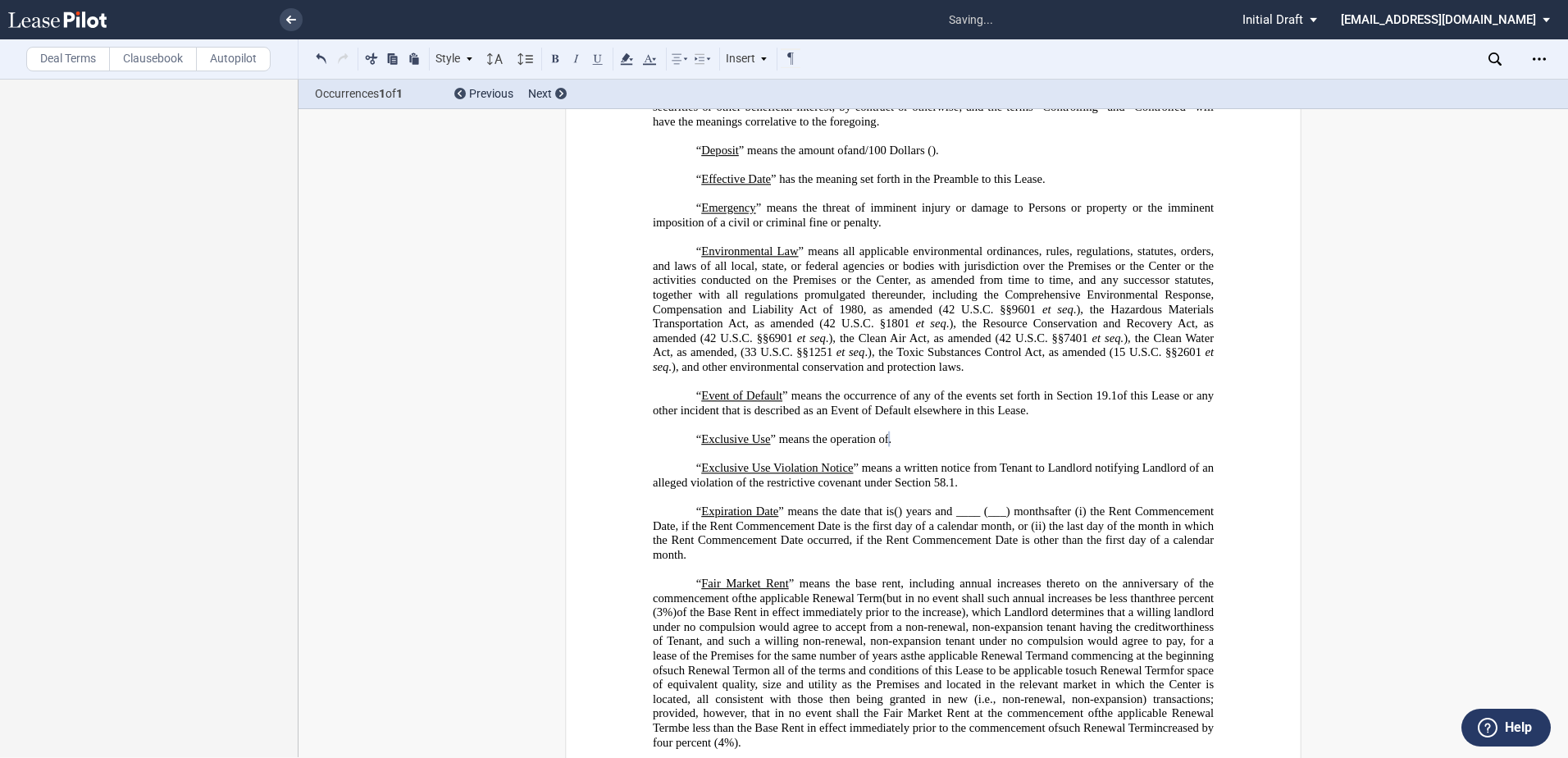
click at [1023, 518] on span "and ____ (___) months" at bounding box center [991, 511] width 114 height 14
click at [1022, 518] on span "and ____ (___) months" at bounding box center [991, 511] width 114 height 14
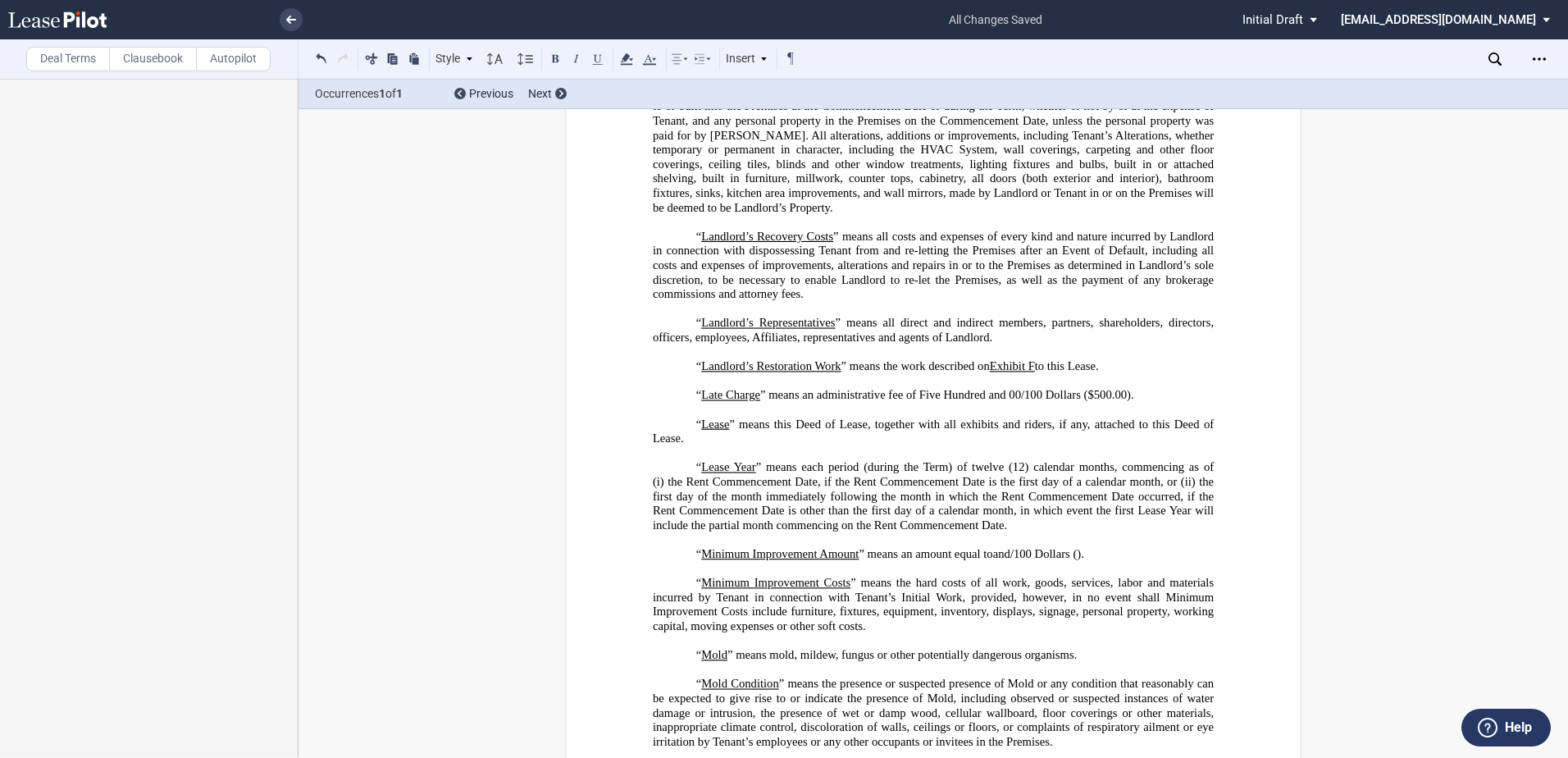
scroll to position [3268, 0]
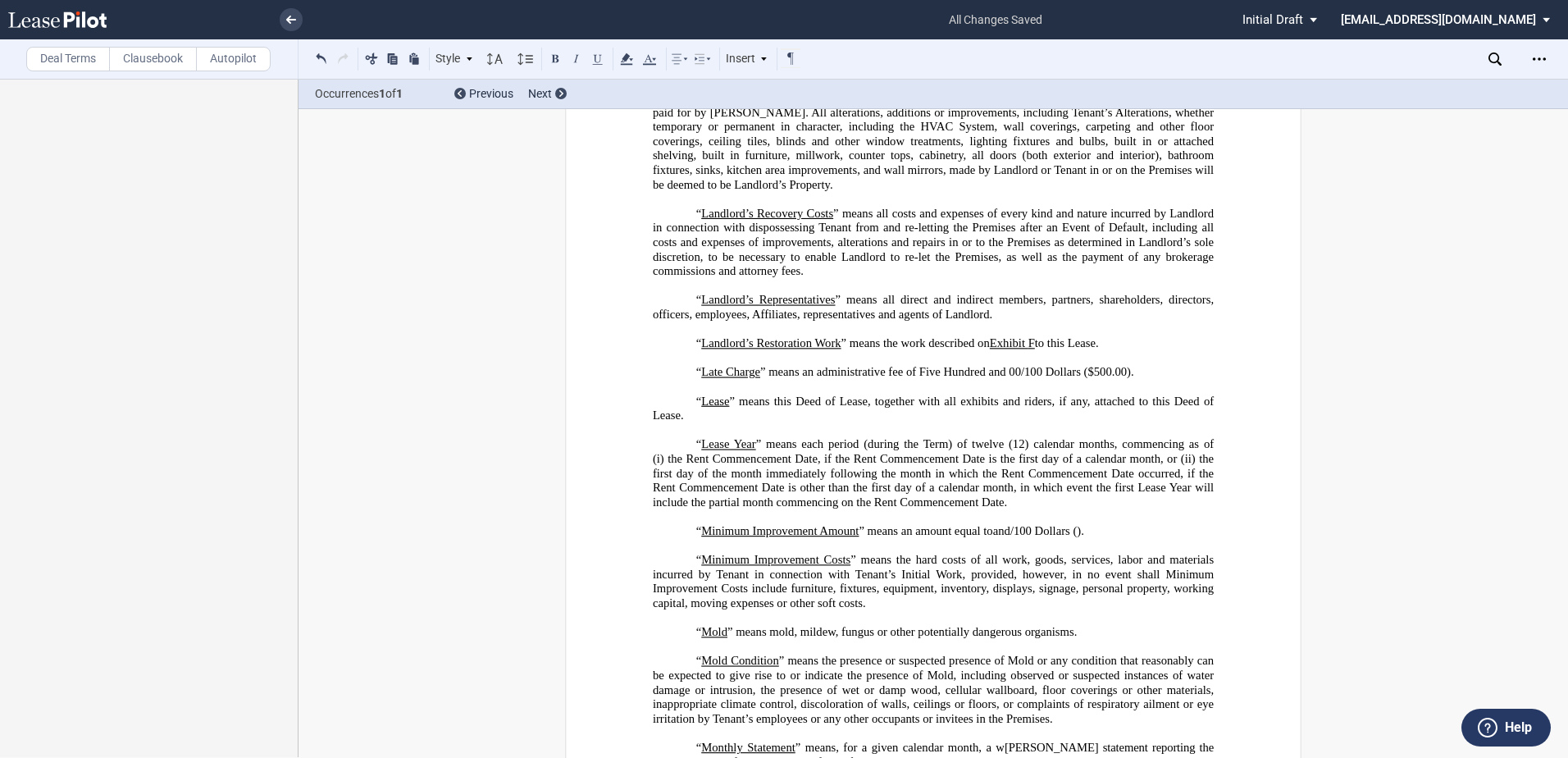
click at [1017, 510] on p "“ Lease Year ” means each period (during the Term) of twelve (12) calendar mont…" at bounding box center [933, 473] width 561 height 72
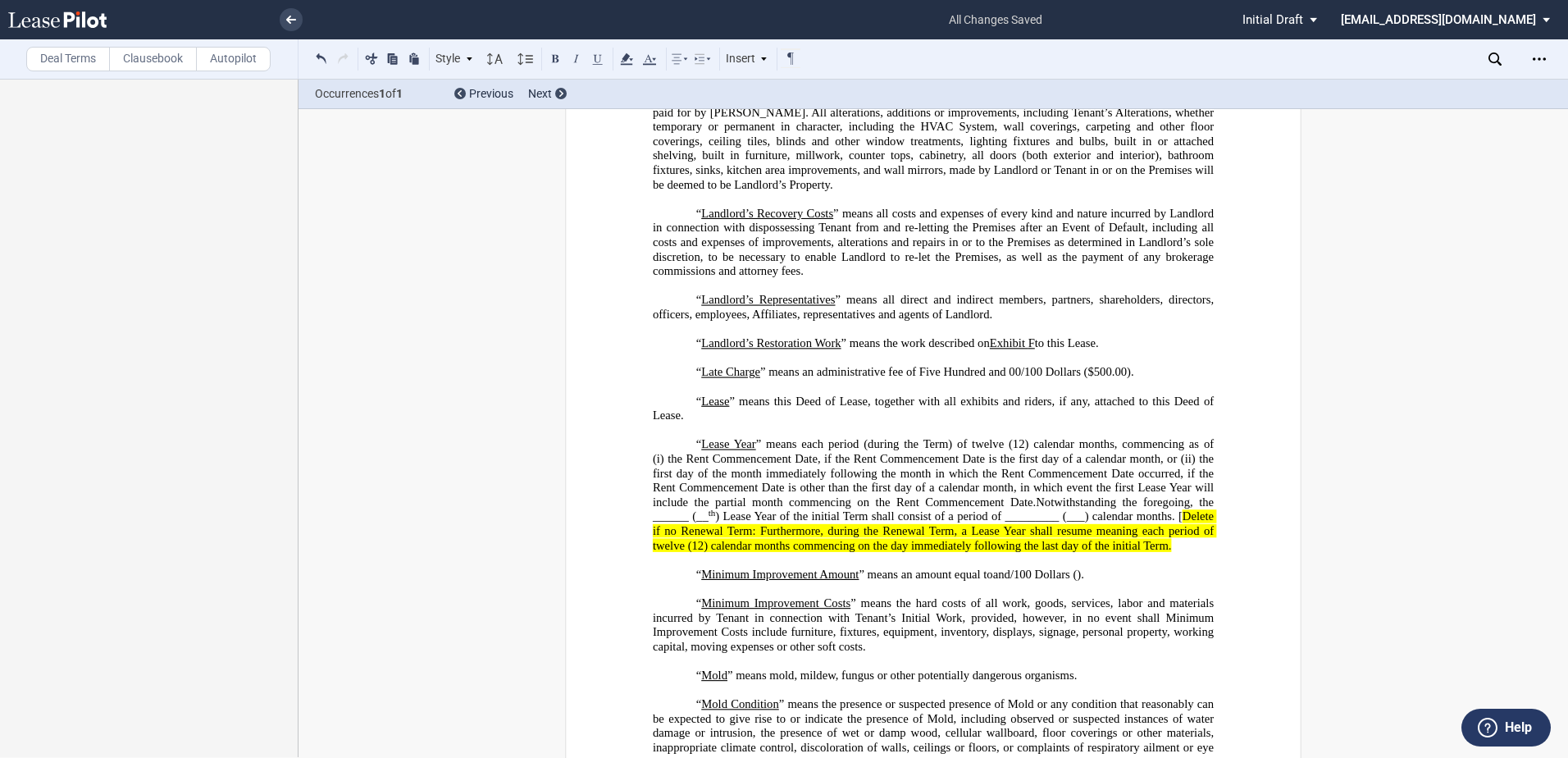
click at [668, 523] on span "Notwithstanding the foregoing, the ______ (__" at bounding box center [935, 509] width 564 height 28
click at [972, 523] on span ") Lease Year of the initial Term shall consist of a period of _________ (___) c…" at bounding box center [915, 517] width 479 height 14
drag, startPoint x: 1105, startPoint y: 583, endPoint x: 683, endPoint y: 600, distance: 422.3
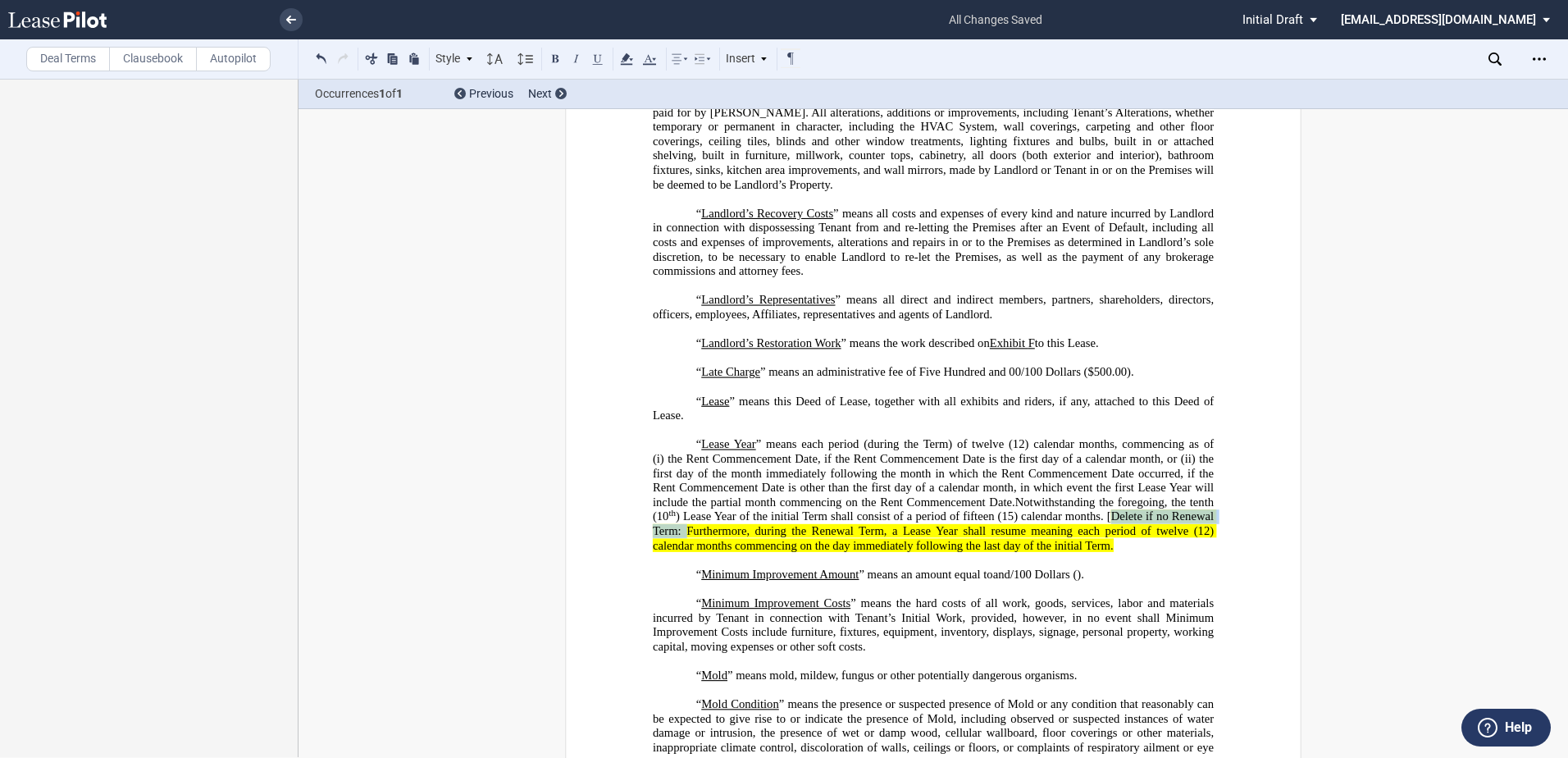
click at [683, 552] on span "Notwithstanding the foregoing, the tenth (10 th ) Lease Year of the initial Ter…" at bounding box center [935, 523] width 564 height 57
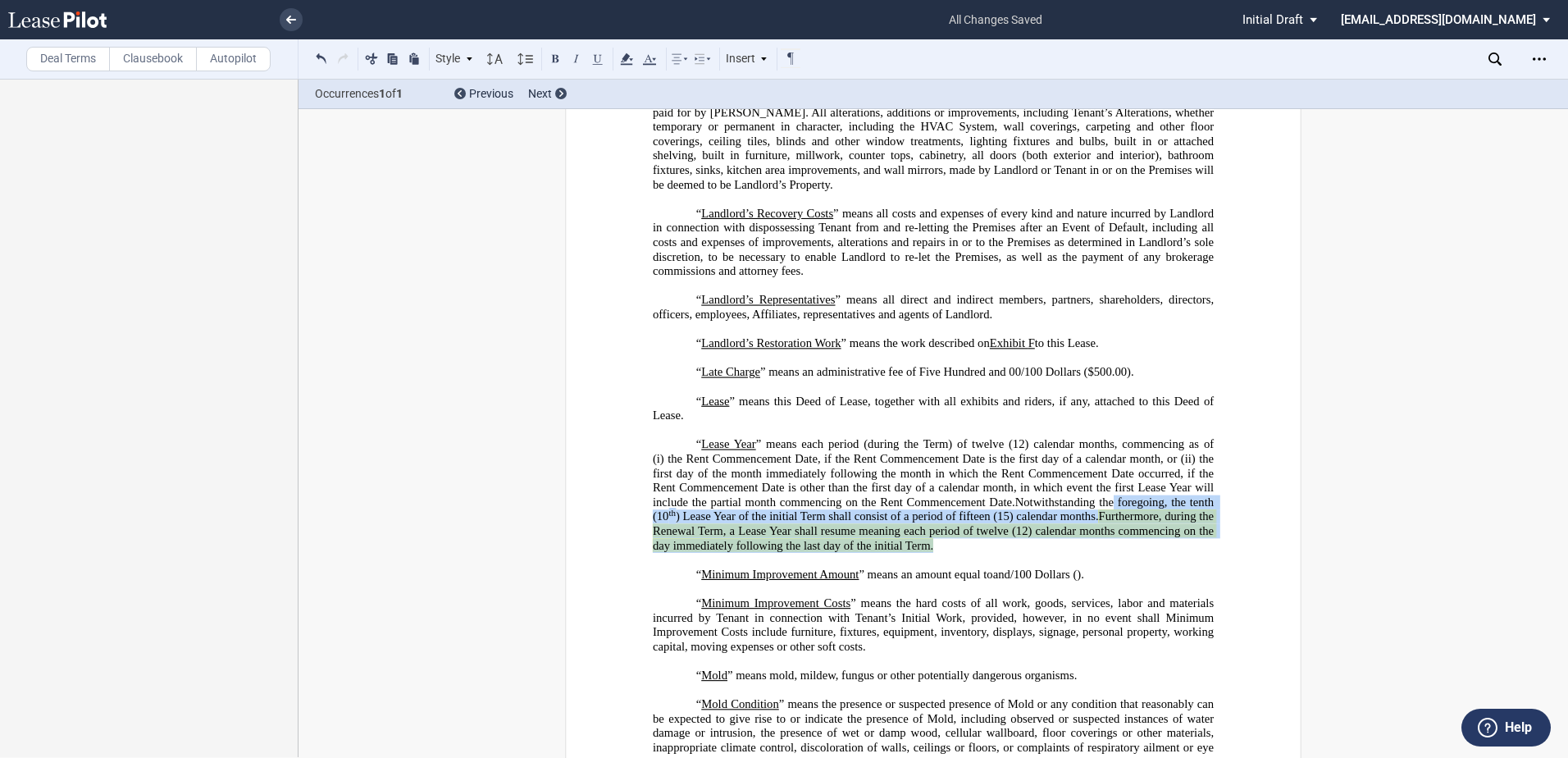
drag, startPoint x: 970, startPoint y: 622, endPoint x: 1108, endPoint y: 580, distance: 144.2
click at [1108, 553] on p "“ Lease Year ” means each period (during the Term) of twelve (12) calendar mont…" at bounding box center [933, 494] width 561 height 116
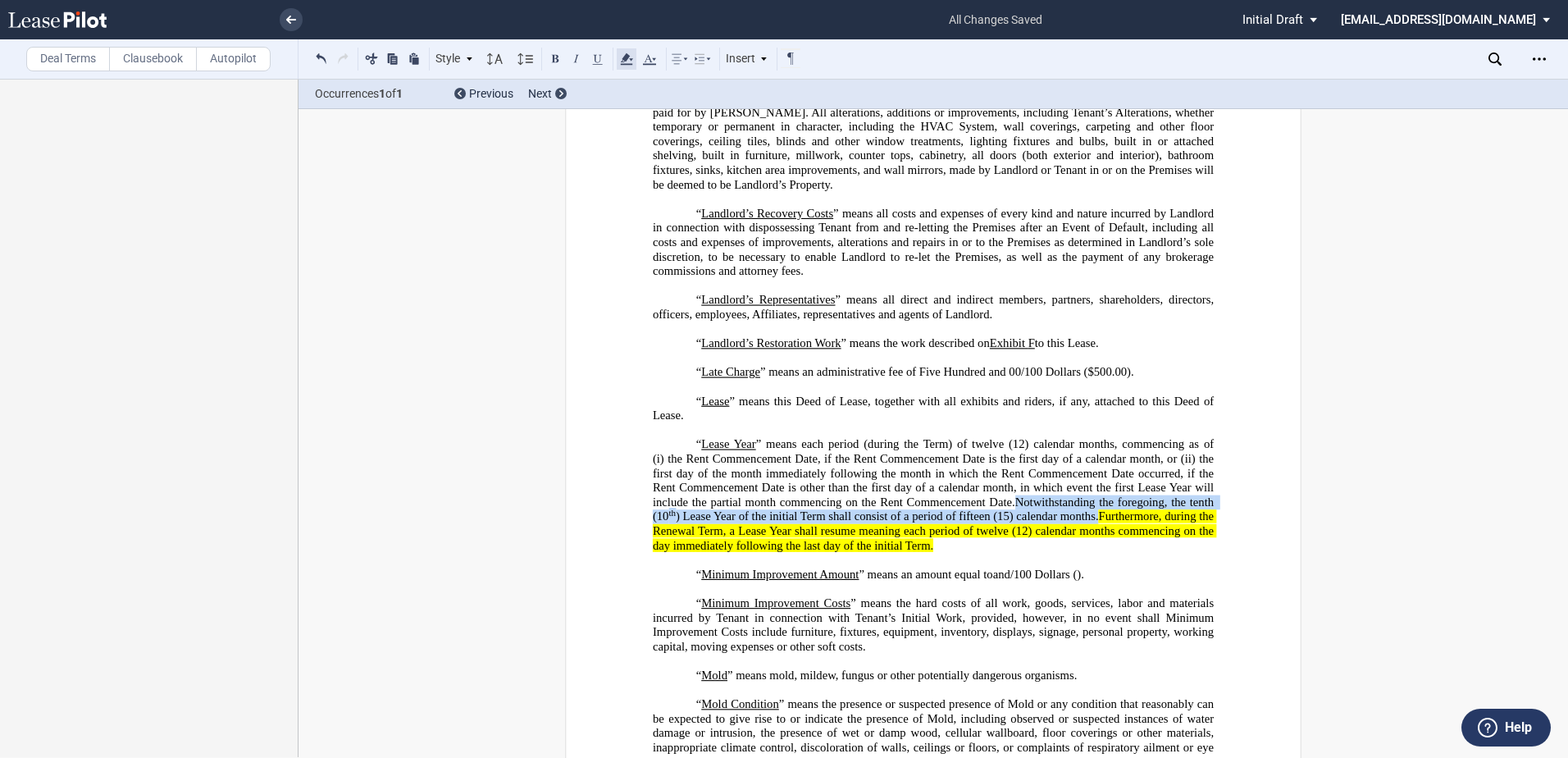
click at [635, 59] on icon at bounding box center [626, 59] width 20 height 20
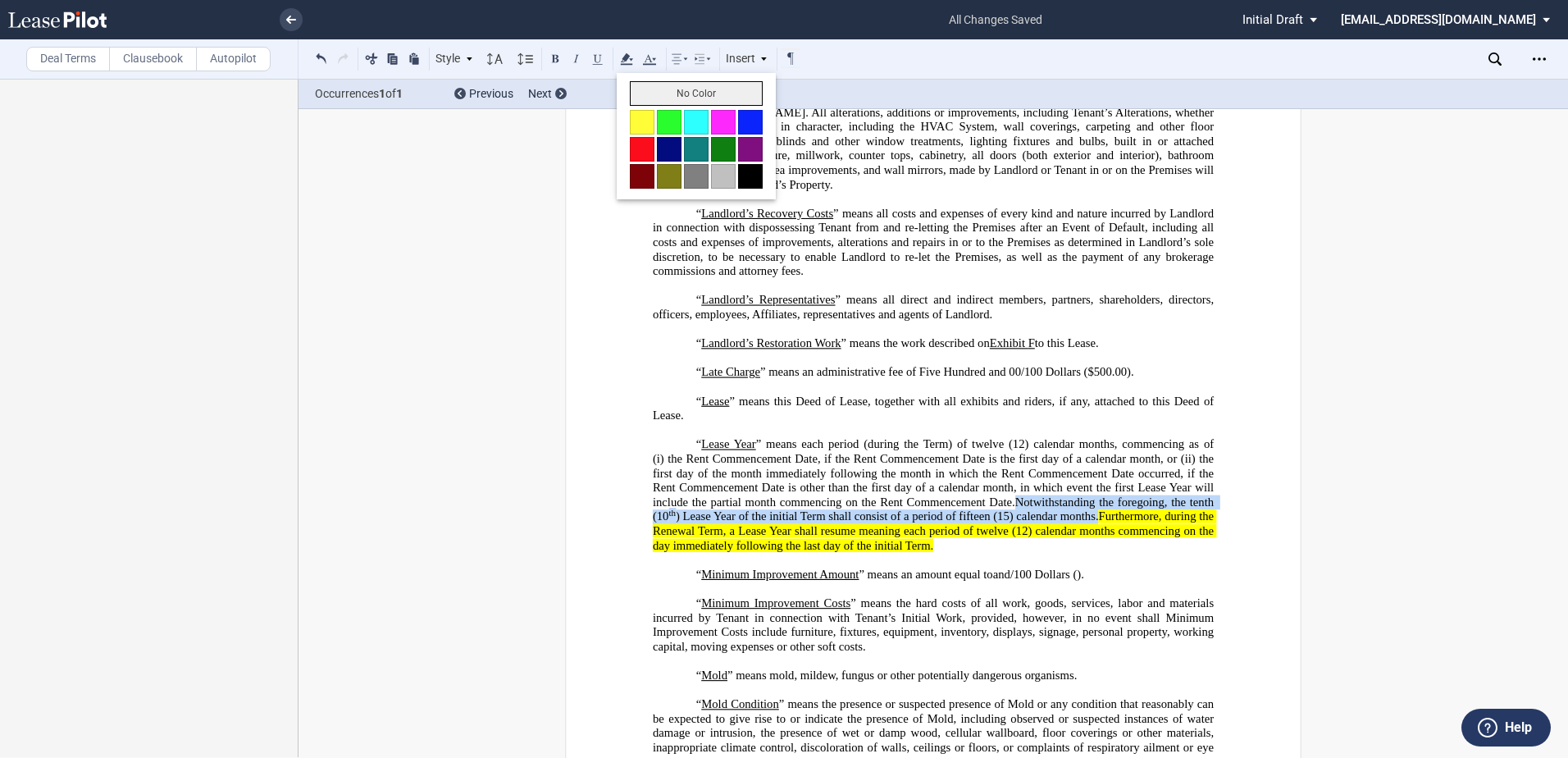
click at [642, 91] on button "No Color" at bounding box center [696, 93] width 133 height 24
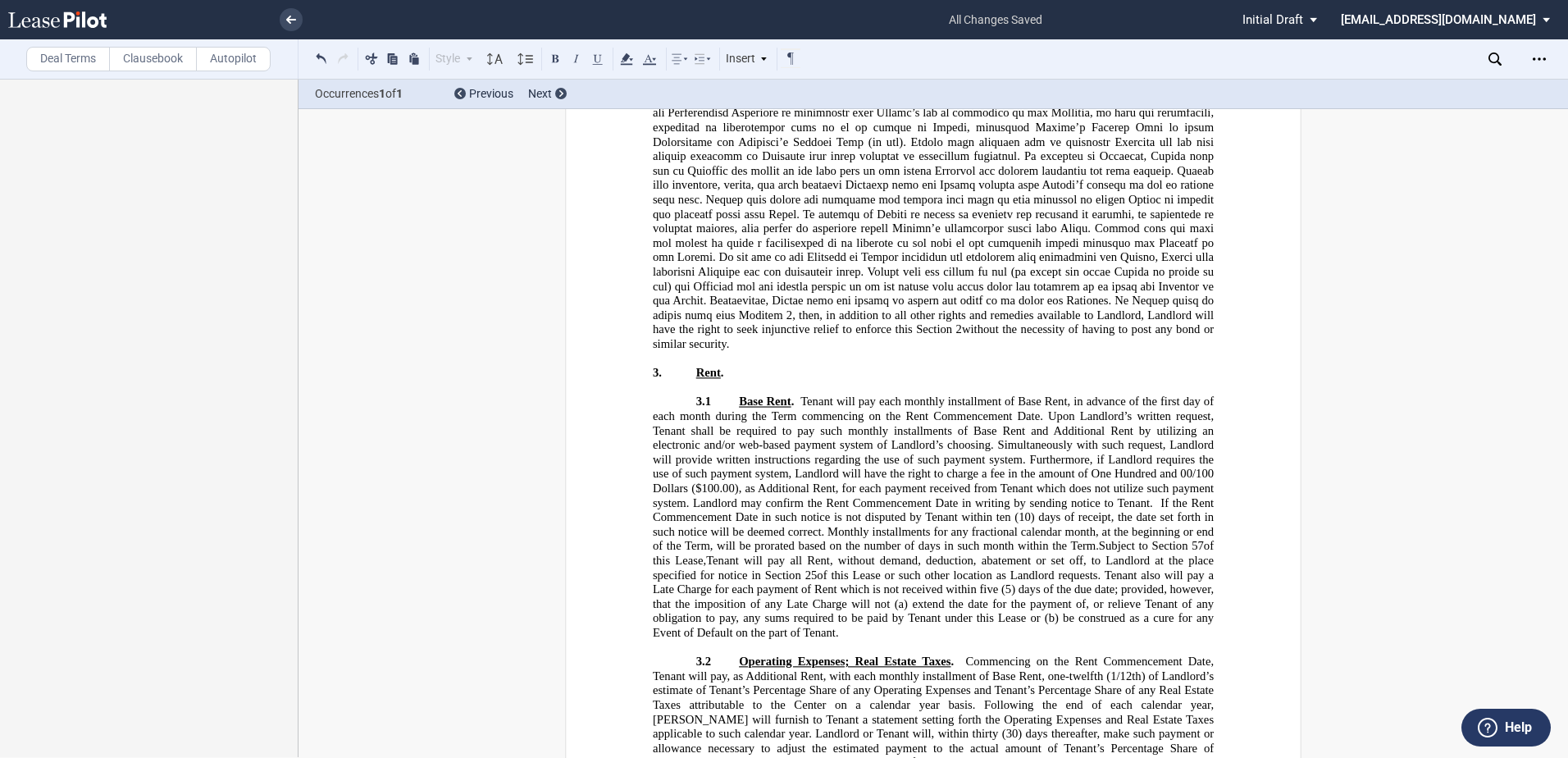
scroll to position [8516, 0]
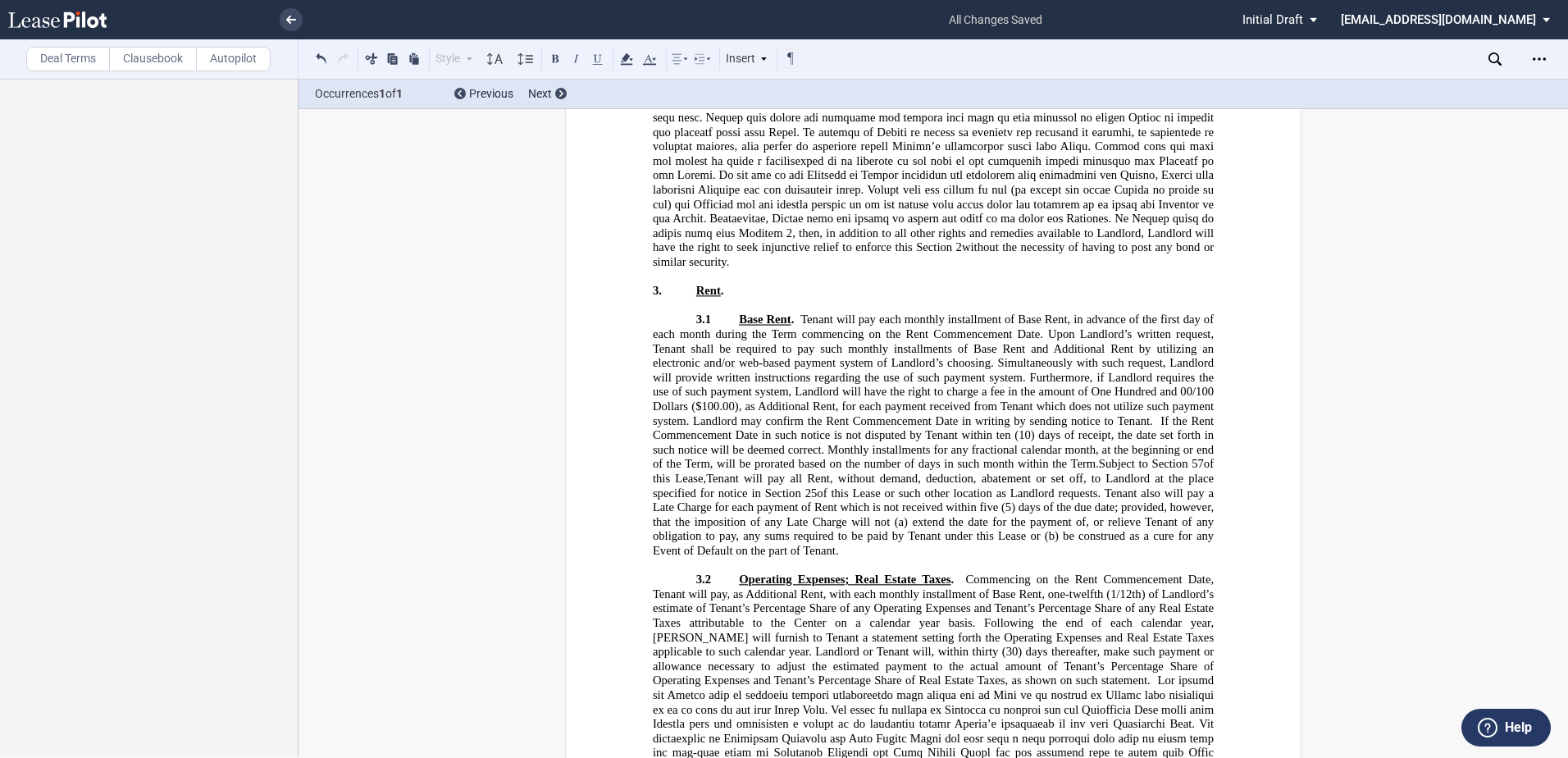
click at [1089, 500] on span ", to Landlord at the place specified for notice in Section" at bounding box center [935, 485] width 564 height 28
click at [1088, 500] on span ", to Landlord at the place specified for notice in Section" at bounding box center [935, 485] width 564 height 28
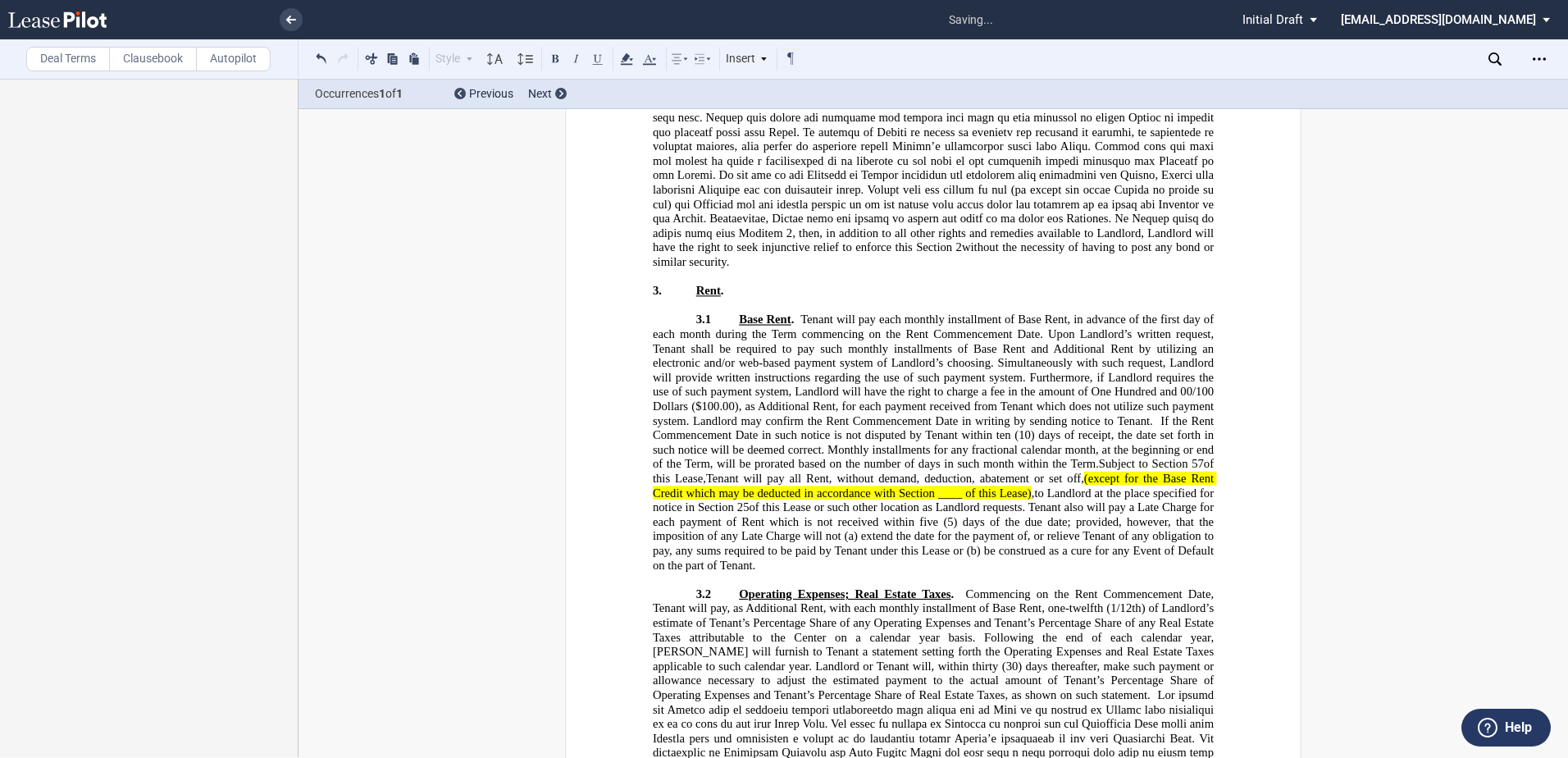
click at [1082, 500] on span "(except for the Base Rent Credit which may be deducted in accordance with Secti…" at bounding box center [935, 485] width 564 height 28
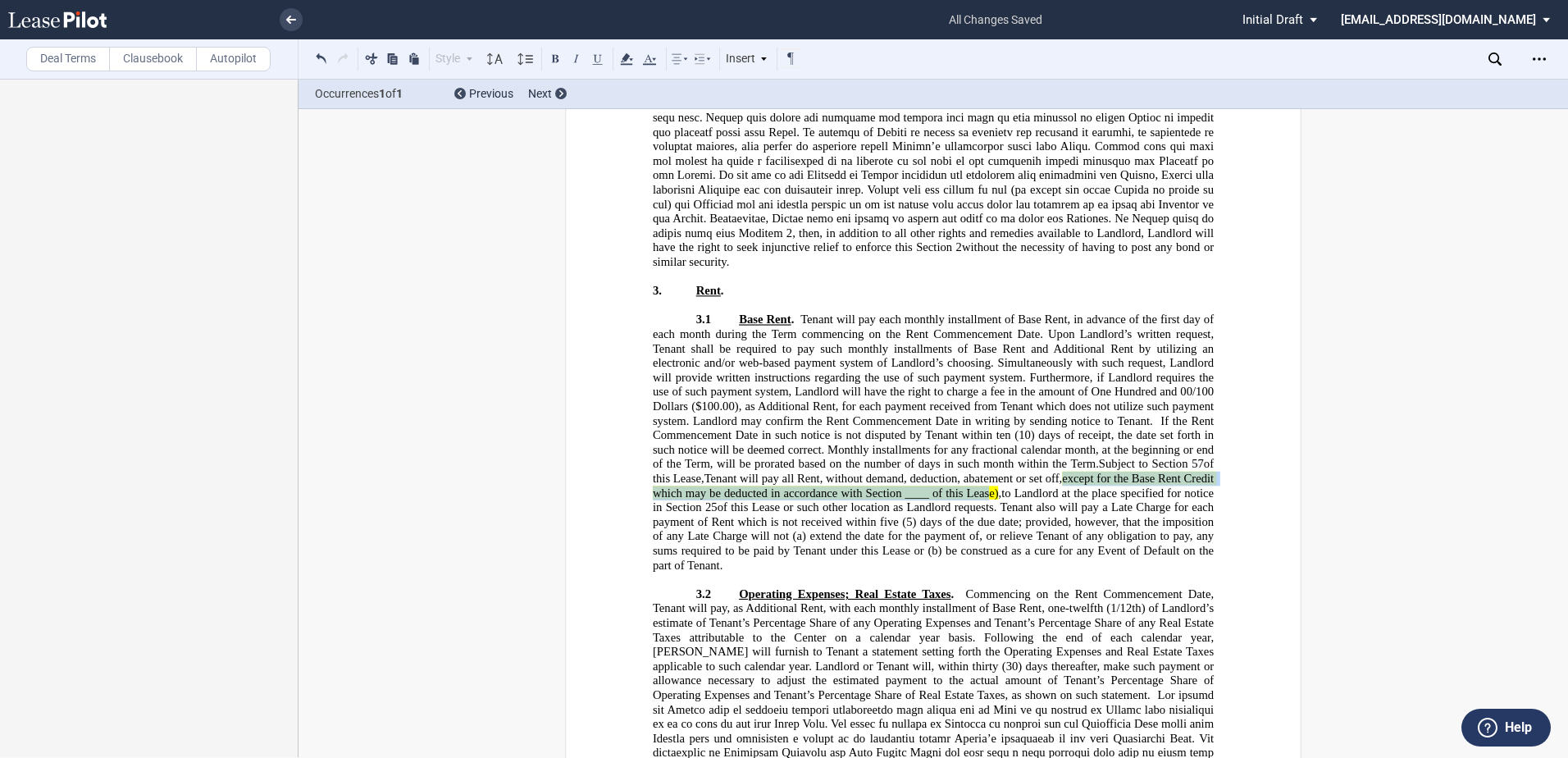
drag, startPoint x: 1084, startPoint y: 562, endPoint x: 1015, endPoint y: 583, distance: 72.1
click at [1015, 514] on span ", except for the Base Rent Credit which may be deducted in accordance with Sect…" at bounding box center [935, 493] width 564 height 43
click at [1002, 500] on span "," at bounding box center [1000, 492] width 4 height 14
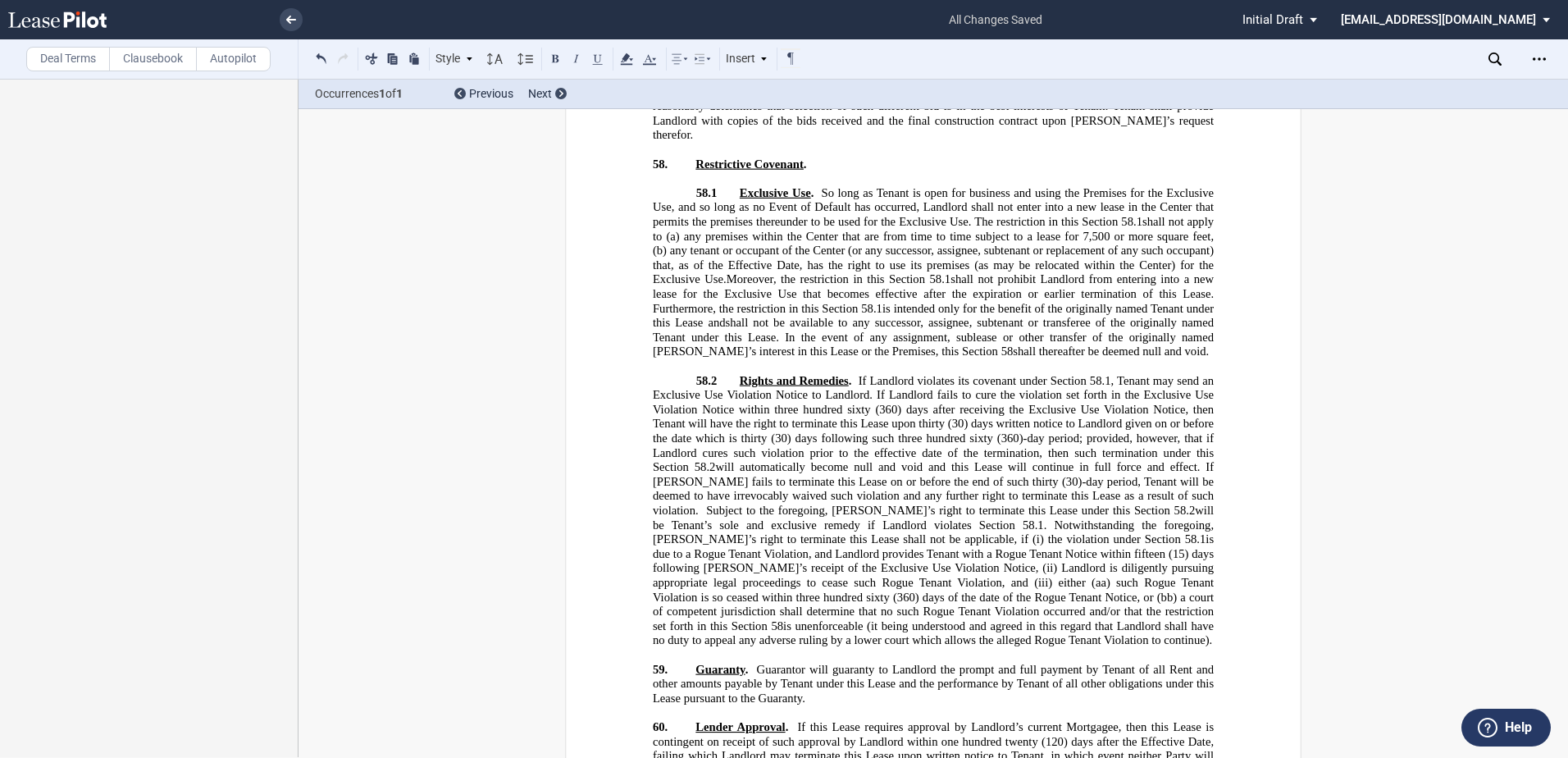
scroll to position [28274, 0]
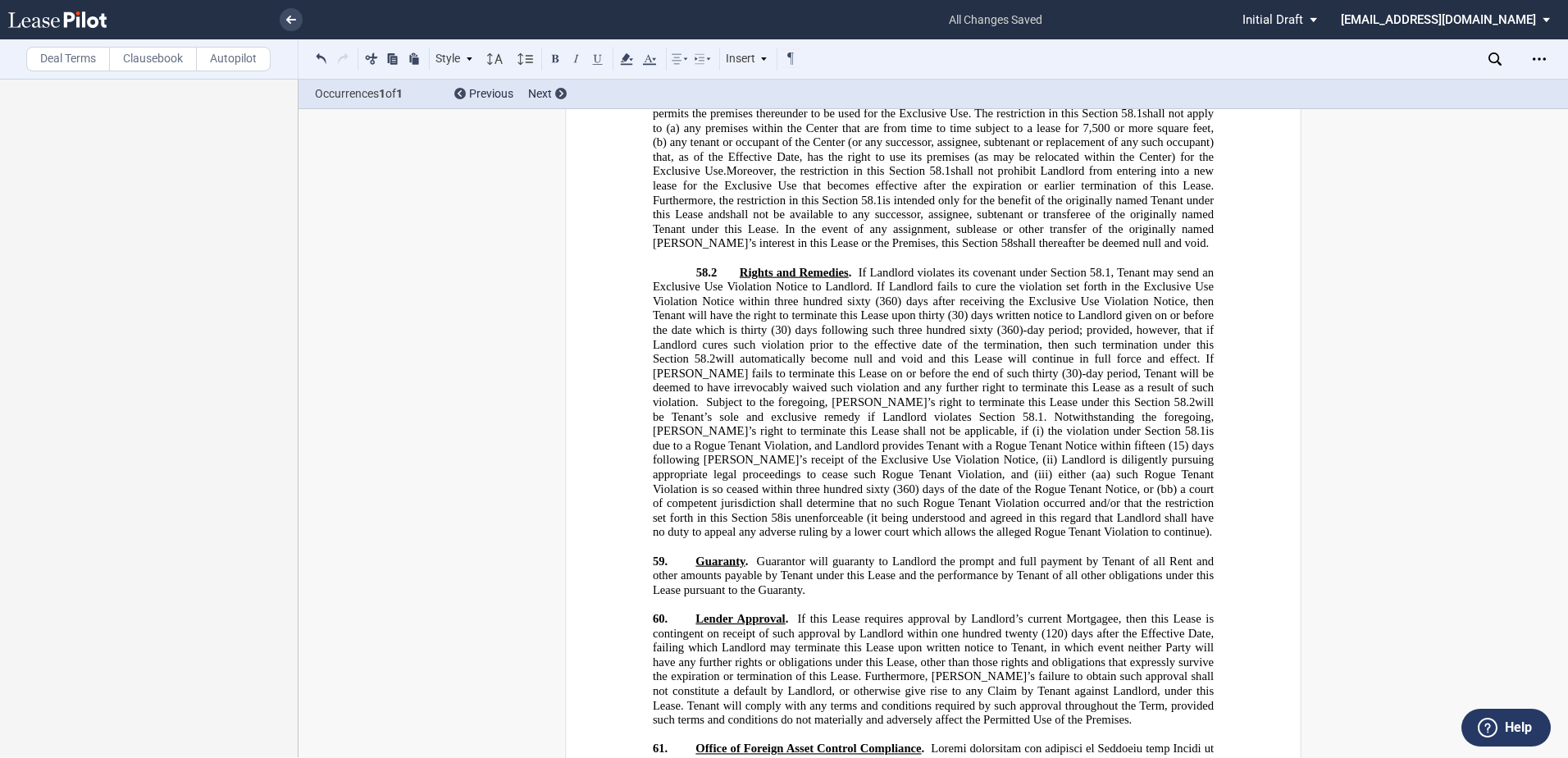
click at [679, 553] on p "59. Guaranty . Guarantor will guaranty to Landlord the prompt and full payment …" at bounding box center [933, 575] width 561 height 43
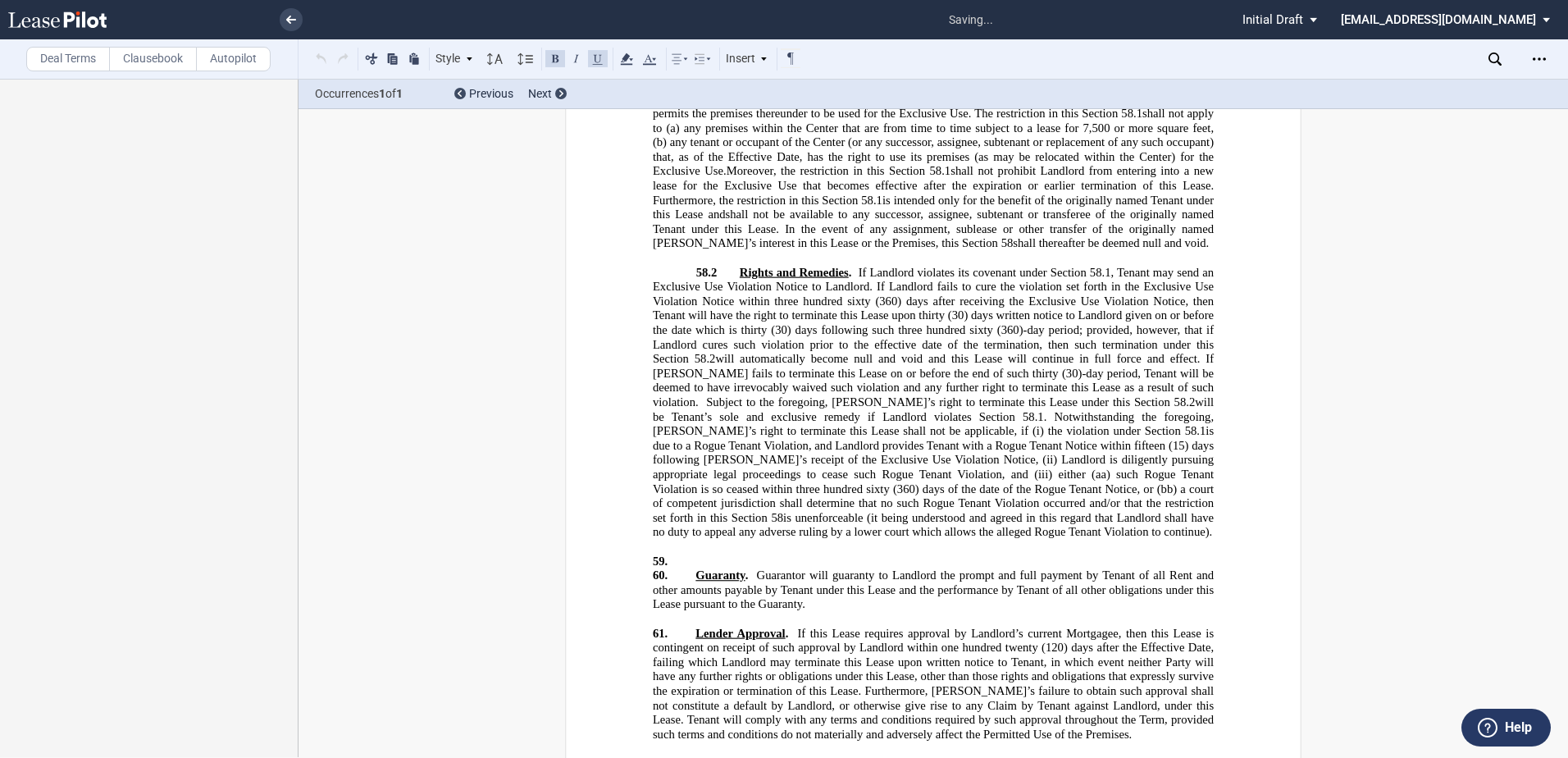
click at [694, 553] on p "59. ﻿" at bounding box center [933, 561] width 561 height 14
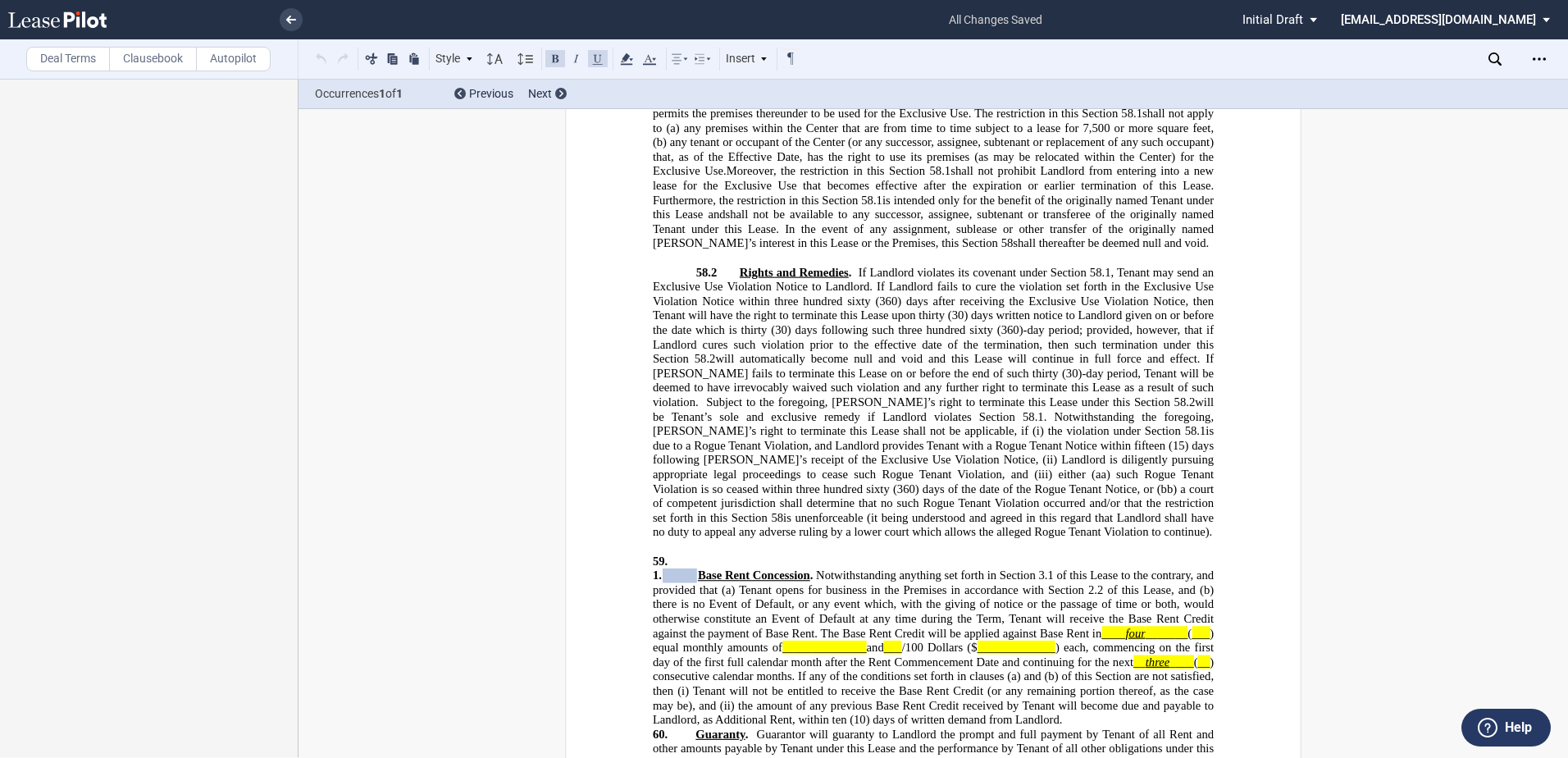
click at [693, 569] on span at bounding box center [680, 576] width 34 height 14
click at [698, 569] on span "Base Rent Concession" at bounding box center [754, 576] width 112 height 14
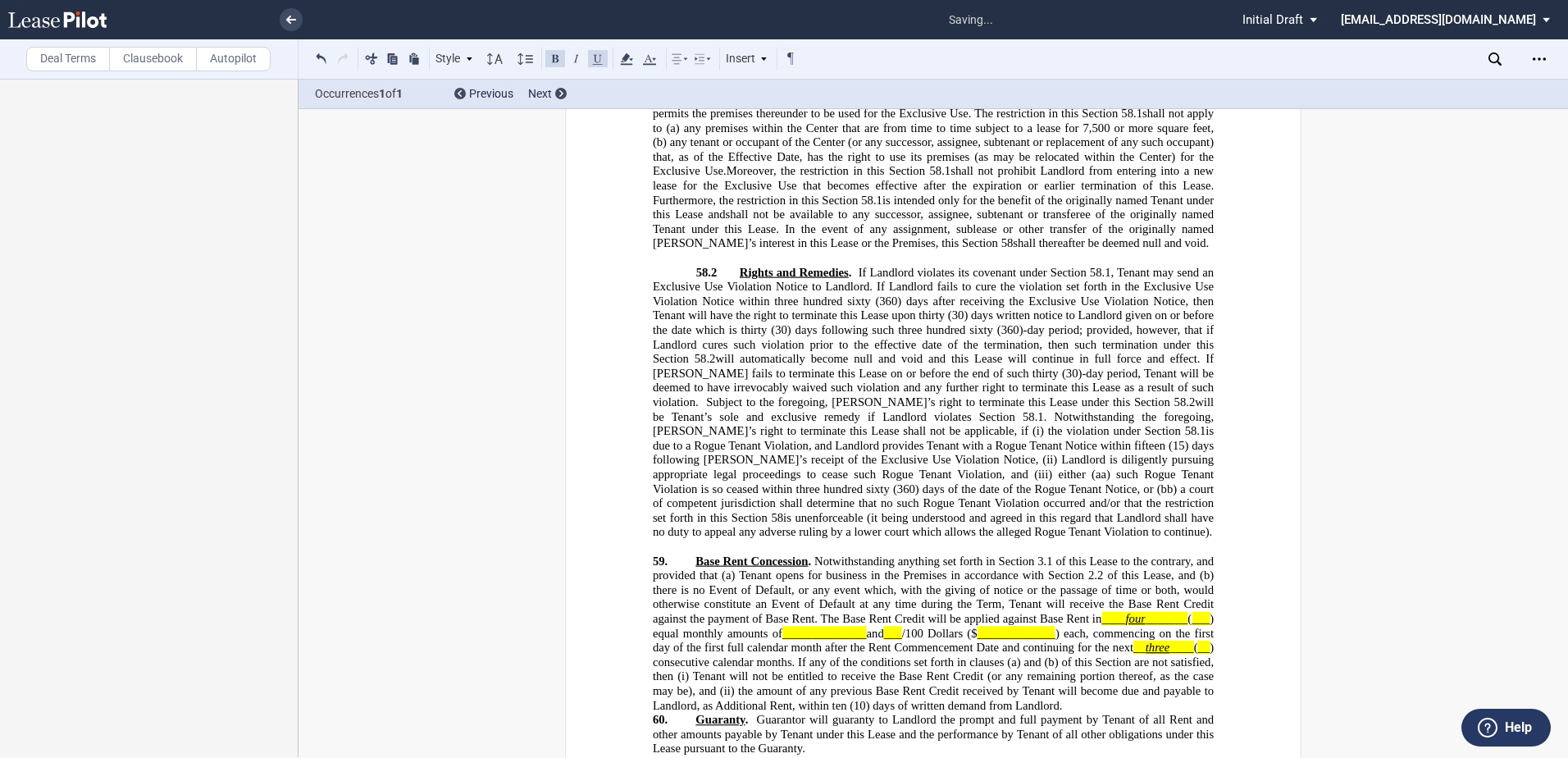
click at [1209, 553] on p "59. ﻿ Base Rent Concession . Notwithstanding anything set forth in Section 3.1 …" at bounding box center [933, 632] width 561 height 159
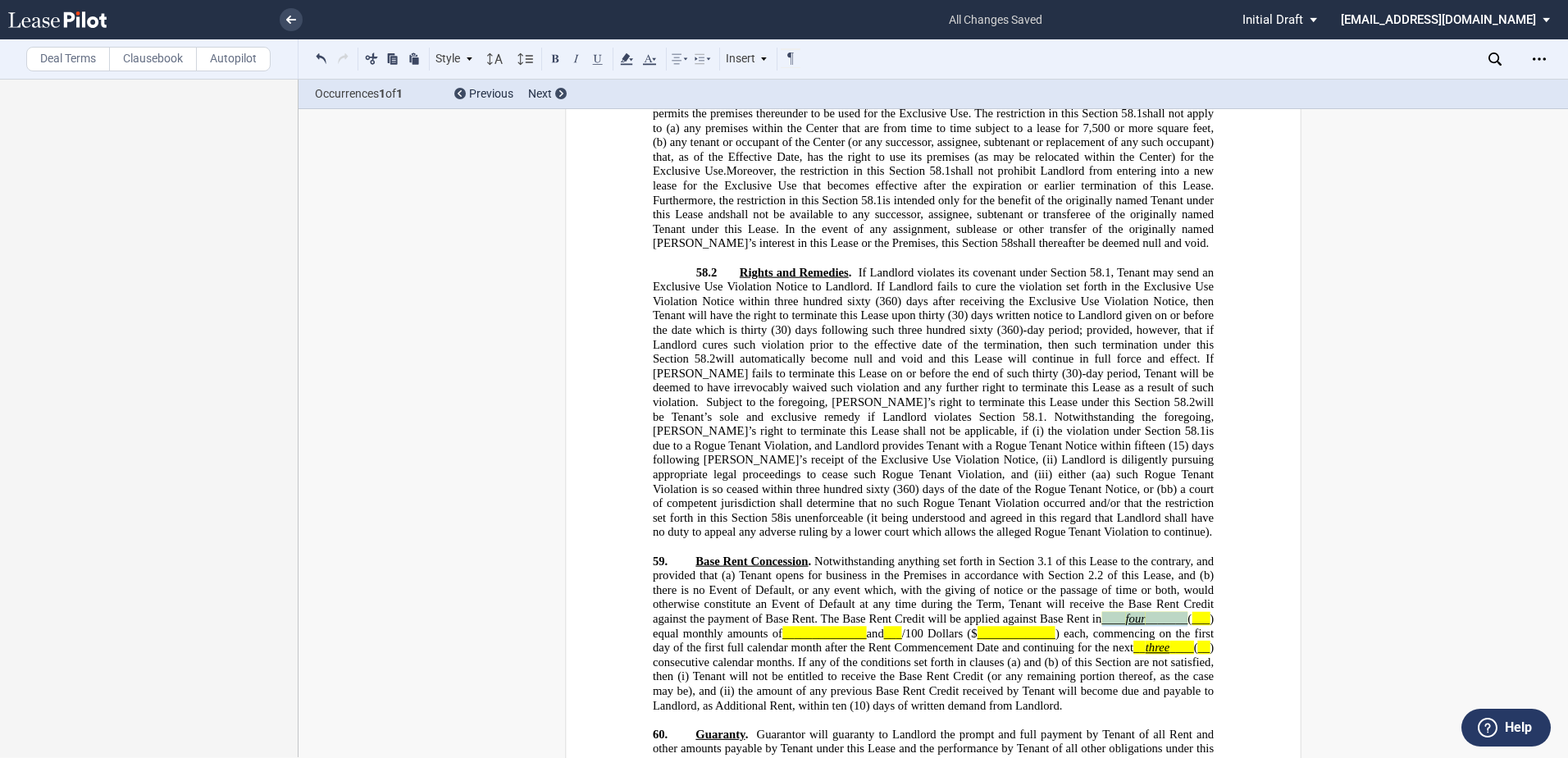
drag, startPoint x: 1124, startPoint y: 399, endPoint x: 1208, endPoint y: 404, distance: 84.1
click at [1208, 553] on span "Base Rent Concession . Notwithstanding anything set forth in Section 3.1 of thi…" at bounding box center [935, 632] width 564 height 158
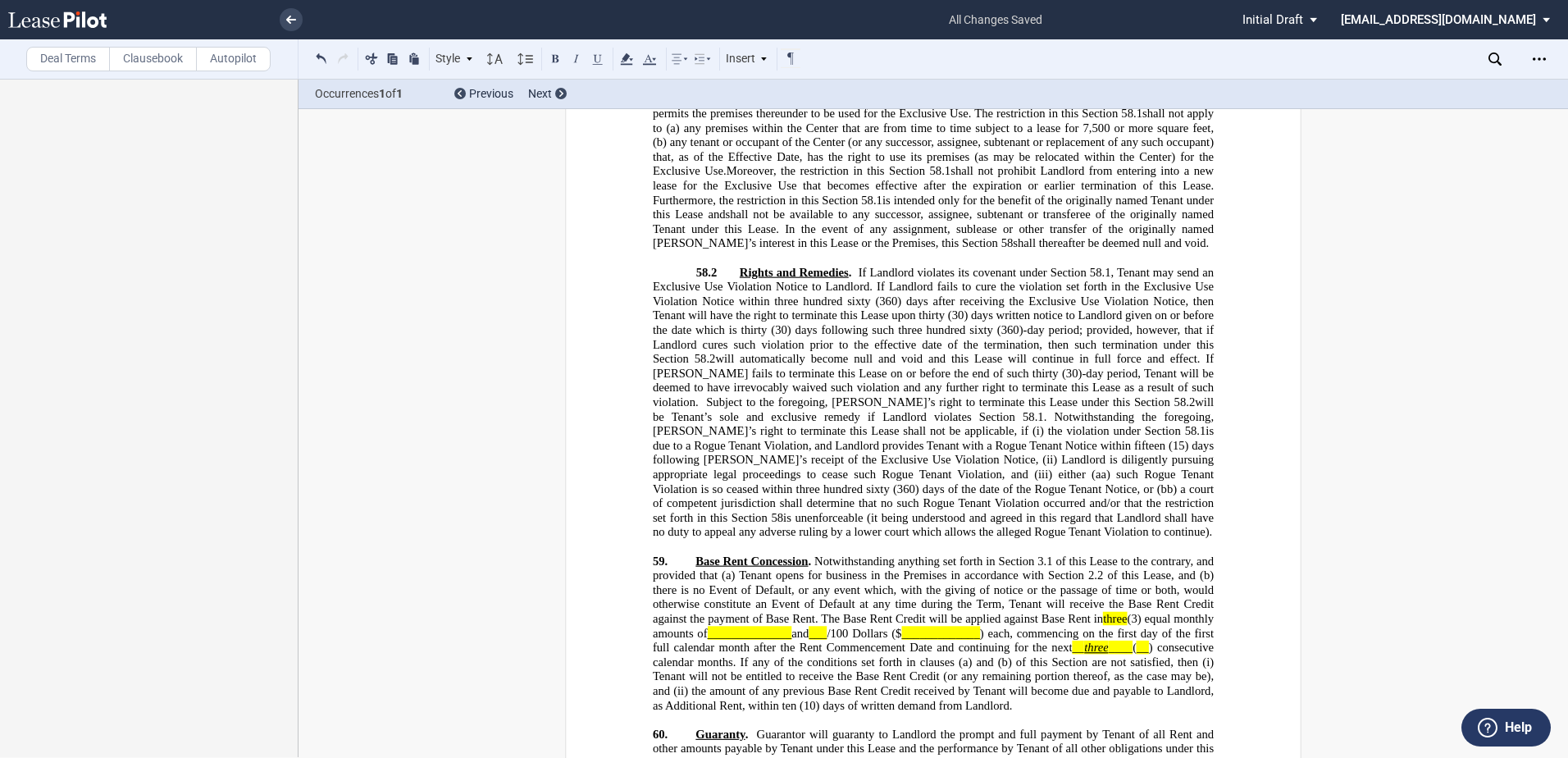
click at [776, 625] on span "______________" at bounding box center [750, 632] width 84 height 14
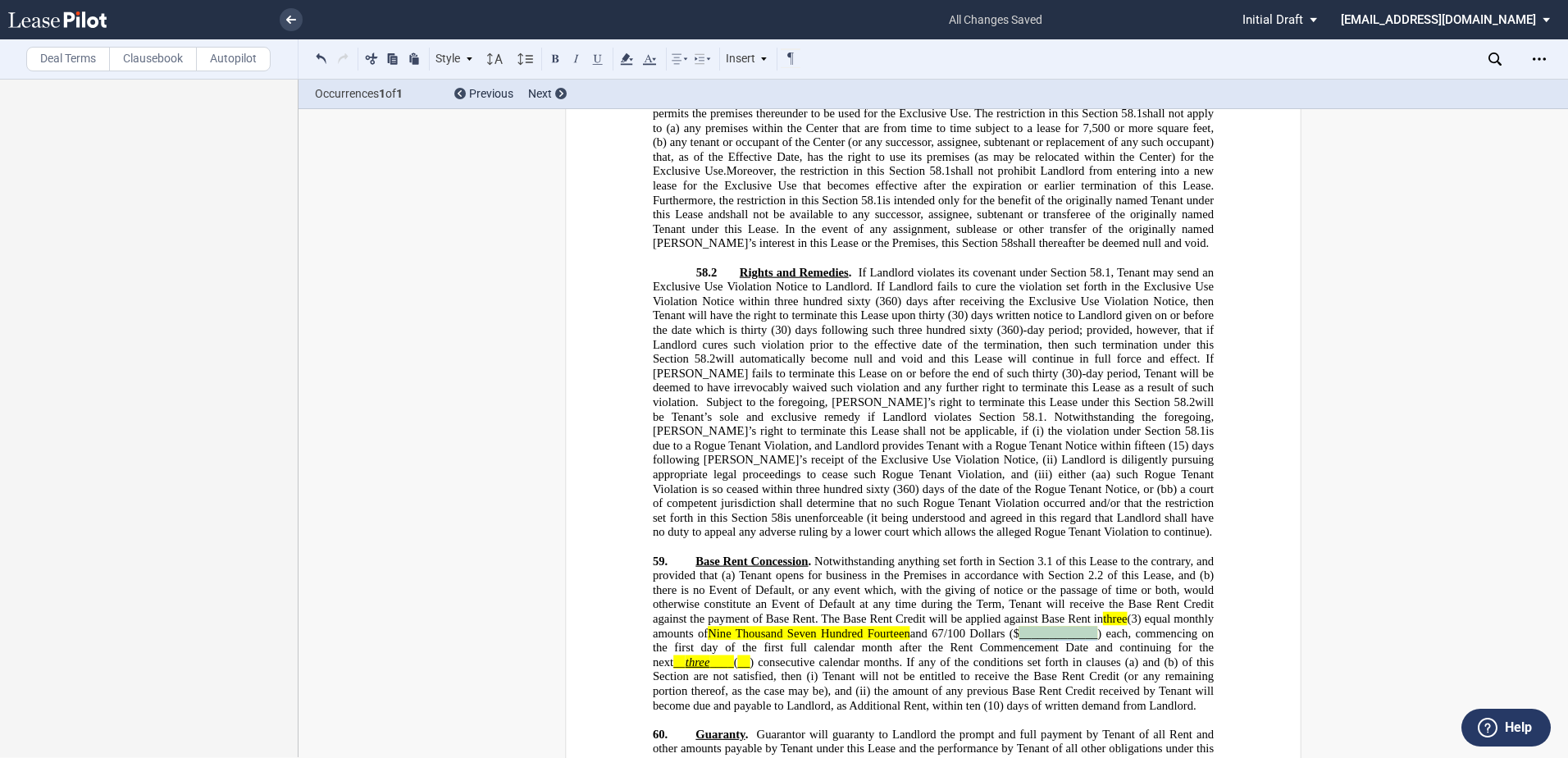
drag, startPoint x: 1094, startPoint y: 417, endPoint x: 1173, endPoint y: 416, distance: 79.0
click at [1173, 553] on span "Base Rent Concession . Notwithstanding anything set forth in Section 3.1 of thi…" at bounding box center [935, 632] width 564 height 158
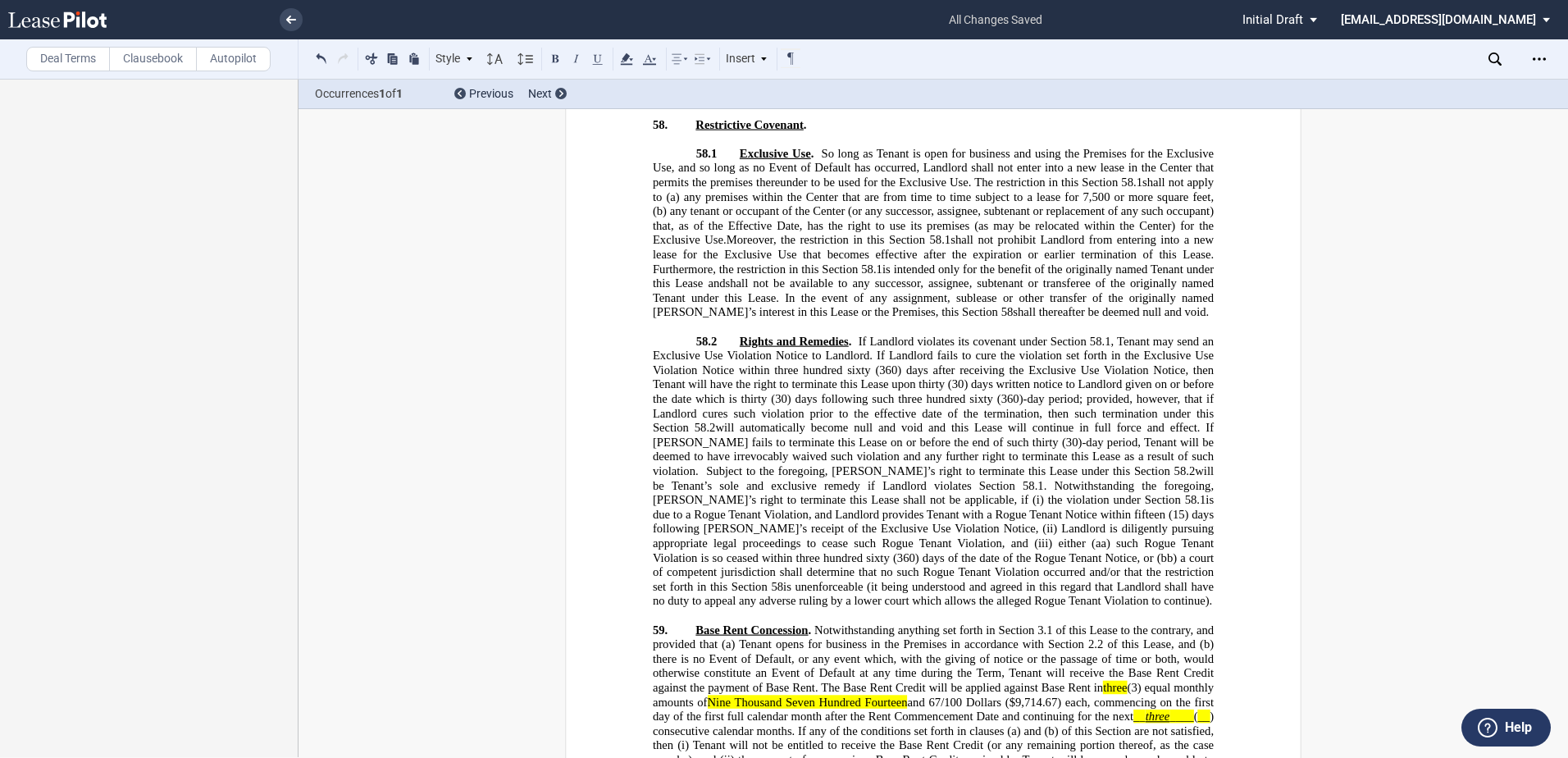
scroll to position [28110, 0]
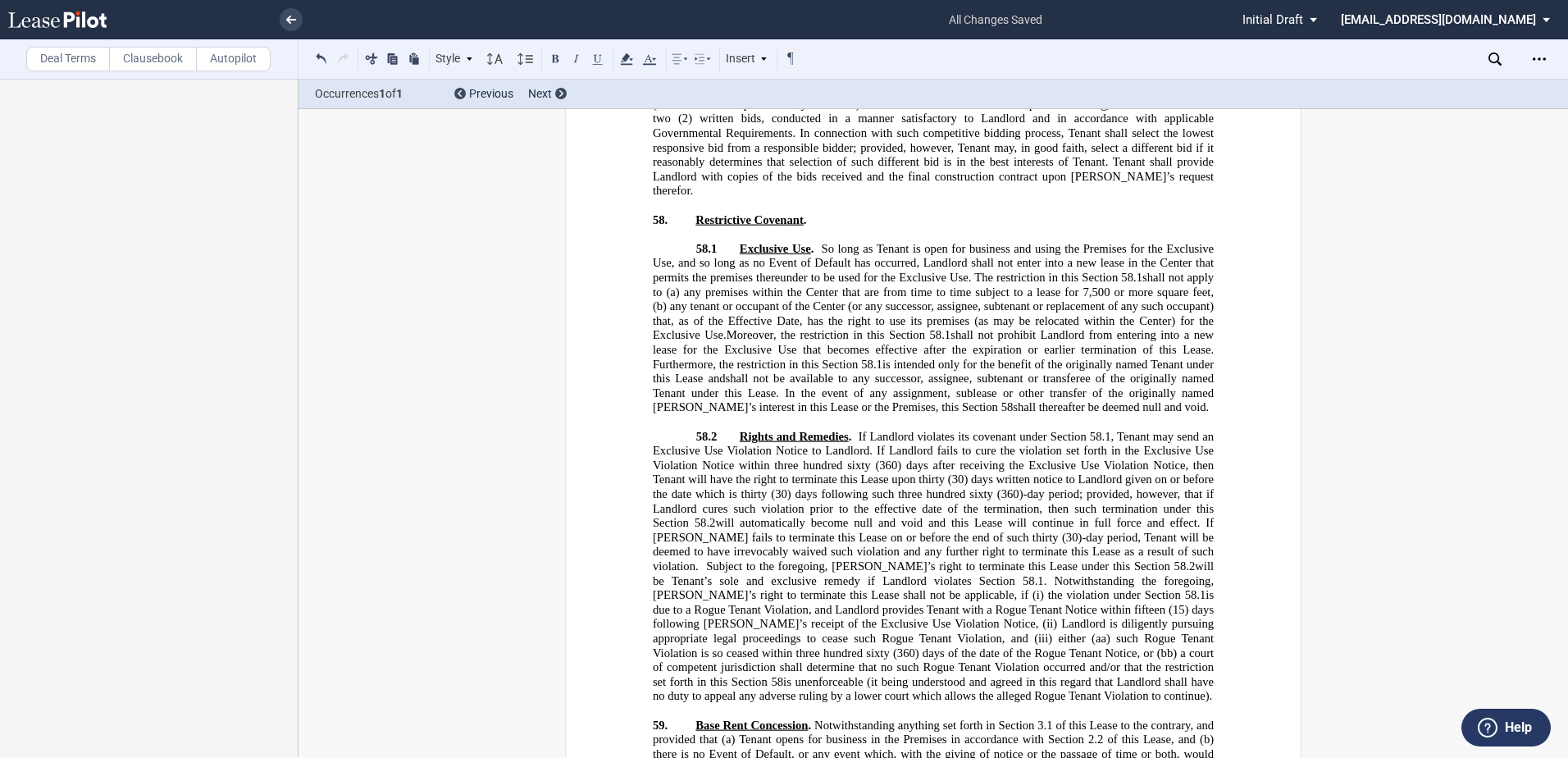
drag, startPoint x: 1134, startPoint y: 564, endPoint x: 1179, endPoint y: 559, distance: 45.3
copy span "three (3 )"
drag, startPoint x: 644, startPoint y: 609, endPoint x: 739, endPoint y: 606, distance: 95.0
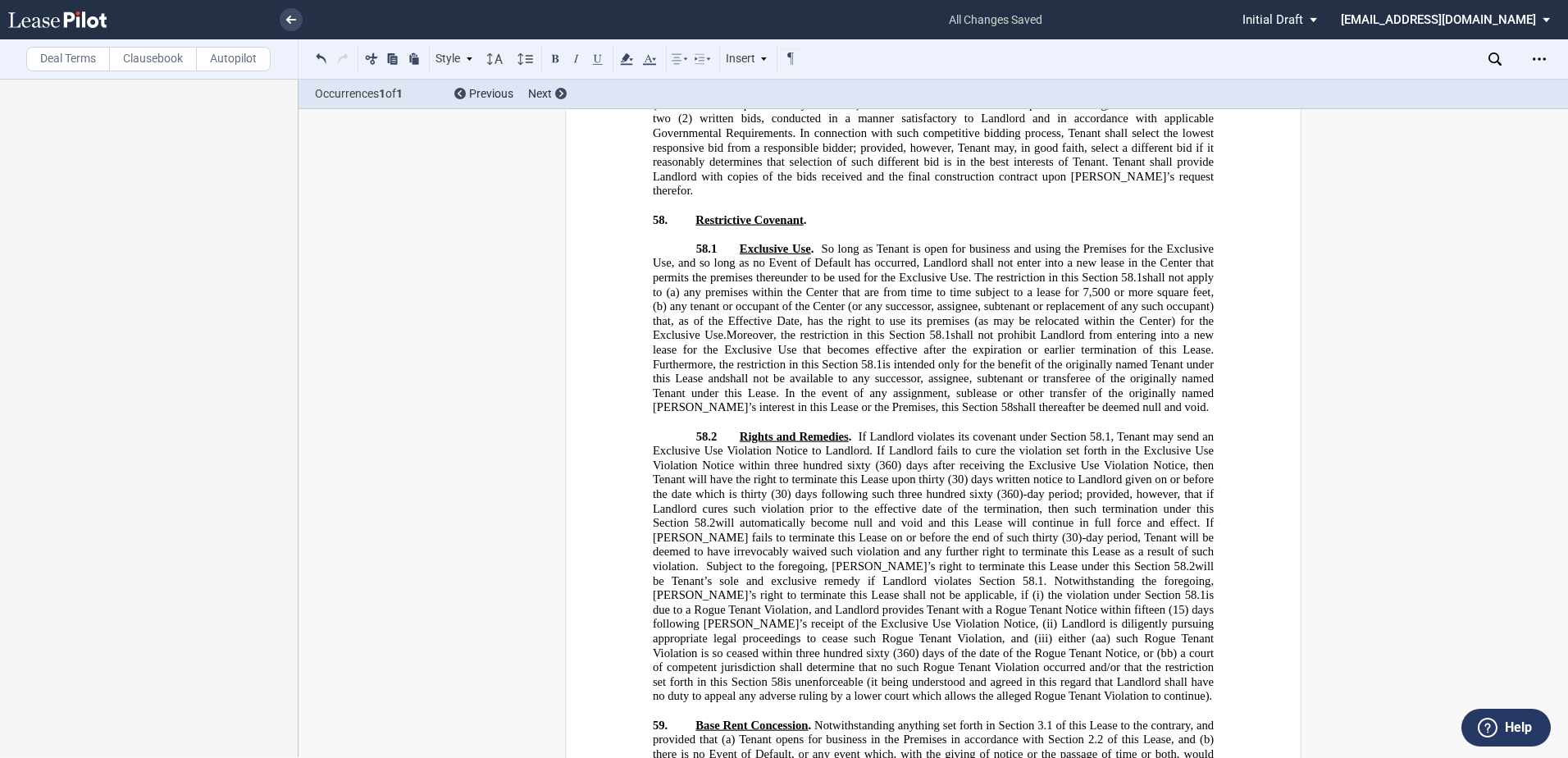
drag, startPoint x: 735, startPoint y: 608, endPoint x: 646, endPoint y: 609, distance: 89.0
drag, startPoint x: 1136, startPoint y: 562, endPoint x: 1209, endPoint y: 606, distance: 85.2
click at [628, 56] on use at bounding box center [626, 58] width 13 height 12
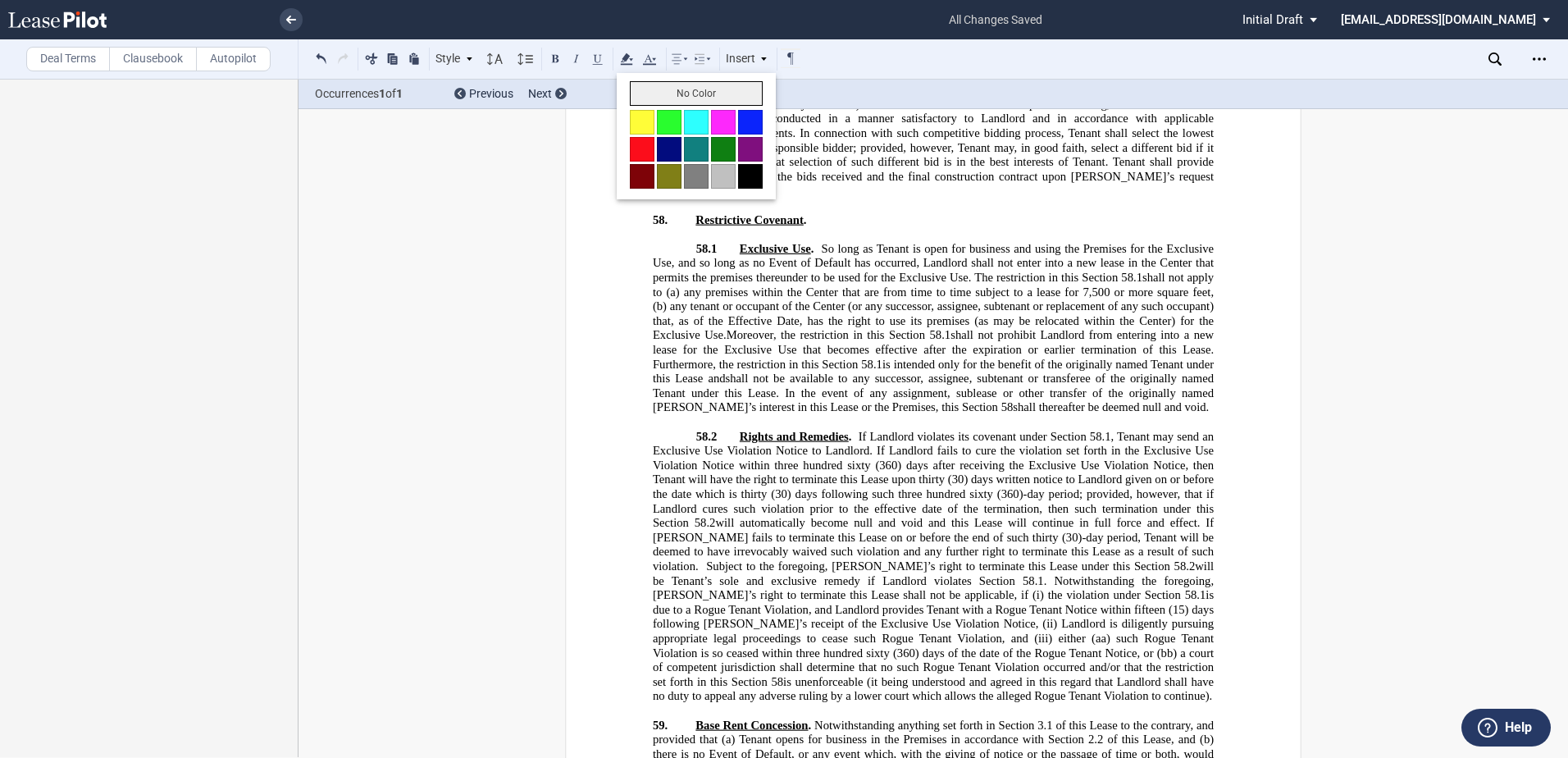
click at [644, 100] on button "No Color" at bounding box center [696, 93] width 133 height 24
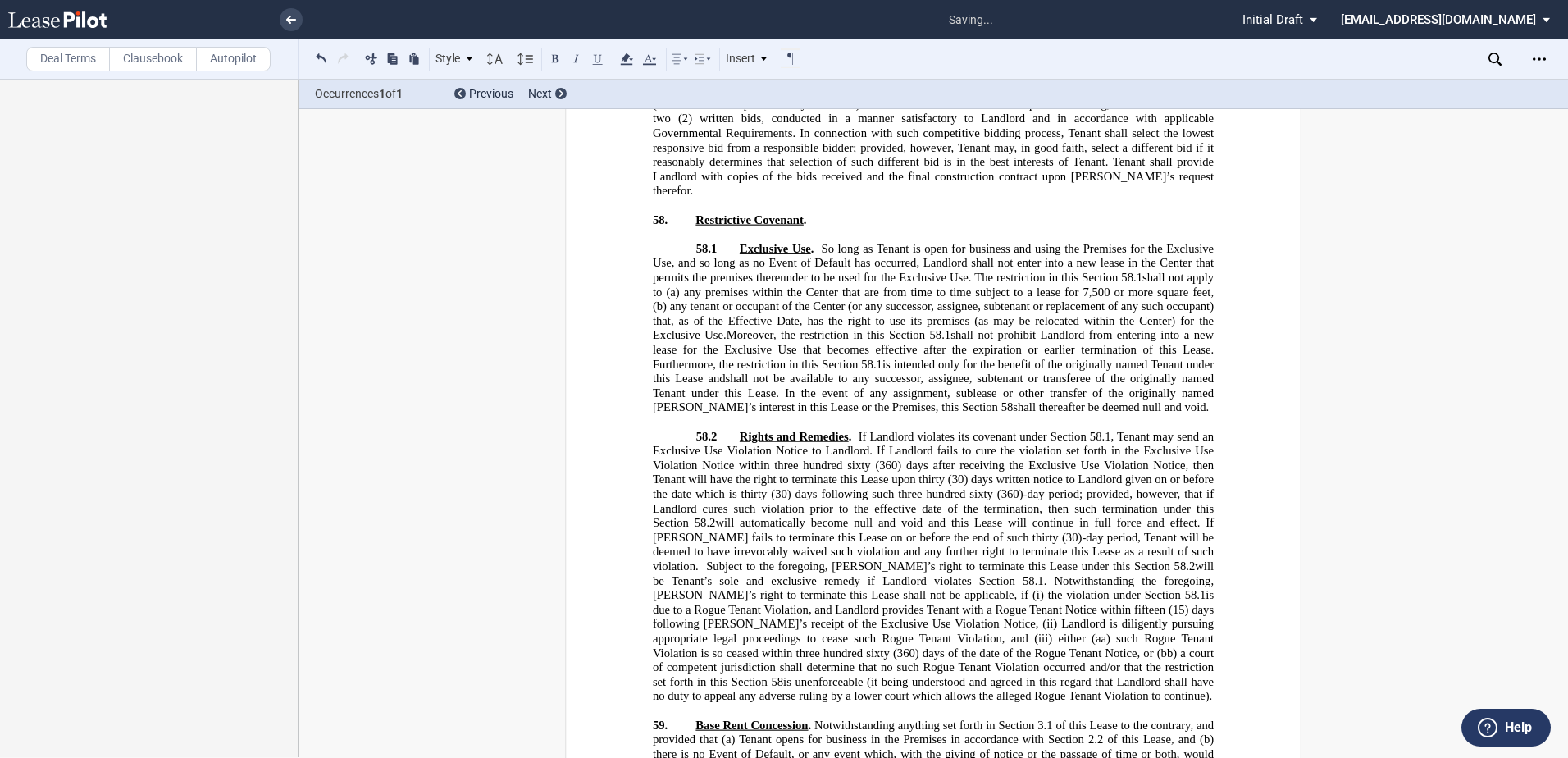
click at [1050, 573] on span ". Notwithstanding the foregoing, [PERSON_NAME]’s right to terminate this Lease …" at bounding box center [935, 587] width 564 height 28
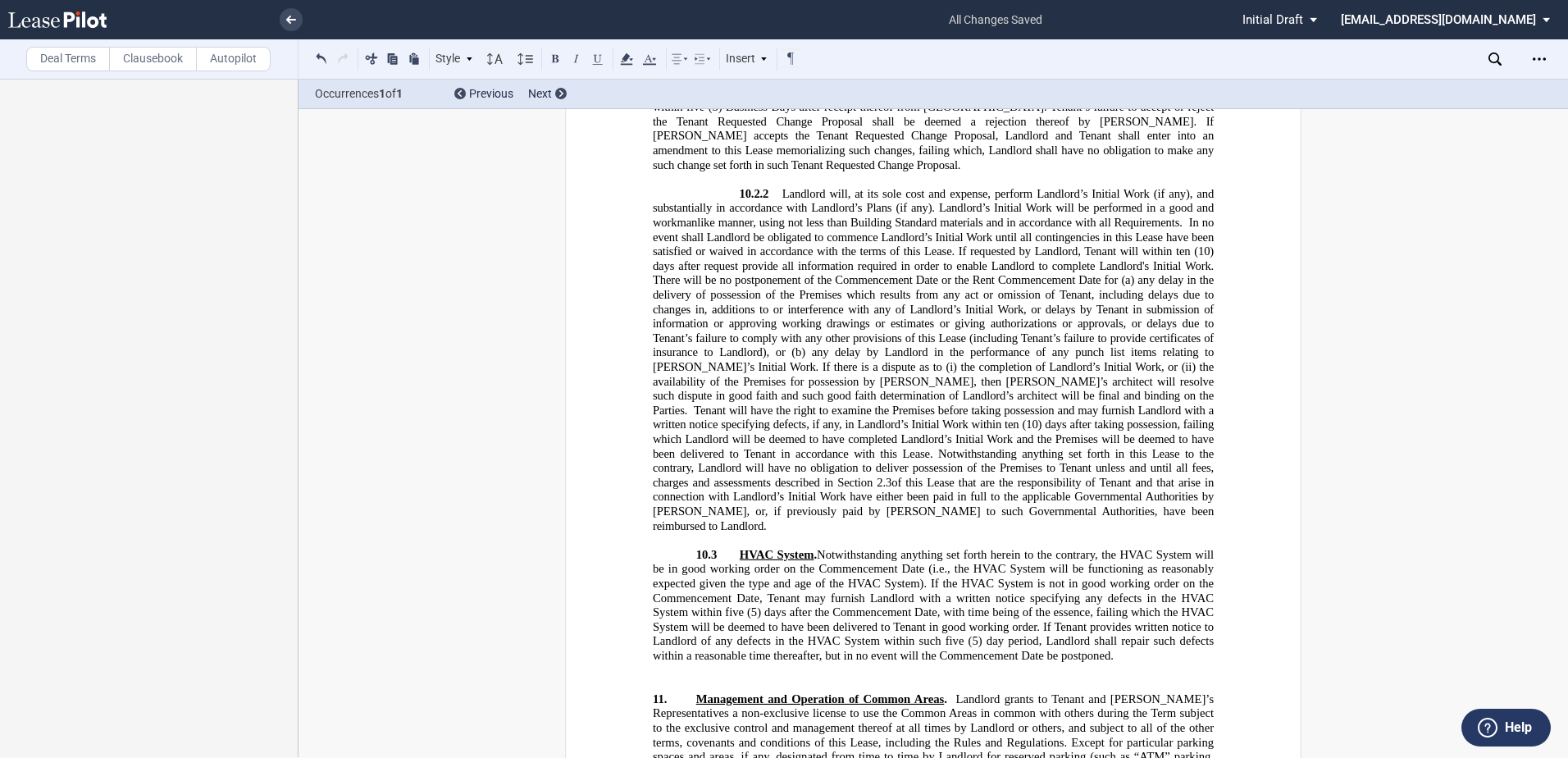
scroll to position [12283, 0]
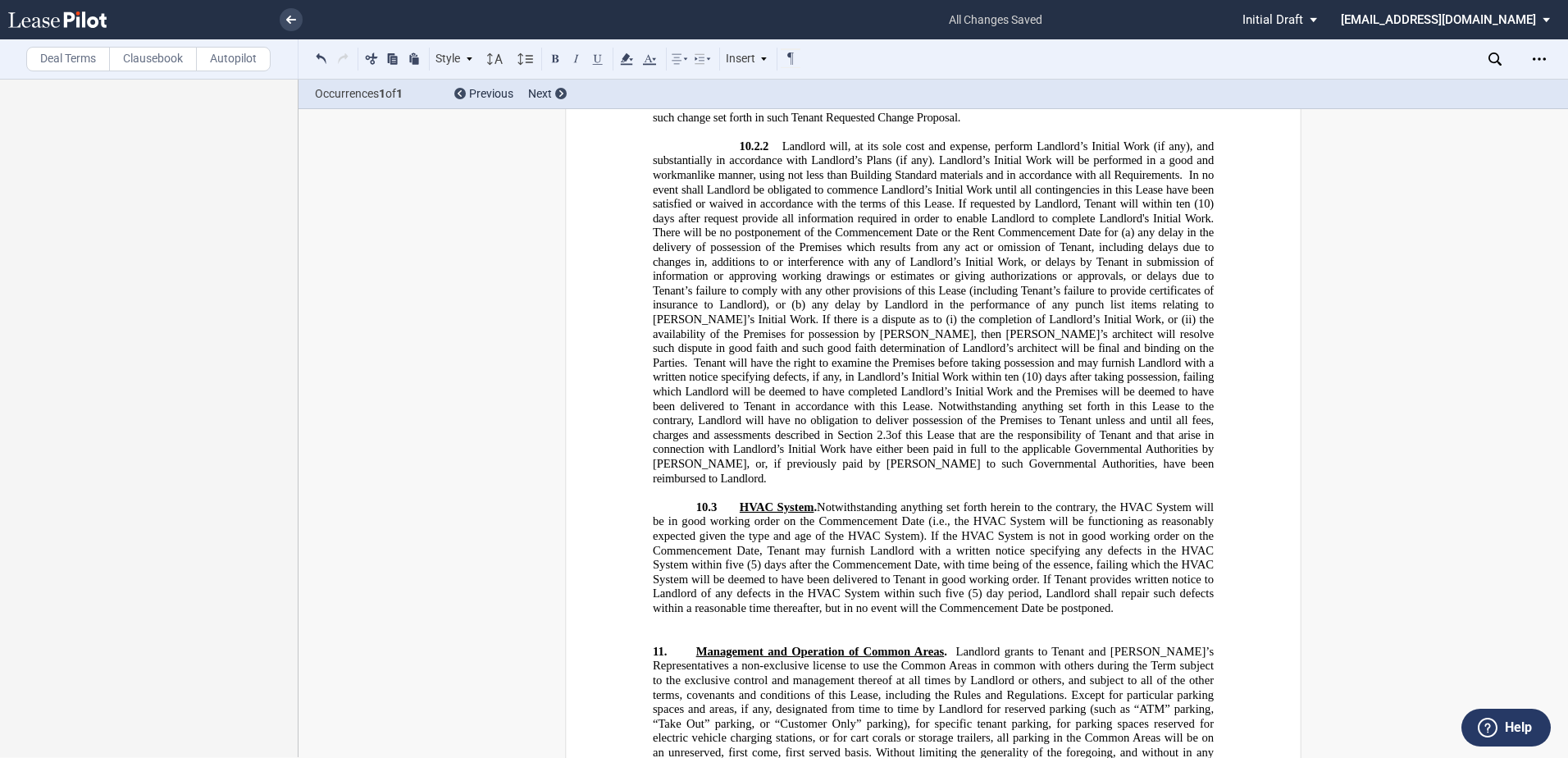
click at [754, 535] on span "Notwithstanding anything set forth herein to the contrary, the HVAC System will…" at bounding box center [935, 558] width 564 height 115
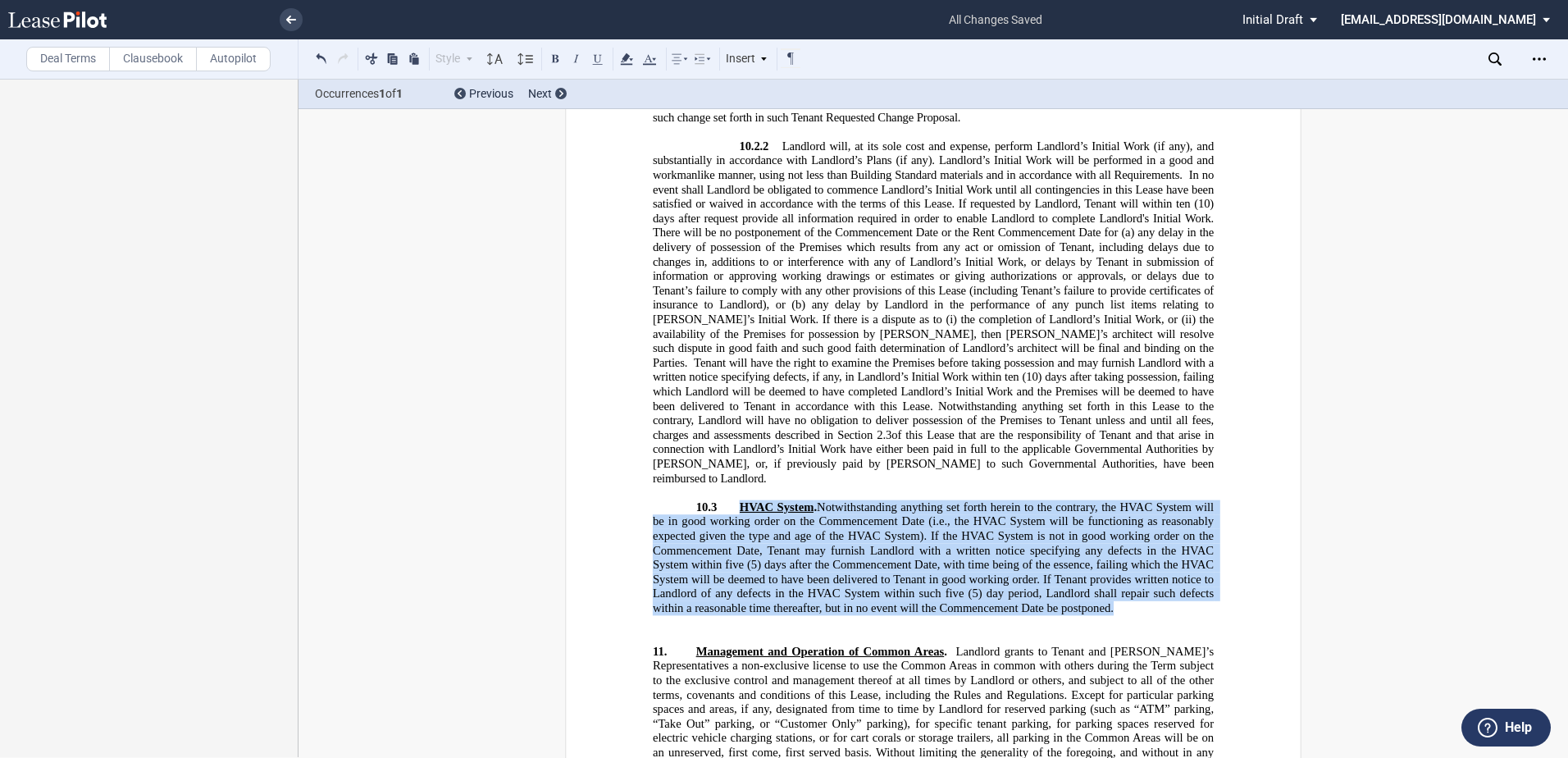
drag, startPoint x: 737, startPoint y: 509, endPoint x: 1143, endPoint y: 608, distance: 417.9
click at [1143, 608] on p "10.3 ​ HVAC System . Notwithstanding anything set forth herein to the contrary,…" at bounding box center [933, 558] width 561 height 116
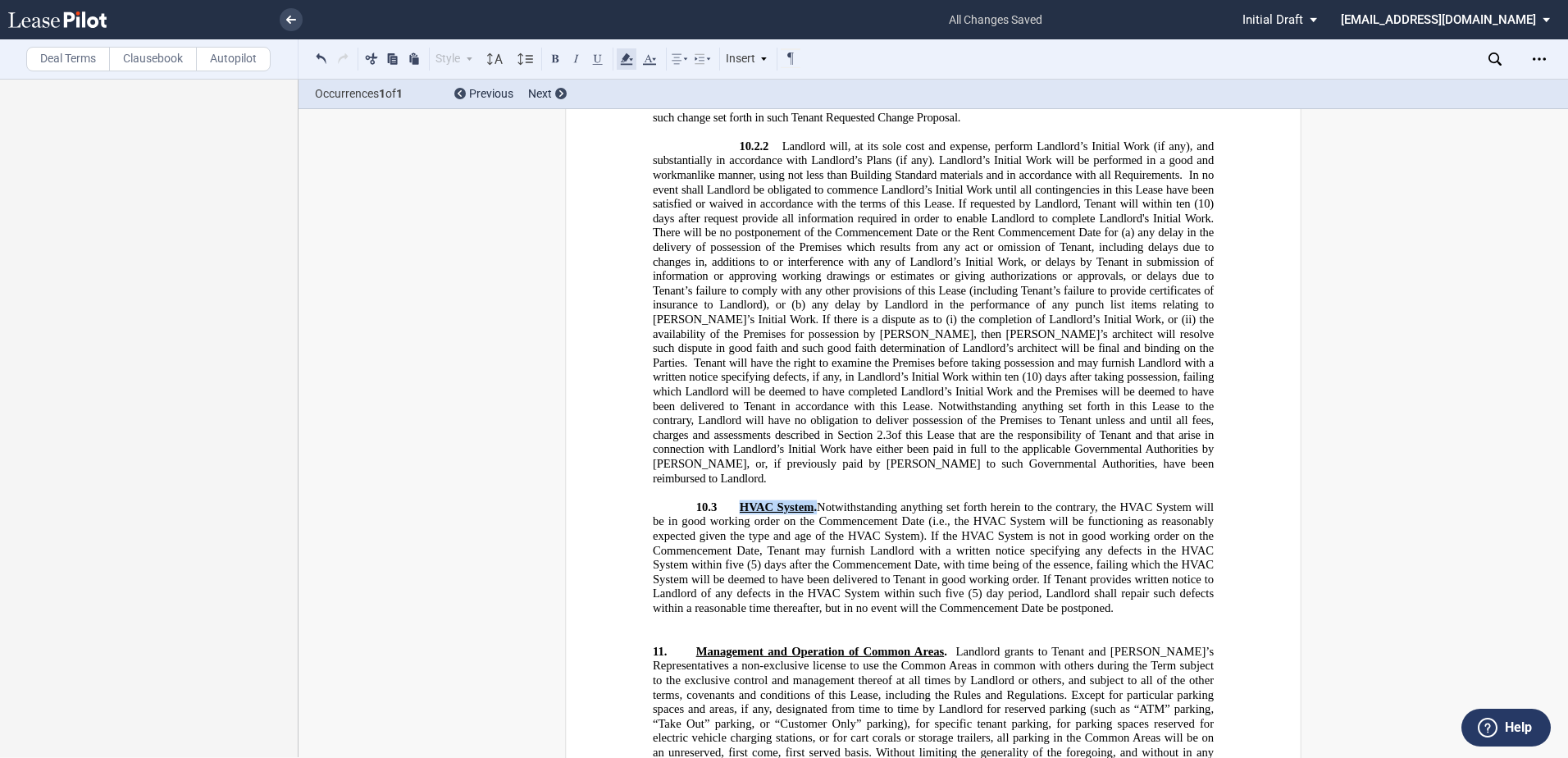
click at [631, 58] on icon at bounding box center [626, 59] width 20 height 20
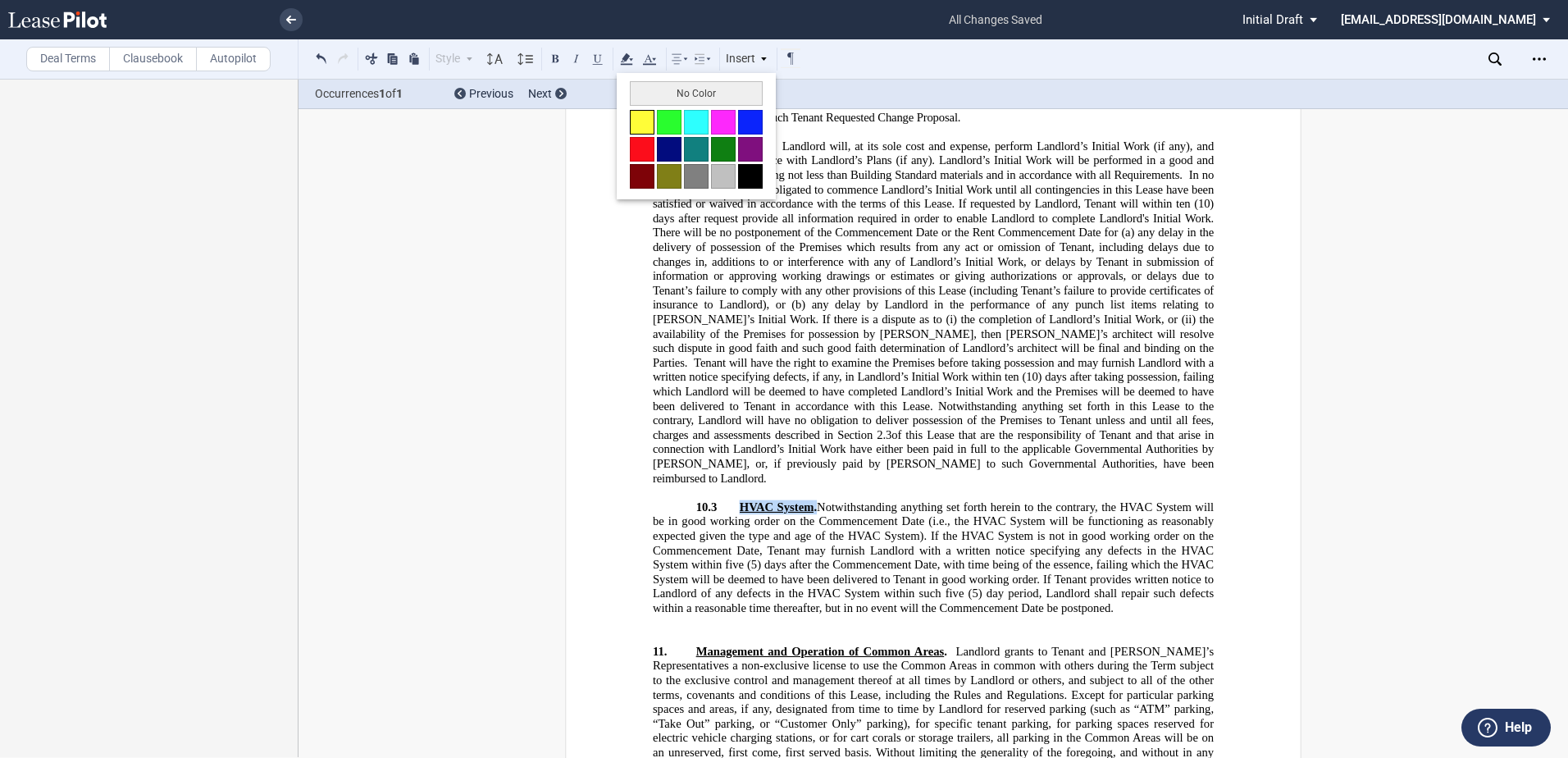
click at [639, 119] on button at bounding box center [641, 121] width 24 height 24
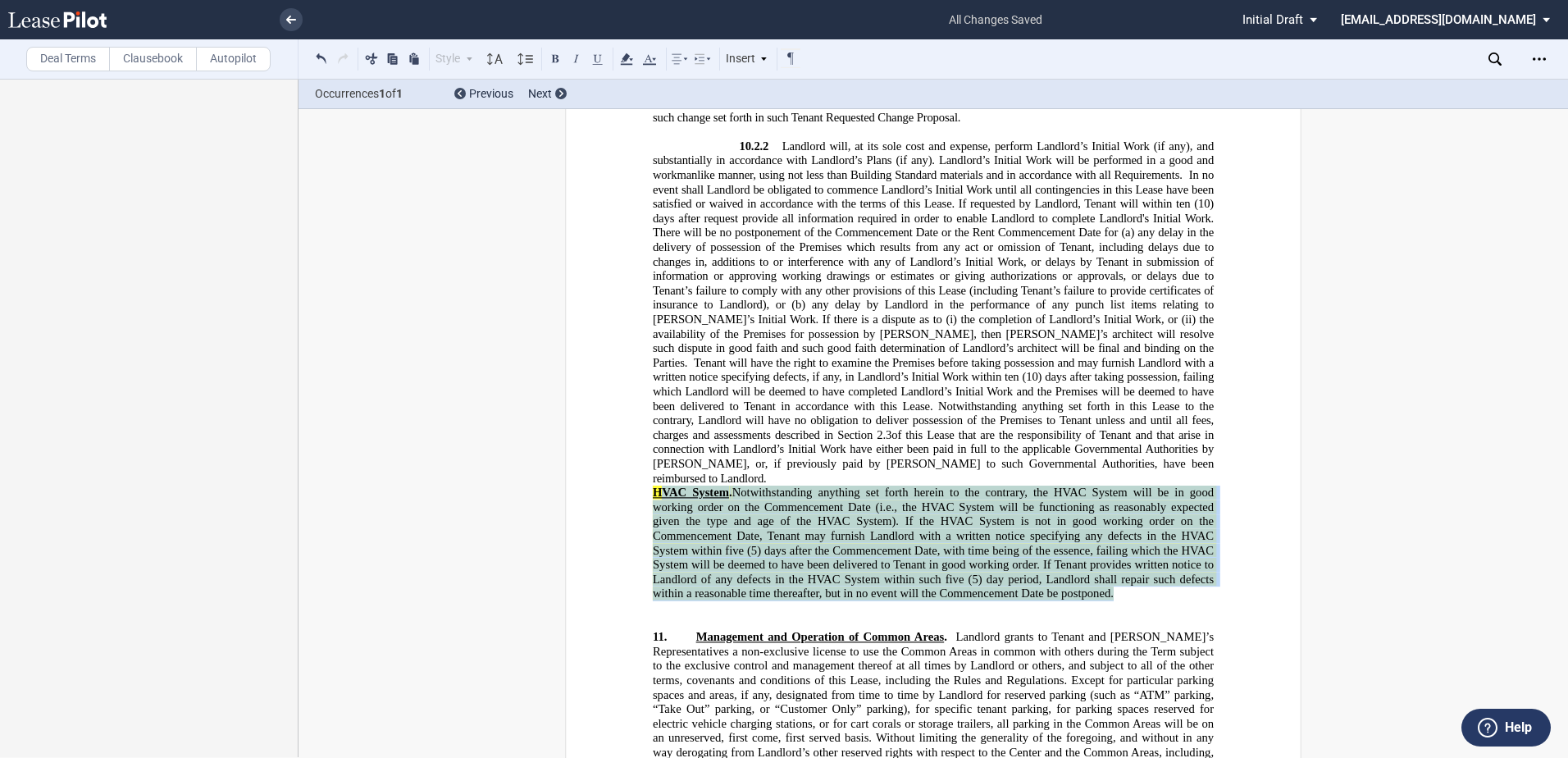
drag, startPoint x: 659, startPoint y: 492, endPoint x: 1124, endPoint y: 595, distance: 476.3
click at [1124, 595] on p "​ ﻿ HVAC System . Notwithstanding anything set forth herein to the contrary, th…" at bounding box center [933, 543] width 561 height 116
